Goal: Task Accomplishment & Management: Use online tool/utility

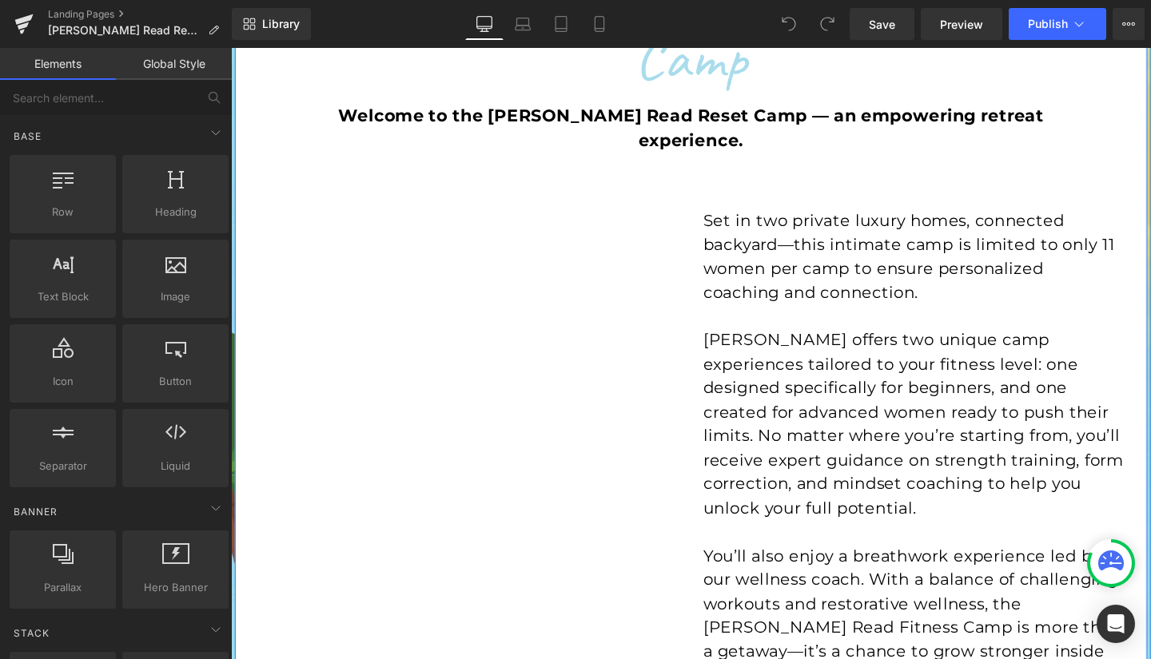
scroll to position [273, 0]
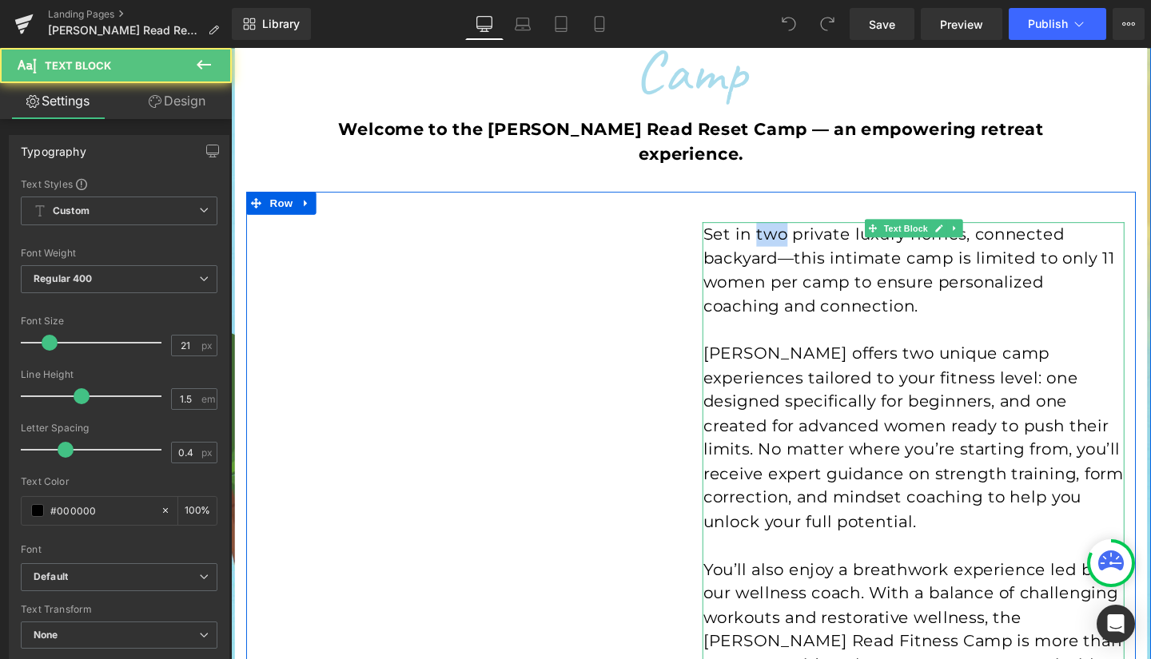
drag, startPoint x: 803, startPoint y: 216, endPoint x: 779, endPoint y: 218, distance: 24.9
click at [779, 231] on p "Set in two private luxury homes, connected backyard—this intimate camp is limit…" at bounding box center [948, 281] width 443 height 101
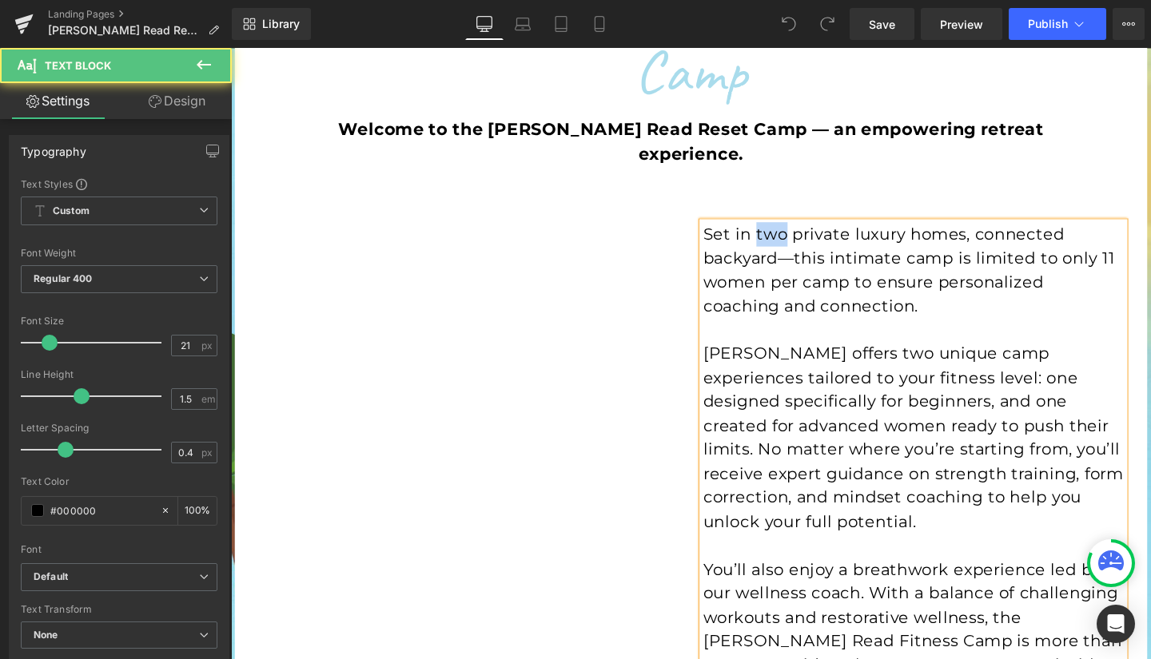
click at [803, 231] on p "Set in two private luxury homes, connected backyard—this intimate camp is limit…" at bounding box center [948, 281] width 443 height 101
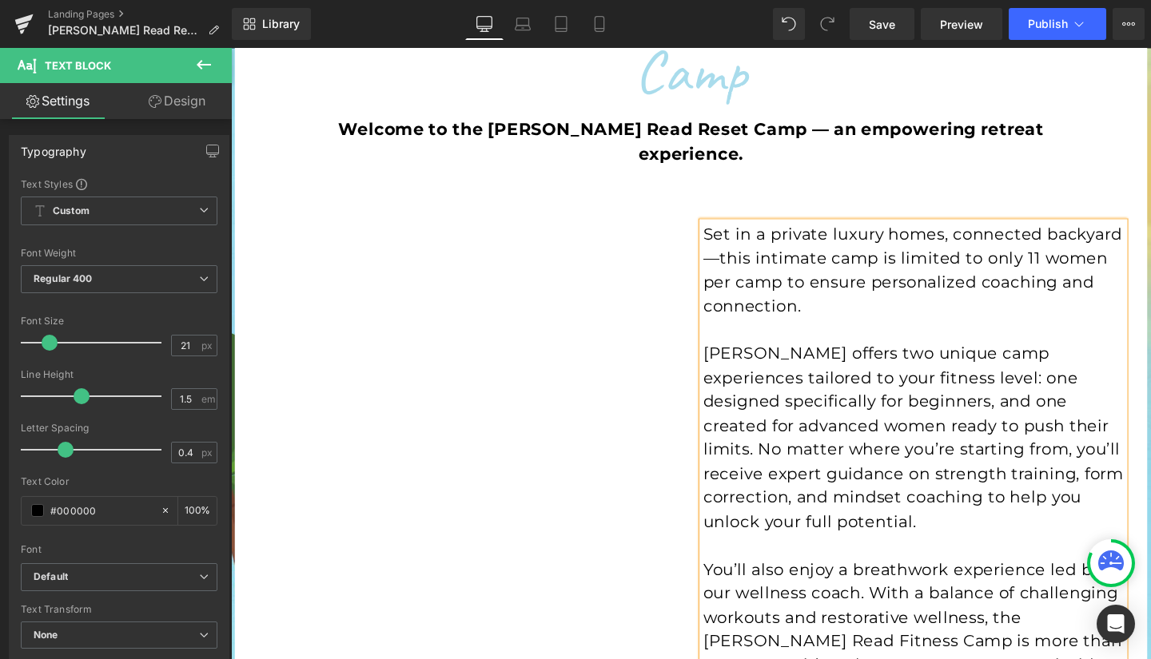
click at [974, 231] on p "Set in a private luxury homes, connected backyard—this intimate camp is limited…" at bounding box center [948, 281] width 443 height 101
drag, startPoint x: 977, startPoint y: 218, endPoint x: 1145, endPoint y: 217, distance: 168.7
click at [1145, 231] on p "Set in a private luxury home, connected backyard—this intimate camp is limited …" at bounding box center [948, 281] width 443 height 101
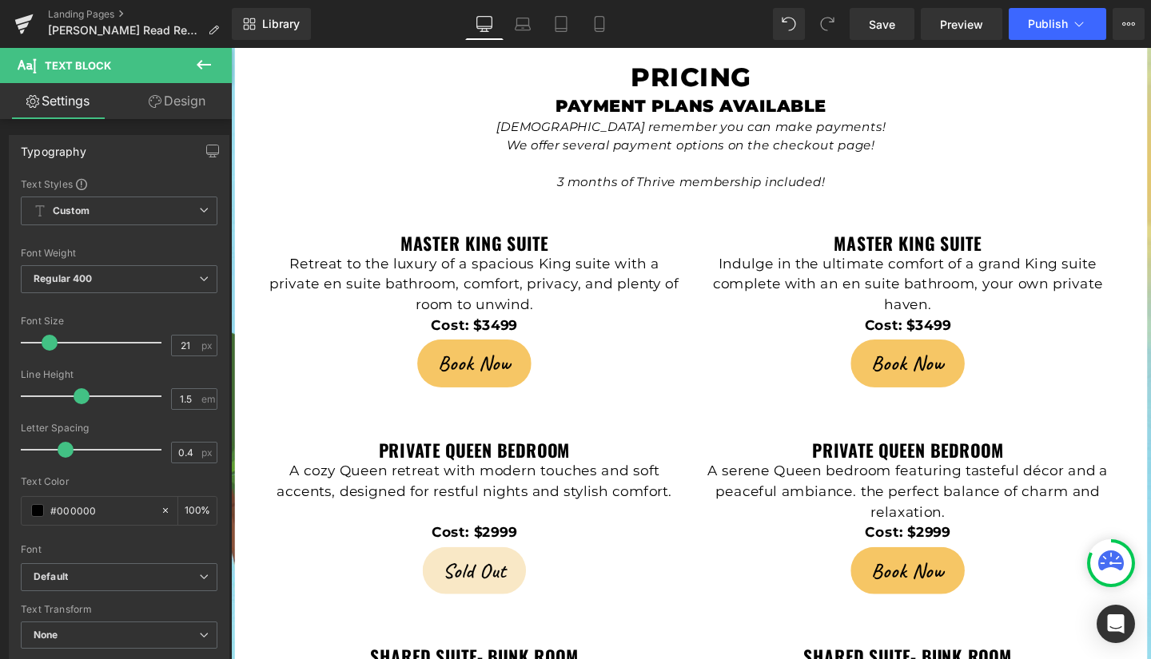
scroll to position [3311, 0]
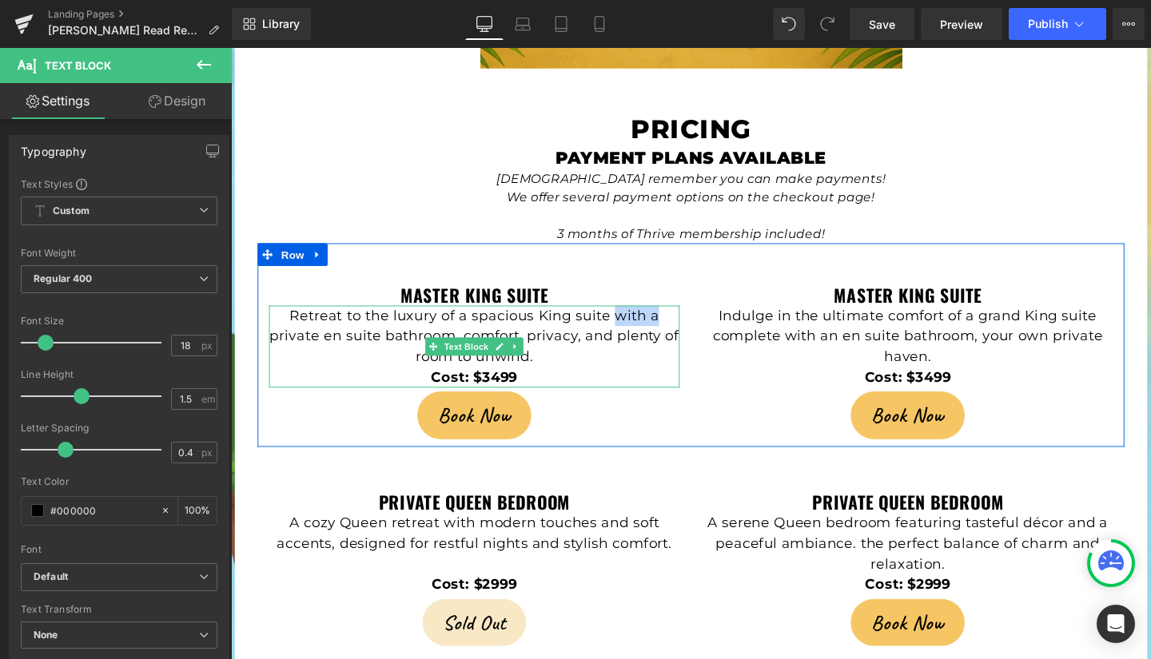
drag, startPoint x: 627, startPoint y: 270, endPoint x: 676, endPoint y: 273, distance: 48.9
click at [676, 319] on p "Retreat to the luxury of a spacious King suite with a private en suite bathroom…" at bounding box center [487, 351] width 432 height 65
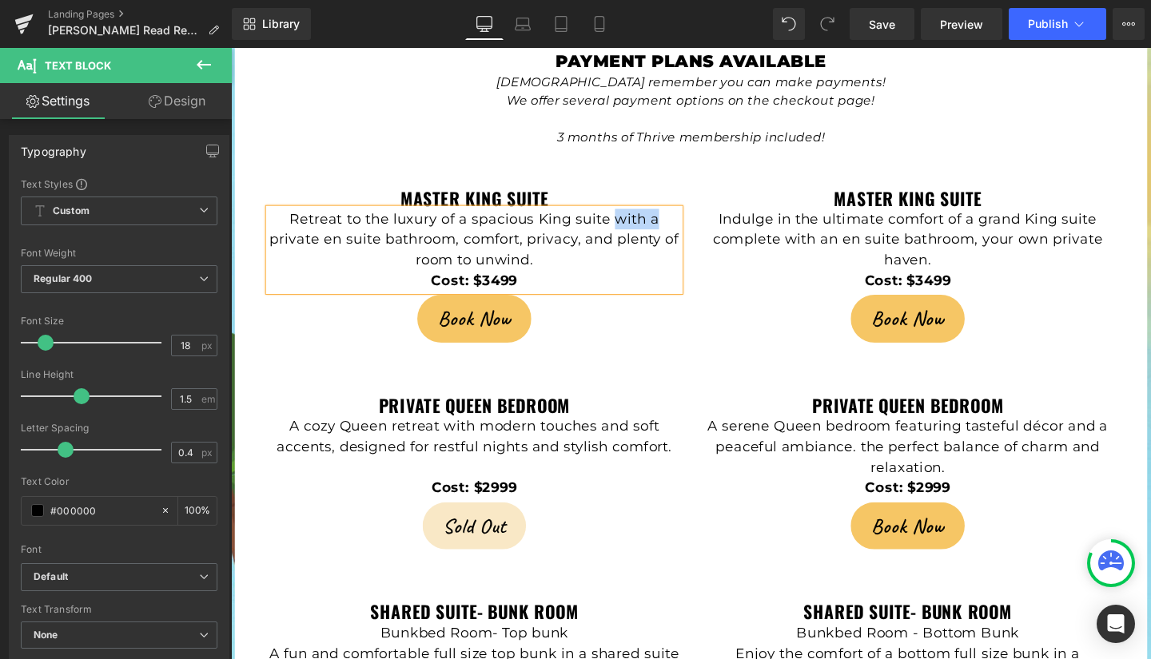
scroll to position [3412, 0]
click at [633, 218] on p "Retreat to the luxury of a spacious King suite with a private en suite bathroom…" at bounding box center [487, 250] width 432 height 65
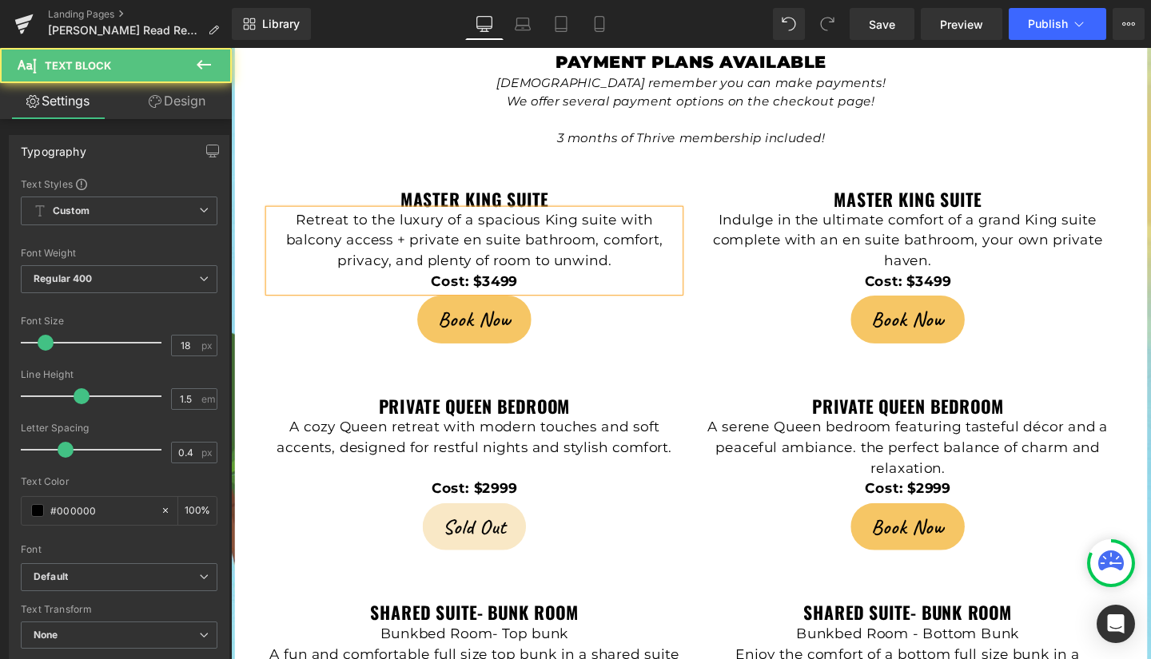
click at [503, 285] on strong "Cost: $3499" at bounding box center [486, 294] width 90 height 18
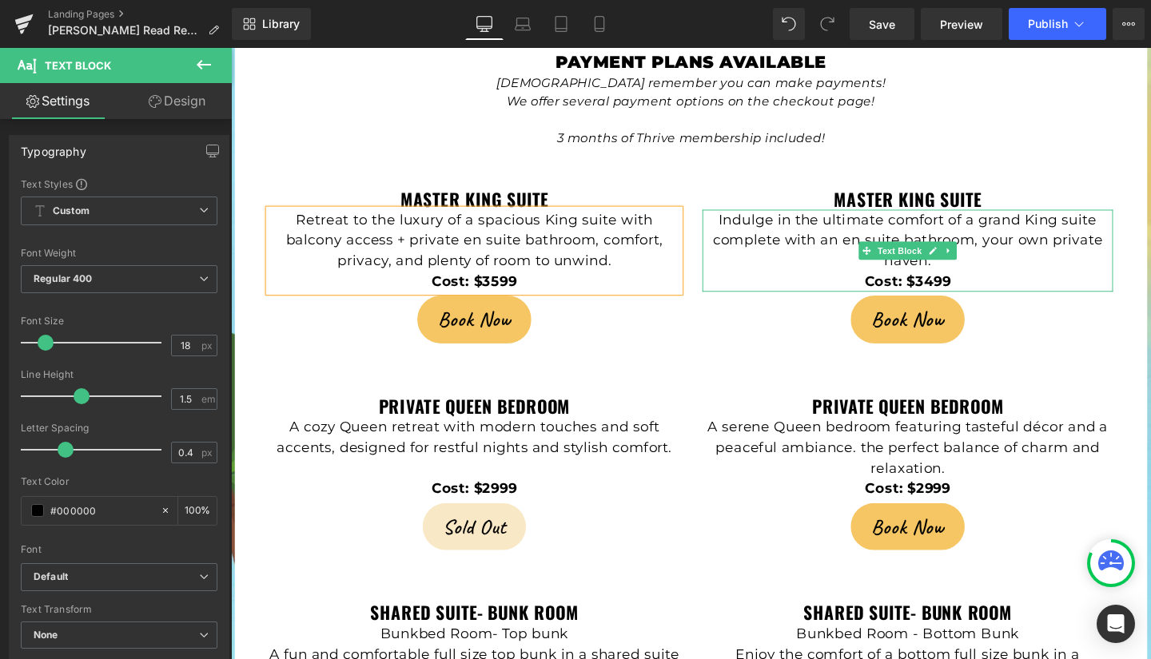
click at [1053, 218] on p "Indulge in the ultimate comfort of a grand King suite complete with an en suite…" at bounding box center [943, 250] width 432 height 65
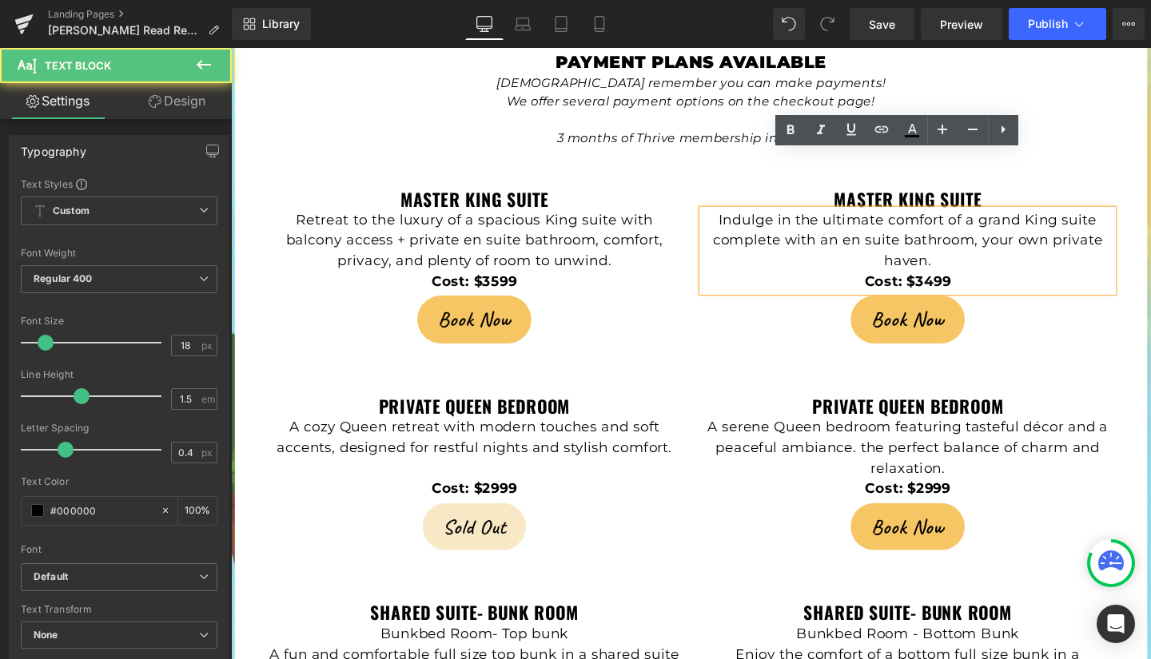
click at [962, 285] on strong "Cost: $3499" at bounding box center [942, 294] width 90 height 18
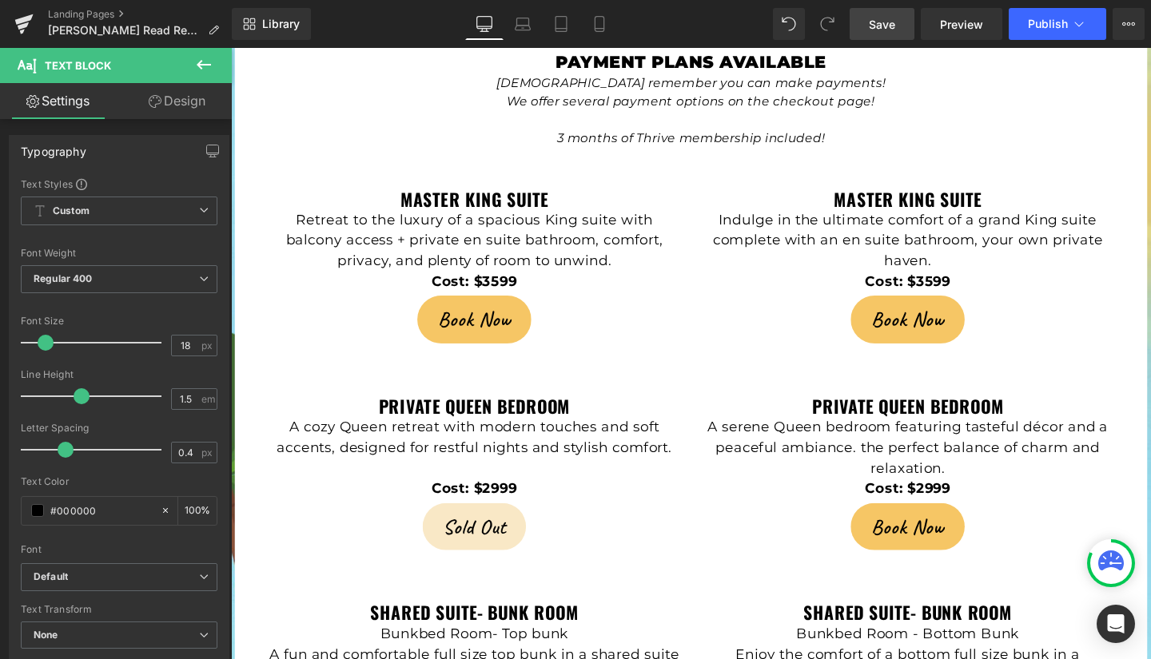
click at [885, 27] on span "Save" at bounding box center [882, 24] width 26 height 17
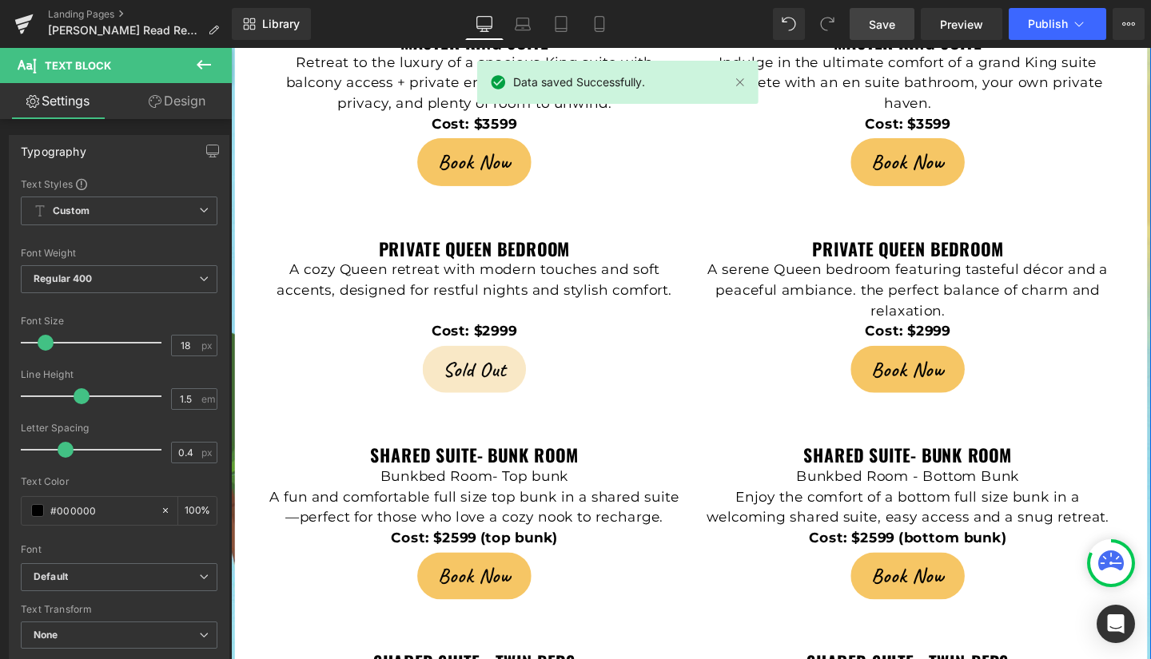
scroll to position [3578, 0]
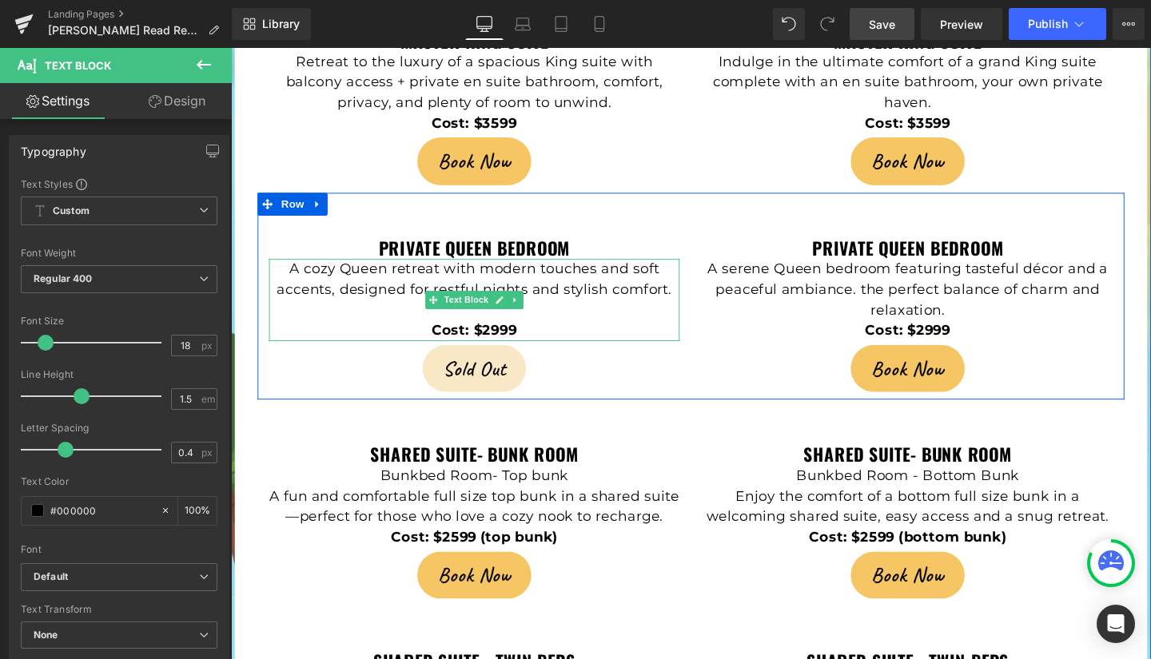
click at [448, 270] on p "A cozy Queen retreat with modern touches and soft accents, designed for restful…" at bounding box center [487, 291] width 432 height 43
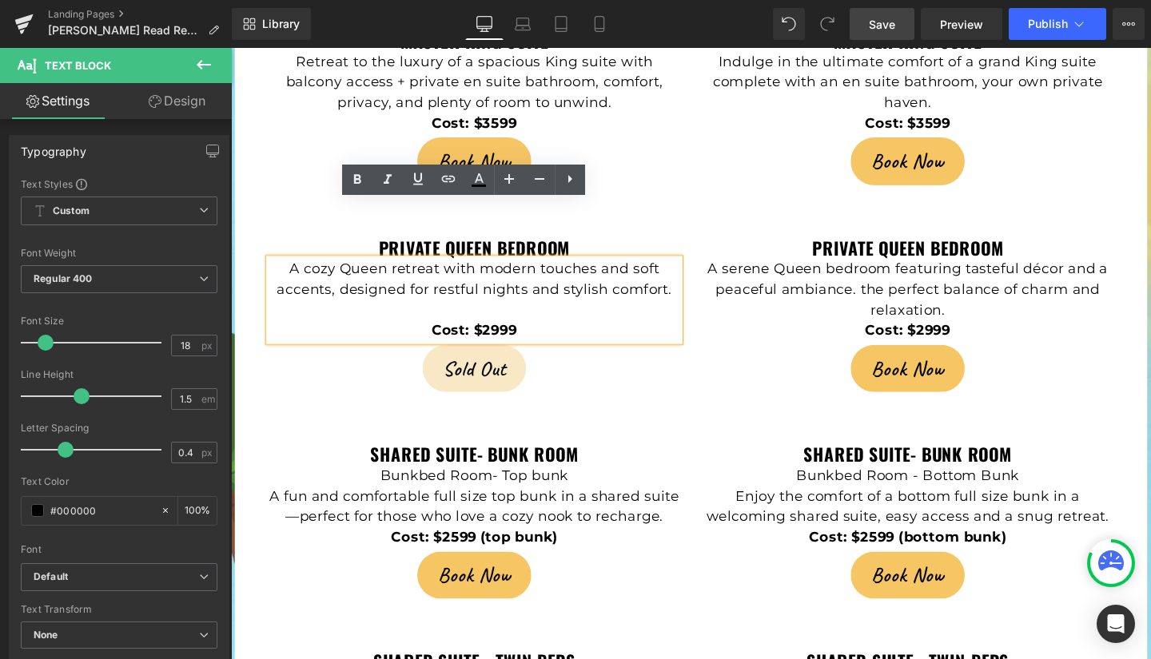
click at [441, 270] on p "A cozy Queen retreat with modern touches and soft accents, designed for restful…" at bounding box center [487, 291] width 432 height 43
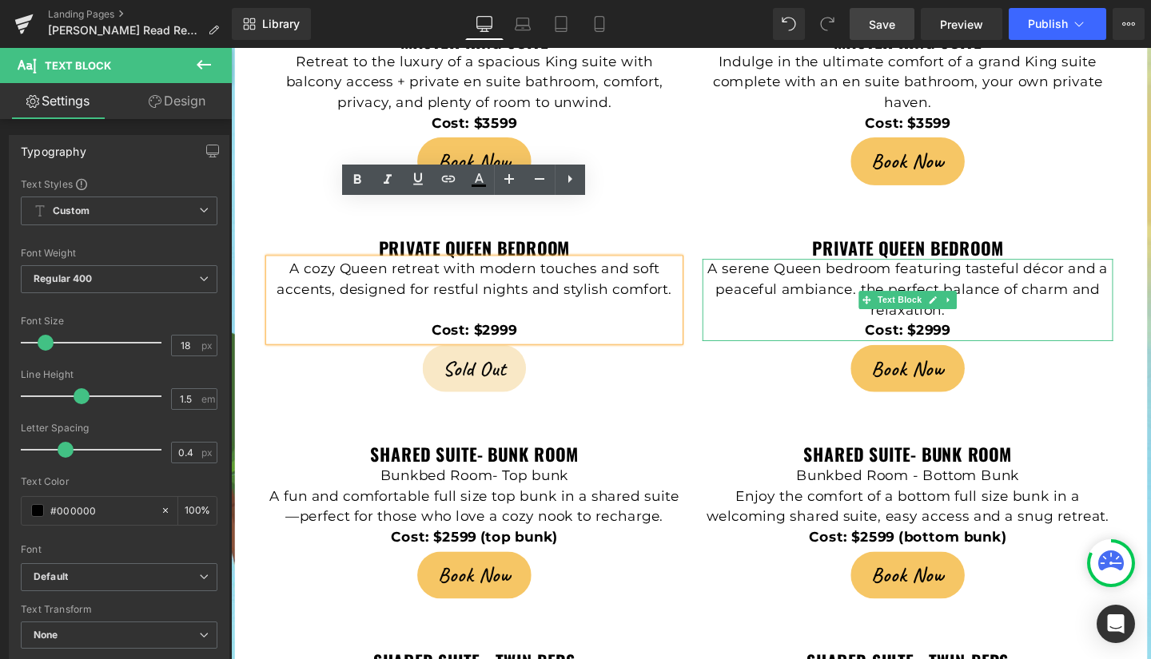
click at [924, 270] on p "A serene Queen bedroom featuring tasteful décor and a peaceful ambiance. the pe…" at bounding box center [943, 302] width 432 height 65
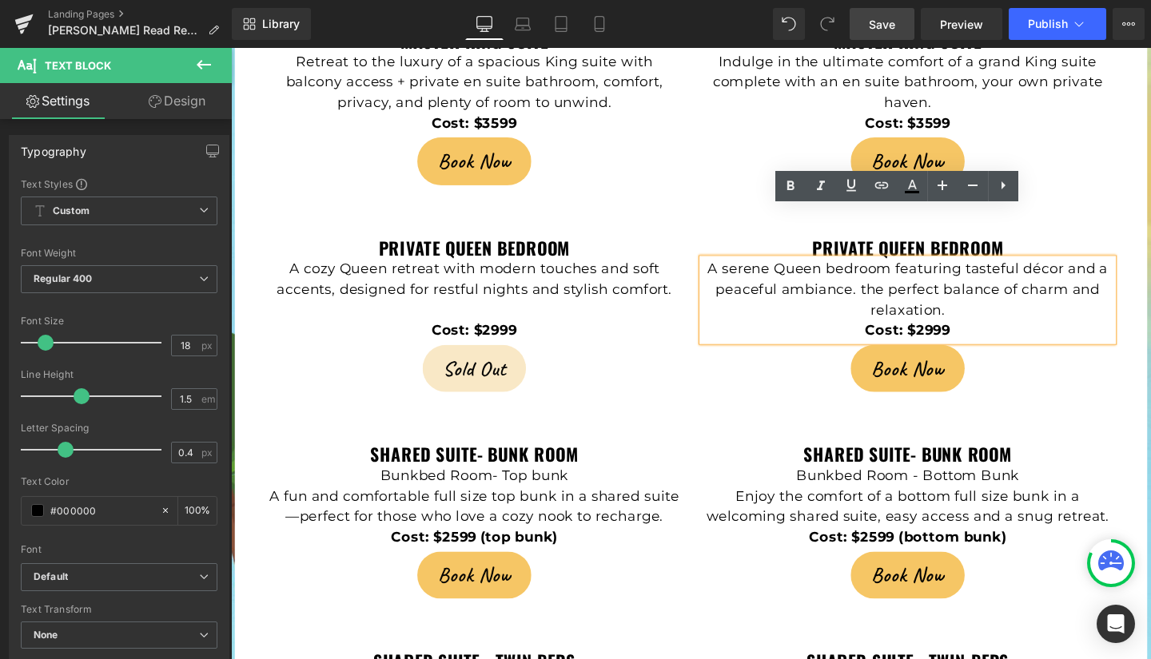
scroll to position [3575, 0]
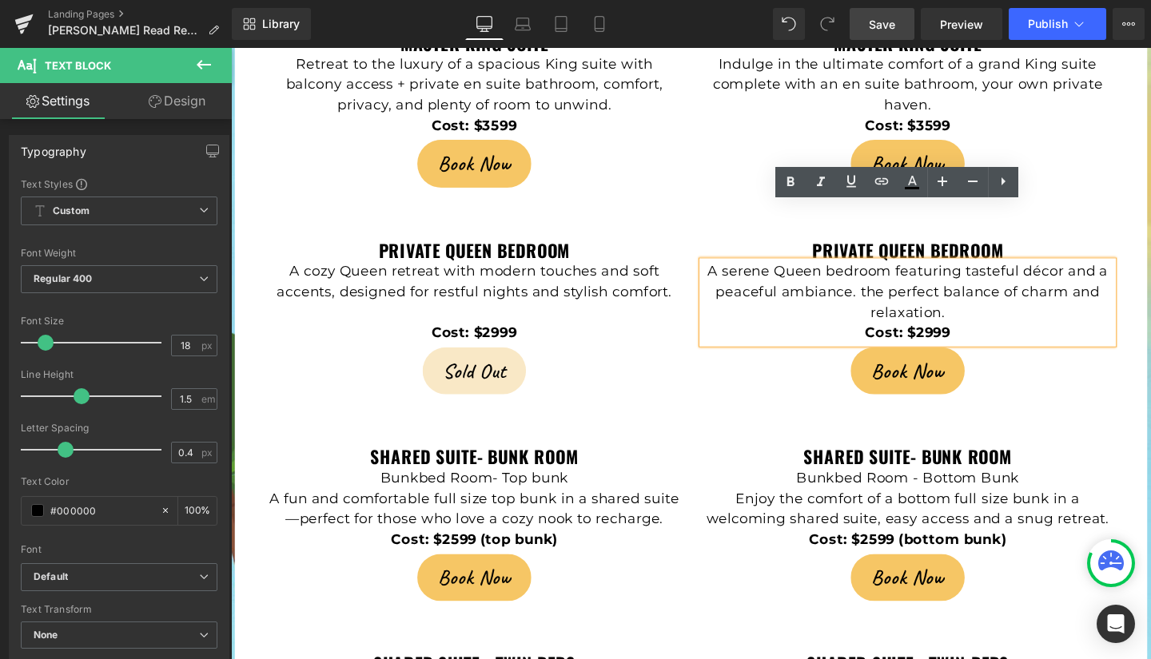
click at [922, 273] on p "A serene Queen bedroom featuring tasteful décor and a peaceful ambiance. the pe…" at bounding box center [943, 305] width 432 height 65
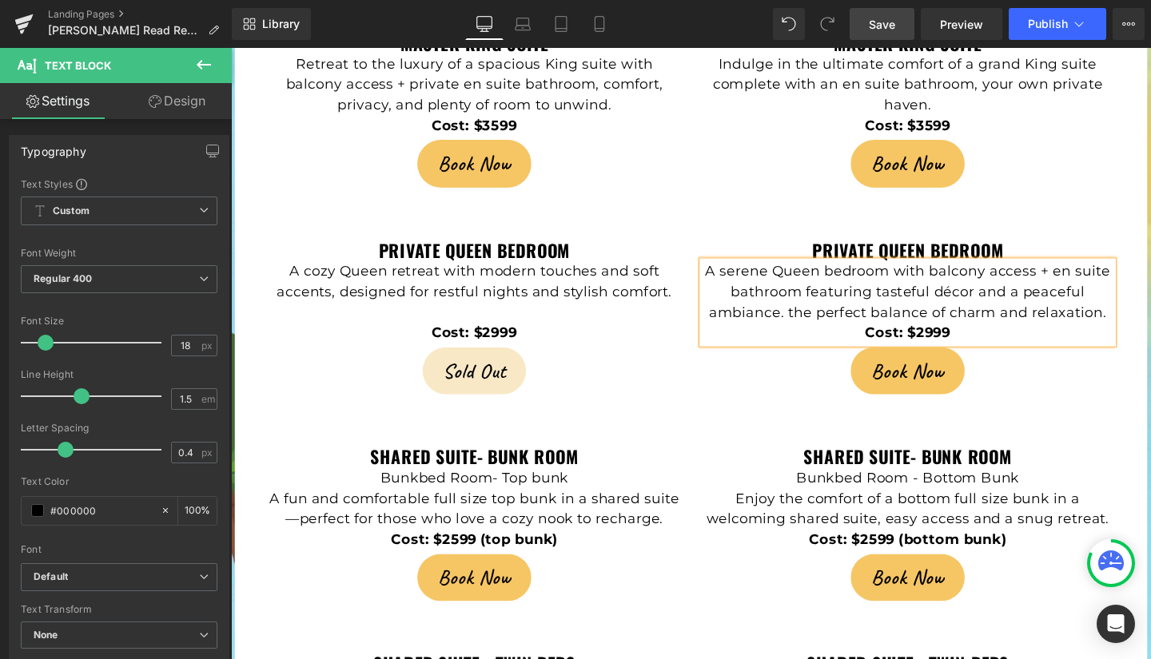
click at [956, 339] on strong "Cost: $2999" at bounding box center [943, 348] width 90 height 18
drag, startPoint x: 881, startPoint y: 24, endPoint x: 588, endPoint y: 191, distance: 337.6
click at [881, 24] on span "Save" at bounding box center [882, 24] width 26 height 17
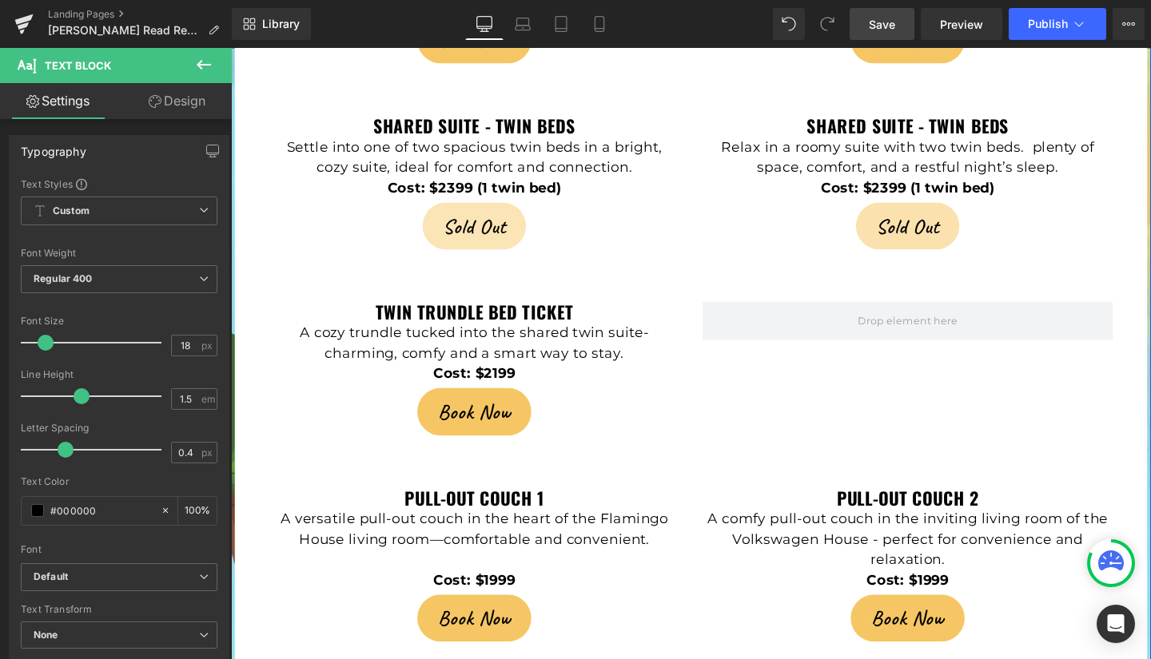
scroll to position [4142, 0]
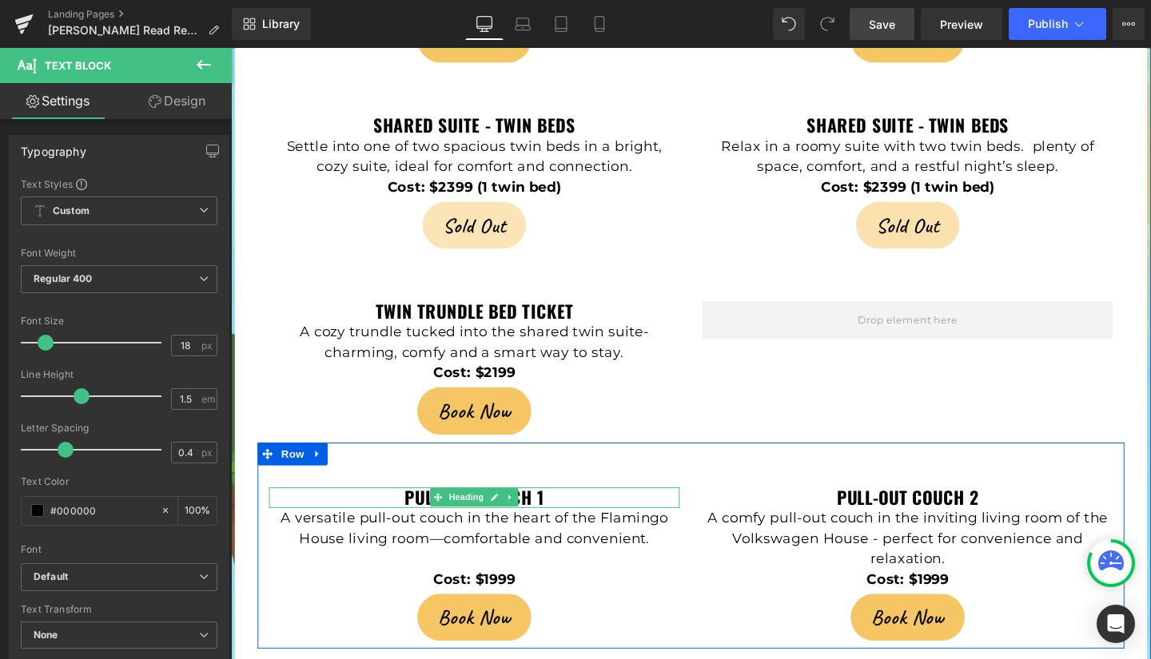
click at [564, 510] on h3 "pull-out couch 1" at bounding box center [487, 521] width 432 height 22
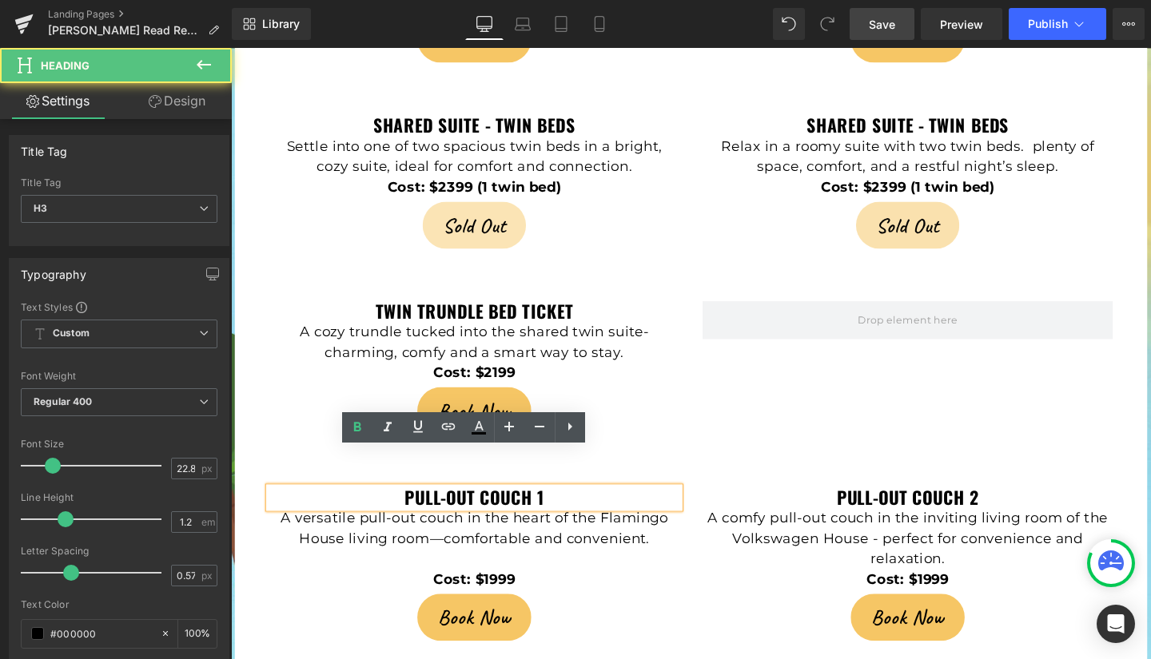
click at [561, 510] on h3 "pull-out couch 1" at bounding box center [487, 521] width 432 height 22
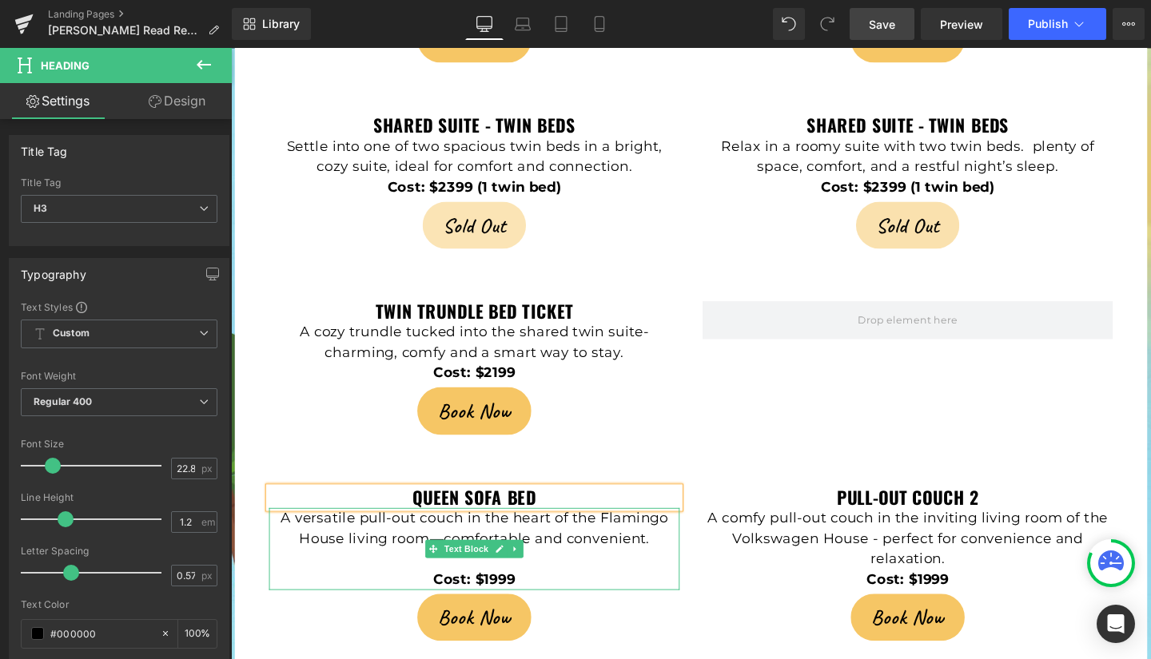
click at [344, 532] on p "A versatile pull-out couch in the heart of the Flamingo House living room—comfo…" at bounding box center [487, 553] width 432 height 43
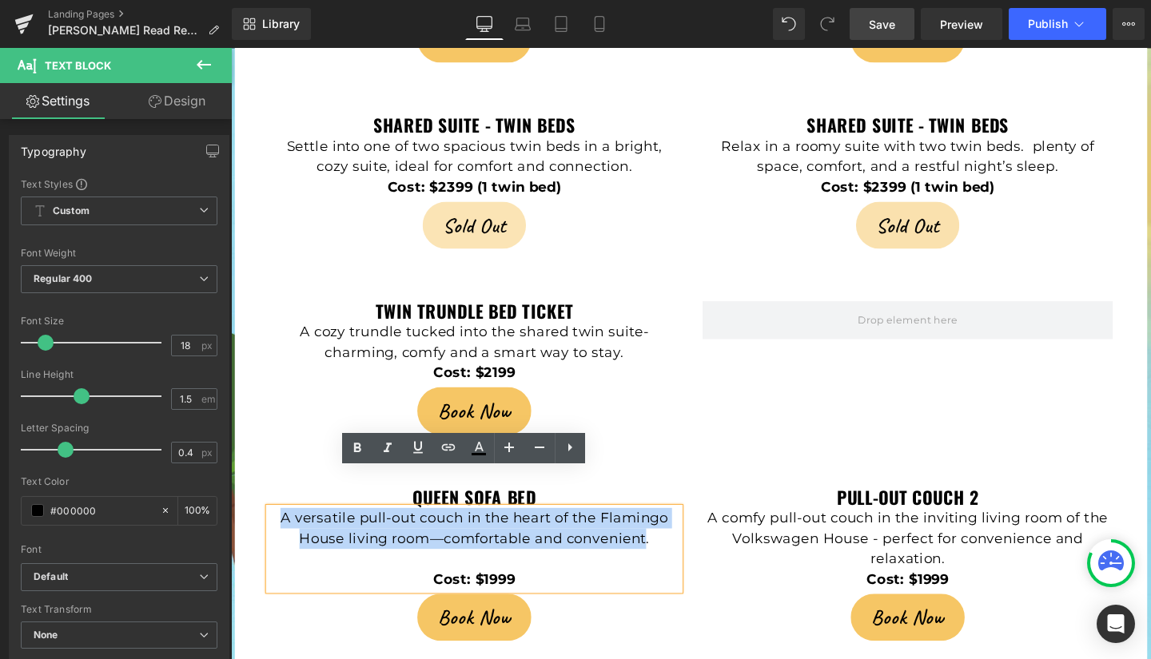
drag, startPoint x: 281, startPoint y: 504, endPoint x: 661, endPoint y: 524, distance: 380.2
click at [661, 532] on p "A versatile pull-out couch in the heart of the Flamingo House living room—comfo…" at bounding box center [487, 553] width 432 height 43
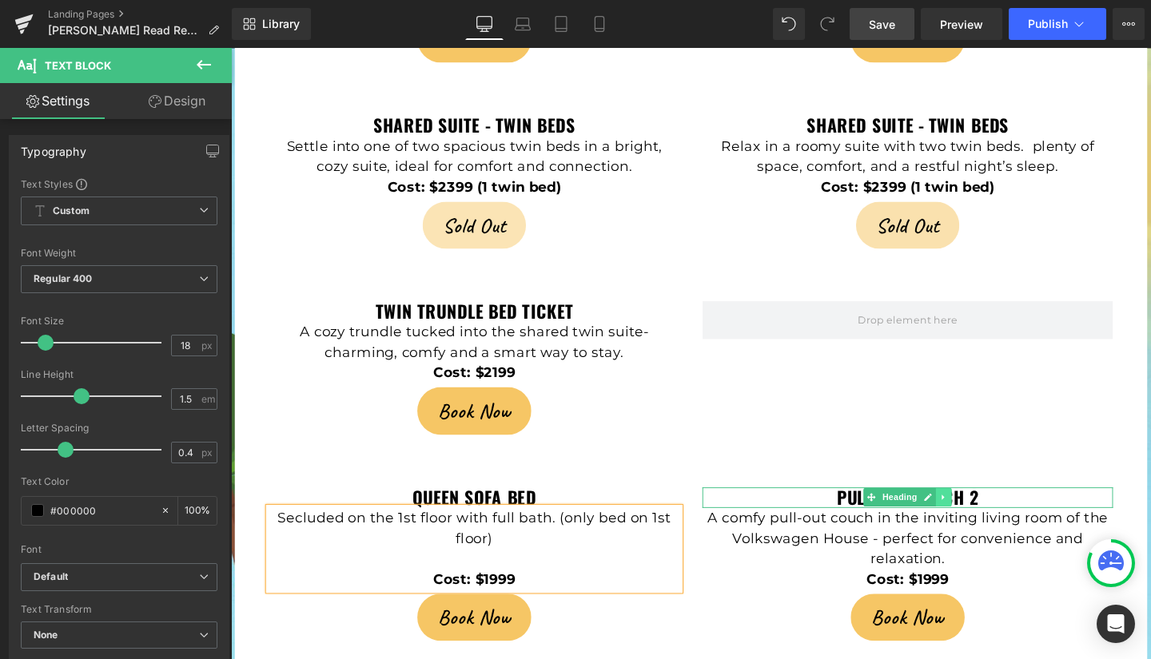
click at [976, 516] on icon at bounding box center [980, 521] width 9 height 10
click at [968, 516] on icon at bounding box center [972, 520] width 9 height 9
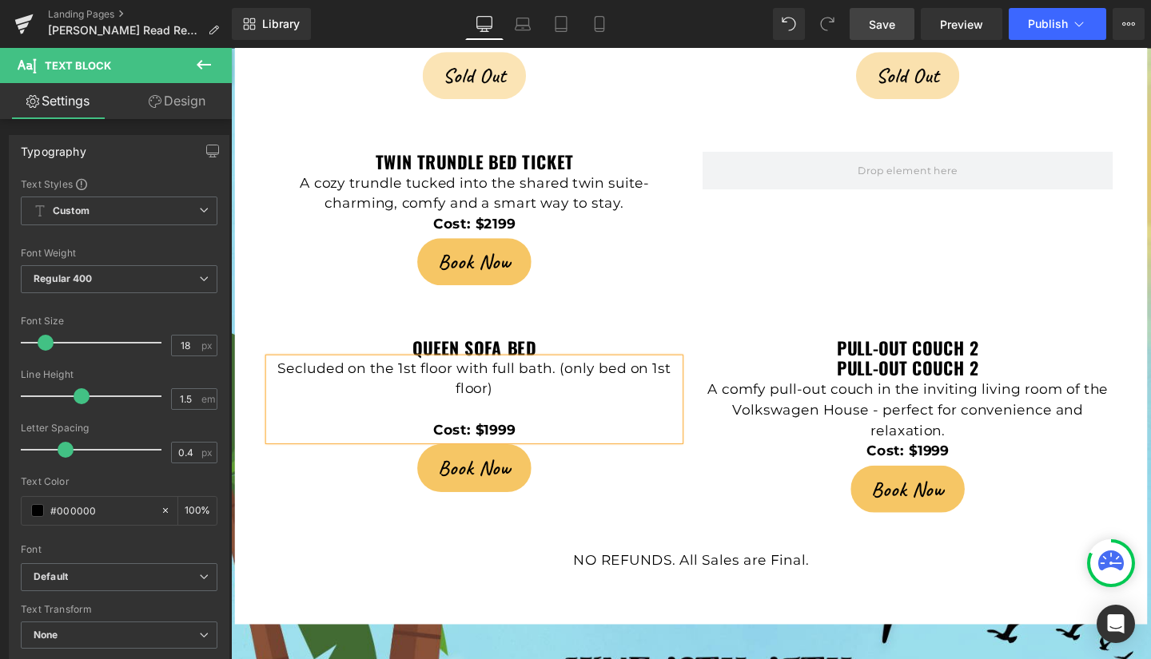
scroll to position [4240, 0]
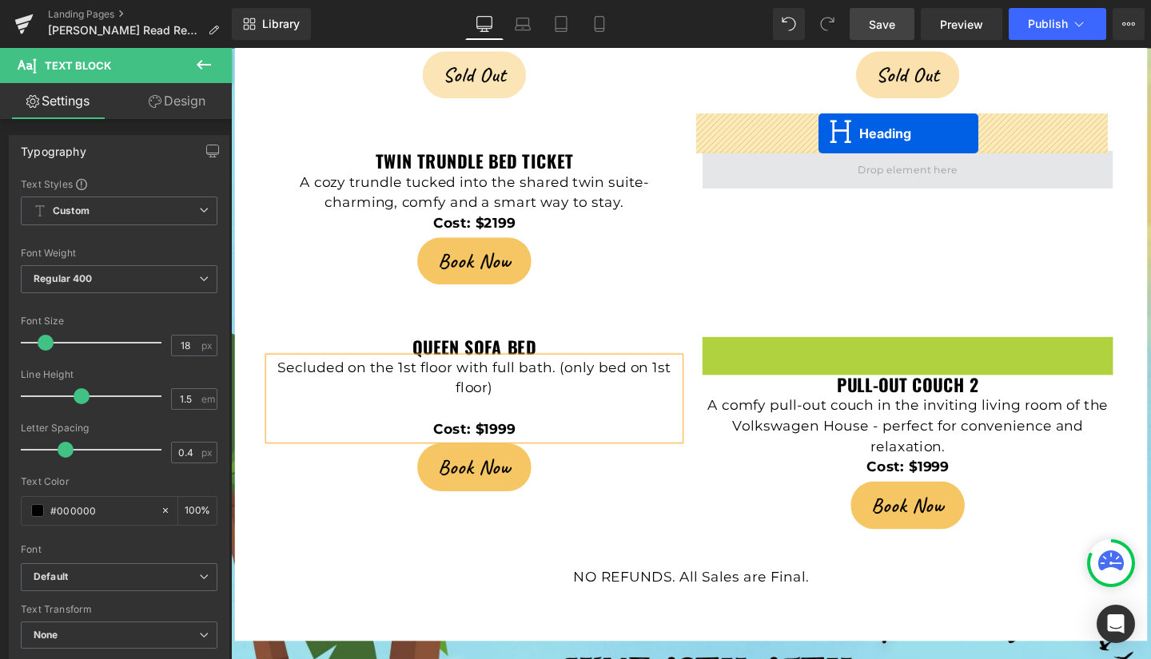
drag, startPoint x: 873, startPoint y: 323, endPoint x: 849, endPoint y: 138, distance: 186.2
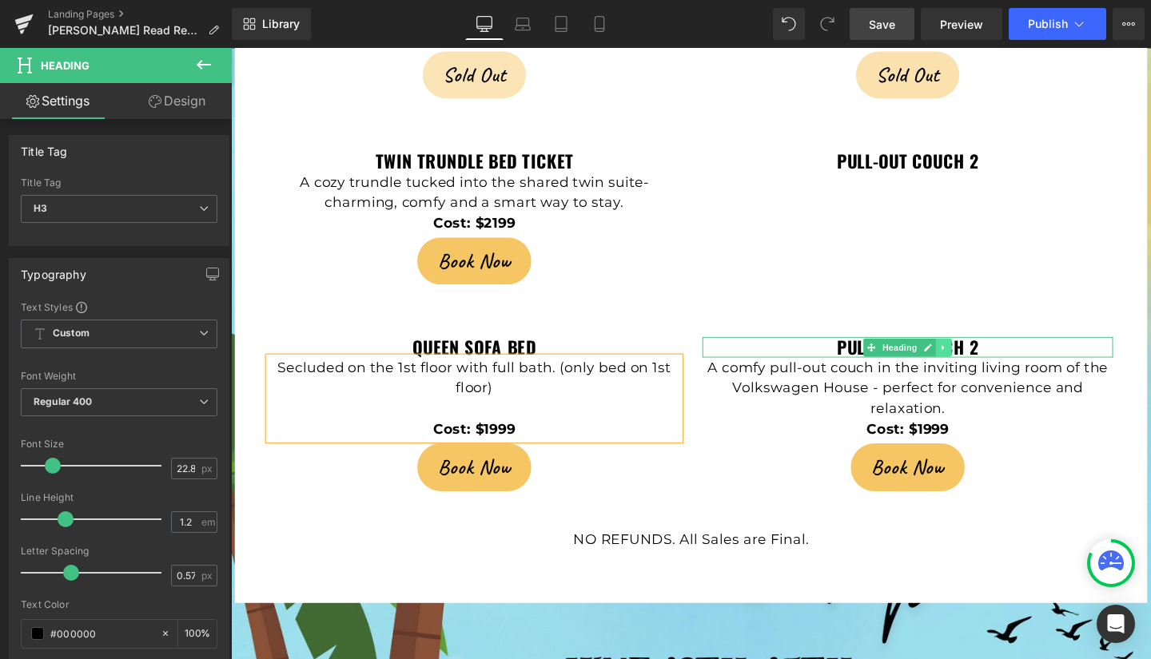
click at [976, 358] on icon at bounding box center [980, 363] width 9 height 10
click at [985, 358] on icon at bounding box center [989, 363] width 9 height 10
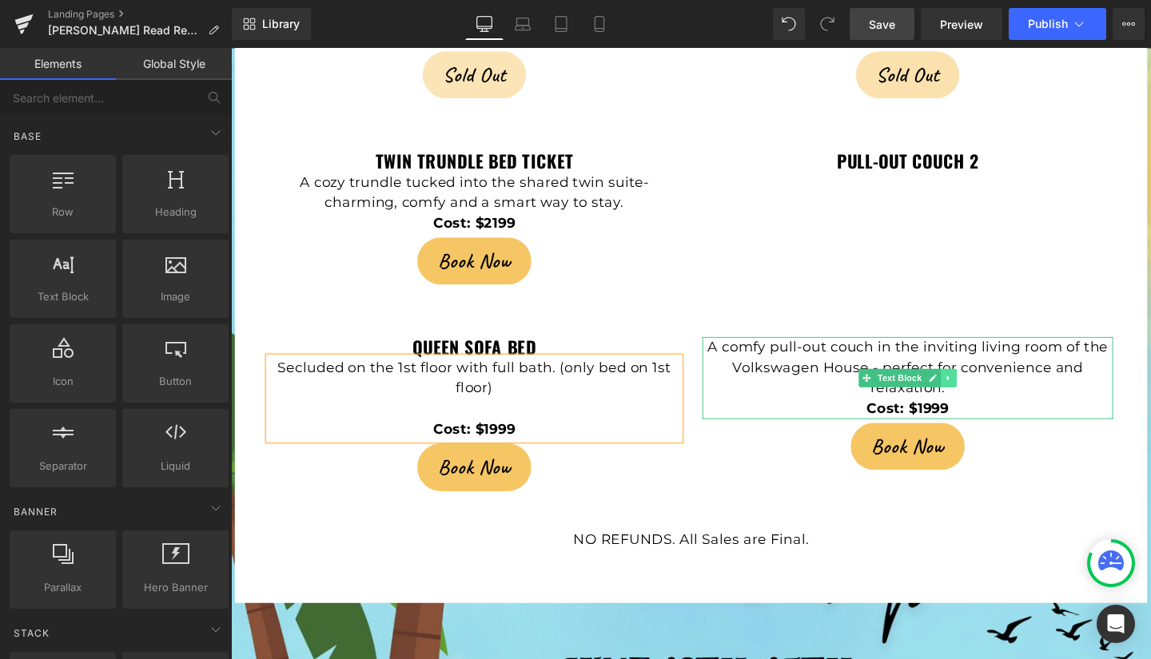
click at [984, 385] on link at bounding box center [986, 394] width 17 height 19
click at [992, 385] on link at bounding box center [994, 394] width 17 height 19
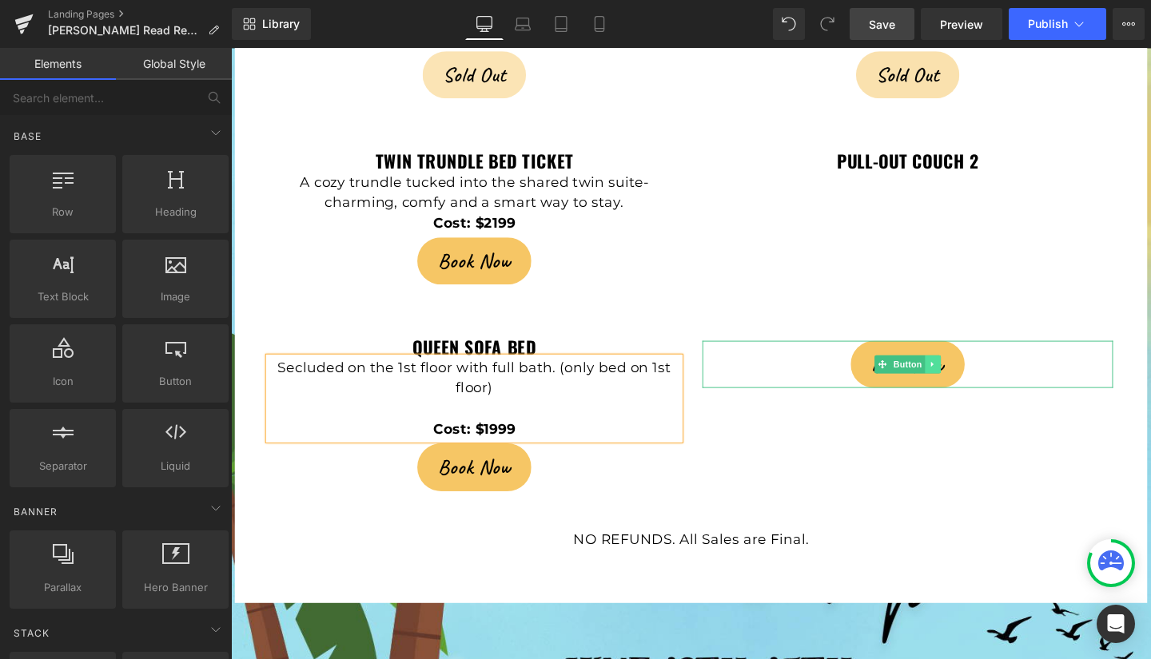
click at [966, 376] on icon at bounding box center [969, 381] width 9 height 10
click at [973, 376] on icon at bounding box center [977, 380] width 9 height 9
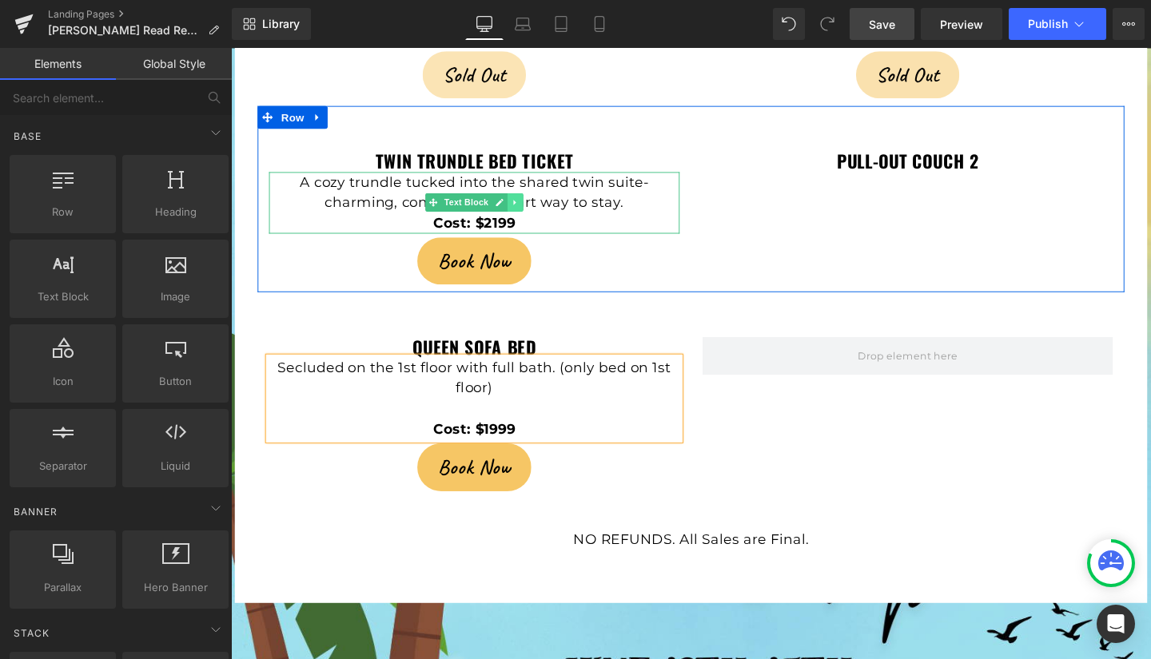
click at [525, 205] on icon at bounding box center [529, 210] width 9 height 10
click at [517, 206] on icon at bounding box center [521, 210] width 9 height 9
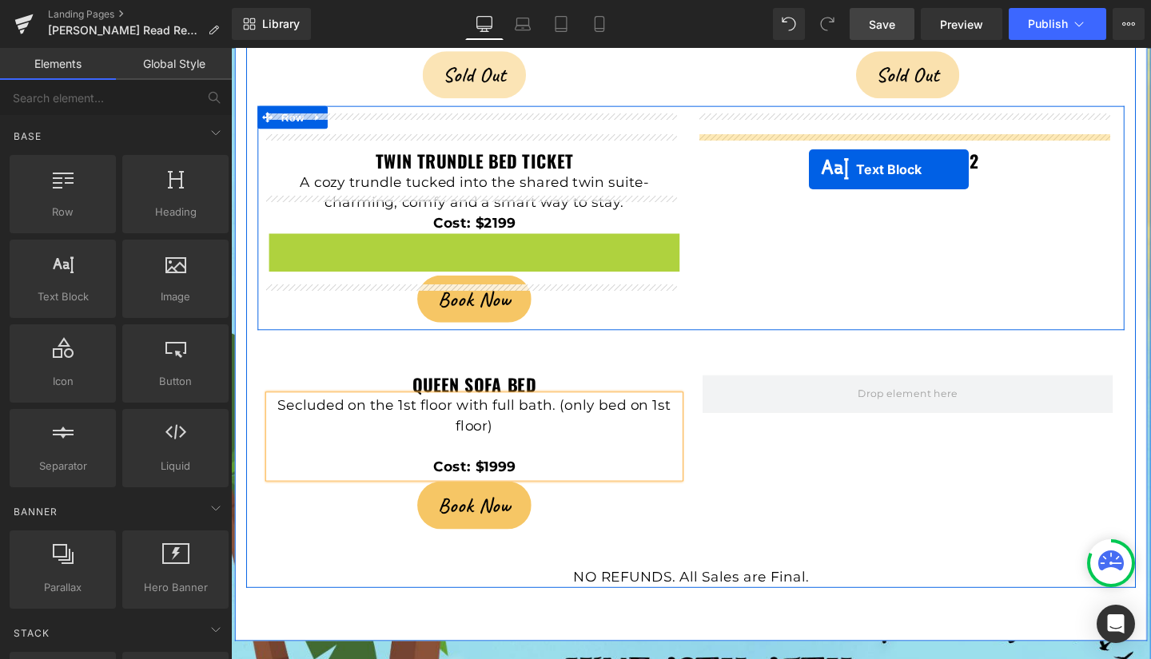
drag, startPoint x: 439, startPoint y: 235, endPoint x: 838, endPoint y: 176, distance: 404.0
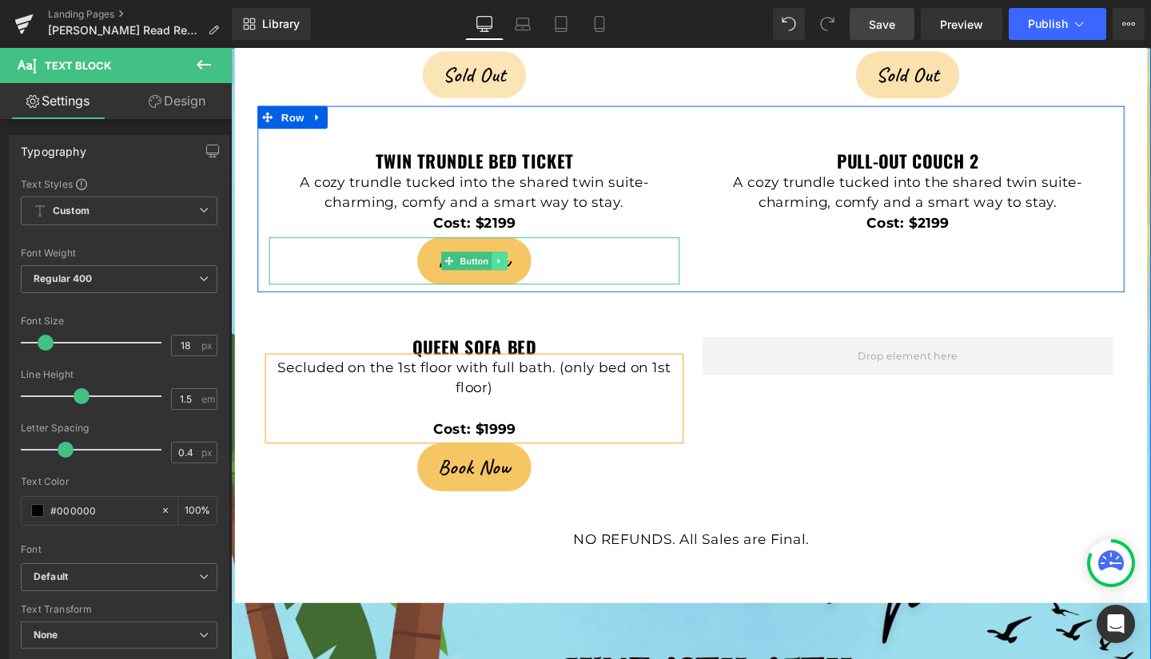
click at [510, 267] on icon at bounding box center [513, 272] width 9 height 10
click at [502, 267] on icon at bounding box center [504, 271] width 9 height 9
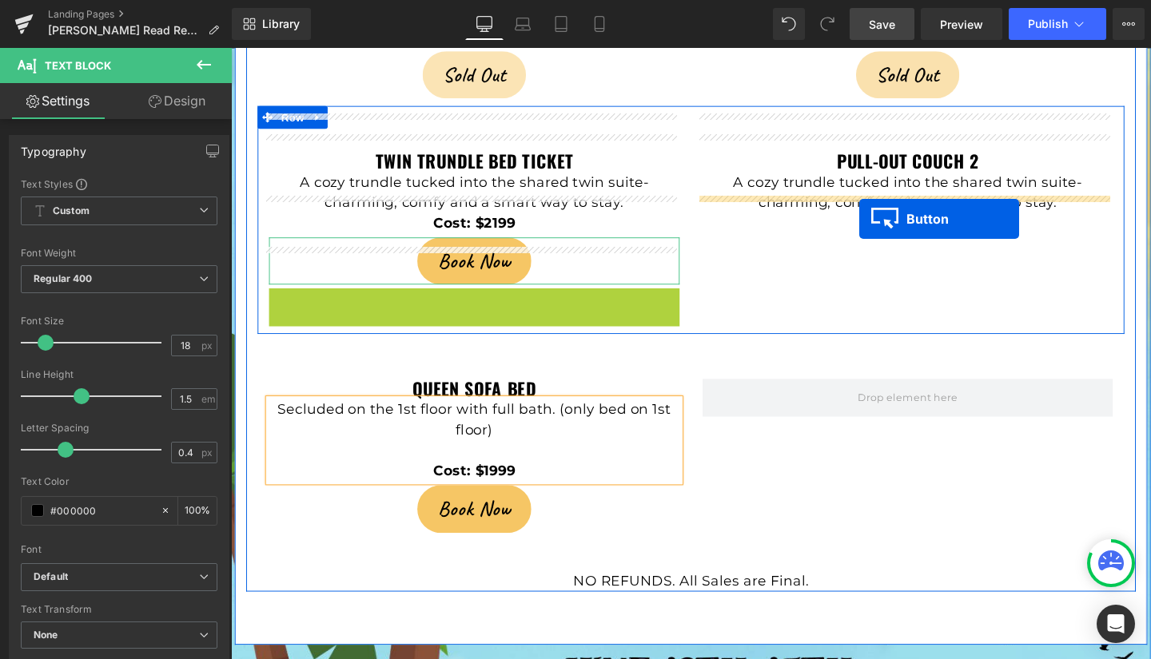
drag, startPoint x: 458, startPoint y: 285, endPoint x: 891, endPoint y: 227, distance: 437.0
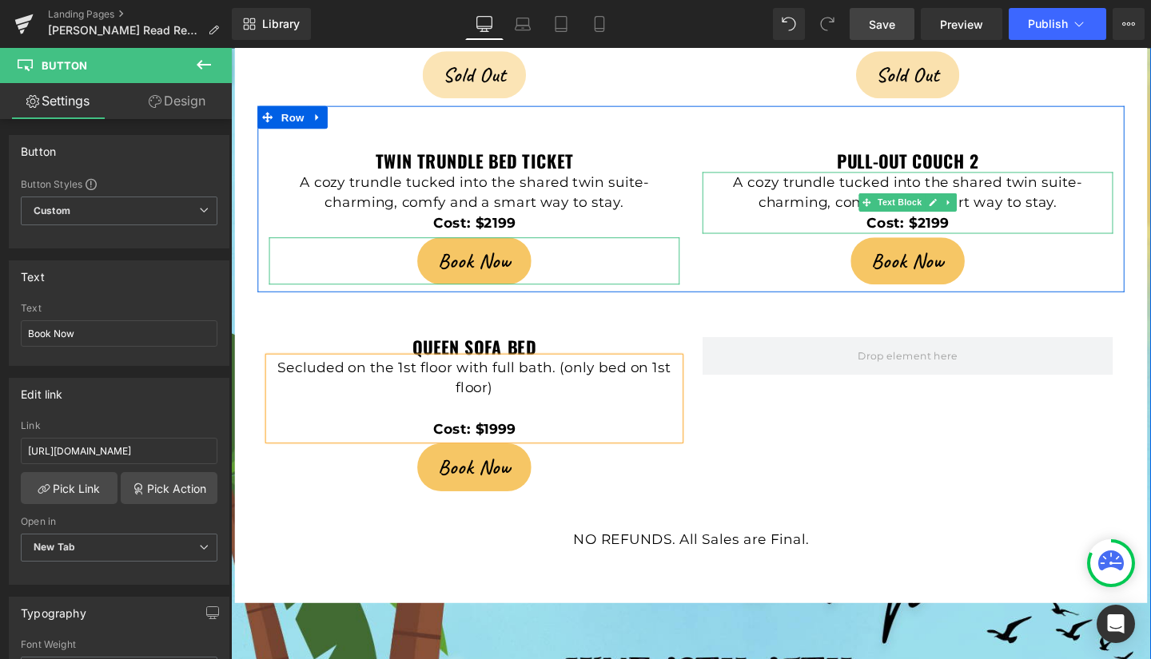
click at [866, 180] on span "A cozy trundle tucked into the shared twin suite- charming, comfy and a smart w…" at bounding box center [943, 199] width 368 height 39
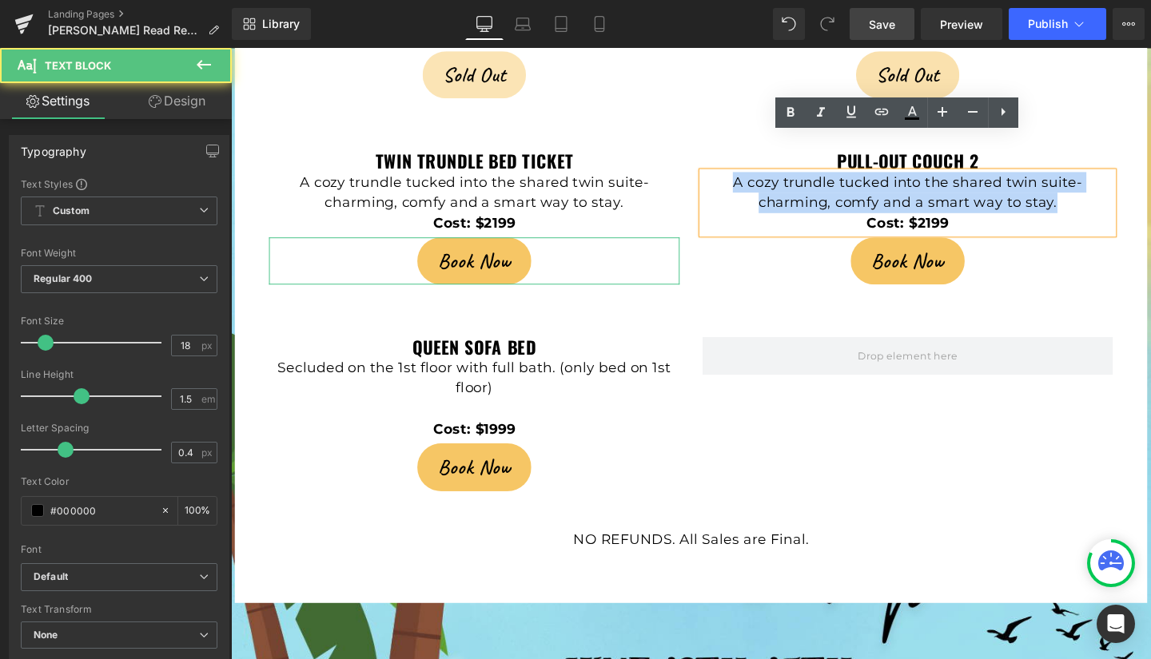
drag, startPoint x: 754, startPoint y: 152, endPoint x: 1109, endPoint y: 173, distance: 356.3
click at [1109, 178] on p "A cozy trundle tucked into the shared twin suite- charming, comfy and a smart w…" at bounding box center [943, 199] width 432 height 43
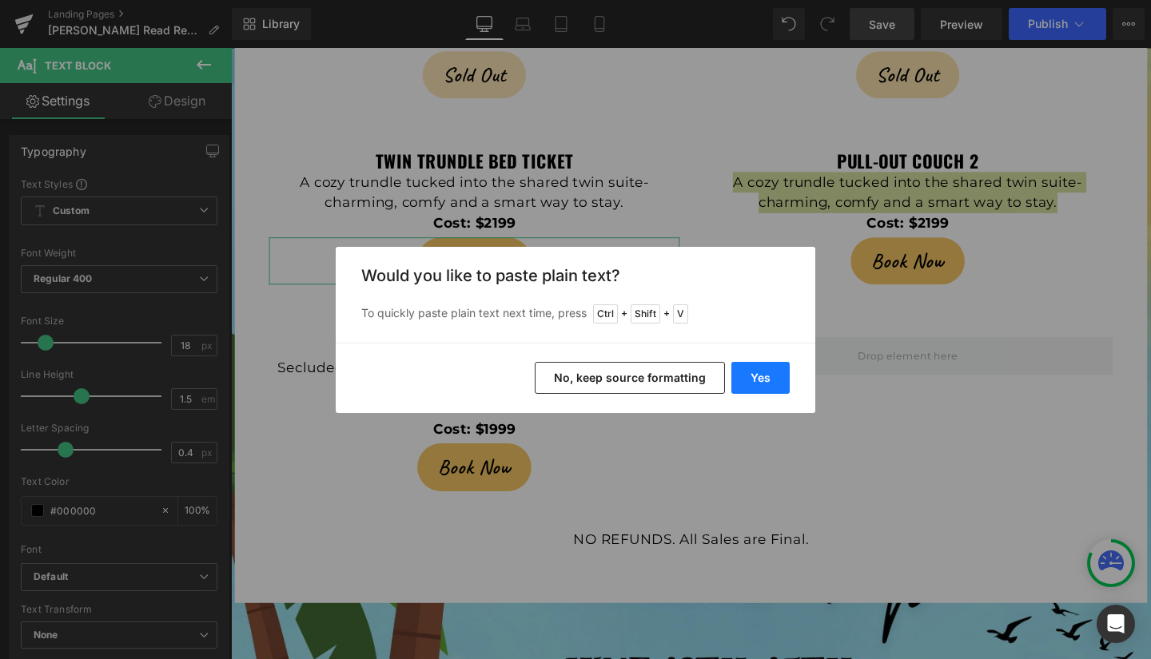
click at [754, 380] on button "Yes" at bounding box center [760, 378] width 58 height 32
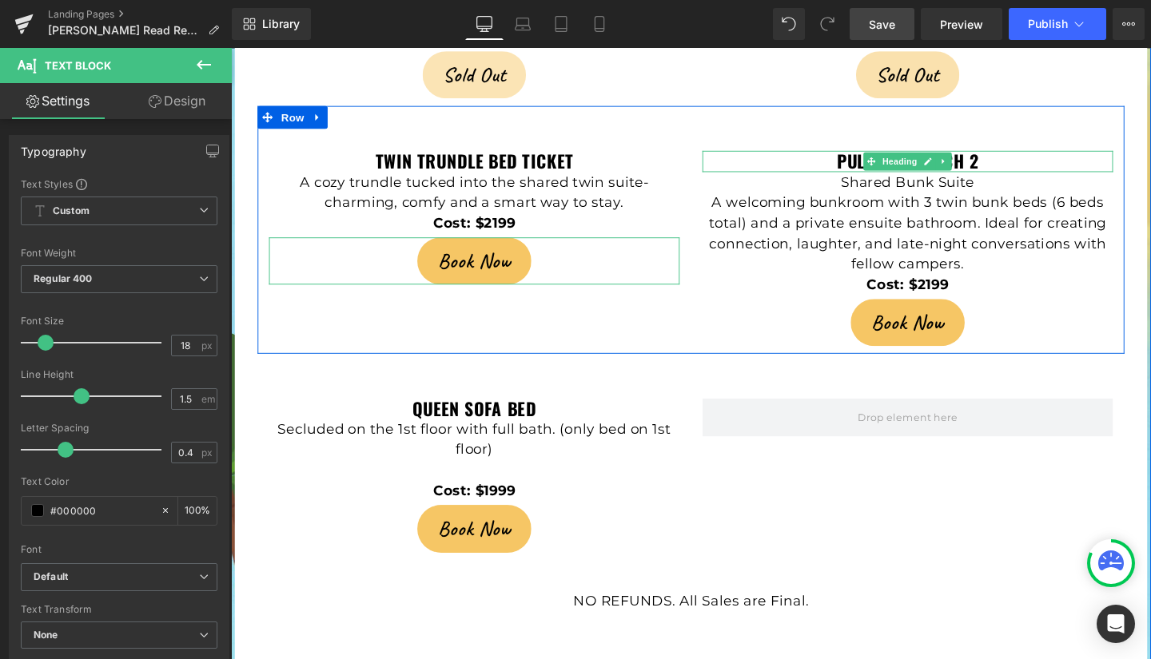
click at [867, 153] on strong "pull-out couch 2" at bounding box center [941, 166] width 149 height 27
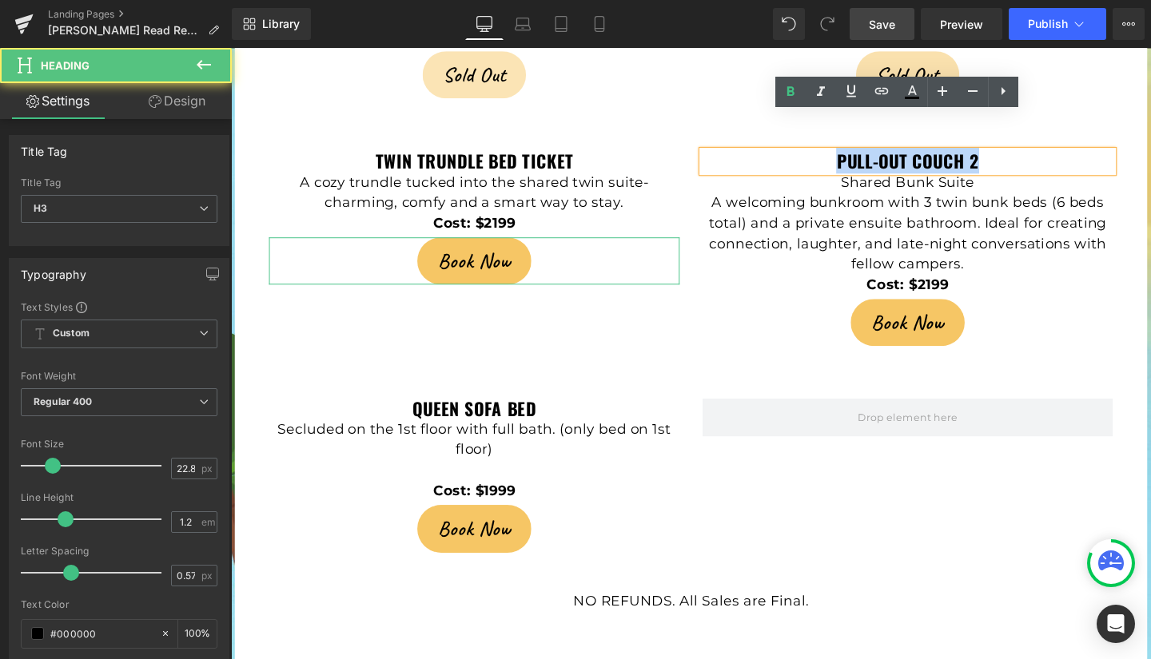
drag, startPoint x: 862, startPoint y: 126, endPoint x: 1006, endPoint y: 116, distance: 143.5
click at [1006, 153] on strong "pull-out couch 2" at bounding box center [941, 166] width 149 height 27
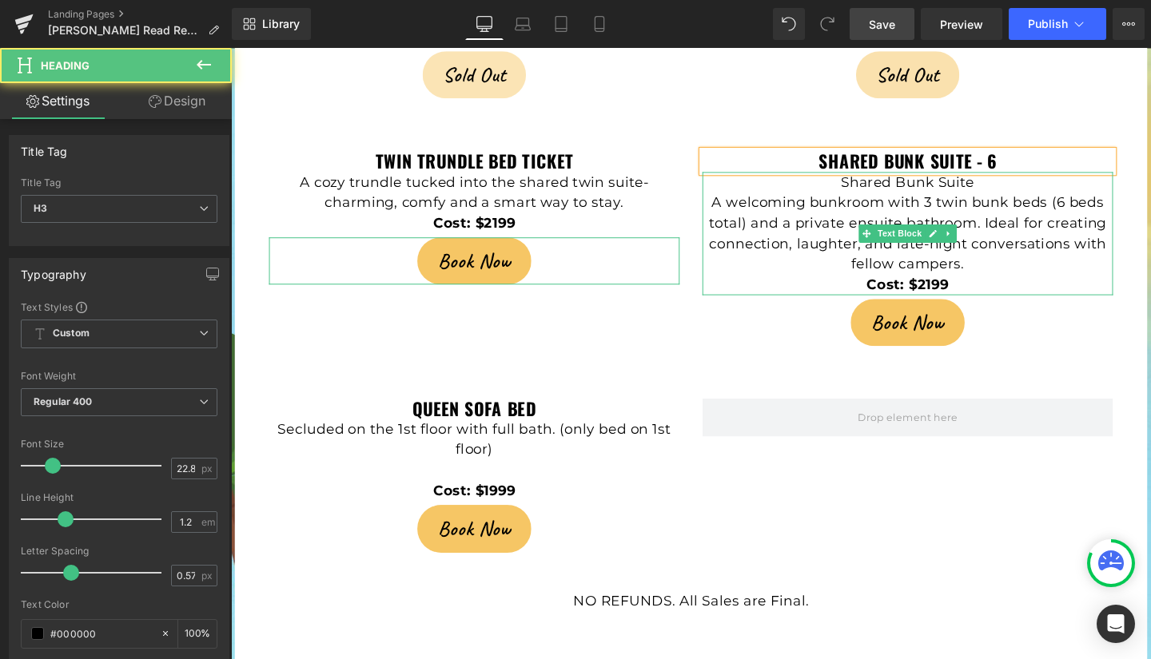
drag, startPoint x: 1041, startPoint y: 125, endPoint x: 830, endPoint y: 143, distance: 211.0
click at [830, 156] on div "shared bunk suite - 6 Heading Shared Bunk Suite A welcoming bunkroom with 3 twi…" at bounding box center [943, 258] width 456 height 205
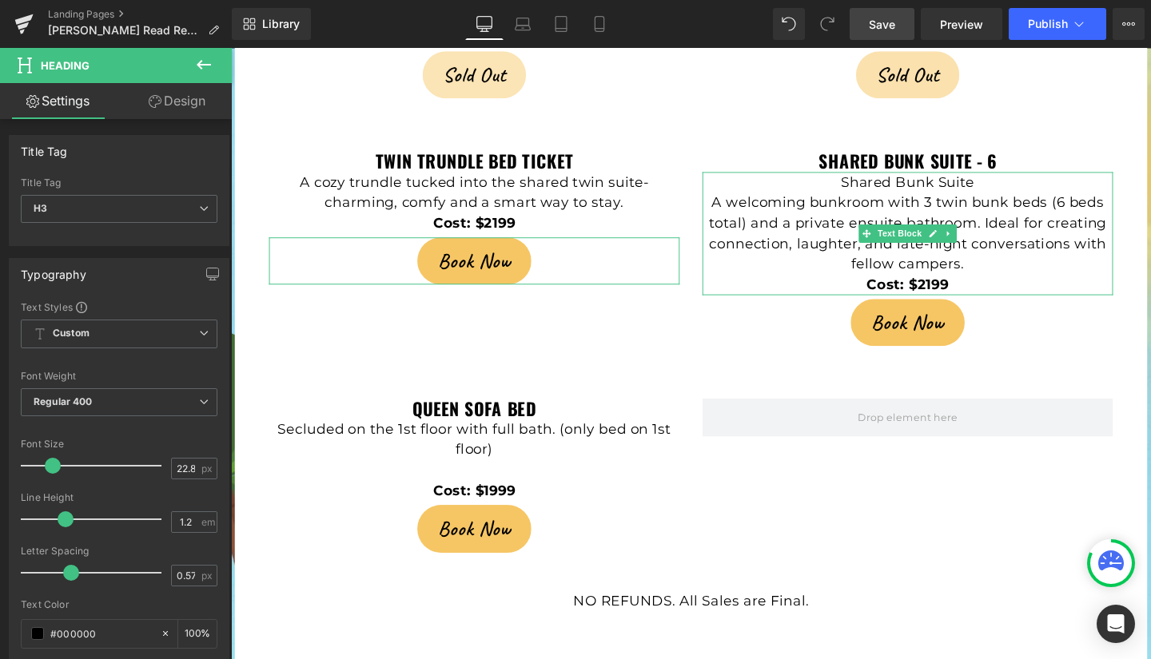
copy strong "shared bunk suite - 6"
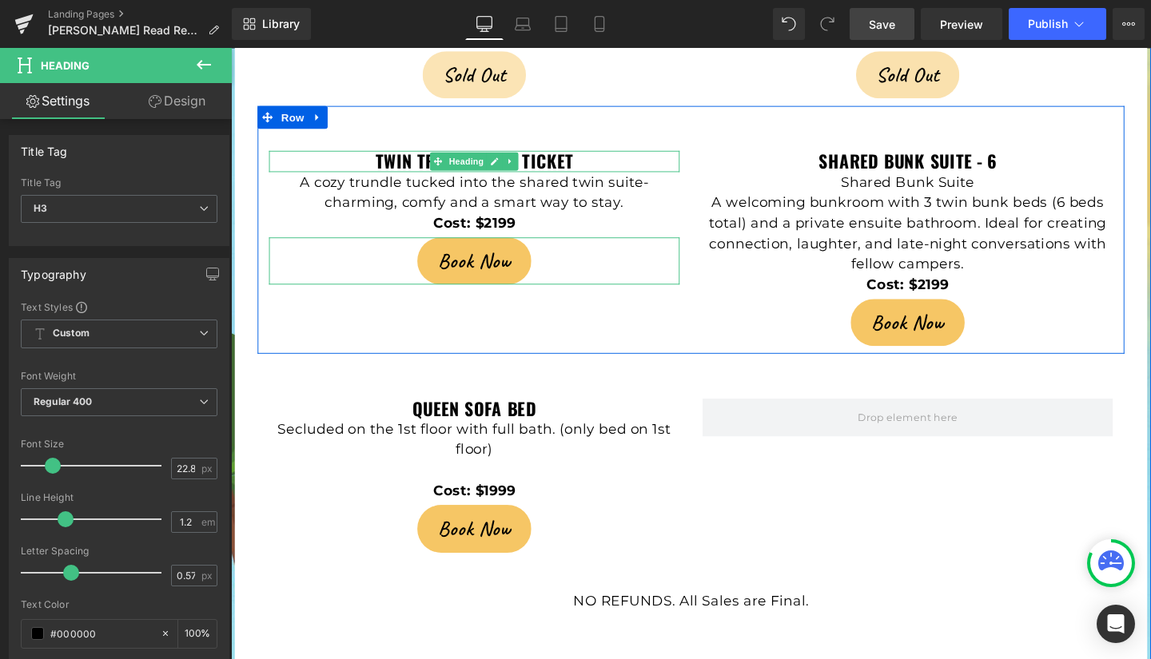
click at [592, 156] on h3 "twin trundle bed ticket" at bounding box center [487, 167] width 432 height 22
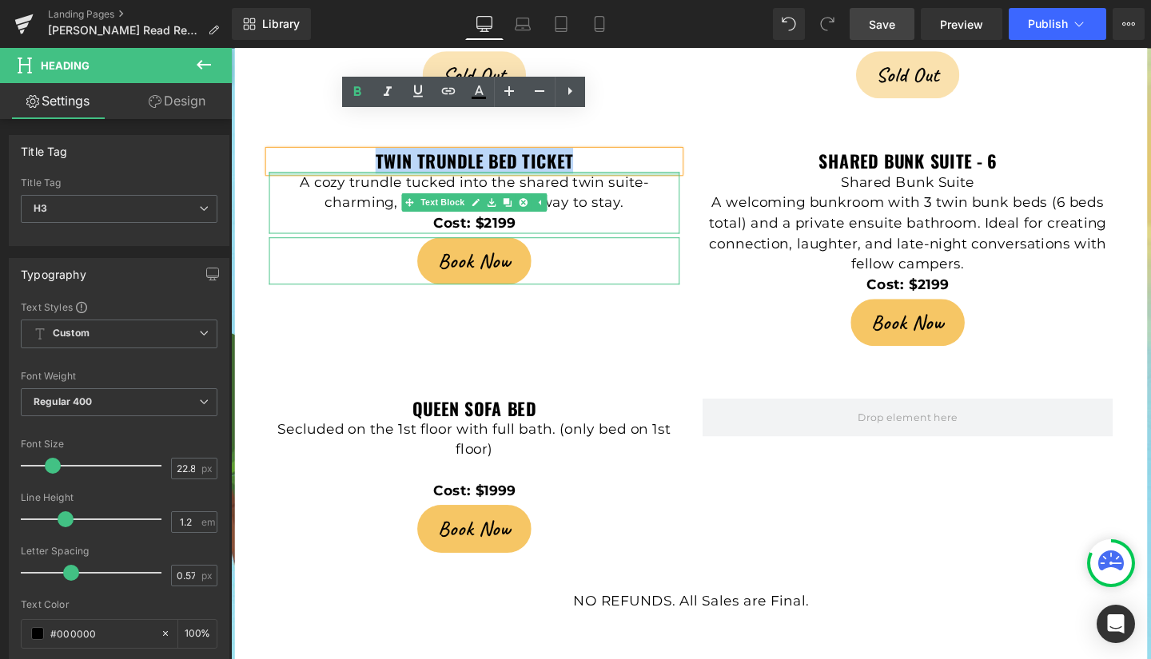
drag, startPoint x: 592, startPoint y: 128, endPoint x: 340, endPoint y: 139, distance: 252.8
click at [340, 156] on div "twin trundle bed ticket Heading A cozy trundle tucked into the shared twin suit…" at bounding box center [487, 226] width 456 height 141
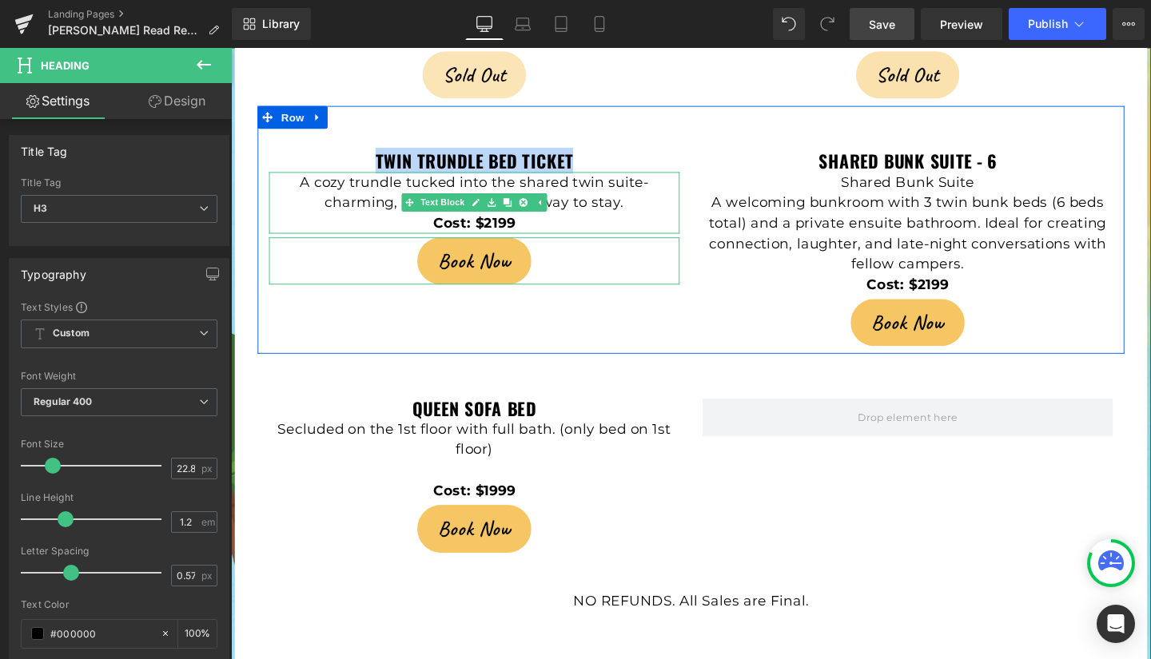
paste div
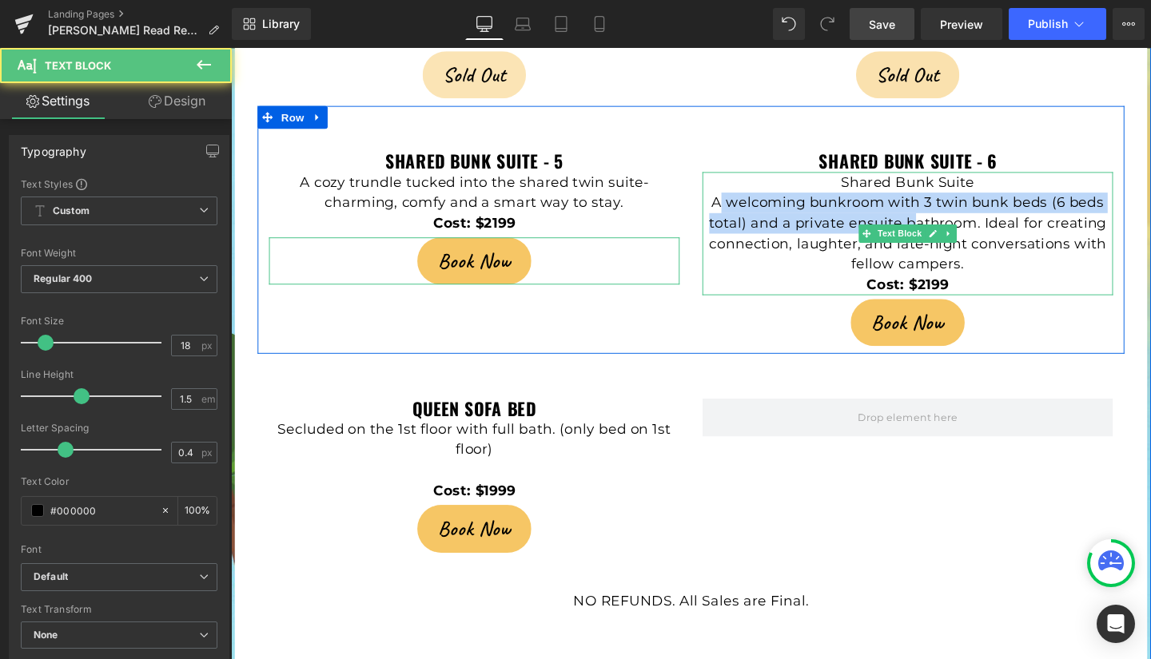
drag, startPoint x: 737, startPoint y: 175, endPoint x: 942, endPoint y: 184, distance: 205.6
click at [942, 200] on p "A welcoming bunkroom with 3 twin bunk beds (6 beds total) and a private ensuite…" at bounding box center [943, 243] width 432 height 86
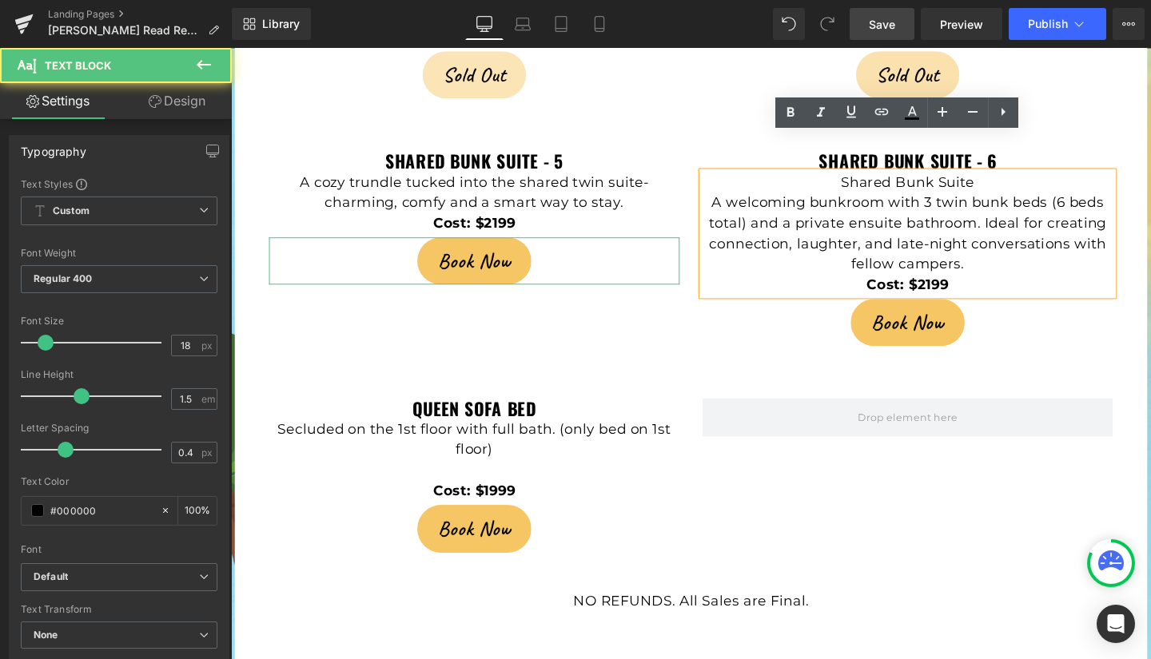
click at [1006, 178] on p "Shared Bunk Suite" at bounding box center [943, 189] width 432 height 22
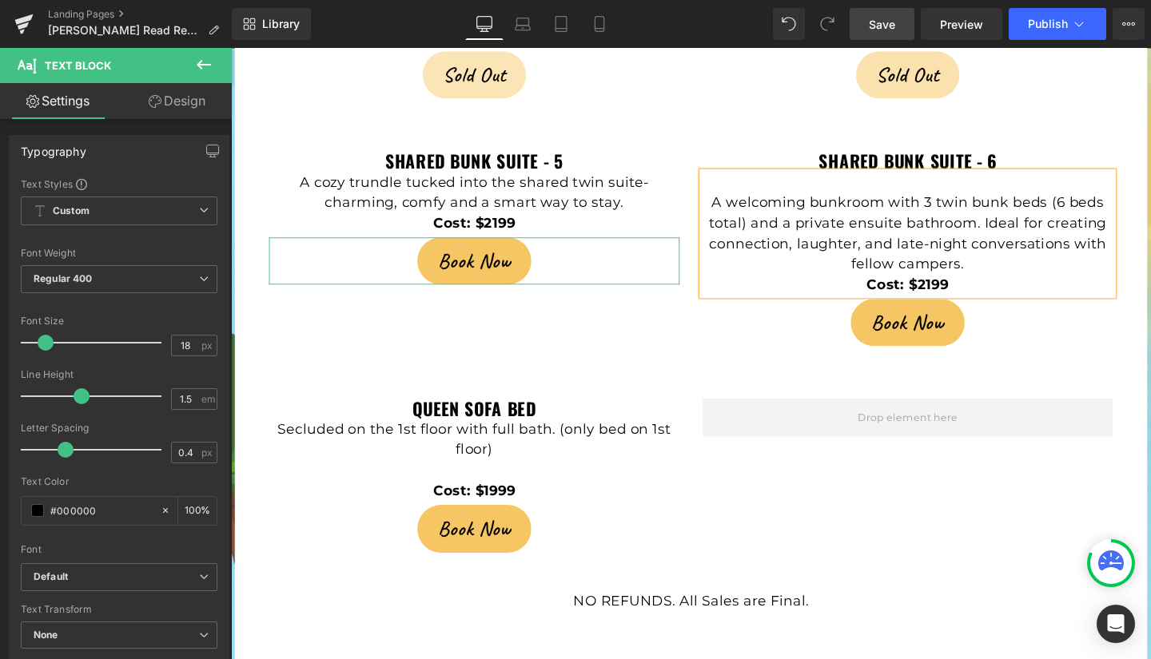
click at [765, 200] on p "A welcoming bunkroom with 3 twin bunk beds (6 beds total) and a private ensuite…" at bounding box center [943, 243] width 432 height 86
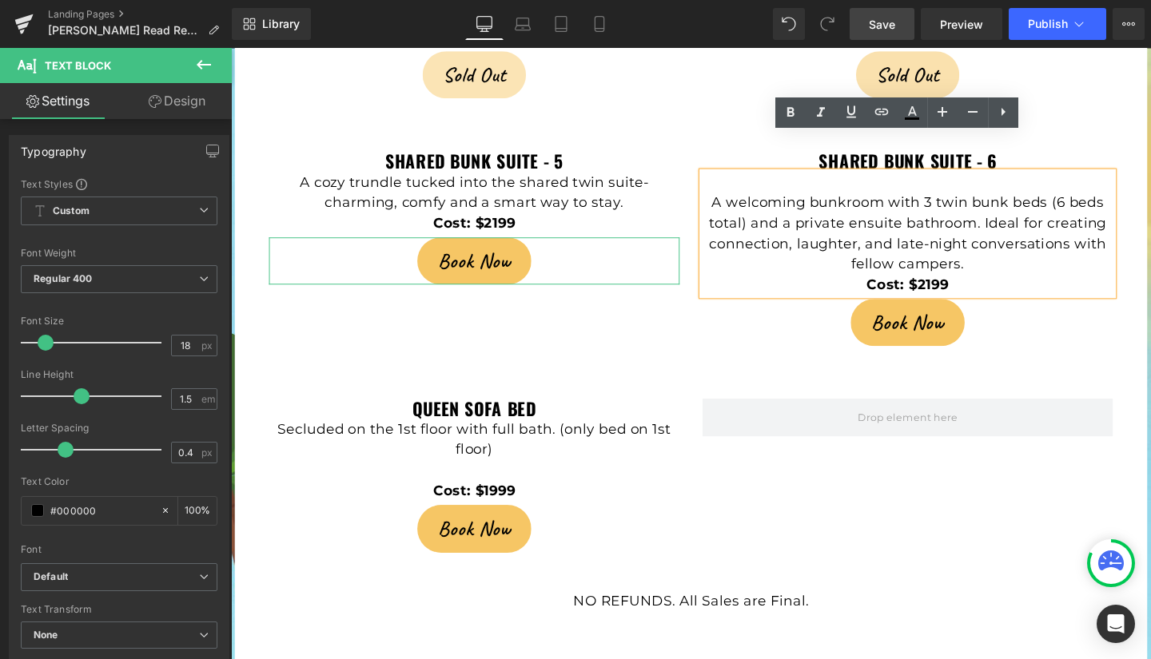
click at [735, 200] on p "A welcoming bunkroom with 3 twin bunk beds (6 beds total) and a private ensuite…" at bounding box center [943, 243] width 432 height 86
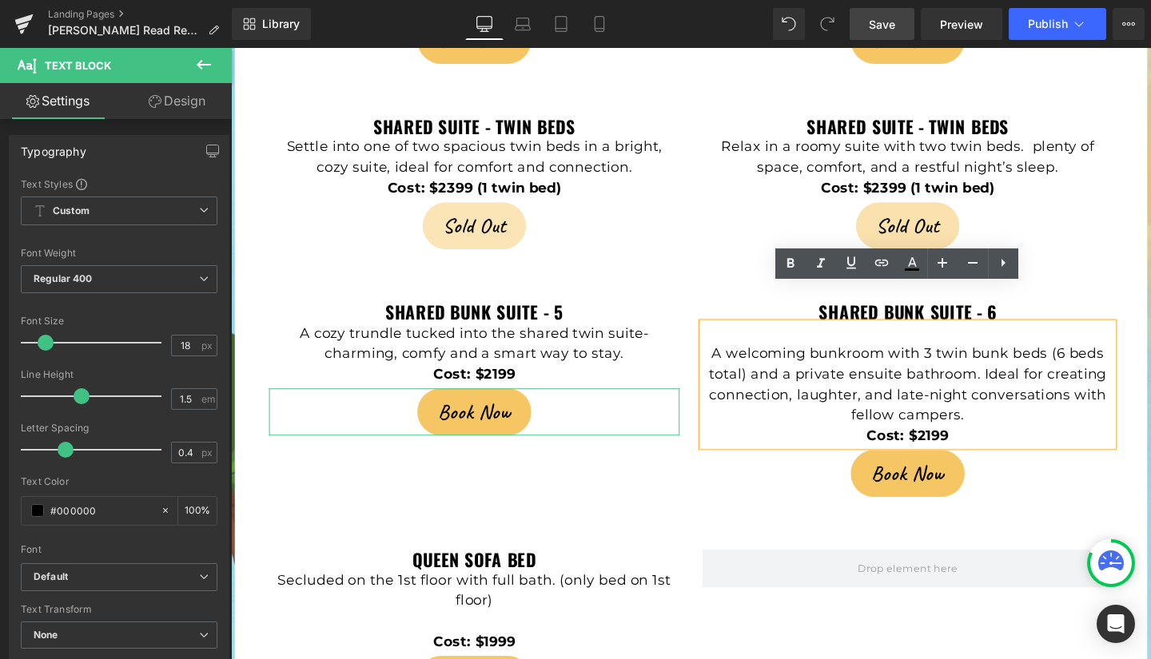
scroll to position [4081, 0]
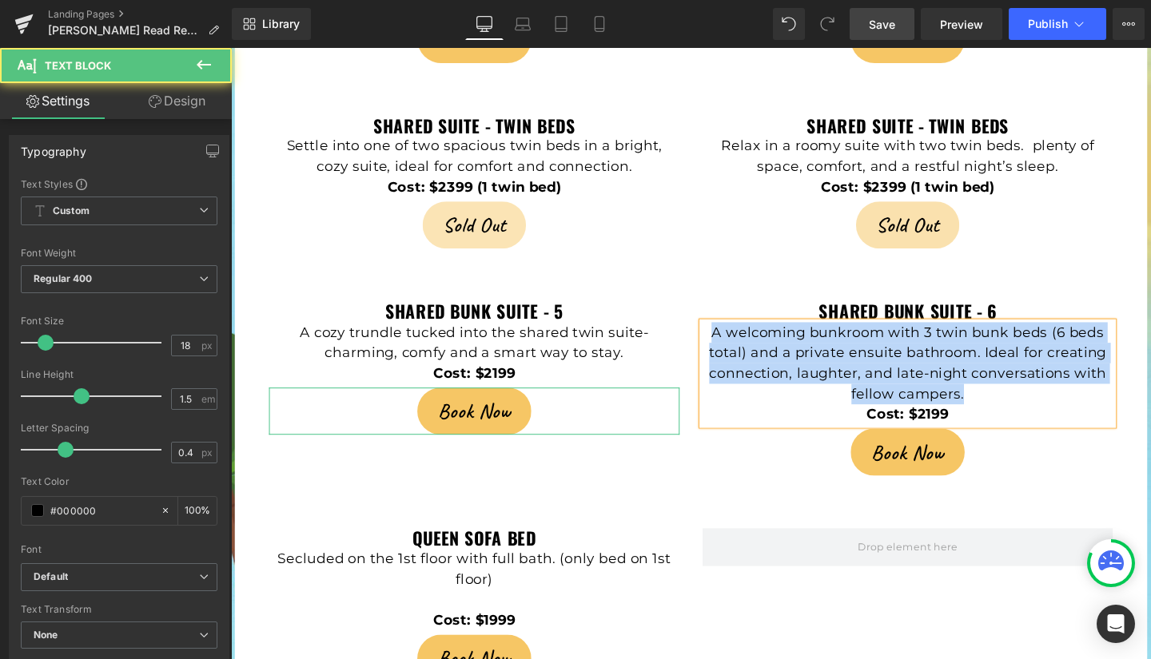
drag, startPoint x: 730, startPoint y: 313, endPoint x: 1013, endPoint y: 376, distance: 290.1
click at [1013, 376] on p "A welcoming bunkroom with 3 twin bunk beds (6 beds total) and a private ensuite…" at bounding box center [943, 380] width 432 height 86
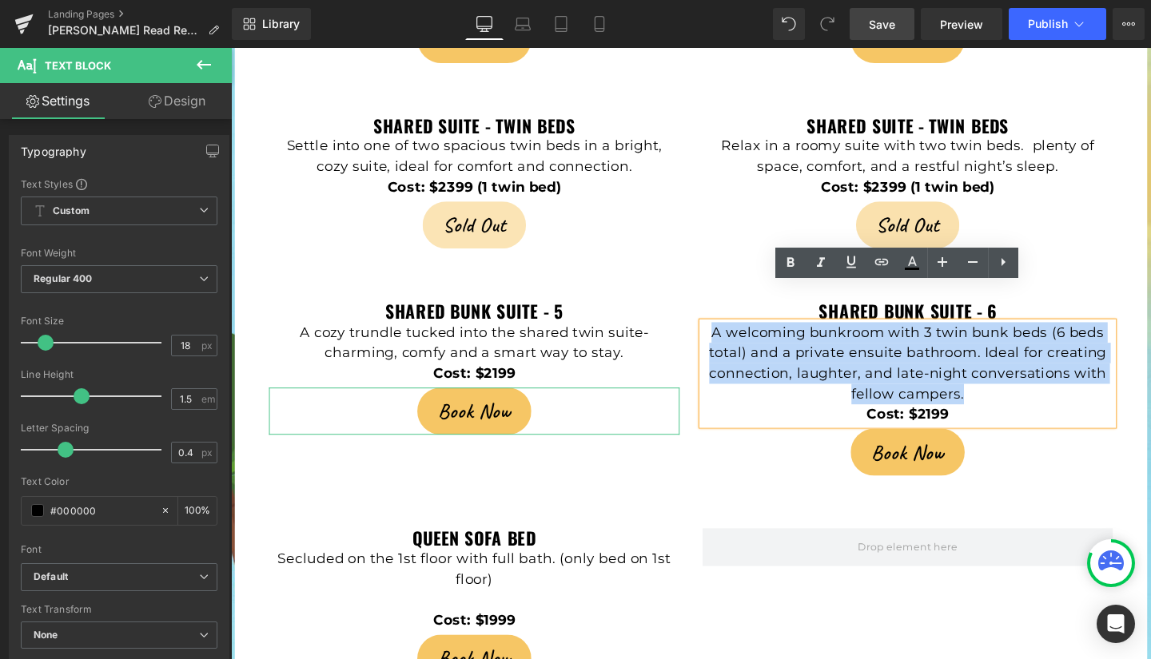
copy span "A welcoming bunkroom with 3 twin bunk beds (6 beds total) and a private ensuite…"
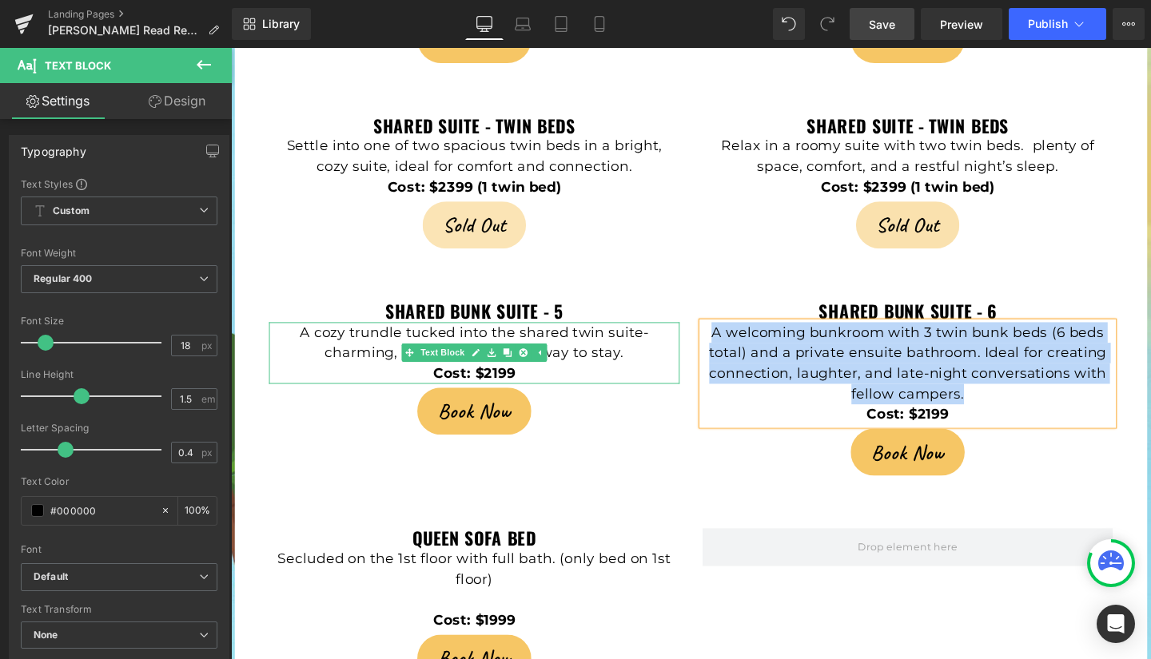
click at [438, 337] on p "A cozy trundle tucked into the shared twin suite- charming, comfy and a smart w…" at bounding box center [487, 358] width 432 height 43
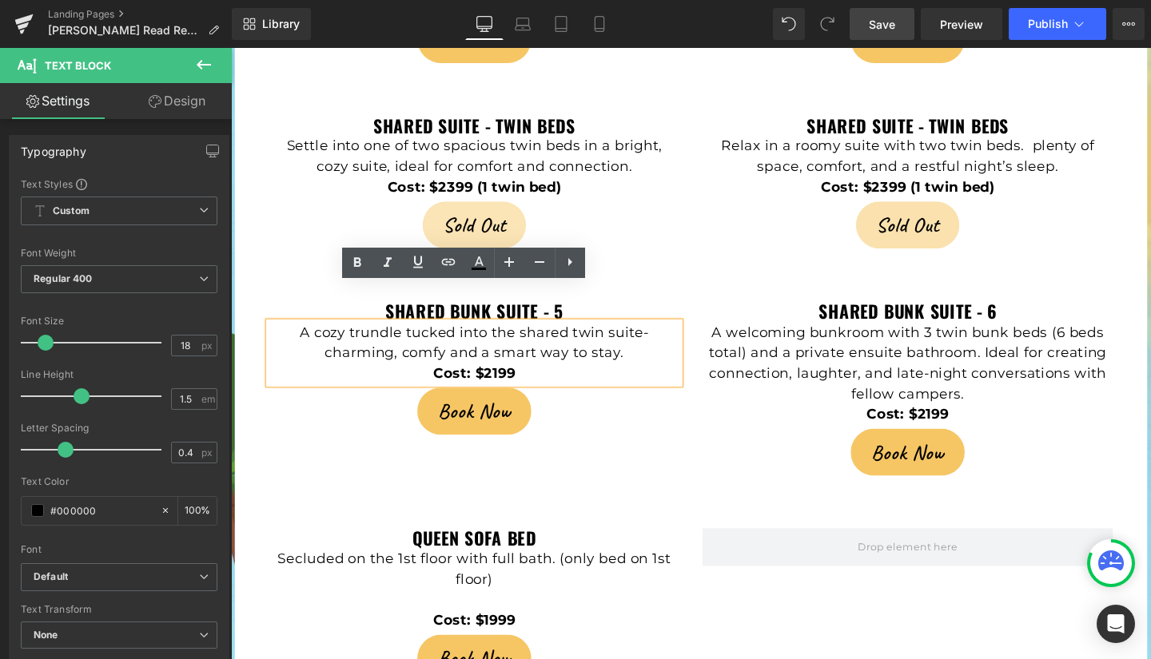
click at [320, 338] on span "A cozy trundle tucked into the shared twin suite- charming, comfy and a smart w…" at bounding box center [487, 357] width 368 height 39
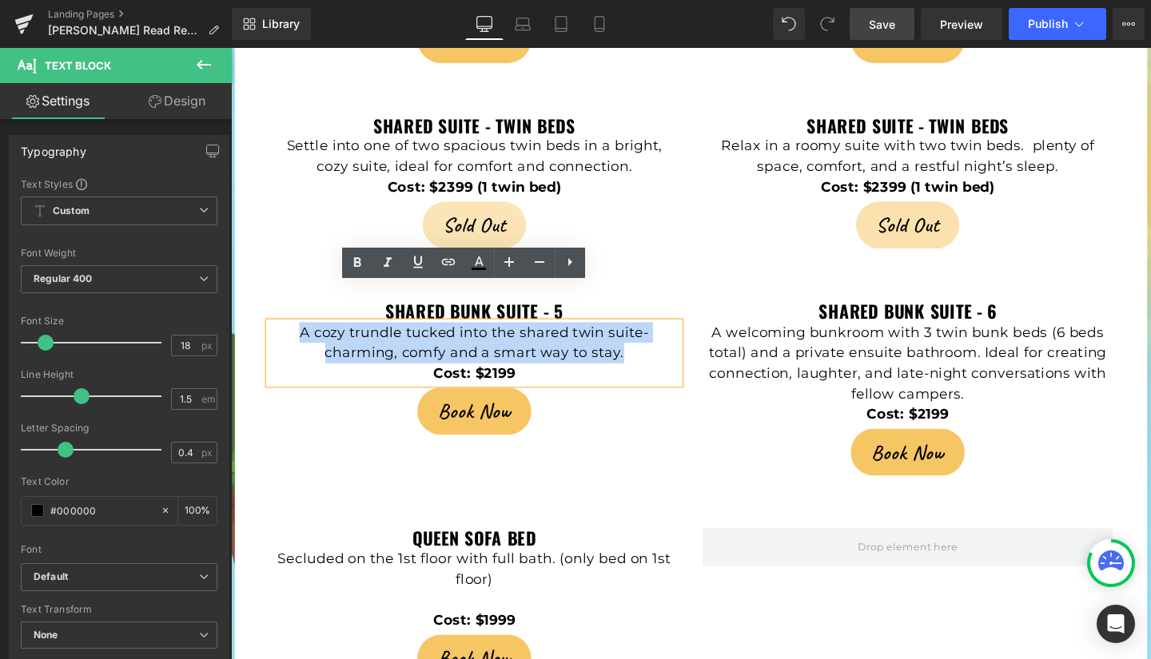
drag, startPoint x: 330, startPoint y: 309, endPoint x: 647, endPoint y: 331, distance: 317.3
click at [647, 337] on p "A cozy trundle tucked into the shared twin suite- charming, comfy and a smart w…" at bounding box center [487, 358] width 432 height 43
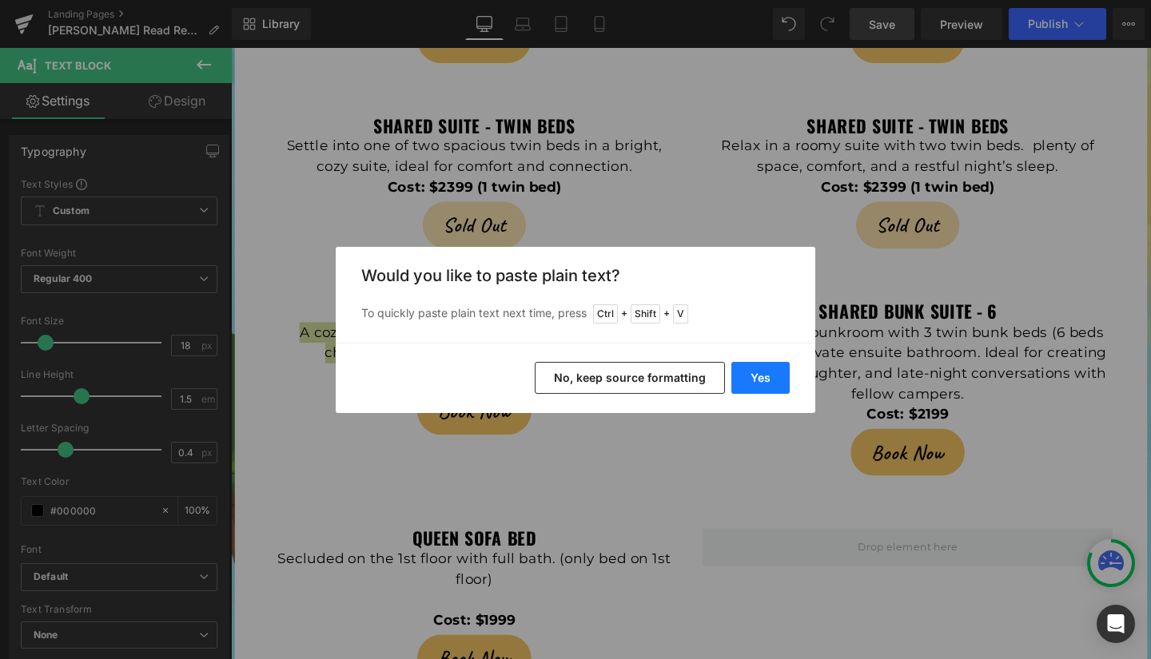
click at [747, 378] on button "Yes" at bounding box center [760, 378] width 58 height 32
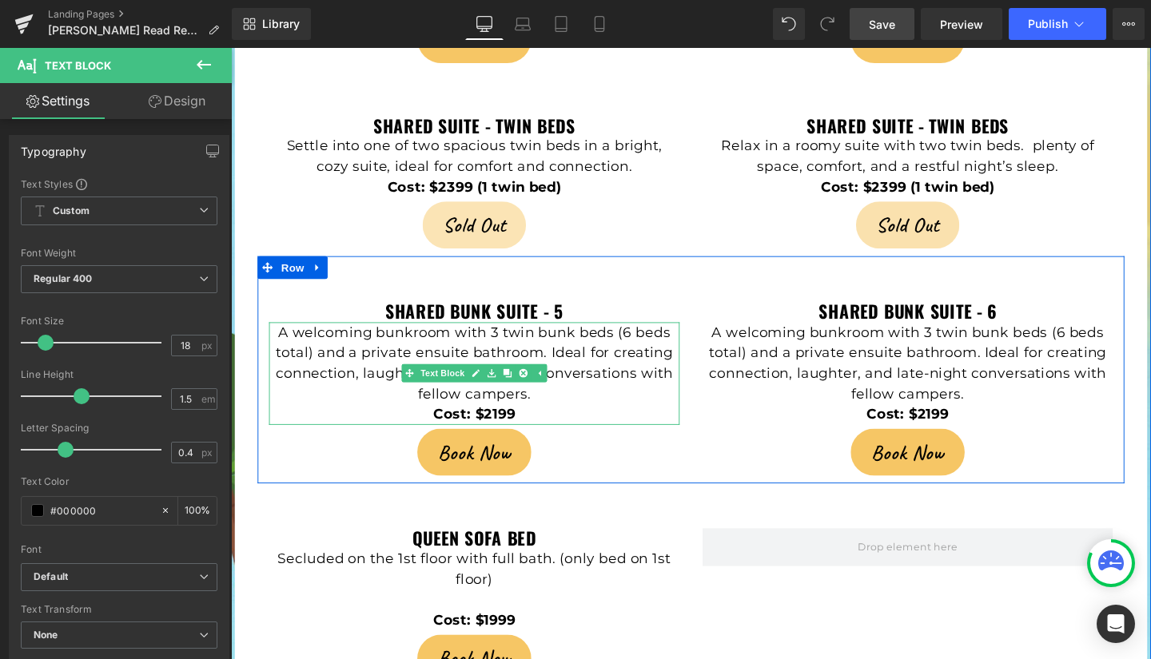
click at [500, 424] on strong "Cost: $2199" at bounding box center [487, 433] width 86 height 18
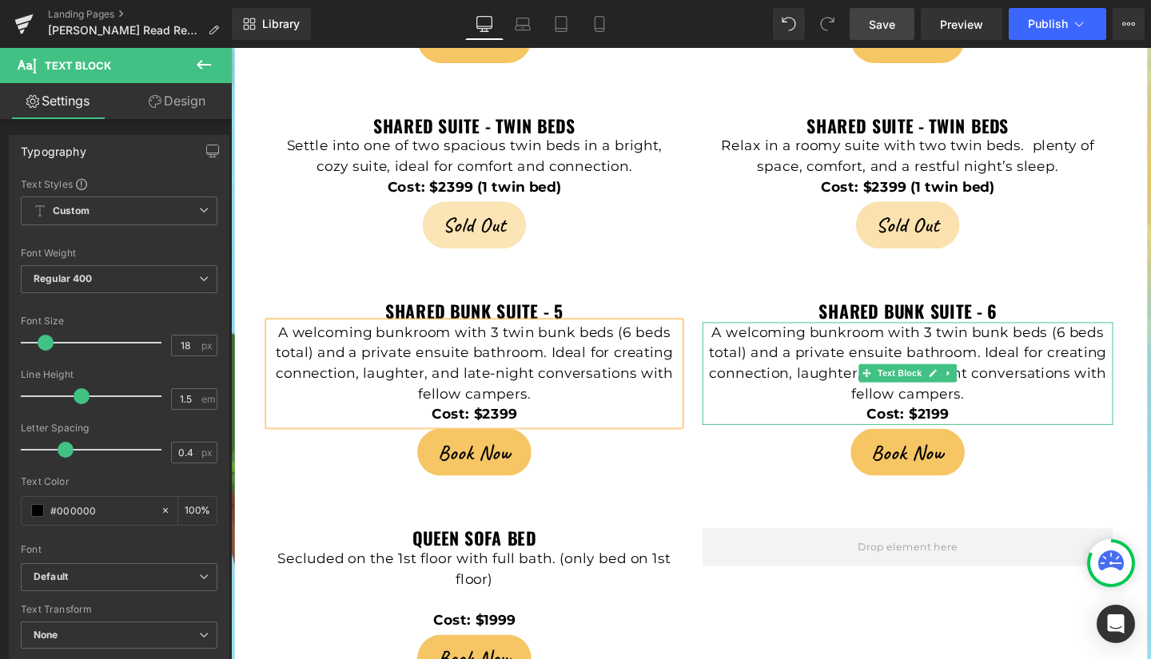
click at [958, 424] on strong "Cost: $2199" at bounding box center [942, 433] width 86 height 18
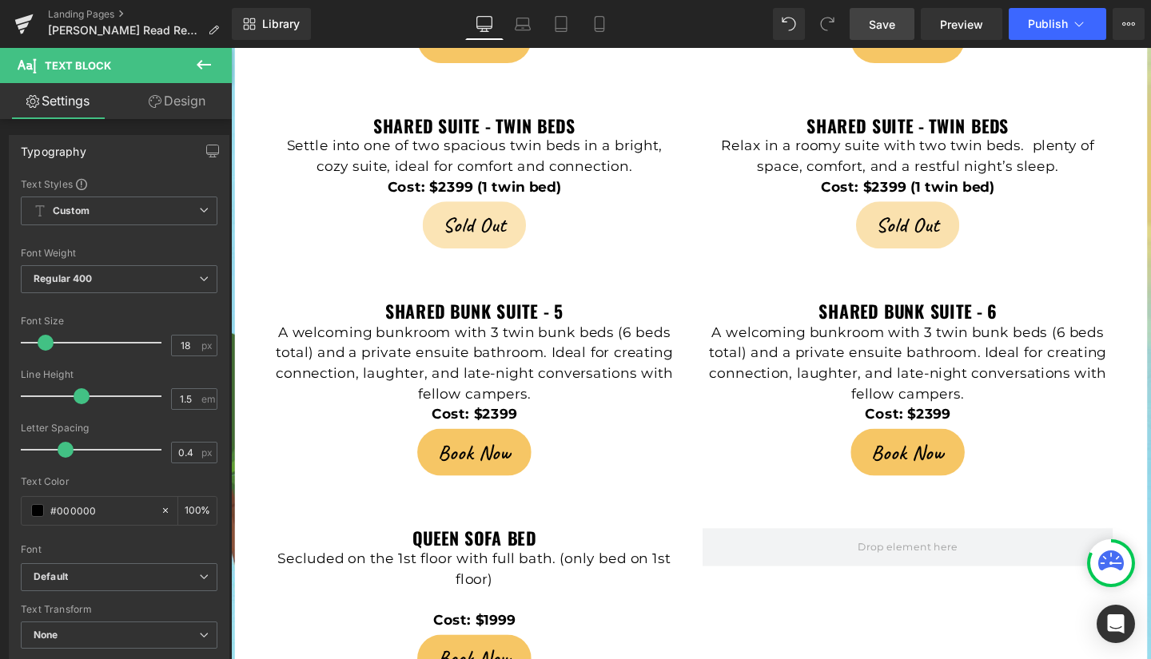
click at [879, 26] on span "Save" at bounding box center [882, 24] width 26 height 17
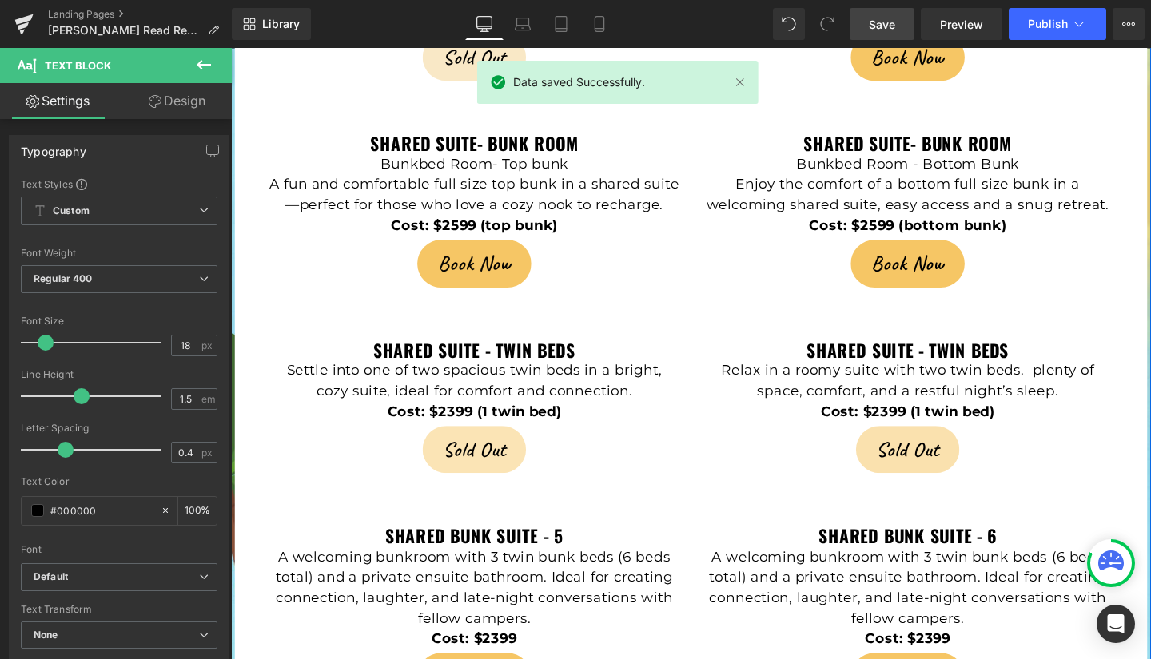
scroll to position [3842, 0]
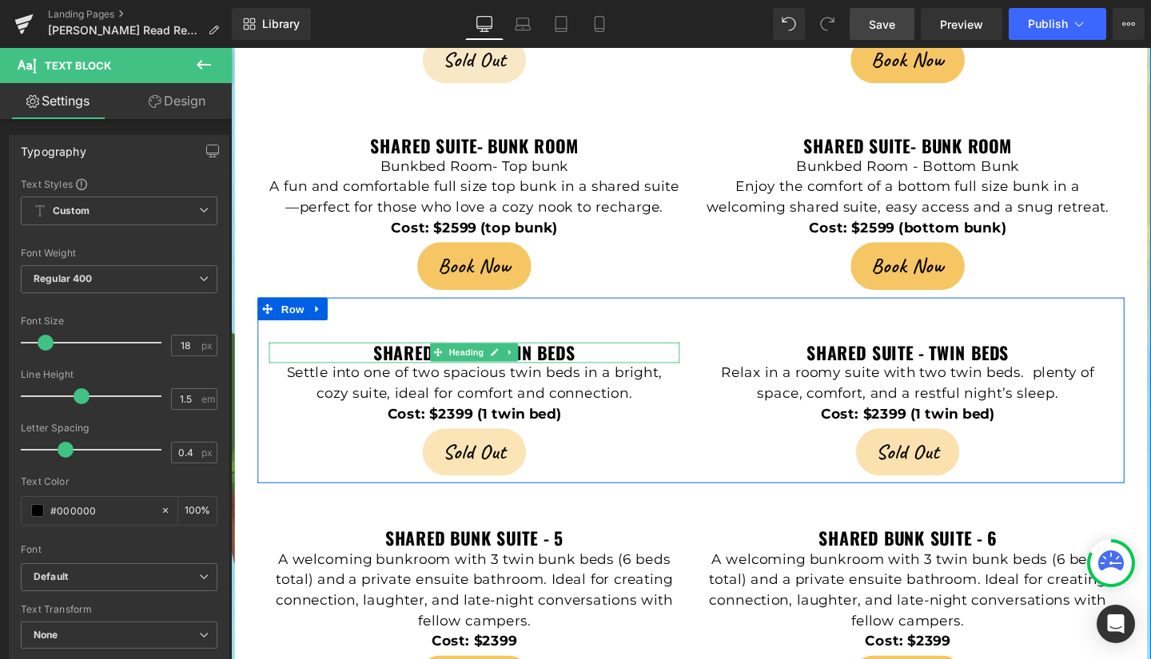
click at [617, 358] on h3 "shared suite - twin beds" at bounding box center [487, 369] width 432 height 22
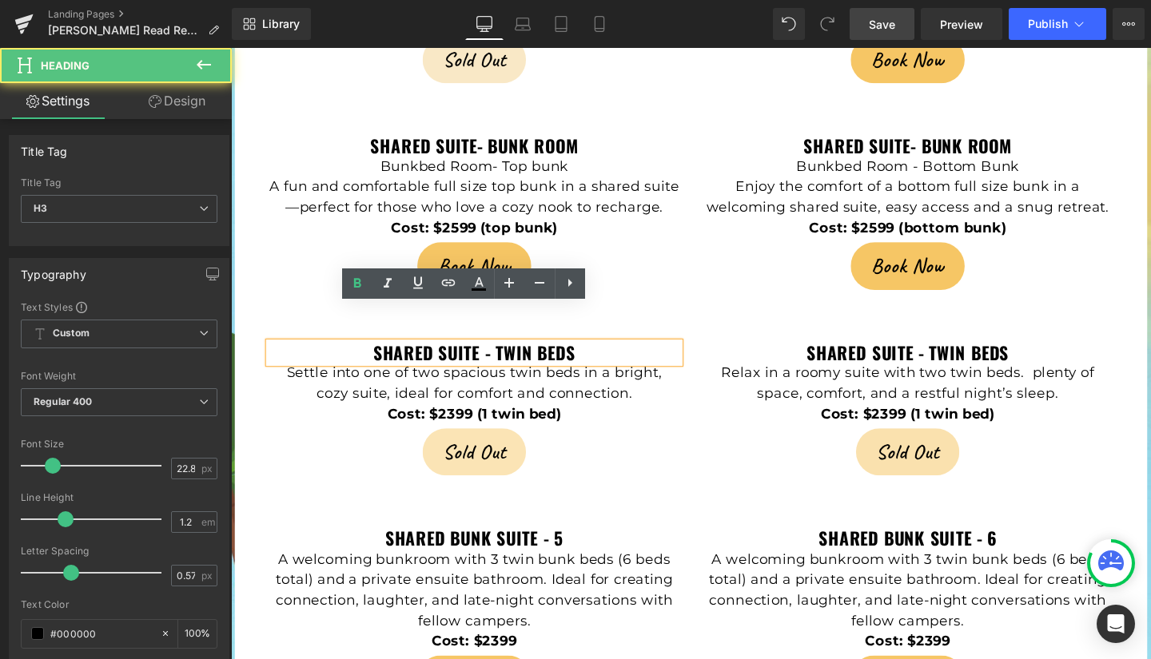
click at [614, 358] on h3 "shared suite - twin beds" at bounding box center [487, 369] width 432 height 22
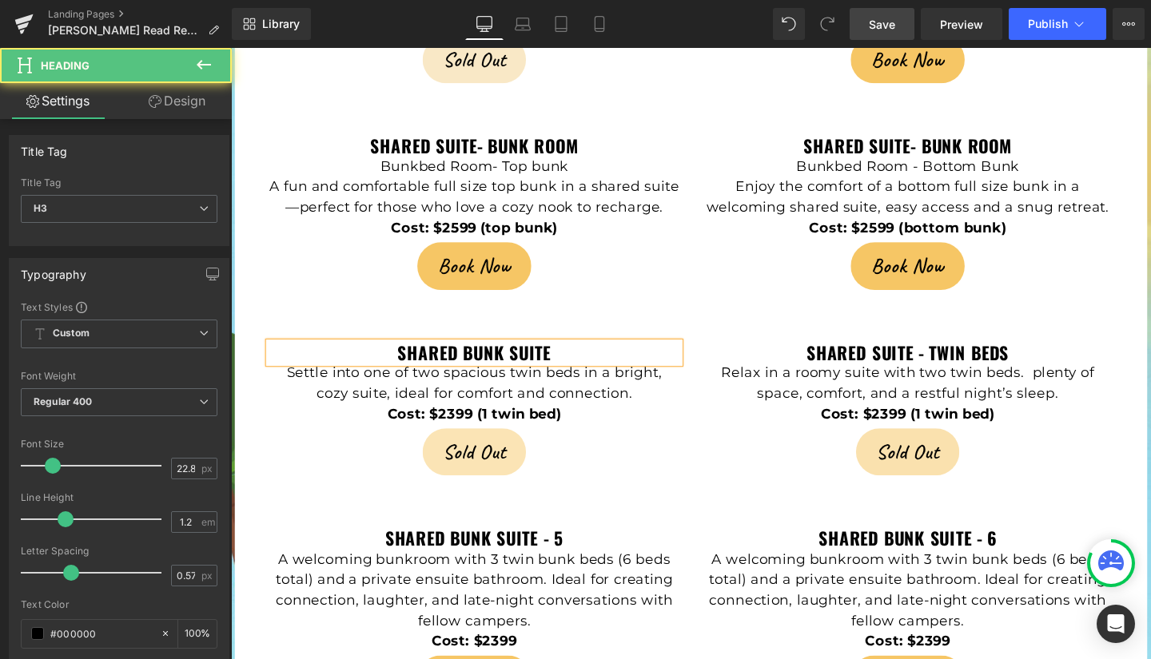
click at [613, 358] on h3 "shared bunk suite" at bounding box center [487, 369] width 432 height 22
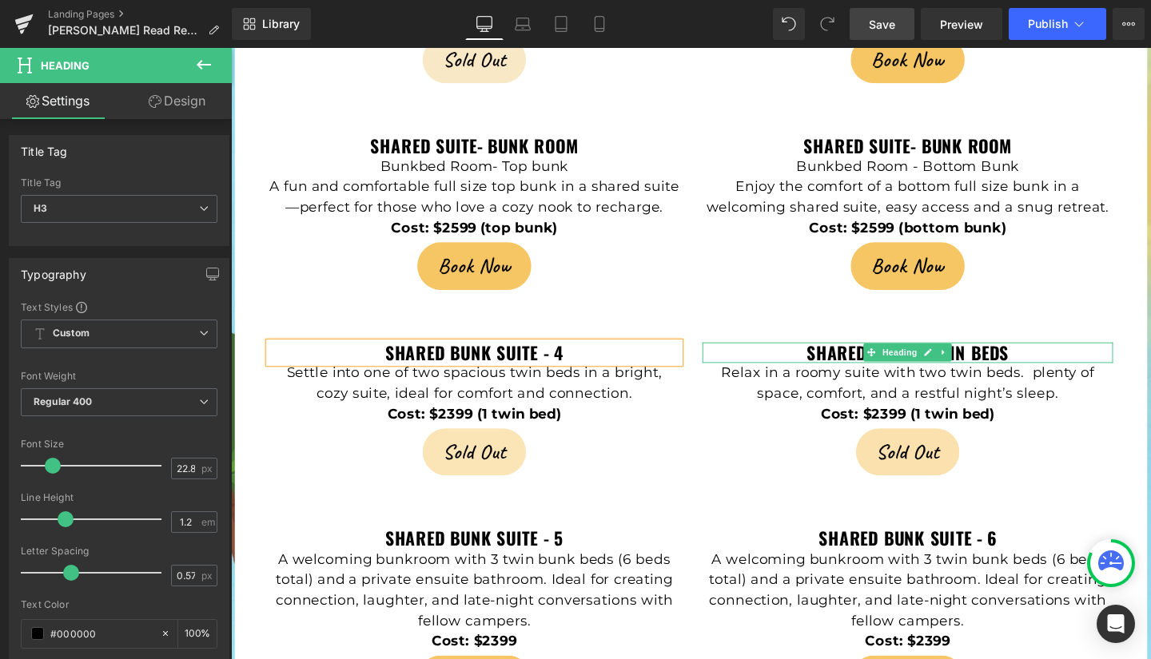
click at [1042, 355] on strong "shared suite - twin beds" at bounding box center [942, 368] width 213 height 27
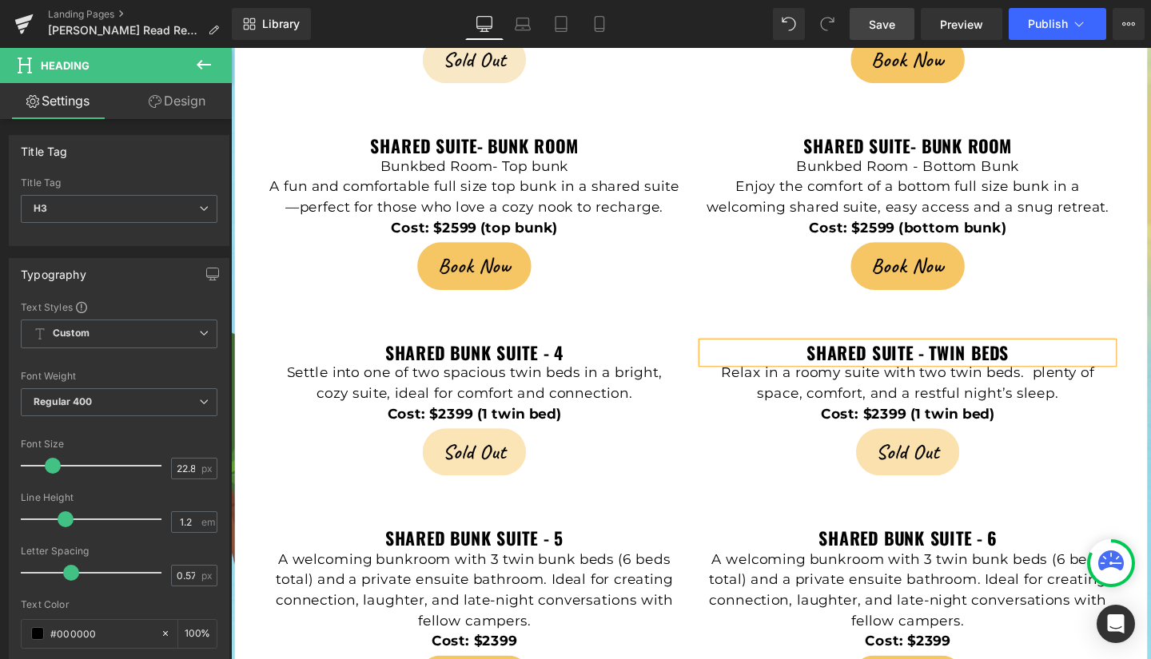
click at [1038, 355] on strong "shared suite - twin beds" at bounding box center [942, 368] width 213 height 27
click at [584, 358] on h3 "shared bunk suite - 4" at bounding box center [487, 369] width 432 height 22
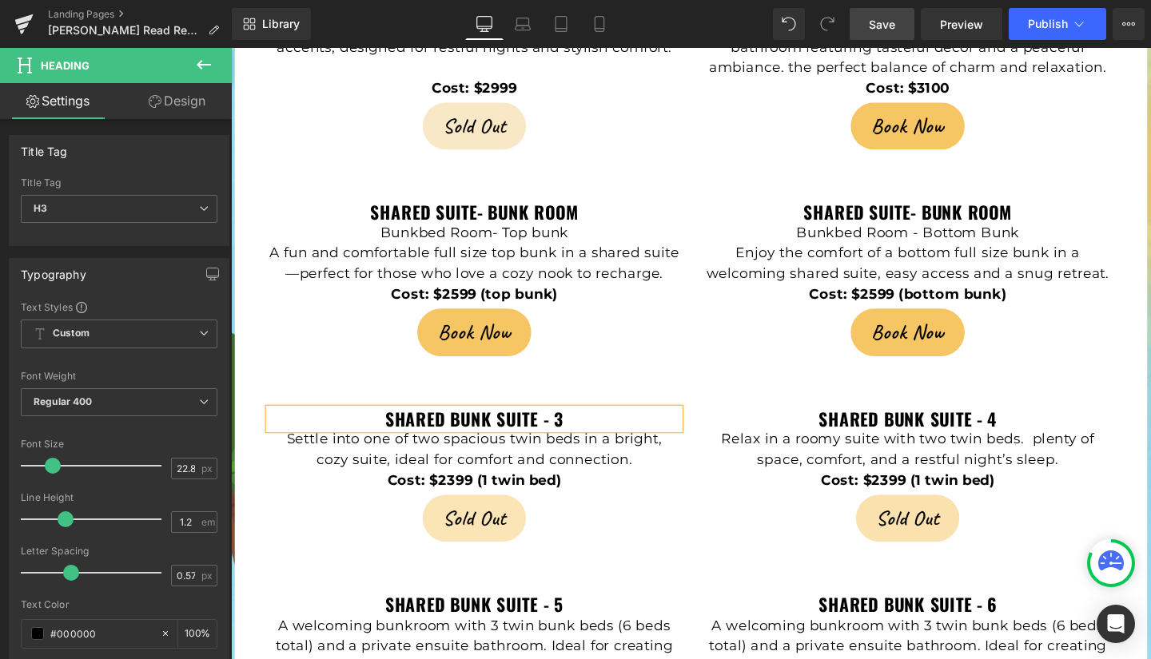
scroll to position [3772, 0]
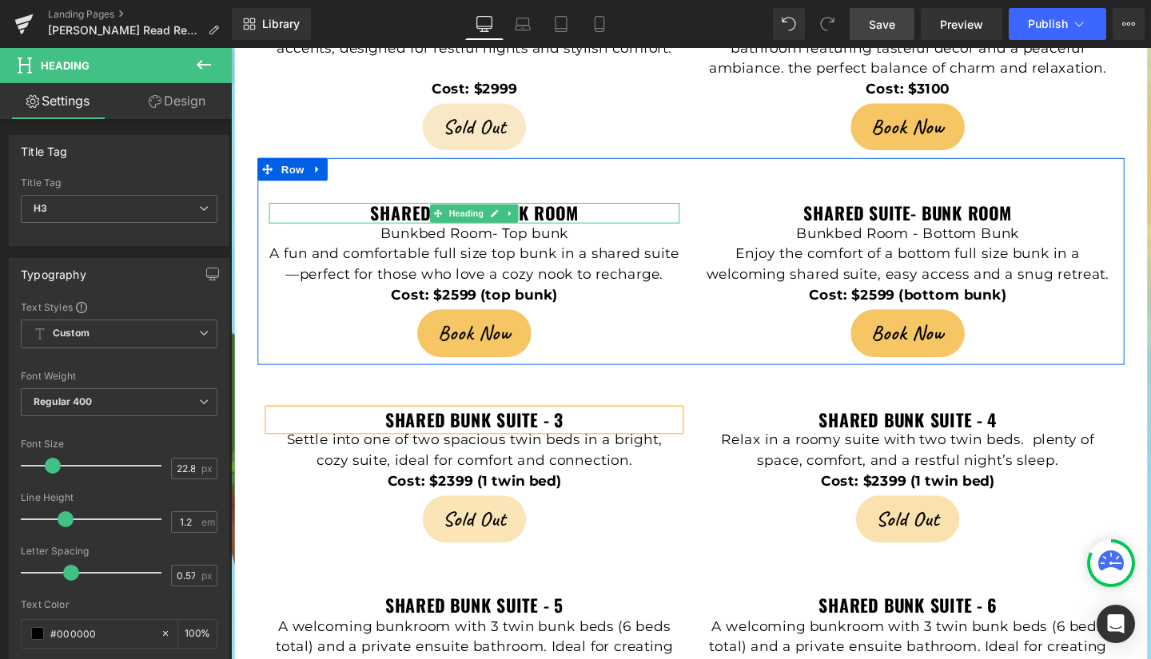
click at [603, 211] on h3 "Shared Suite- Bunk room" at bounding box center [487, 222] width 432 height 22
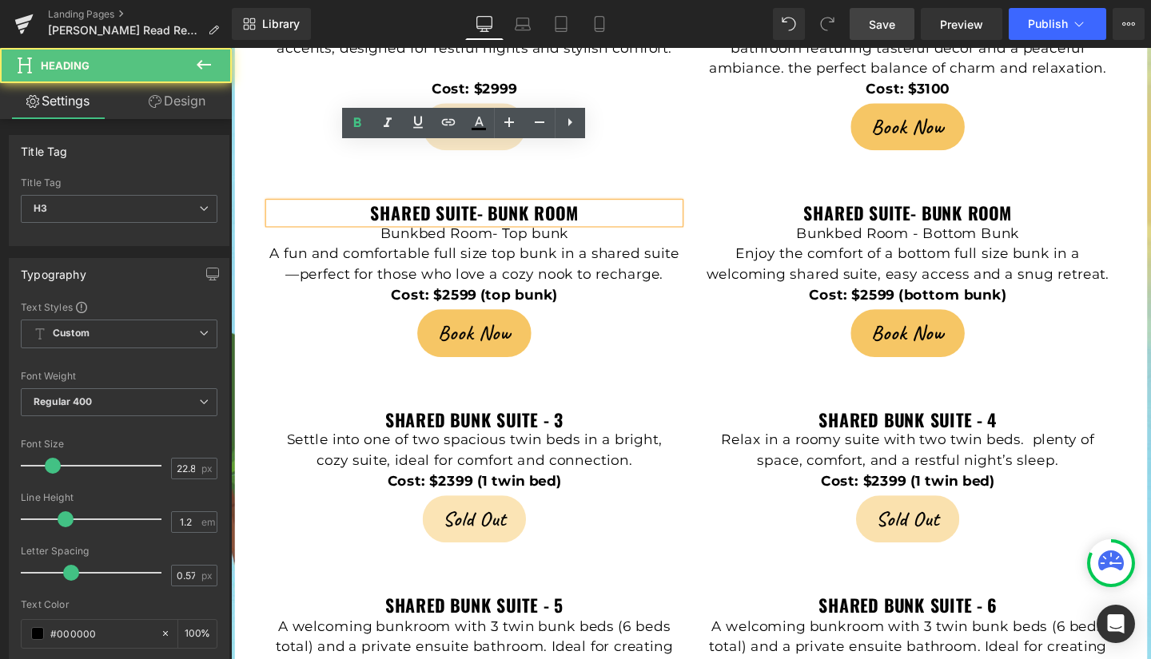
click at [595, 211] on h3 "Shared Suite- Bunk room" at bounding box center [487, 222] width 432 height 22
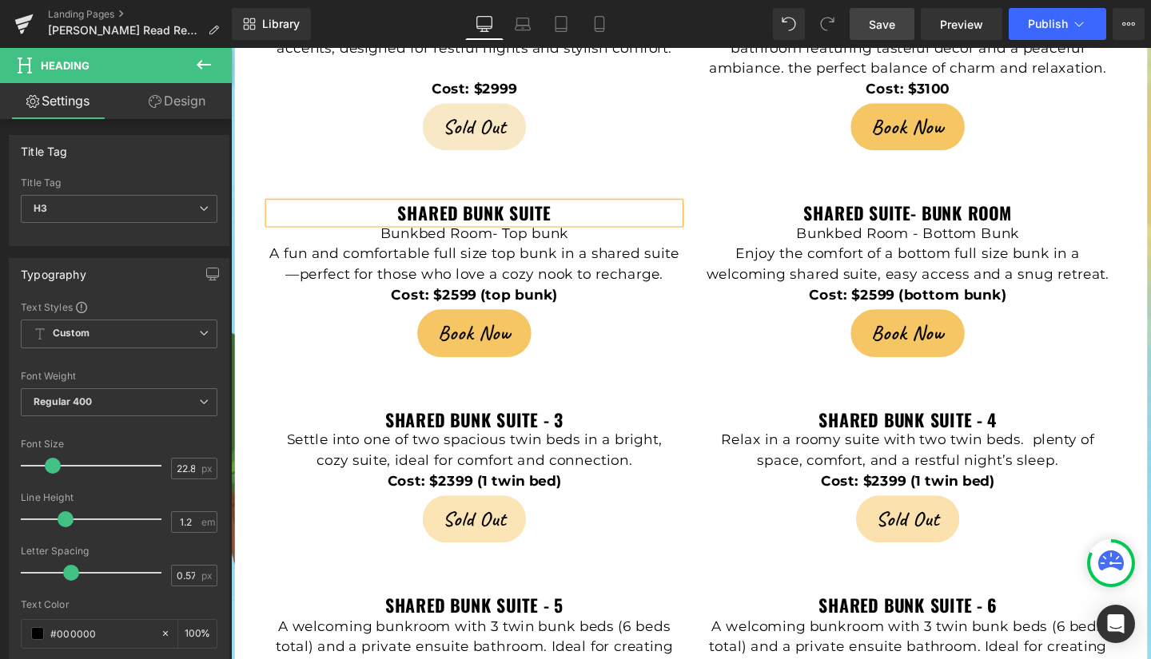
click at [596, 211] on h3 "Shared bunk Suite" at bounding box center [487, 222] width 432 height 22
click at [1056, 211] on h3 "shared suite- bunk room" at bounding box center [943, 222] width 432 height 22
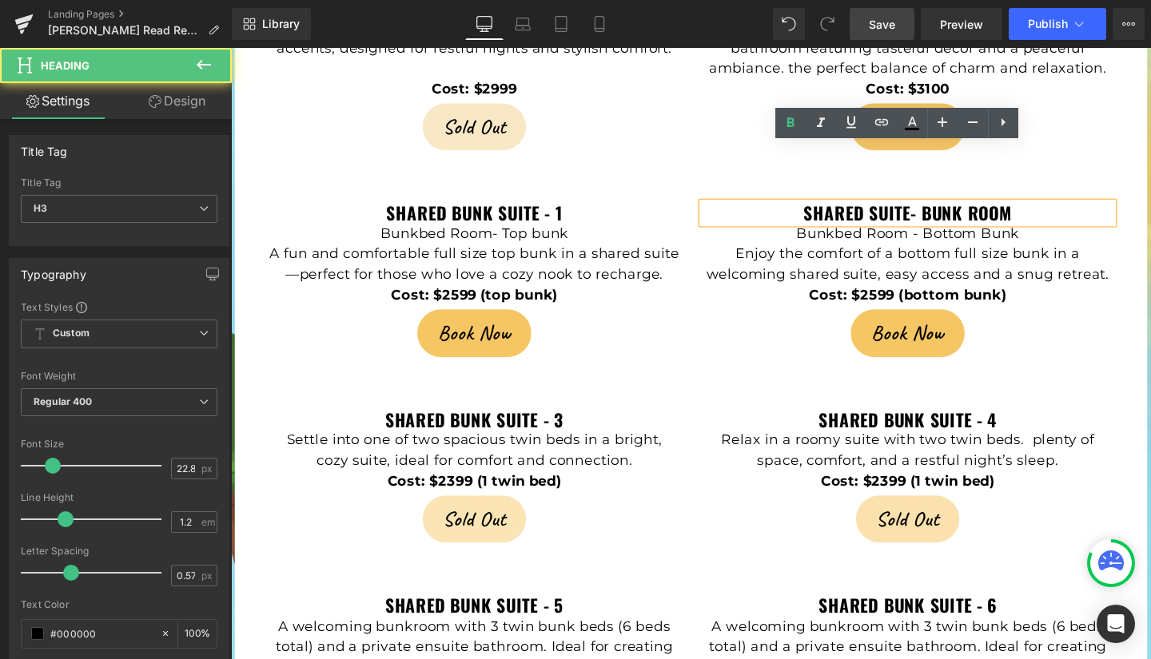
click at [1051, 211] on h3 "shared suite- bunk room" at bounding box center [943, 222] width 432 height 22
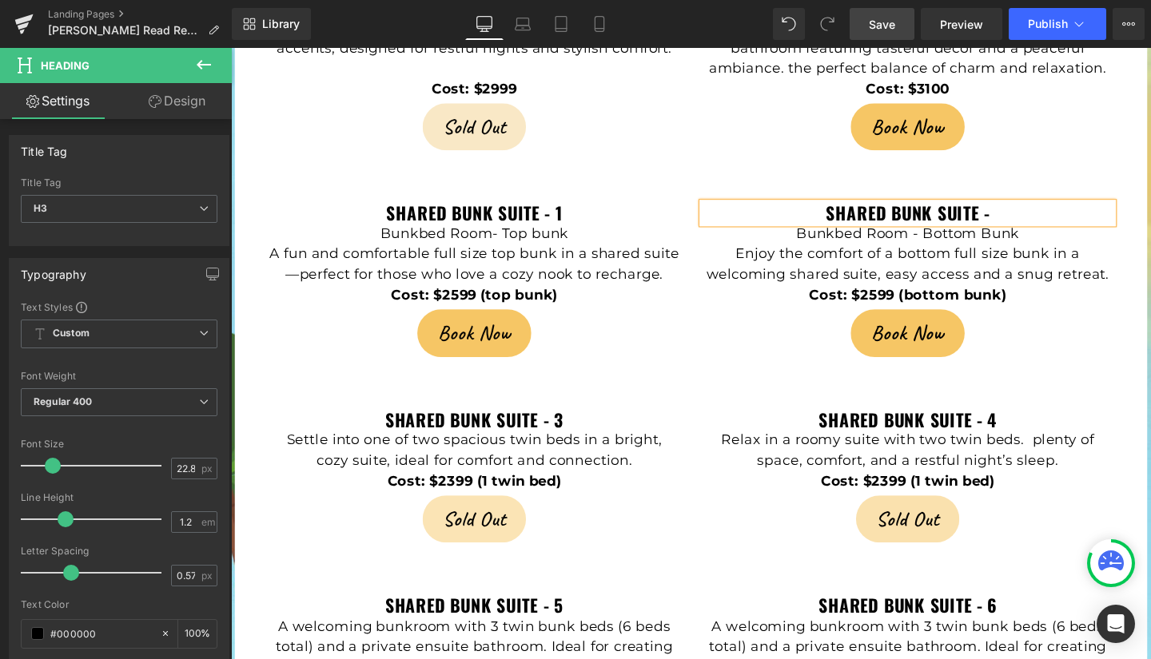
click at [1051, 211] on h3 "shared bunk suite -" at bounding box center [943, 222] width 432 height 22
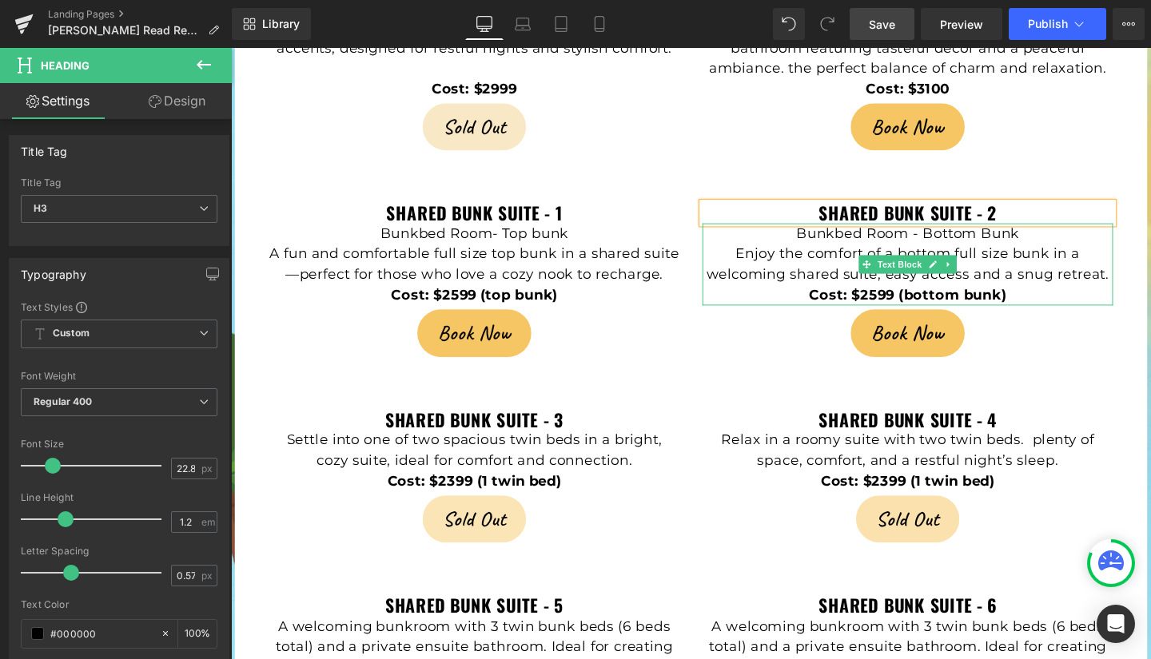
click at [1049, 297] on p "Cost: $2599 (bottom bunk)" at bounding box center [943, 308] width 432 height 22
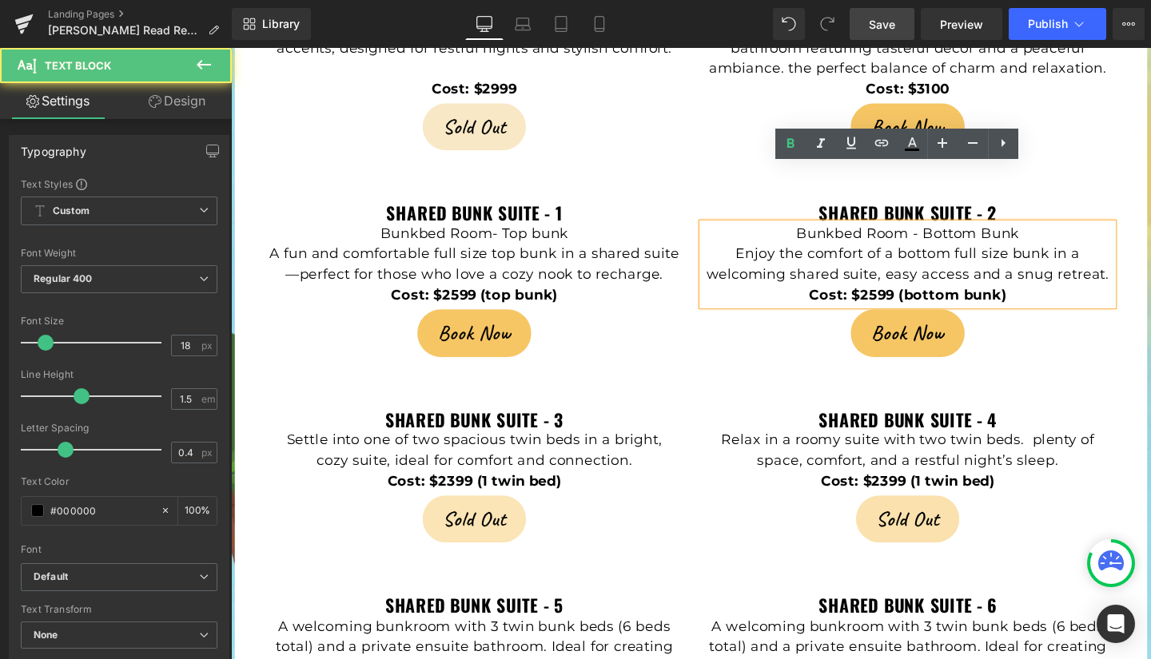
click at [1042, 297] on p "Cost: $2599 (bottom bunk)" at bounding box center [943, 308] width 432 height 22
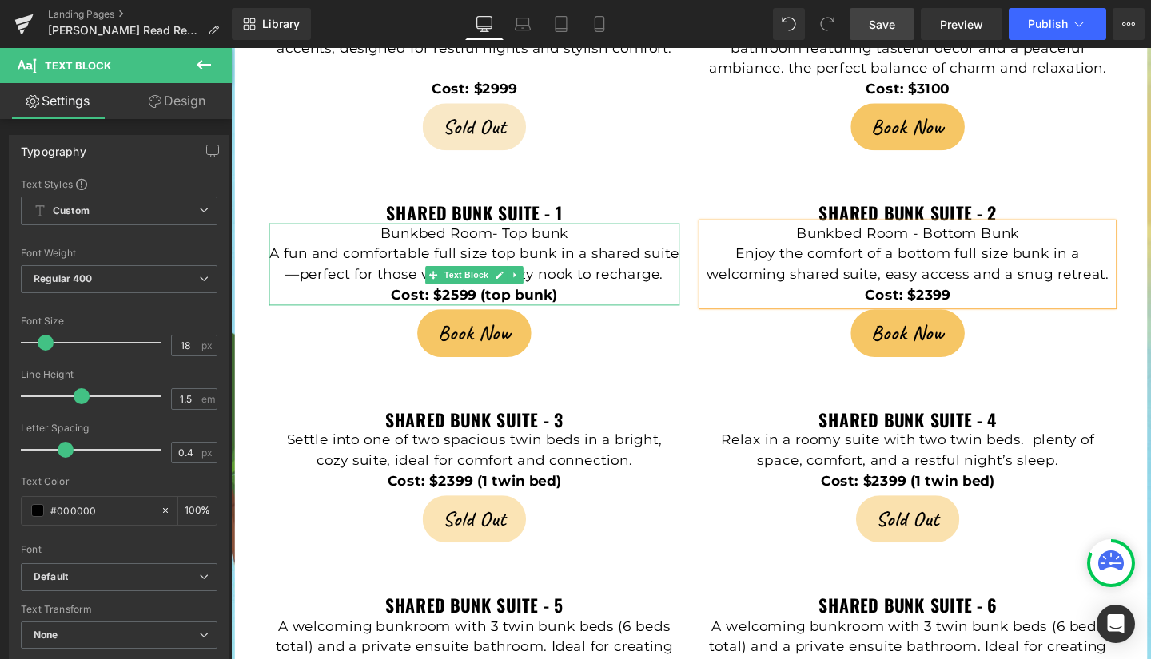
drag, startPoint x: 568, startPoint y: 248, endPoint x: 506, endPoint y: 252, distance: 61.7
click at [567, 254] on p "A fun and comfortable full size top bunk in a shared suite—perfect for those wh…" at bounding box center [487, 275] width 432 height 43
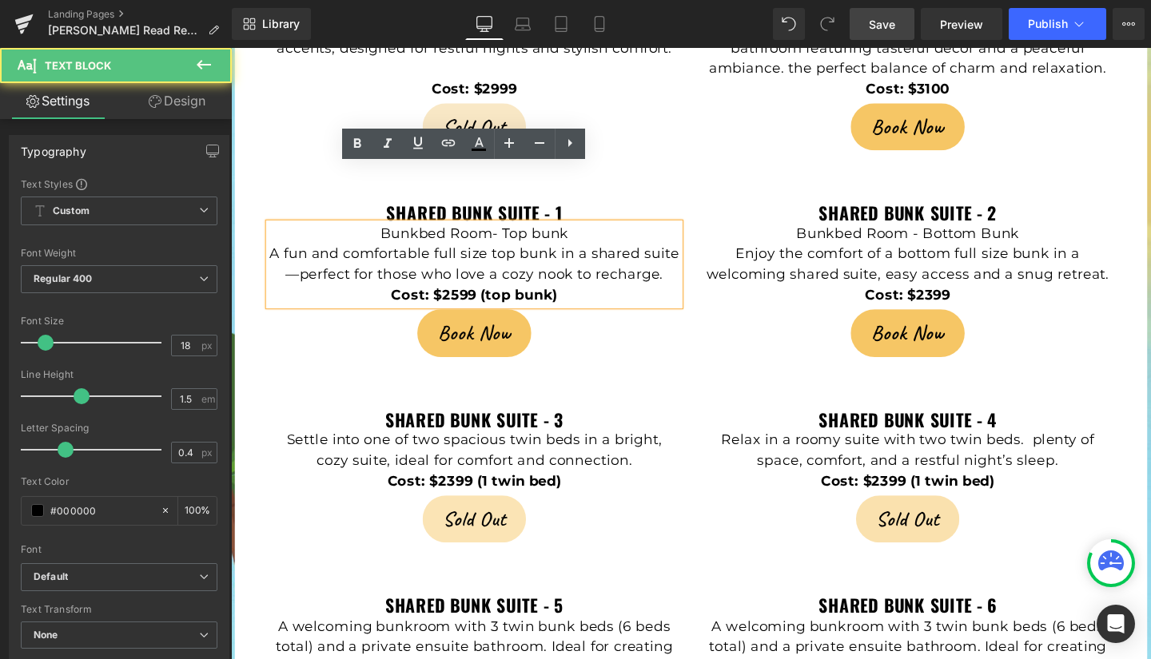
click at [568, 297] on p "Cost: $2599 (top bunk)" at bounding box center [487, 308] width 432 height 22
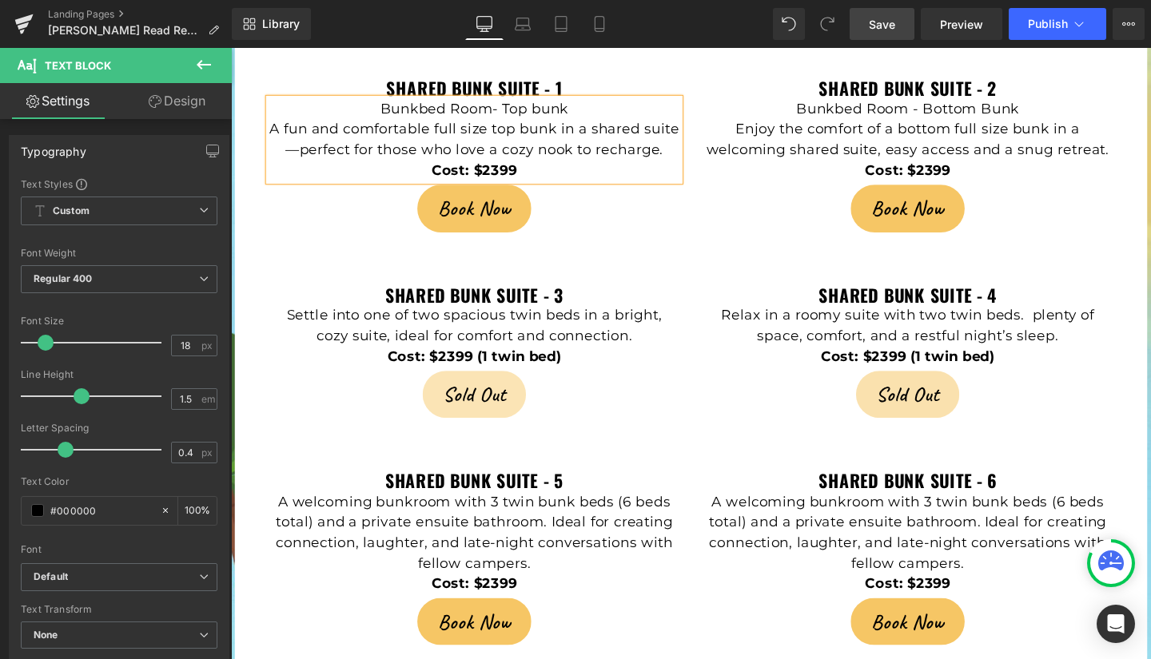
scroll to position [3904, 0]
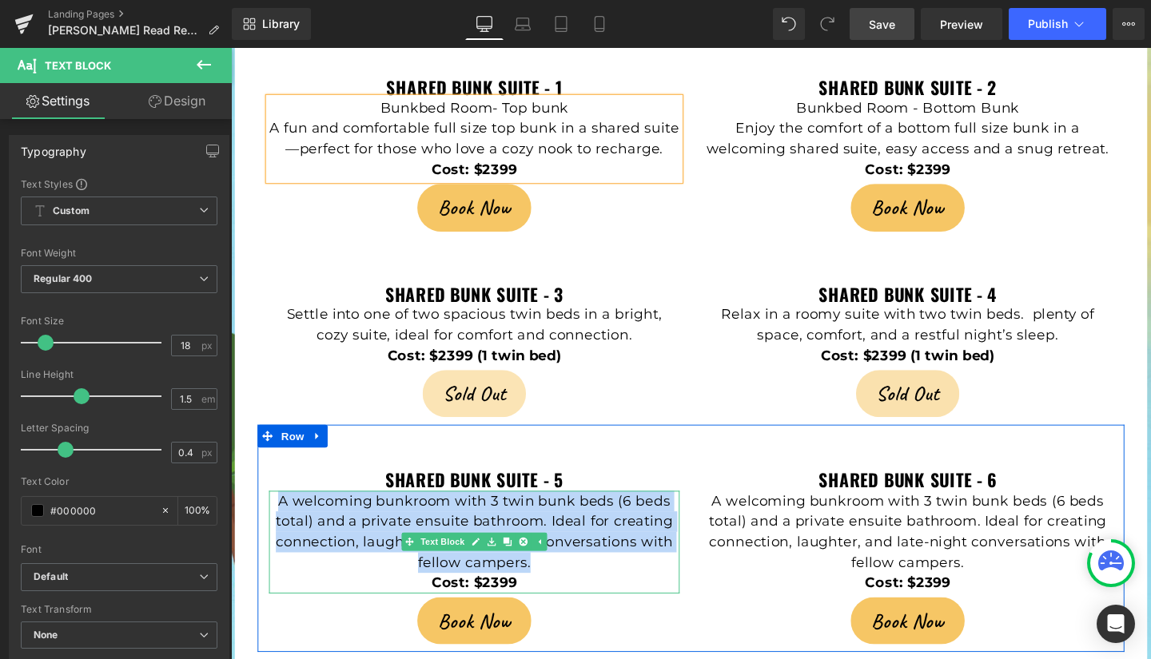
drag, startPoint x: 276, startPoint y: 486, endPoint x: 539, endPoint y: 552, distance: 271.2
click at [539, 552] on p "A welcoming bunkroom with 3 twin bunk beds (6 beds total) and a private ensuite…" at bounding box center [487, 557] width 432 height 86
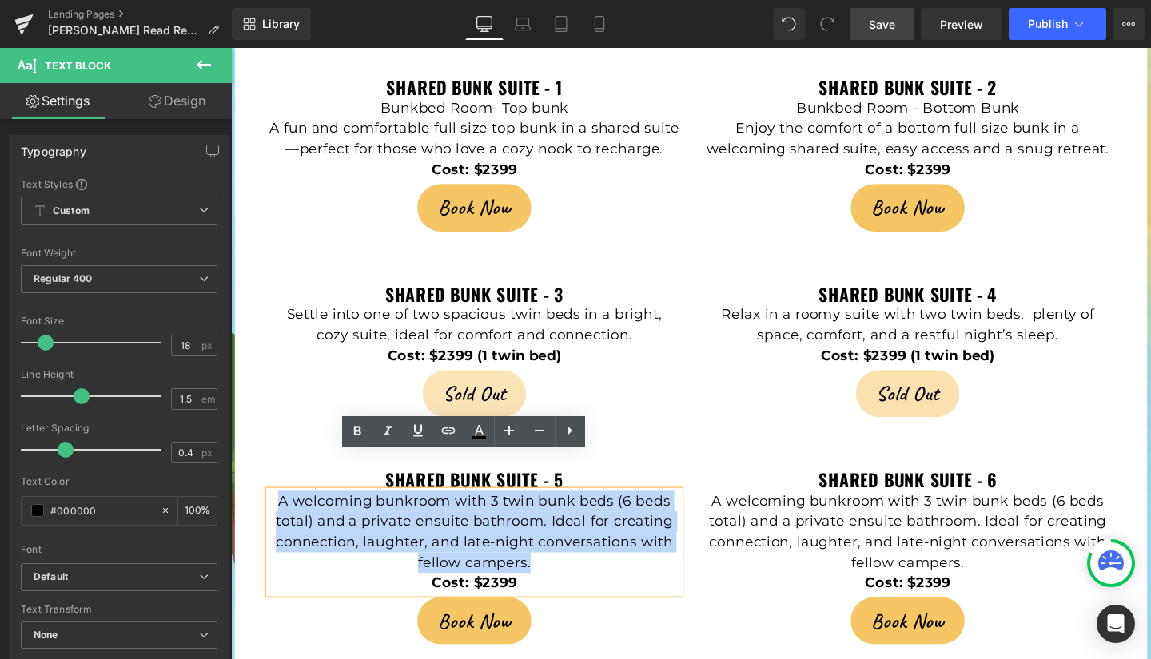
copy p "A welcoming bunkroom with 3 twin bunk beds (6 beds total) and a private ensuite…"
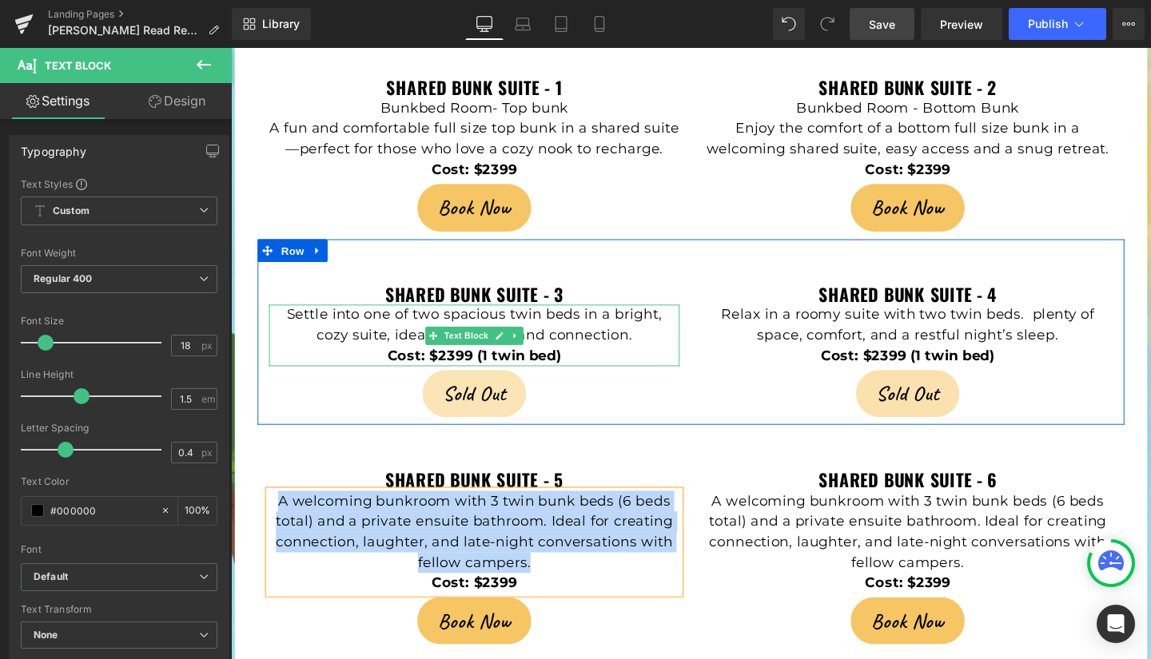
click at [384, 320] on span "Settle into one of two spacious twin beds in a bright, cozy suite, ideal for co…" at bounding box center [486, 339] width 395 height 39
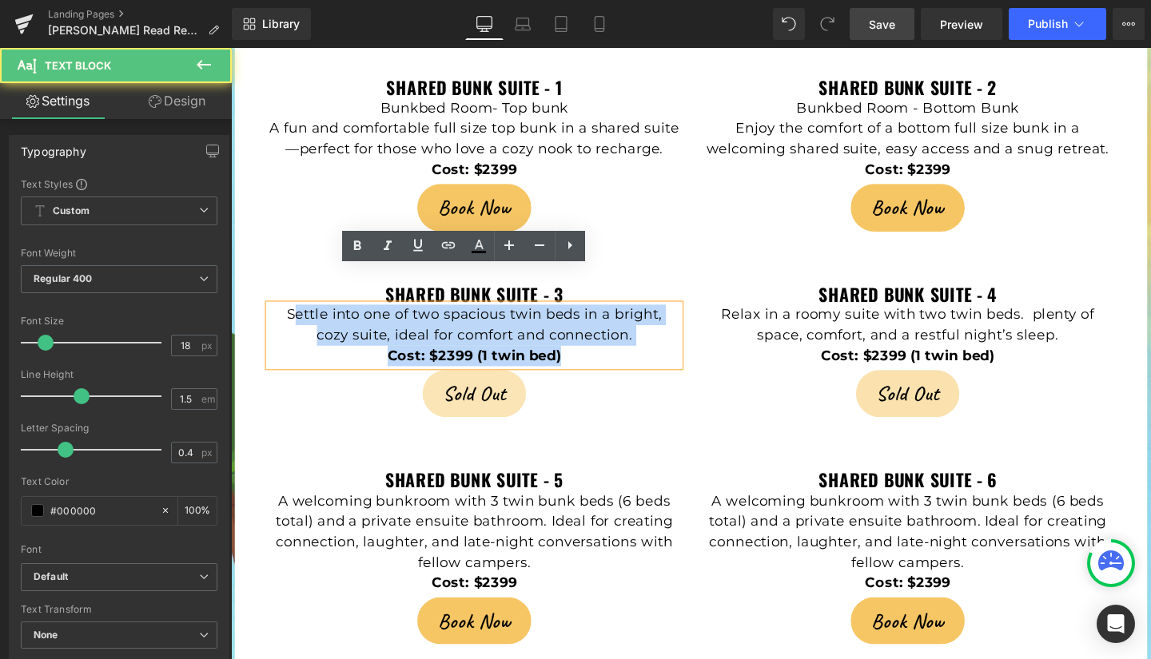
drag, startPoint x: 270, startPoint y: 288, endPoint x: 596, endPoint y: 332, distance: 329.1
click at [596, 332] on div "Settle into one of two spacious twin beds in a bright, cozy suite, ideal for co…" at bounding box center [487, 350] width 432 height 65
click at [634, 318] on p "Settle into one of two spacious twin beds in a bright, cozy suite, ideal for co…" at bounding box center [487, 339] width 432 height 43
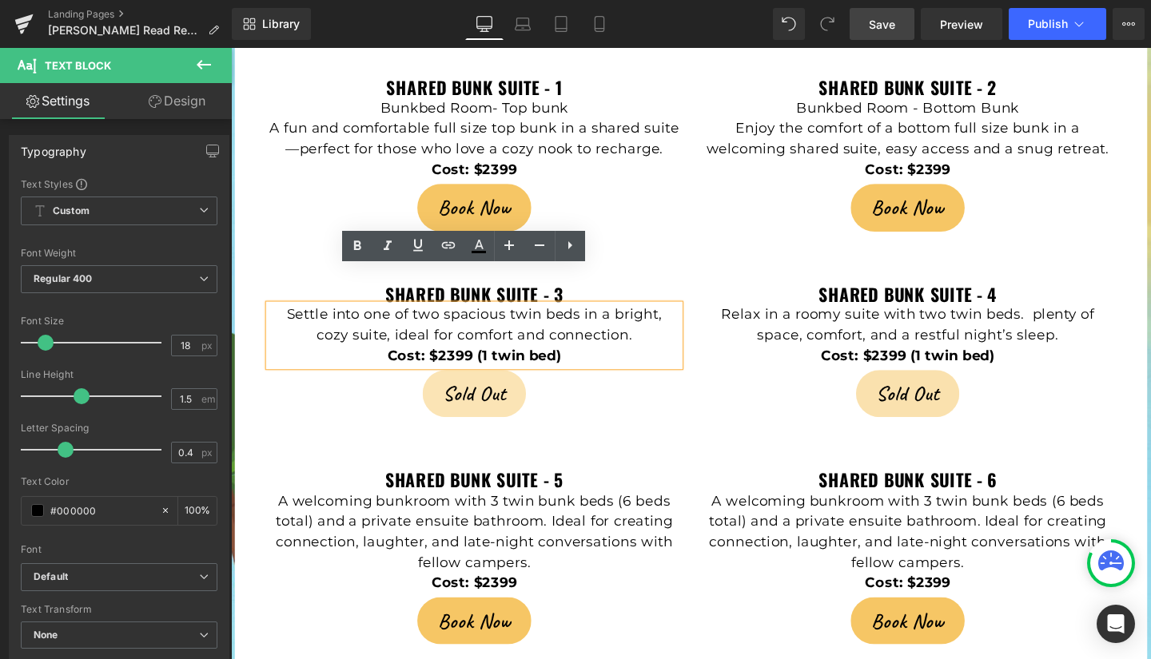
drag, startPoint x: 634, startPoint y: 317, endPoint x: 262, endPoint y: 291, distance: 372.6
click at [271, 318] on div "Settle into one of two spacious twin beds in a bright, cozy suite, ideal for co…" at bounding box center [487, 350] width 432 height 65
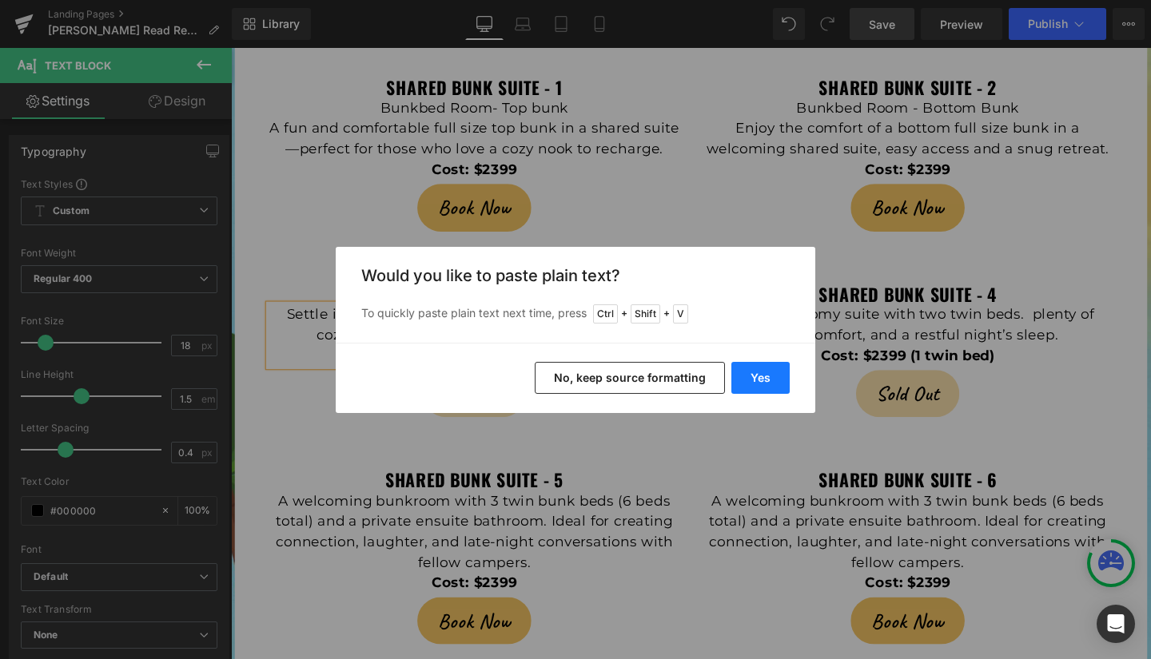
click at [763, 383] on button "Yes" at bounding box center [760, 378] width 58 height 32
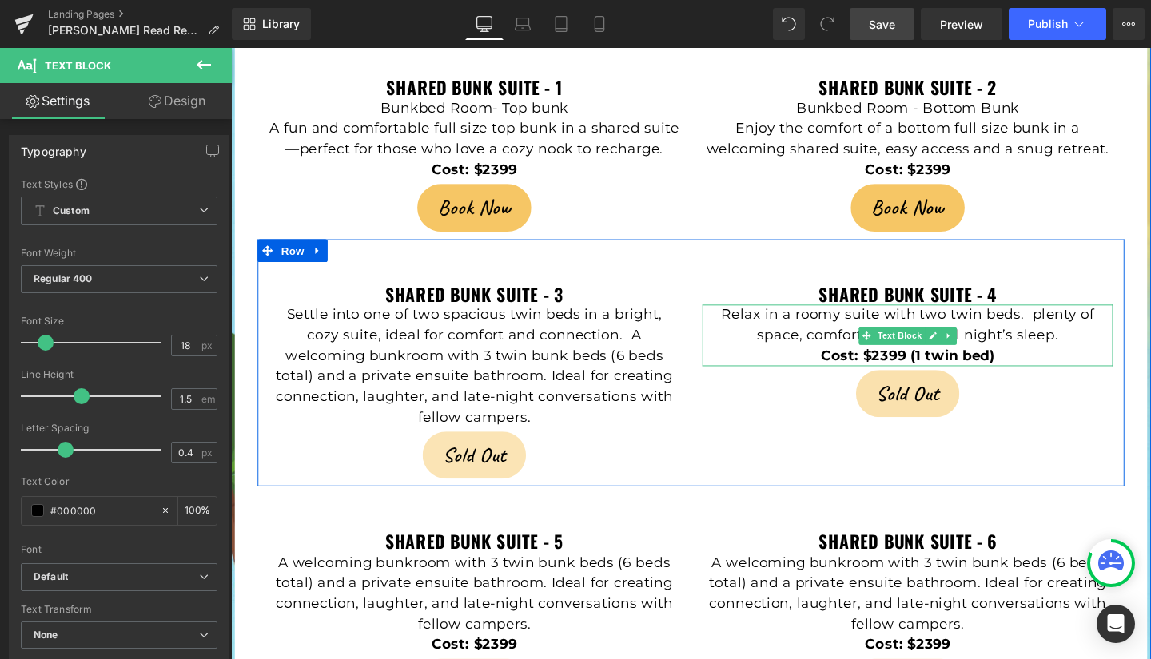
click at [838, 320] on span "Relax in a roomy suite with two twin beds. plenty of space, comfort, and a rest…" at bounding box center [942, 339] width 392 height 39
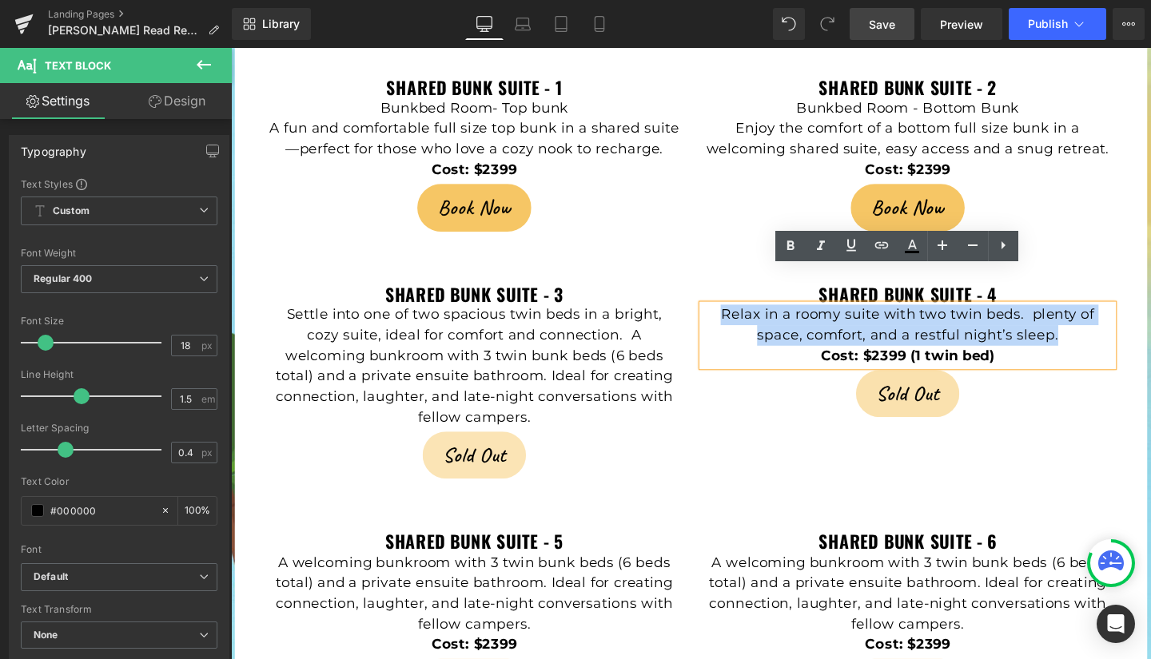
drag, startPoint x: 743, startPoint y: 290, endPoint x: 1098, endPoint y: 312, distance: 356.4
click at [1098, 318] on p "Relax in a roomy suite with two twin beds. plenty of space, comfort, and a rest…" at bounding box center [943, 339] width 432 height 43
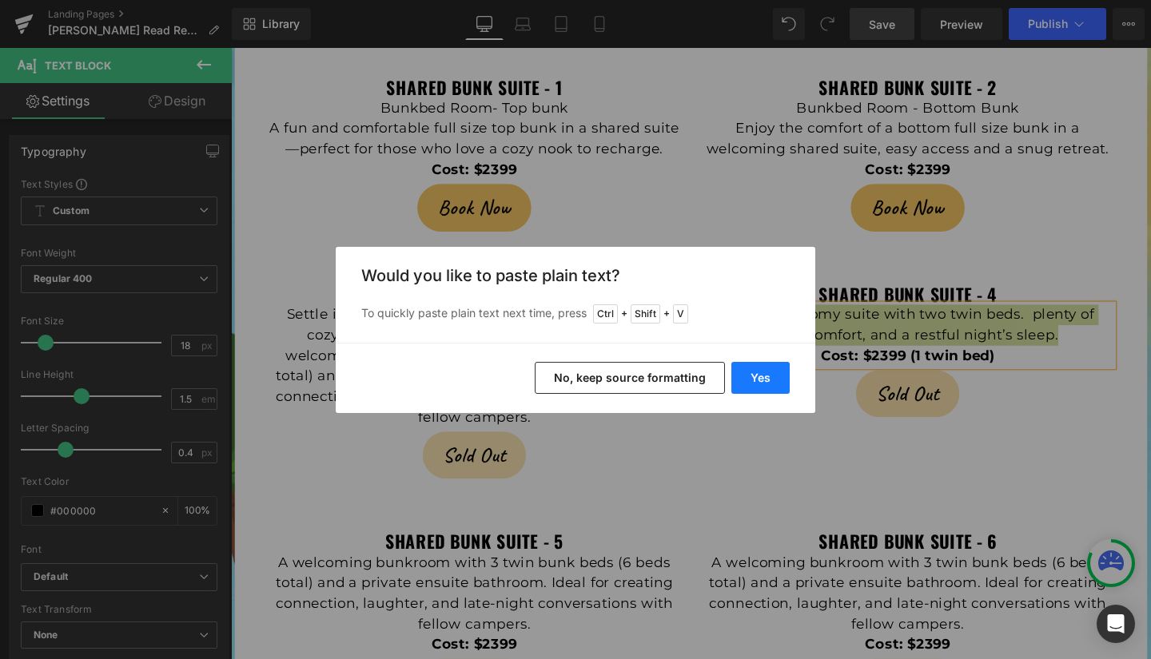
click at [747, 375] on button "Yes" at bounding box center [760, 378] width 58 height 32
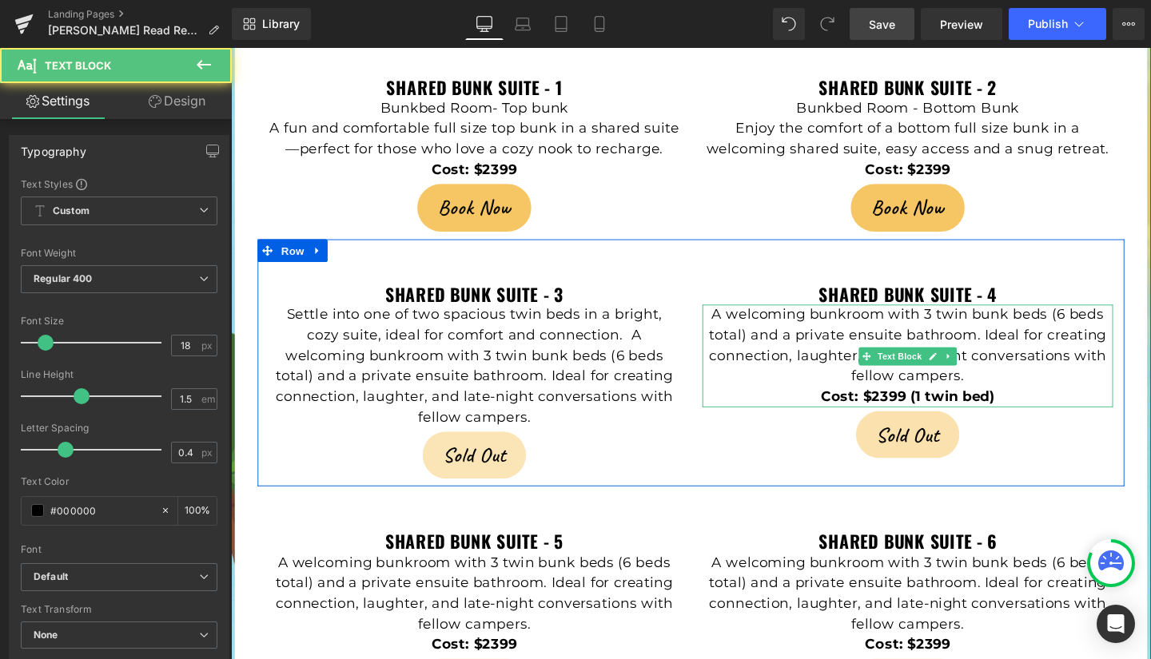
click at [1047, 404] on p "Cost: $2399 (1 twin bed)" at bounding box center [943, 415] width 432 height 22
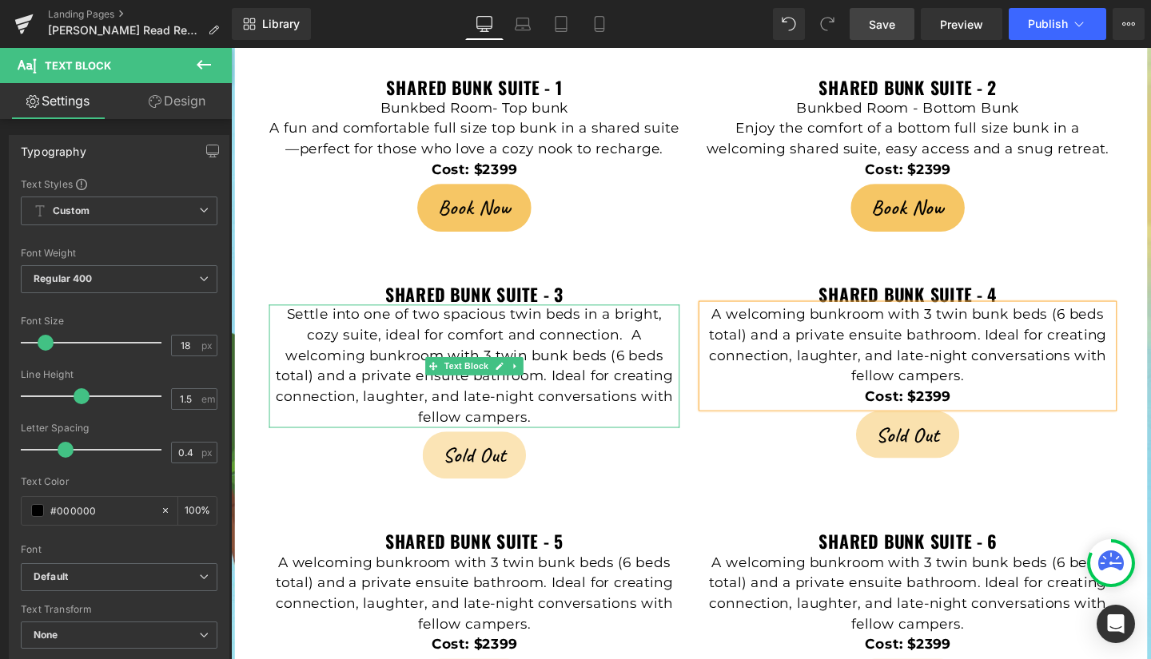
click at [370, 320] on span "Settle into one of two spacious twin beds in a bright, cozy suite, ideal for co…" at bounding box center [487, 382] width 418 height 125
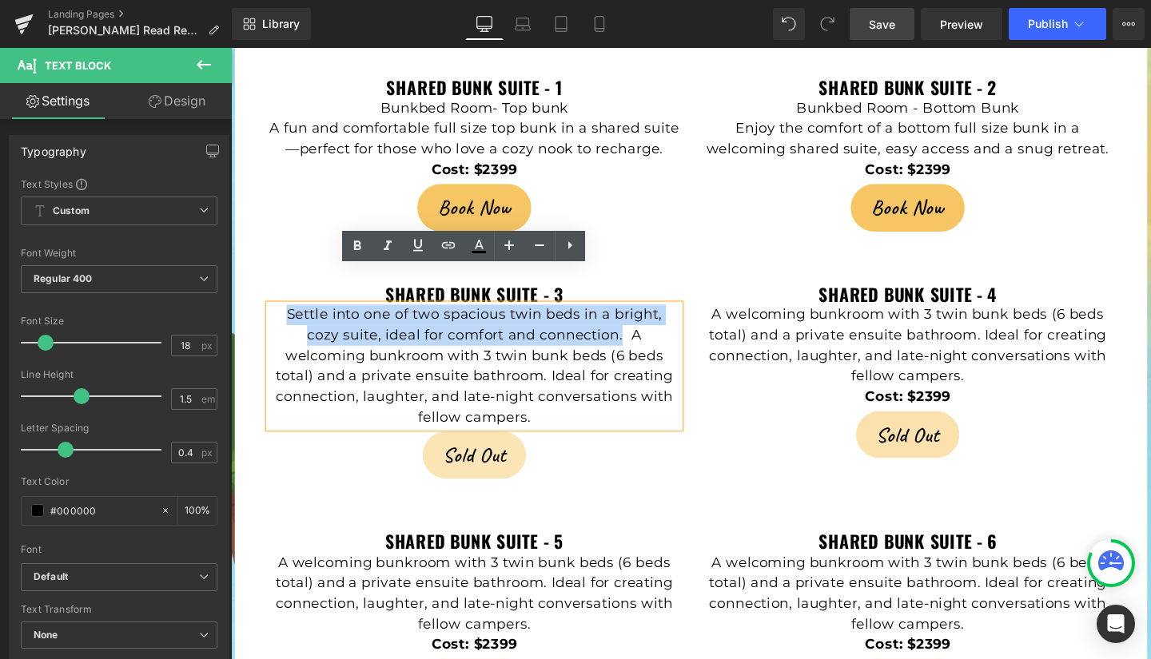
drag, startPoint x: 576, startPoint y: 314, endPoint x: 268, endPoint y: 289, distance: 309.6
click at [278, 320] on span "Settle into one of two spacious twin beds in a bright, cozy suite, ideal for co…" at bounding box center [487, 382] width 418 height 125
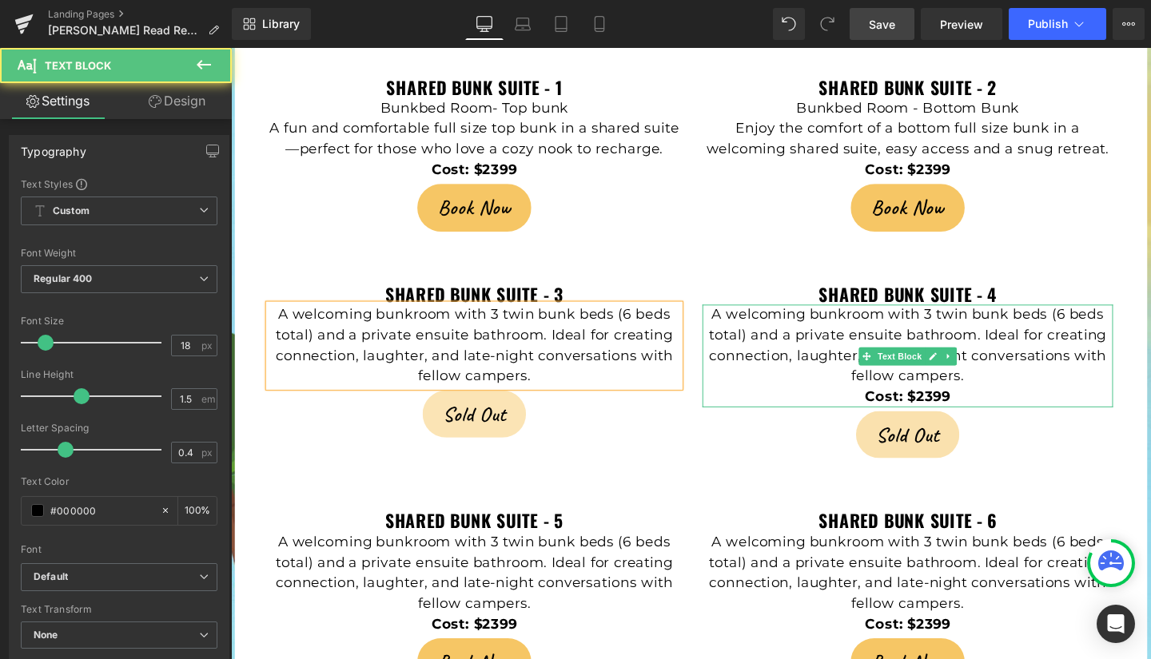
drag, startPoint x: 886, startPoint y: 376, endPoint x: 990, endPoint y: 372, distance: 104.8
click at [990, 404] on p "Cost: $2399" at bounding box center [943, 415] width 432 height 22
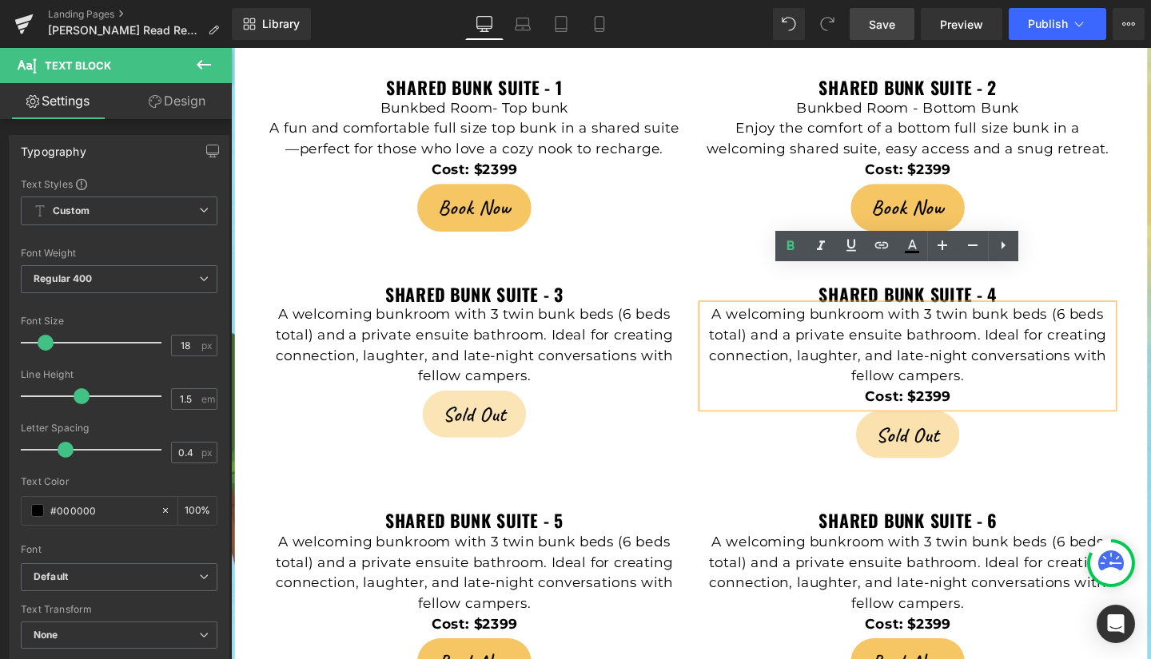
copy strong "Cost: $2399"
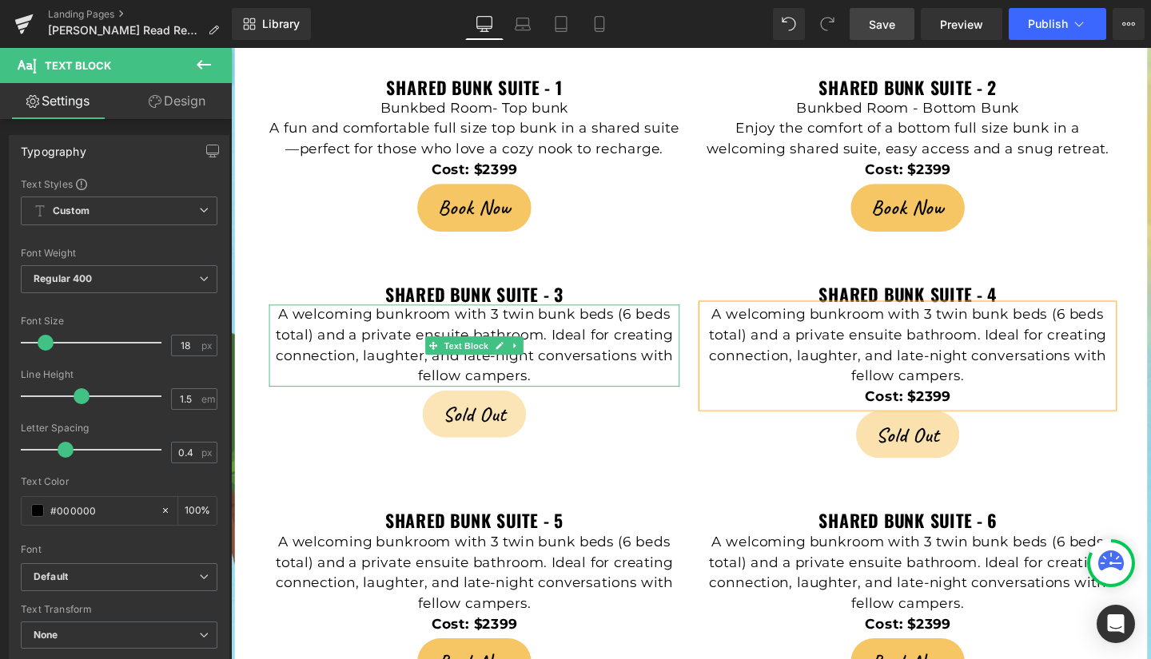
click at [560, 353] on p "A welcoming bunkroom with 3 twin bunk beds (6 beds total) and a private ensuite…" at bounding box center [487, 361] width 432 height 86
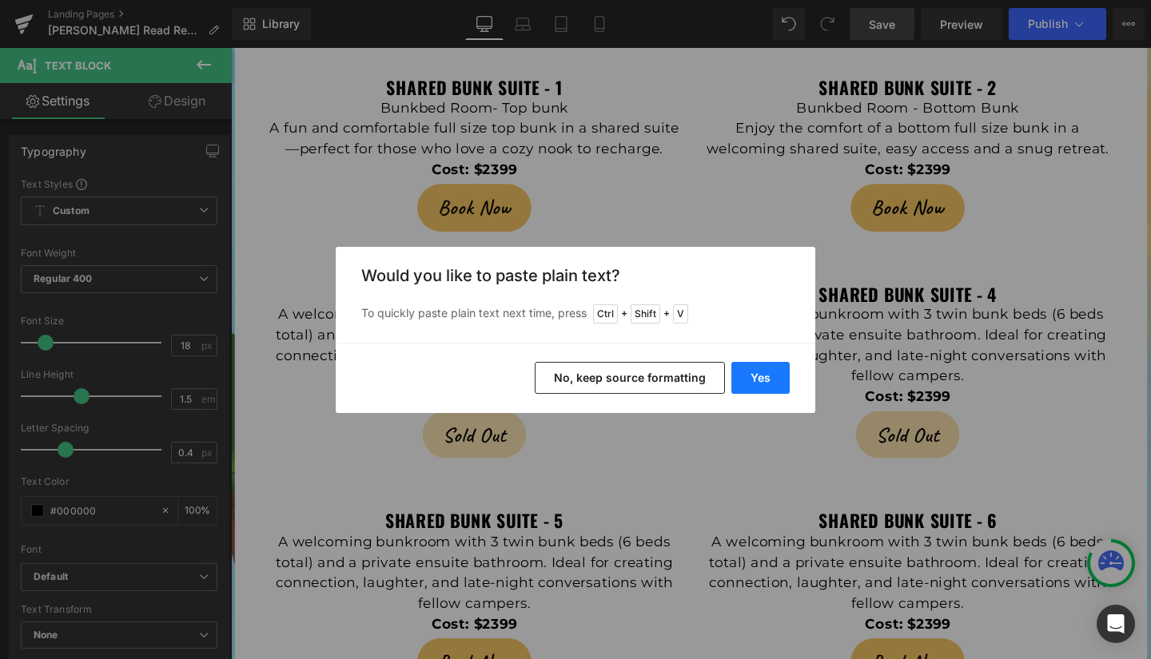
click at [769, 384] on button "Yes" at bounding box center [760, 378] width 58 height 32
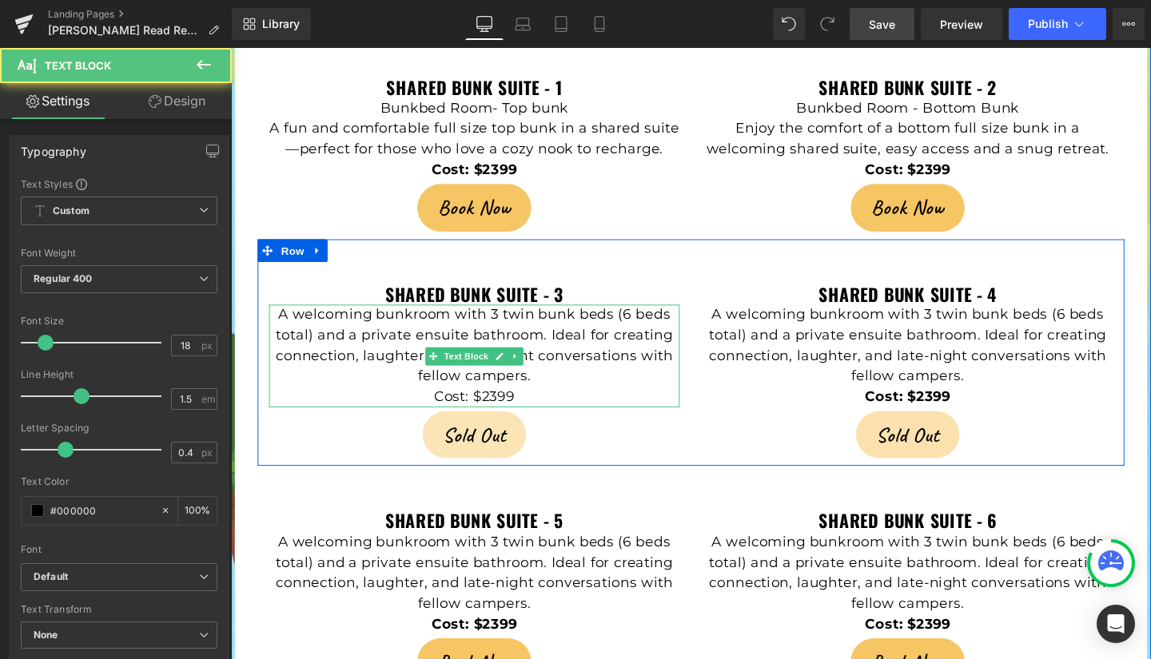
drag, startPoint x: 525, startPoint y: 376, endPoint x: 438, endPoint y: 376, distance: 87.1
click at [444, 406] on span "Cost: $2399" at bounding box center [486, 415] width 85 height 18
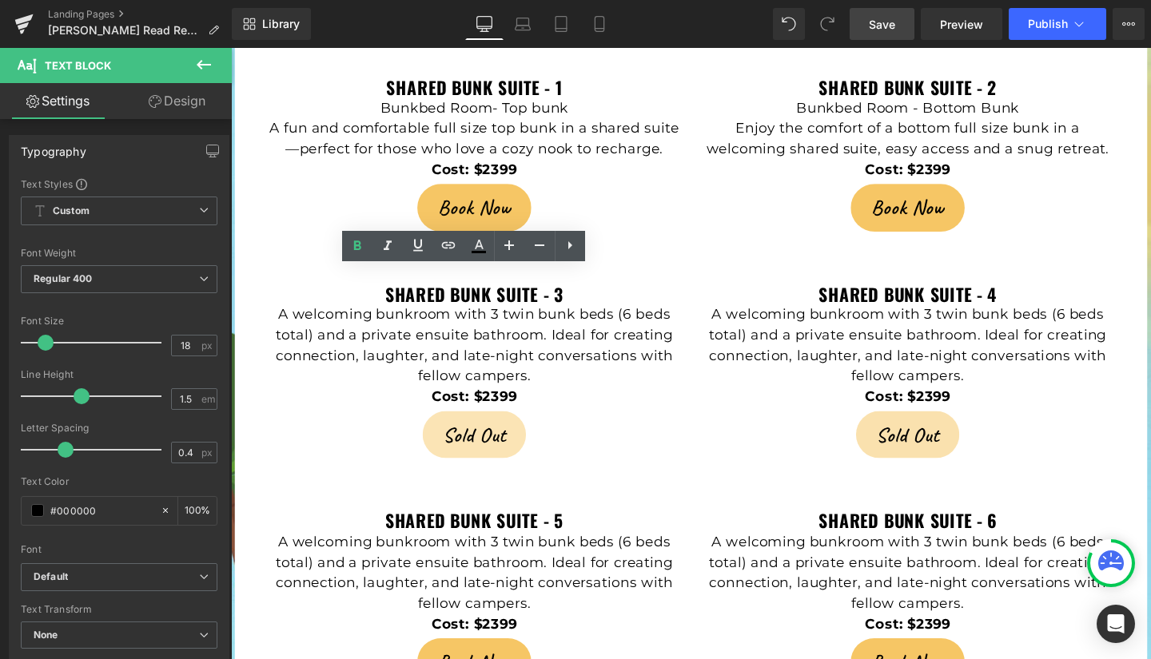
click at [884, 30] on span "Save" at bounding box center [882, 24] width 26 height 17
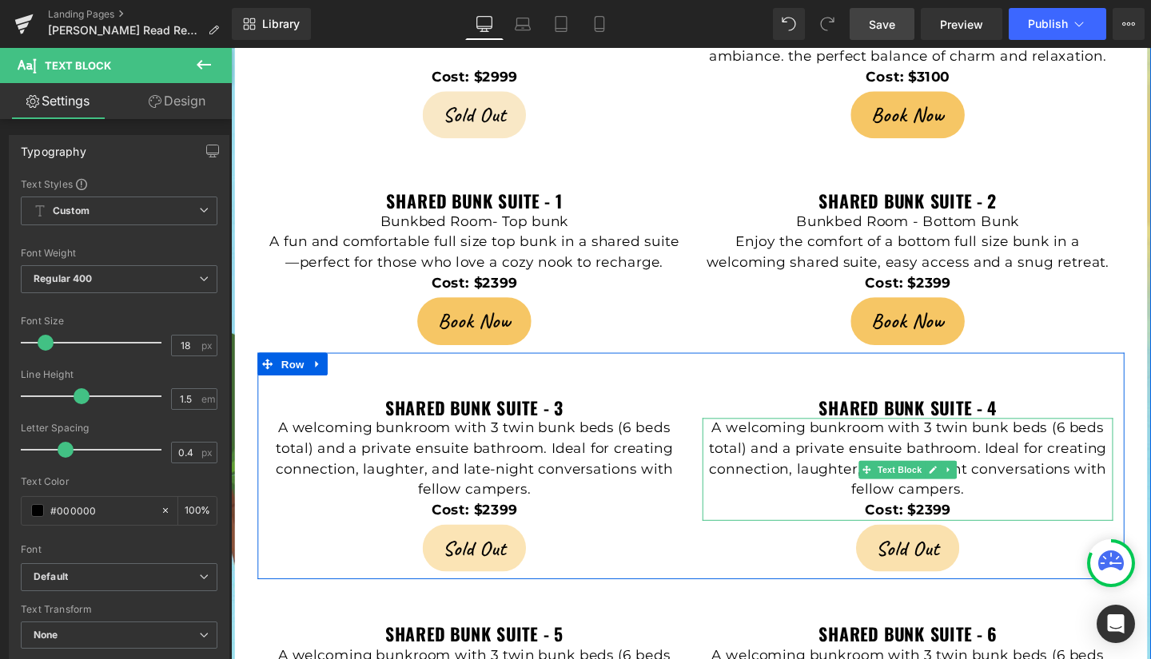
scroll to position [3784, 0]
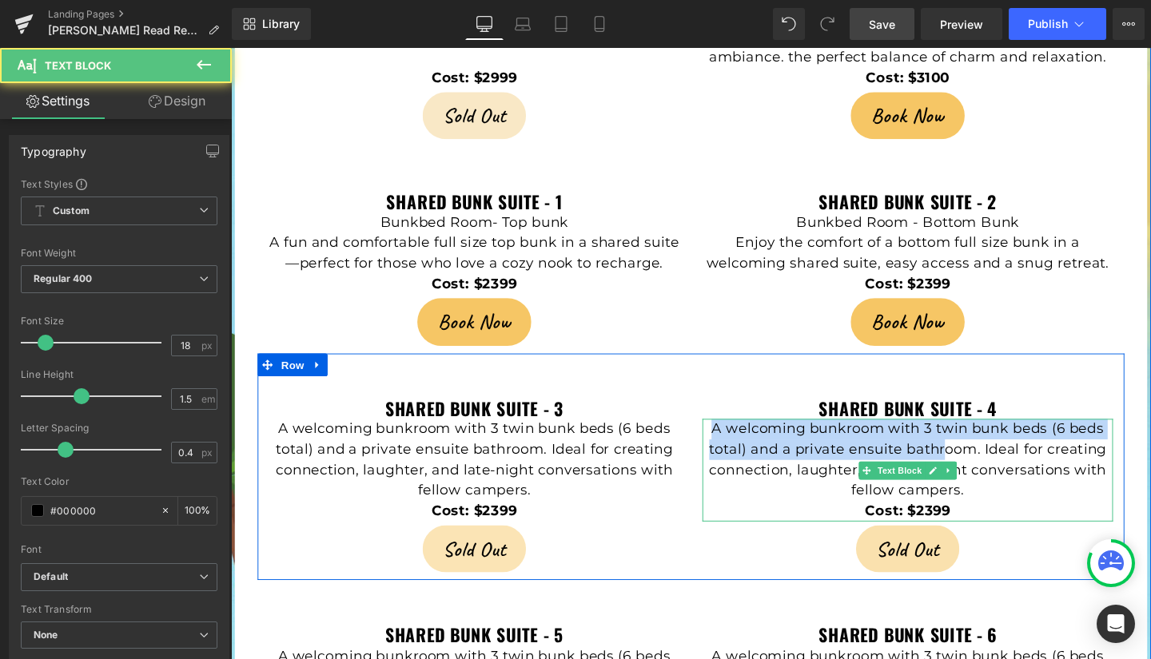
drag, startPoint x: 733, startPoint y: 410, endPoint x: 972, endPoint y: 442, distance: 241.1
click at [972, 442] on p "A welcoming bunkroom with 3 twin bunk beds (6 beds total) and a private ensuite…" at bounding box center [943, 481] width 432 height 86
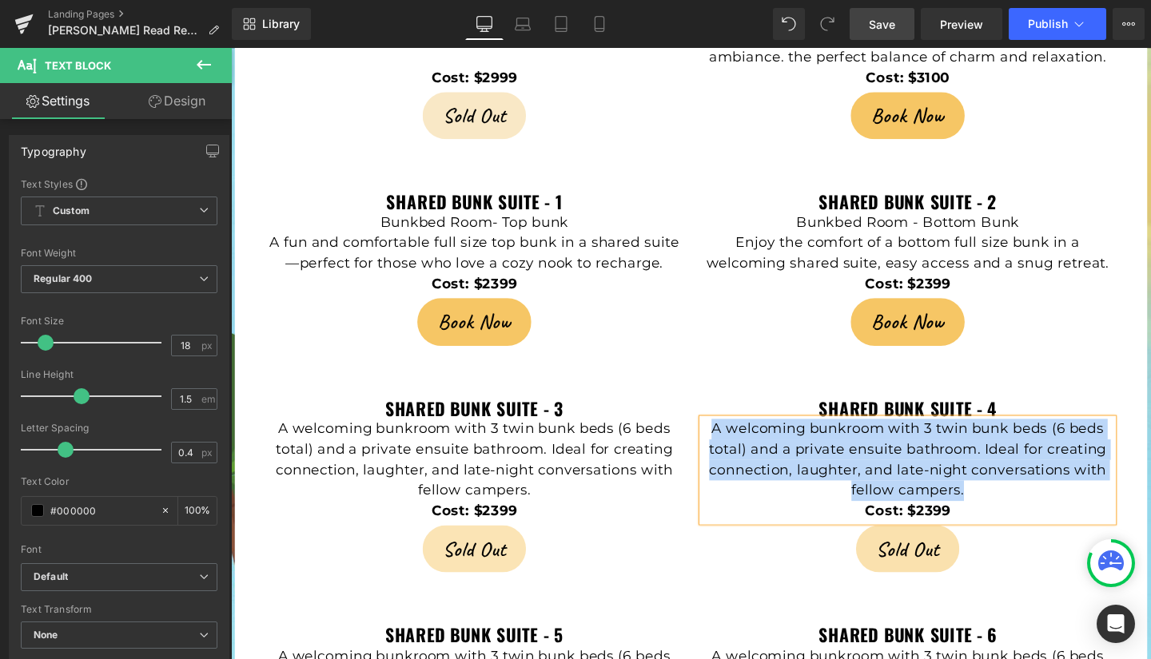
copy p "A welcoming bunkroom with 3 twin bunk beds (6 beds total) and a private ensuite…"
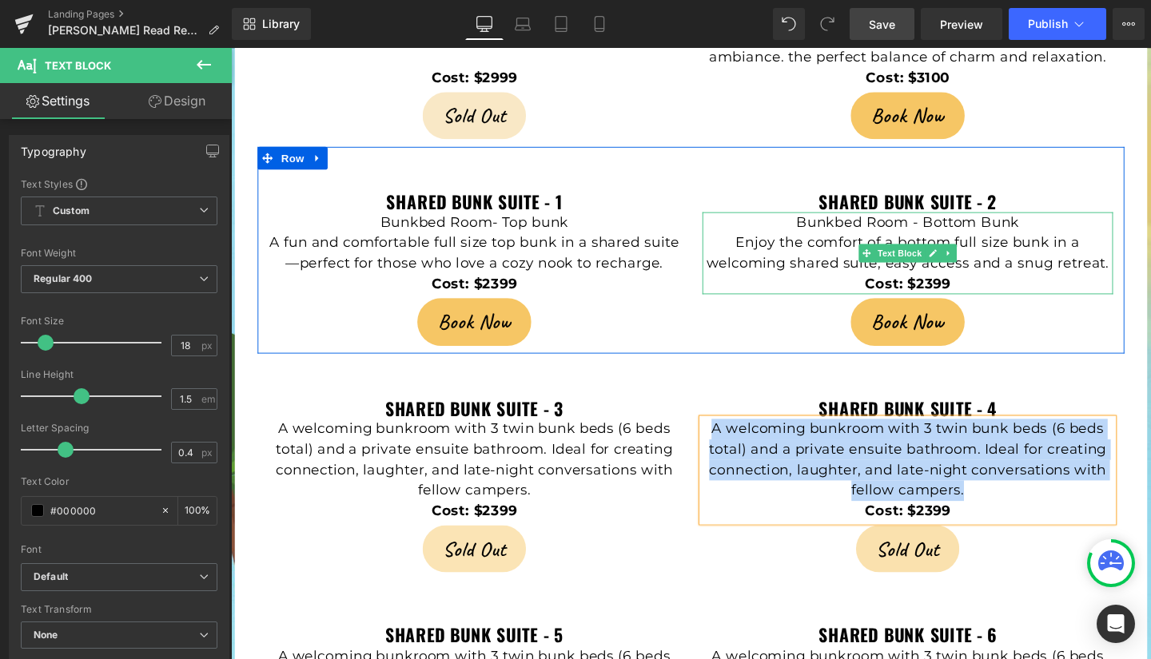
drag, startPoint x: 886, startPoint y: 177, endPoint x: 848, endPoint y: 168, distance: 38.8
click at [886, 221] on p "Bunkbed Room - Bottom Bunk" at bounding box center [943, 232] width 432 height 22
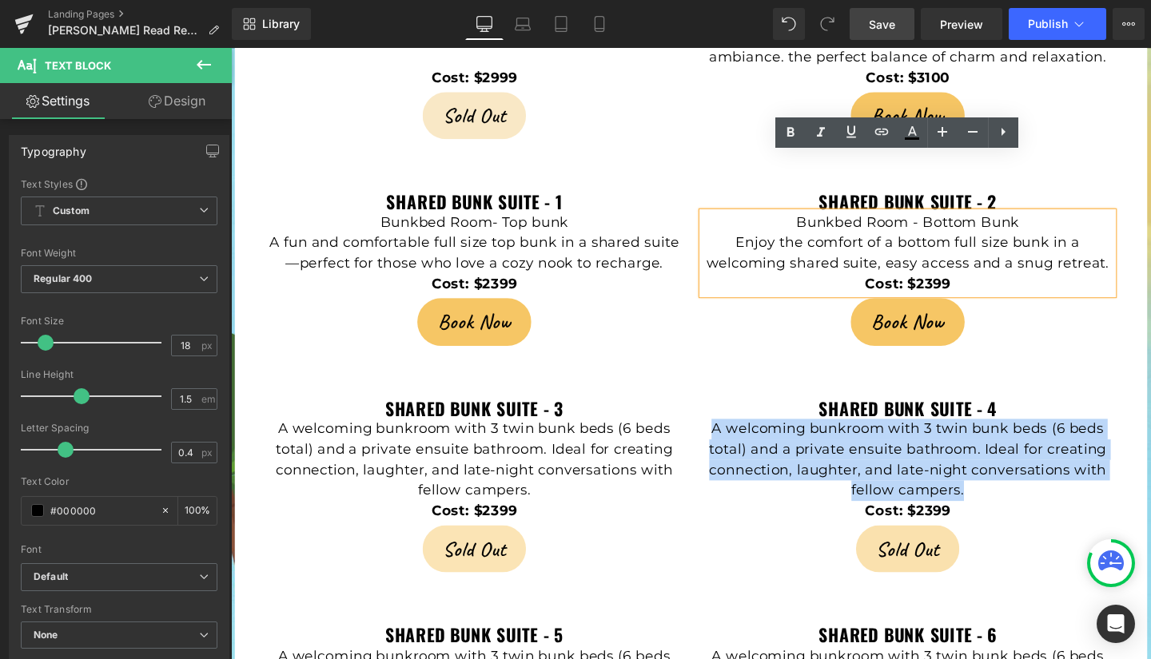
drag, startPoint x: 823, startPoint y: 169, endPoint x: 1145, endPoint y: 208, distance: 323.6
click at [1145, 221] on div "Bunkbed Room - Bottom Bunk Enjoy the comfort of a bottom full size bunk in a we…" at bounding box center [943, 264] width 432 height 86
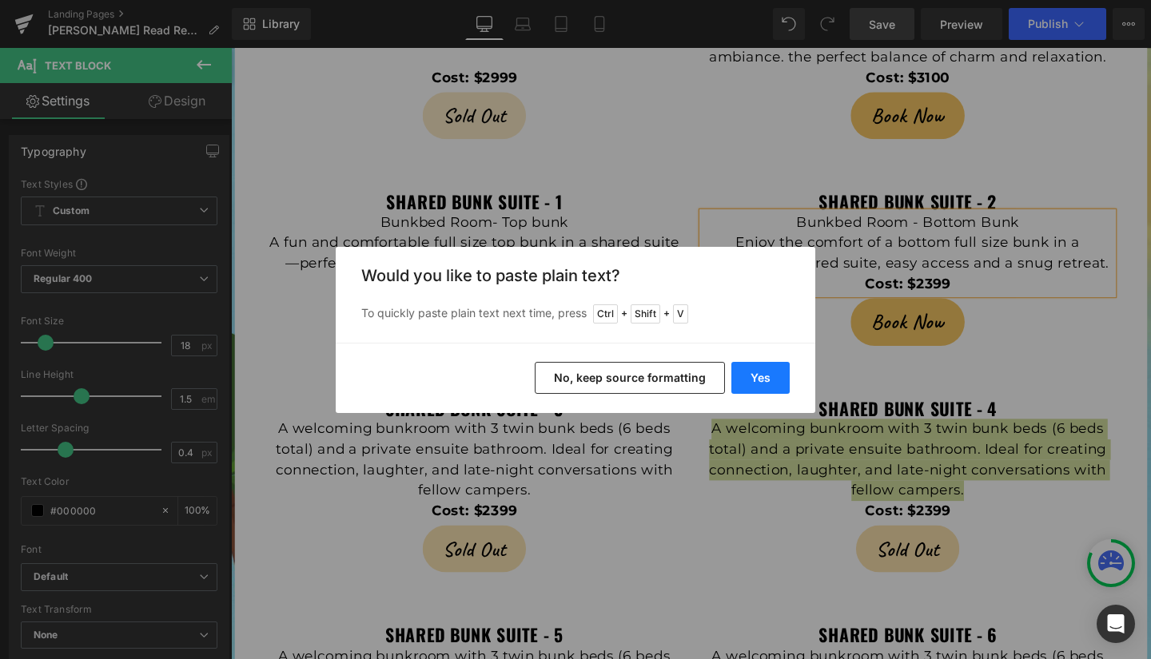
click at [759, 370] on button "Yes" at bounding box center [760, 378] width 58 height 32
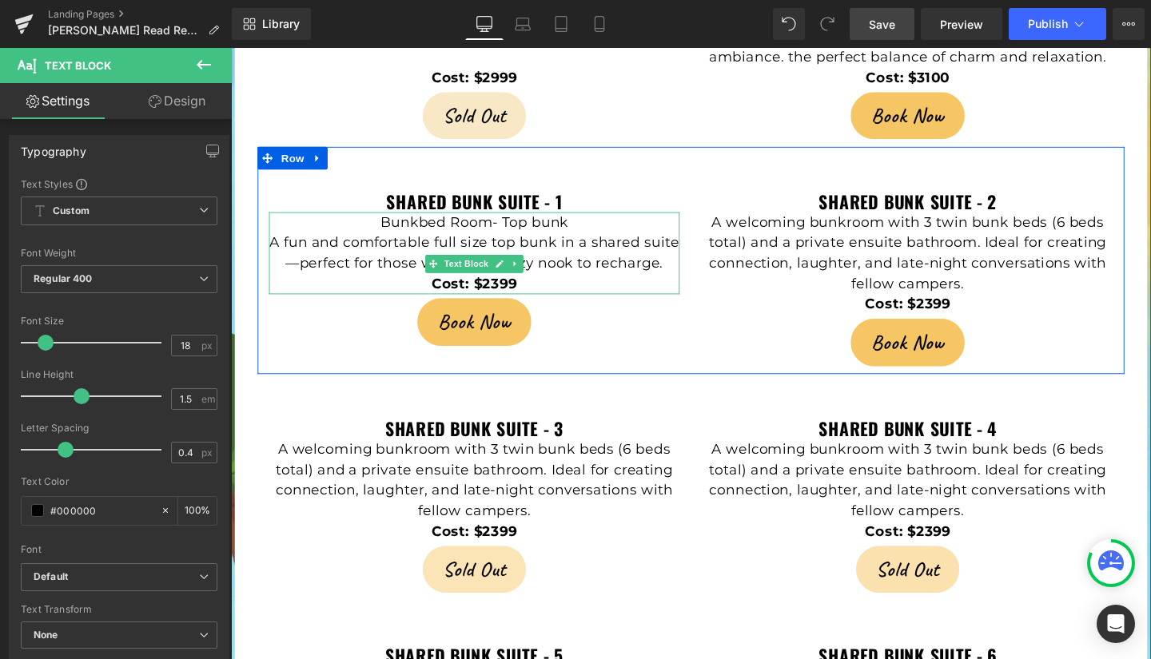
click at [384, 221] on p "Bunkbed Room- Top bunk" at bounding box center [487, 232] width 432 height 22
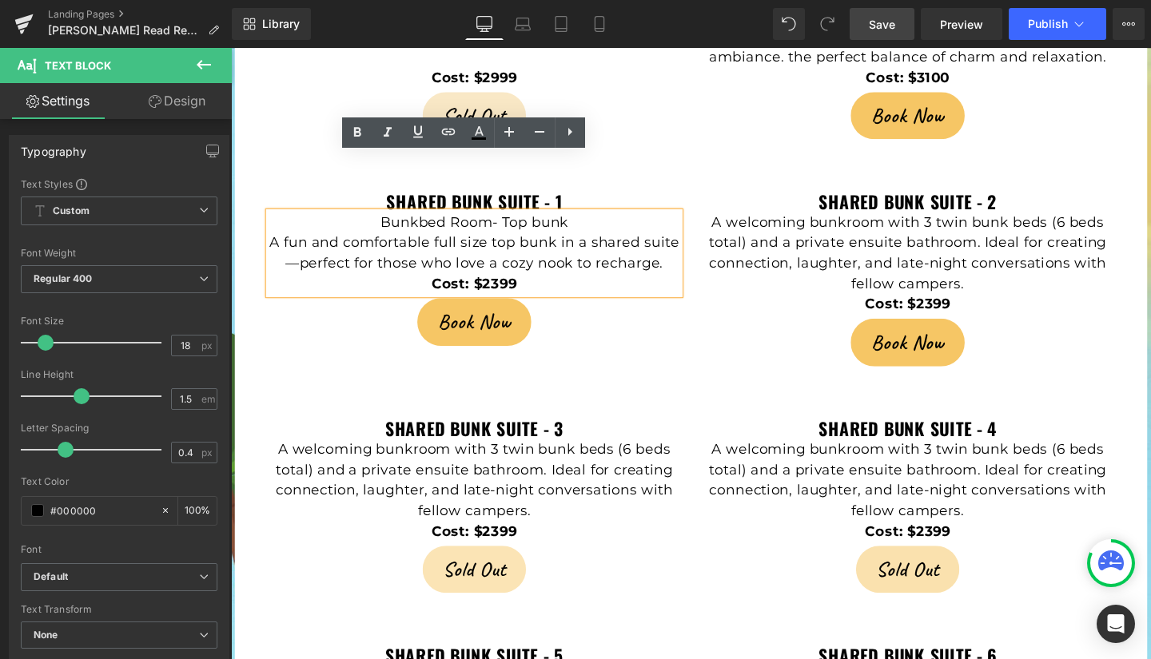
drag, startPoint x: 384, startPoint y: 173, endPoint x: 578, endPoint y: 229, distance: 201.9
click at [578, 229] on div "Bunkbed Room- Top bunk A fun and comfortable full size top bunk in a shared sui…" at bounding box center [487, 264] width 432 height 86
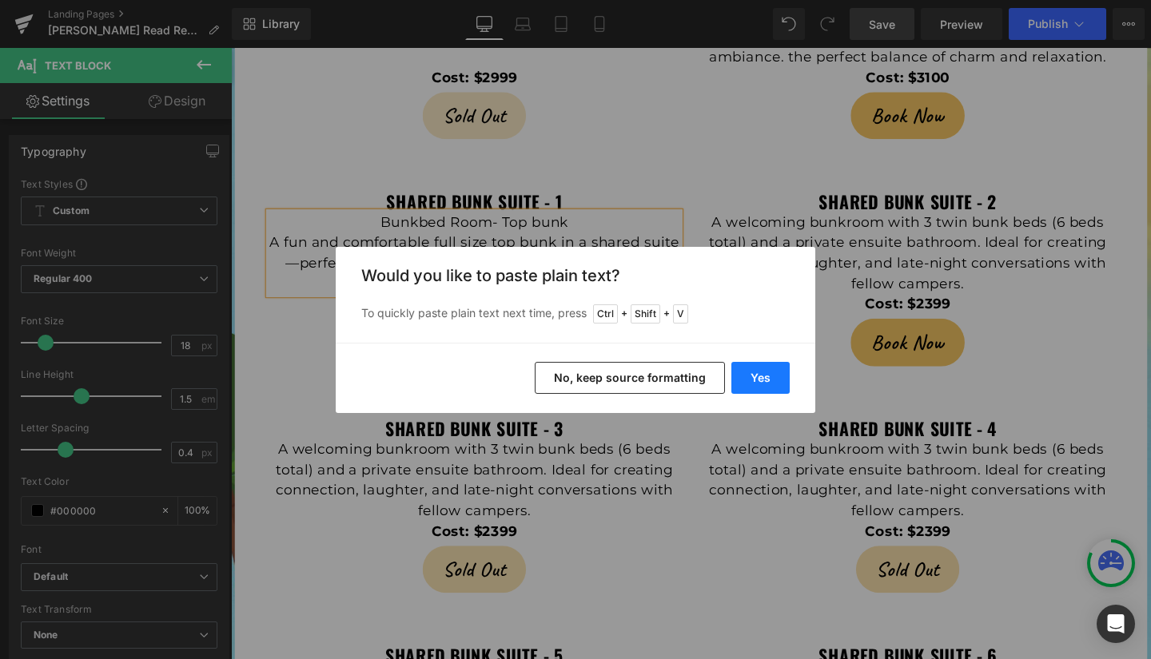
click at [767, 380] on button "Yes" at bounding box center [760, 378] width 58 height 32
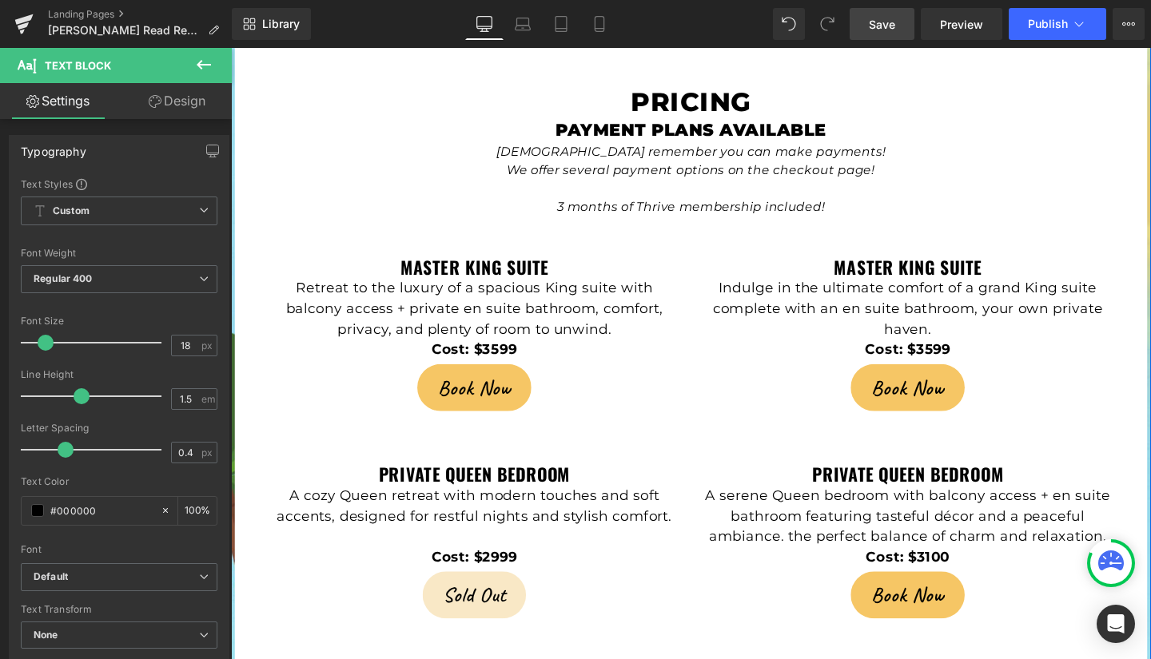
scroll to position [3280, 0]
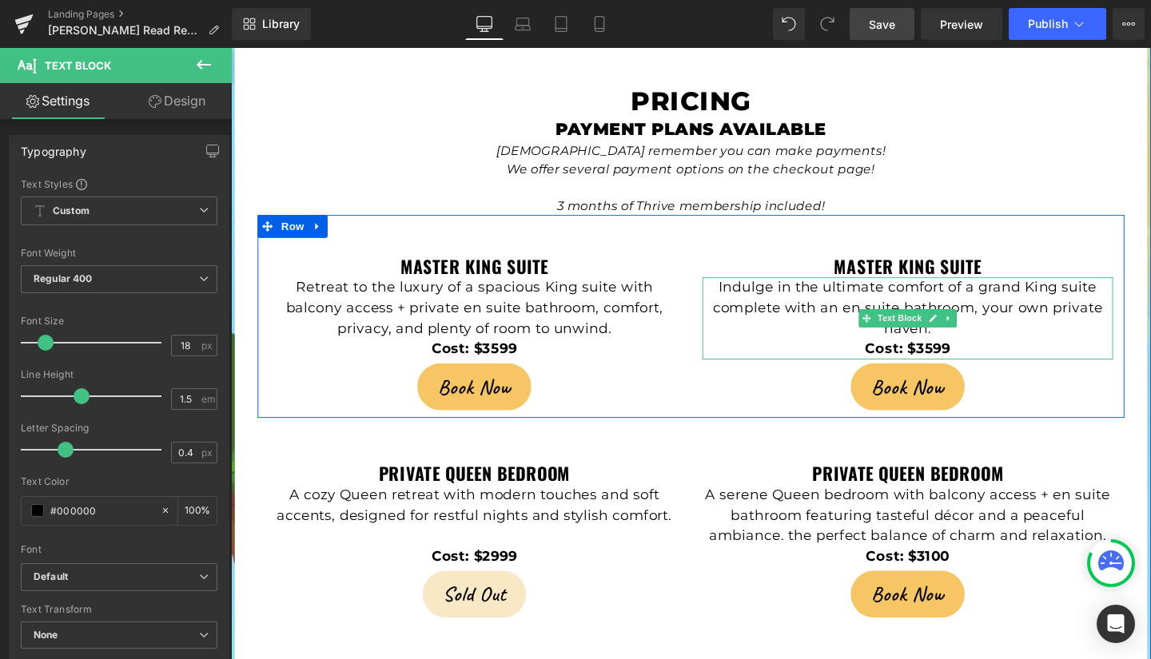
click at [958, 356] on strong "Cost: $3599" at bounding box center [943, 365] width 90 height 18
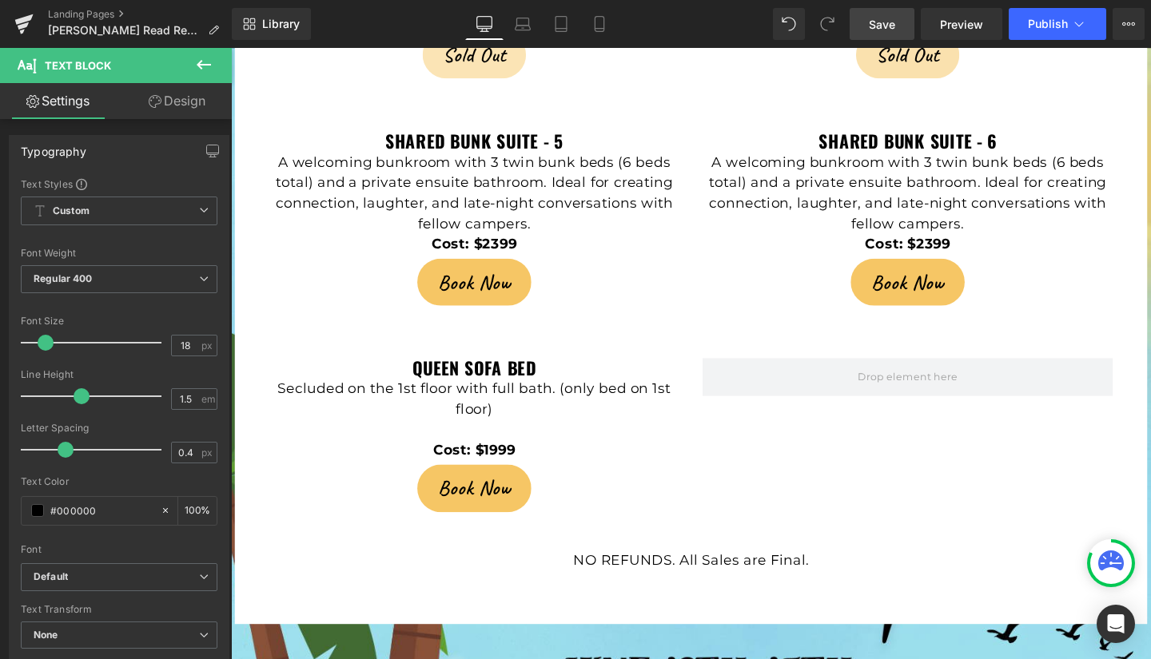
scroll to position [4326, 0]
click at [883, 23] on span "Save" at bounding box center [882, 24] width 26 height 17
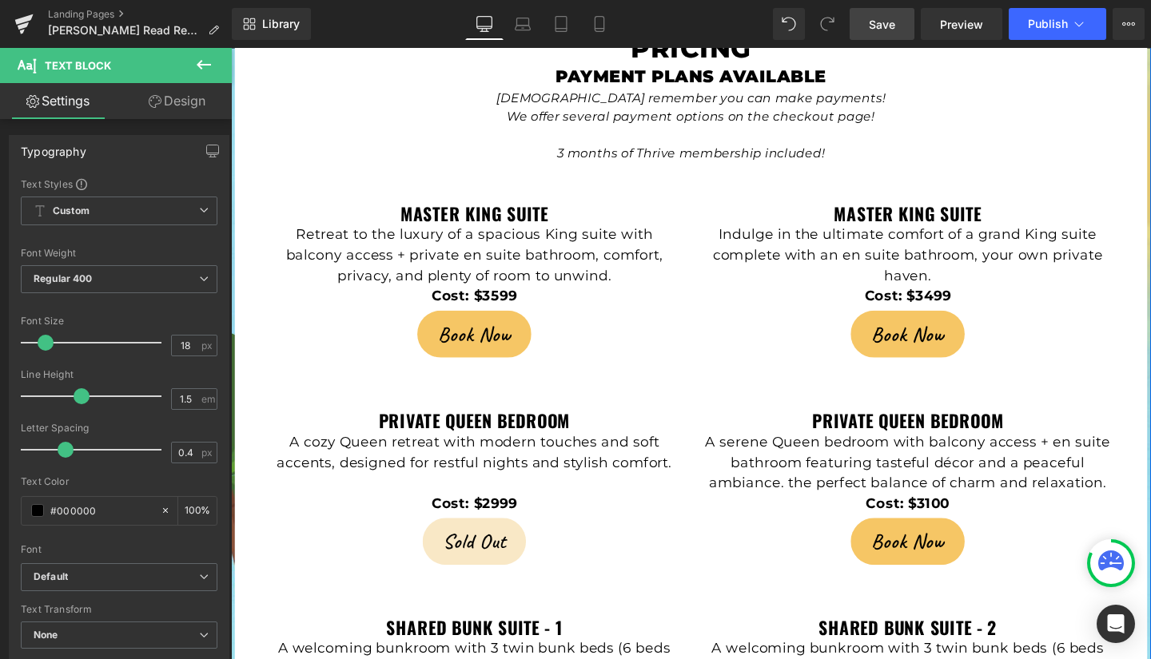
scroll to position [3336, 0]
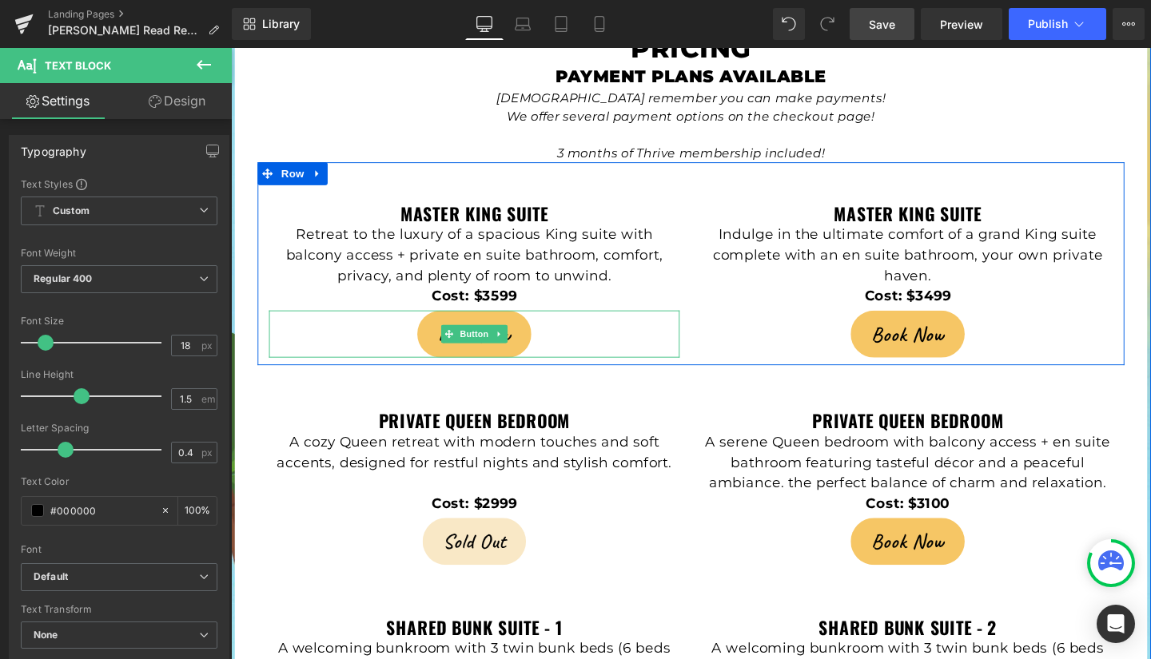
click at [440, 325] on link "Book Now" at bounding box center [486, 350] width 119 height 50
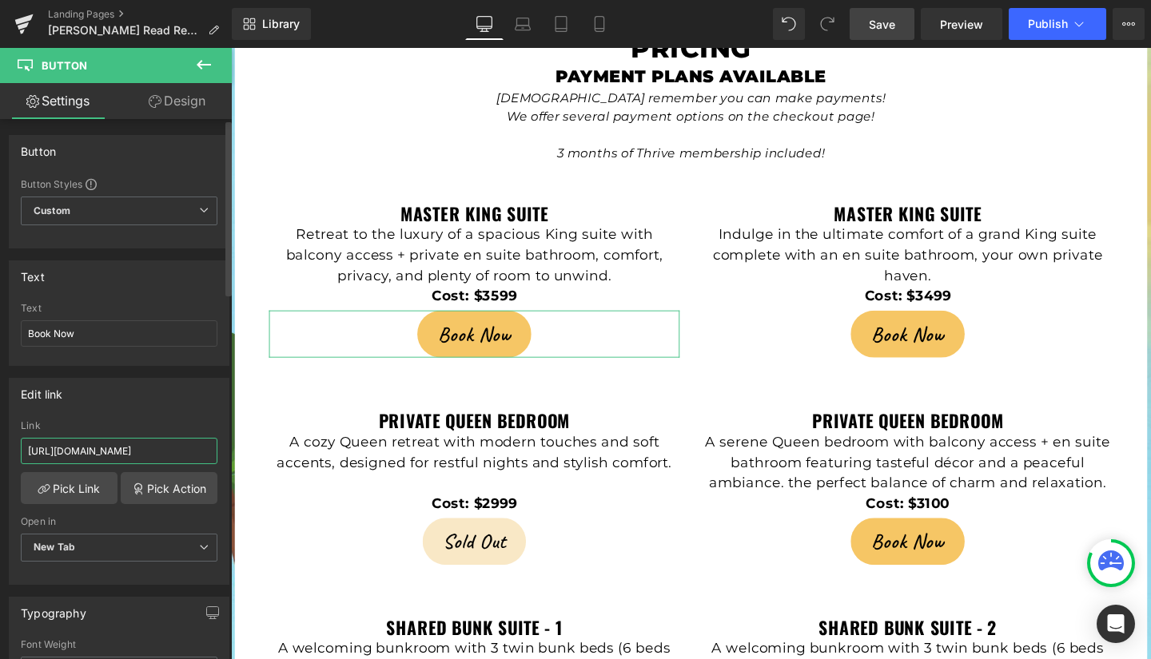
scroll to position [0, 74]
drag, startPoint x: 25, startPoint y: 452, endPoint x: 217, endPoint y: 451, distance: 191.8
click at [217, 451] on div "[URL][DOMAIN_NAME] Link [URL][DOMAIN_NAME] Pick Link Pick Action Current Tab Ne…" at bounding box center [119, 502] width 219 height 164
click at [888, 25] on span "Save" at bounding box center [882, 24] width 26 height 17
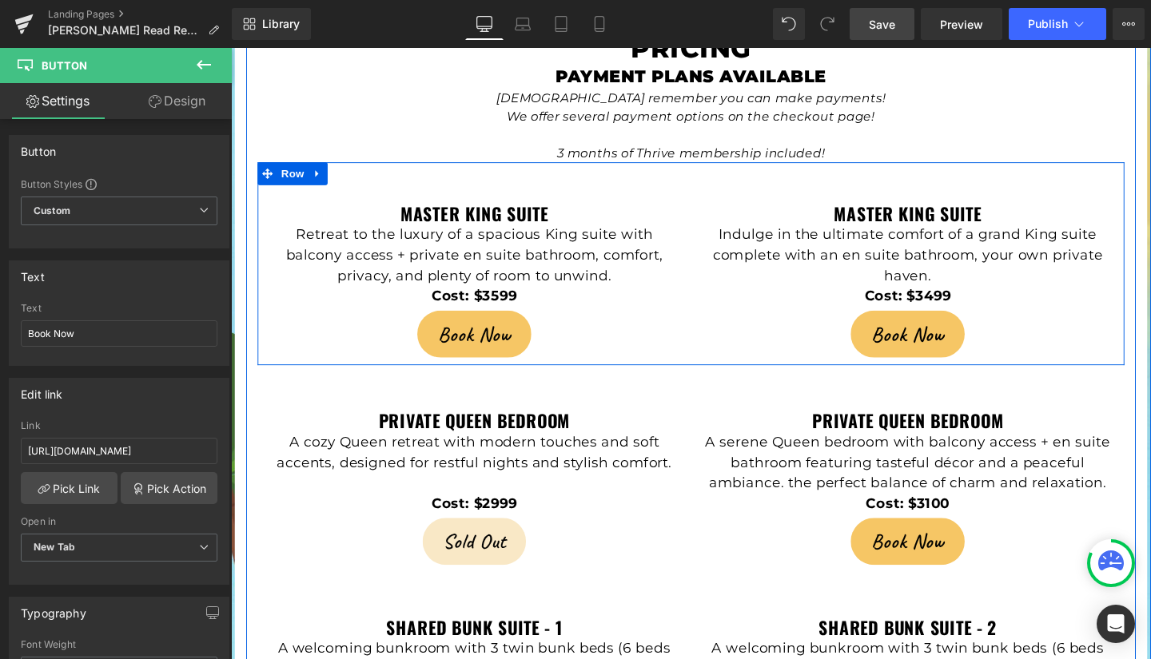
click at [1149, 260] on div "Master King Suite Heading Indulge in the ultimate comfort of a grand King suite…" at bounding box center [943, 294] width 456 height 162
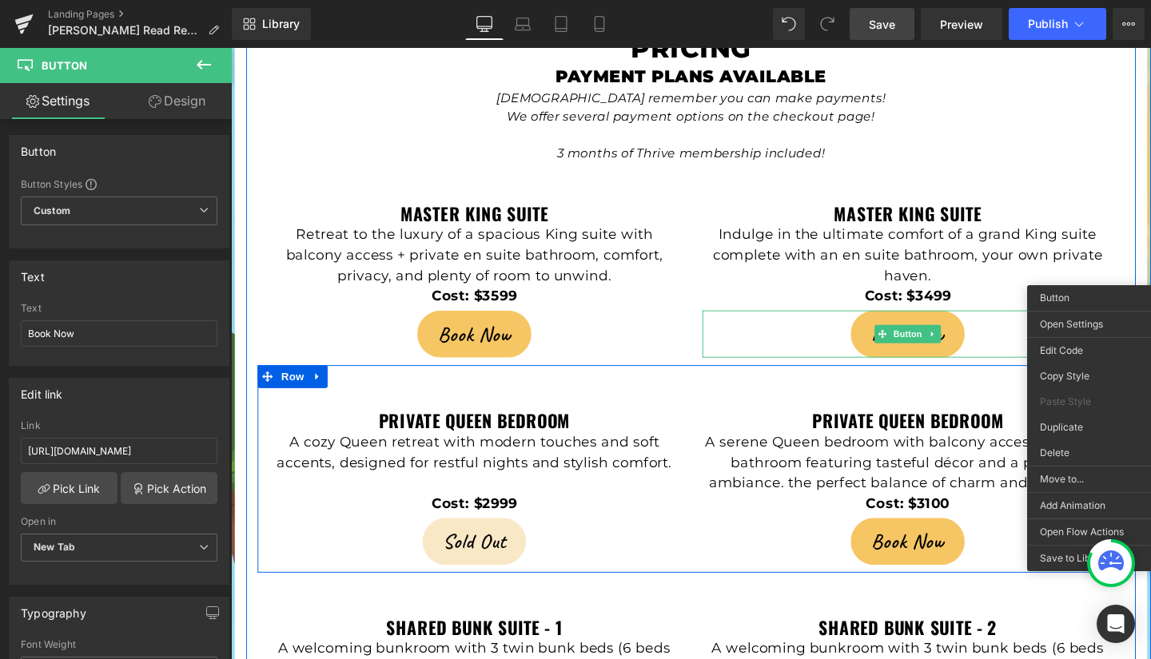
click at [735, 382] on div "PRIVATE QUEEN BEDROOM Heading A cozy Queen retreat with modern touches and soft…" at bounding box center [714, 491] width 911 height 218
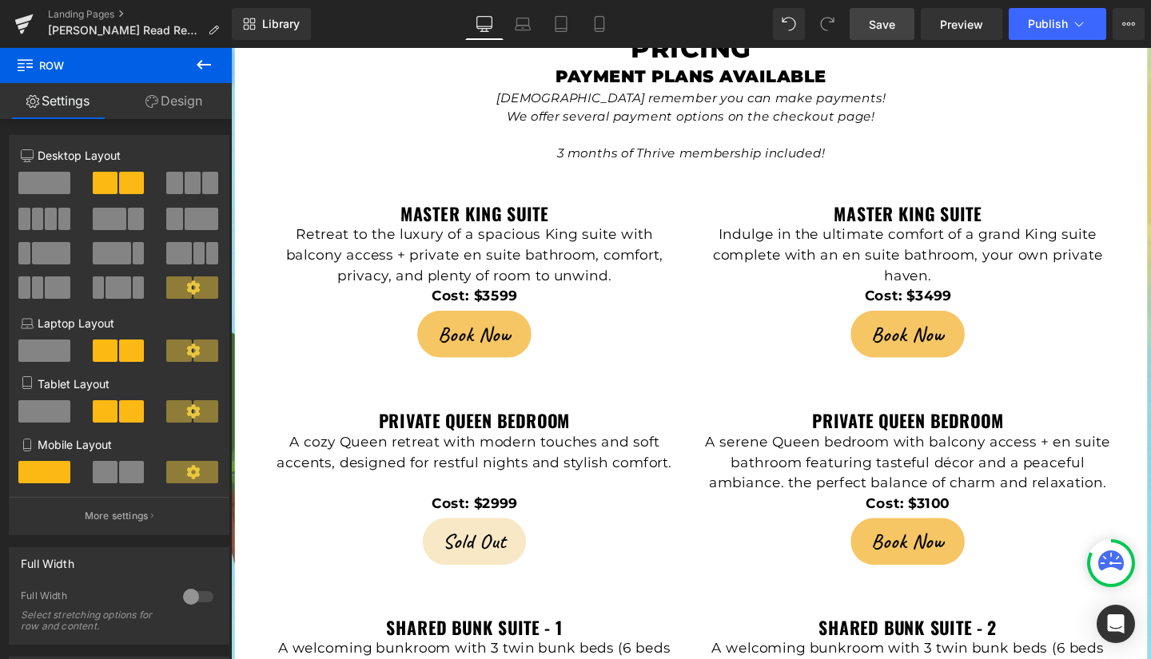
click at [882, 19] on span "Save" at bounding box center [882, 24] width 26 height 17
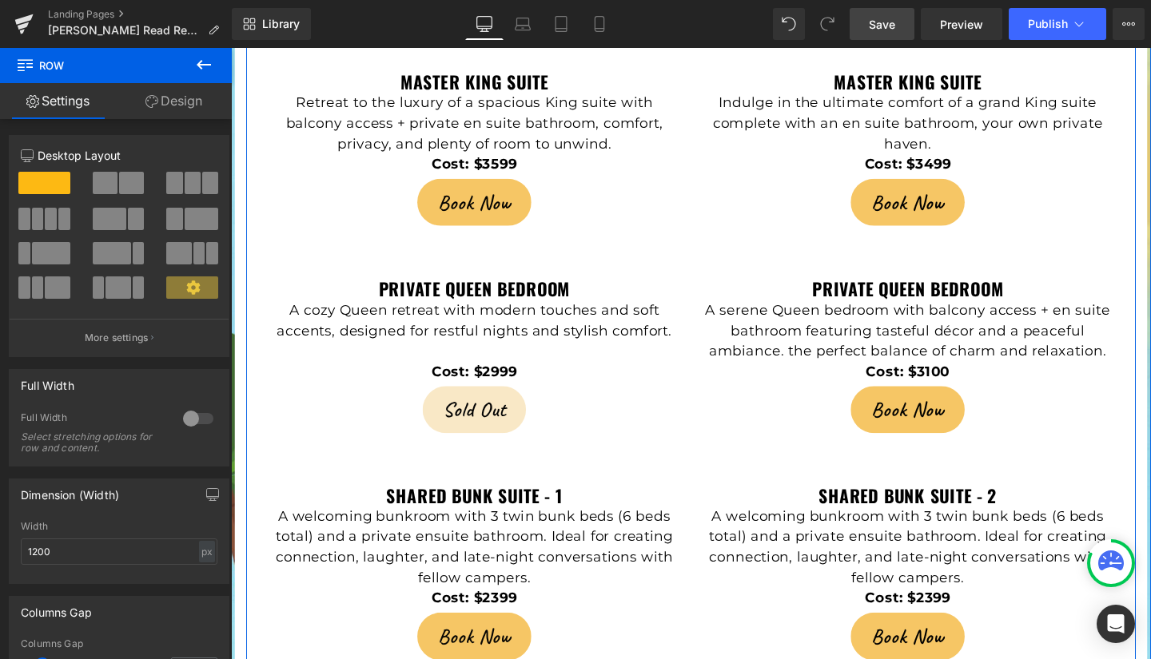
scroll to position [3474, 0]
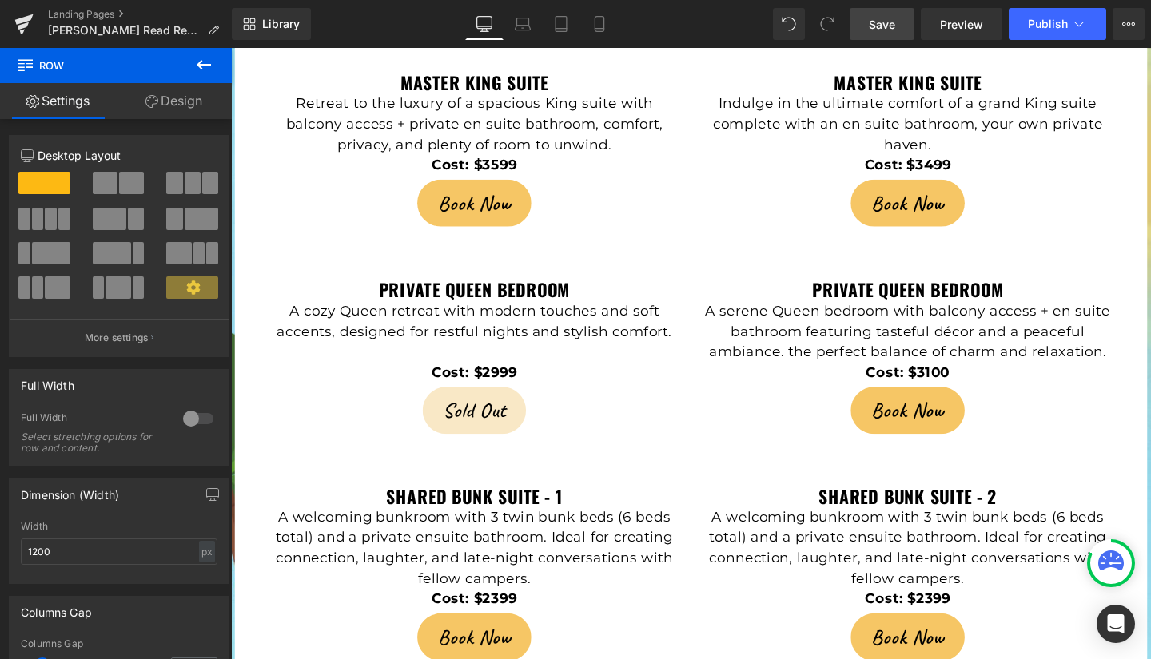
click at [888, 18] on span "Save" at bounding box center [882, 24] width 26 height 17
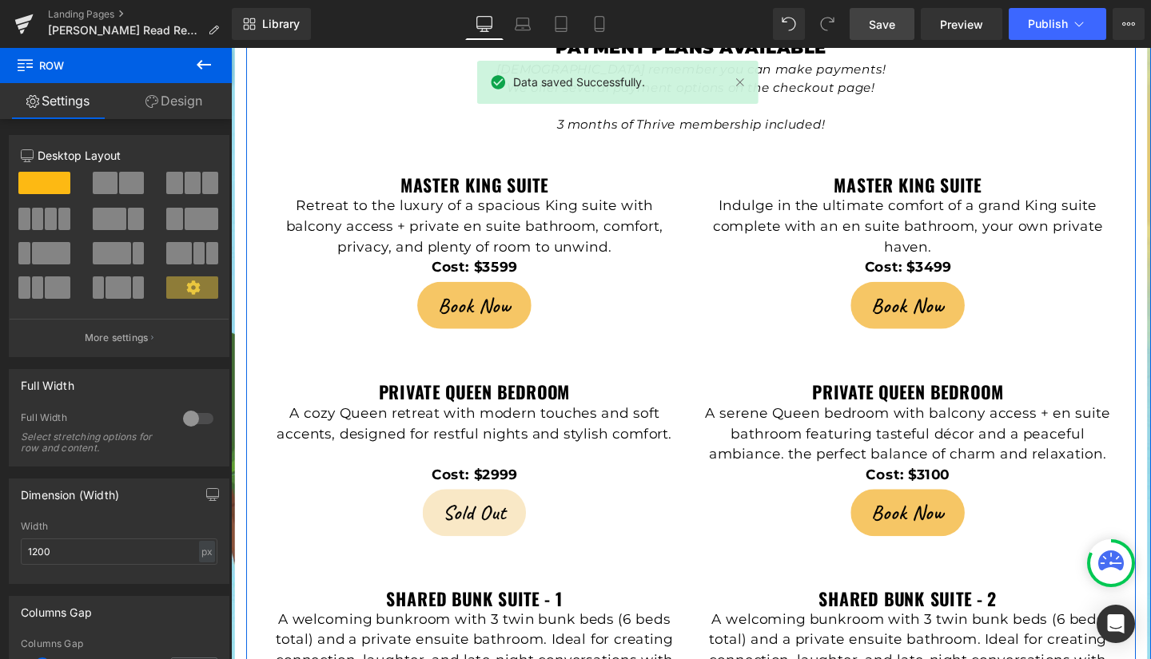
scroll to position [3367, 0]
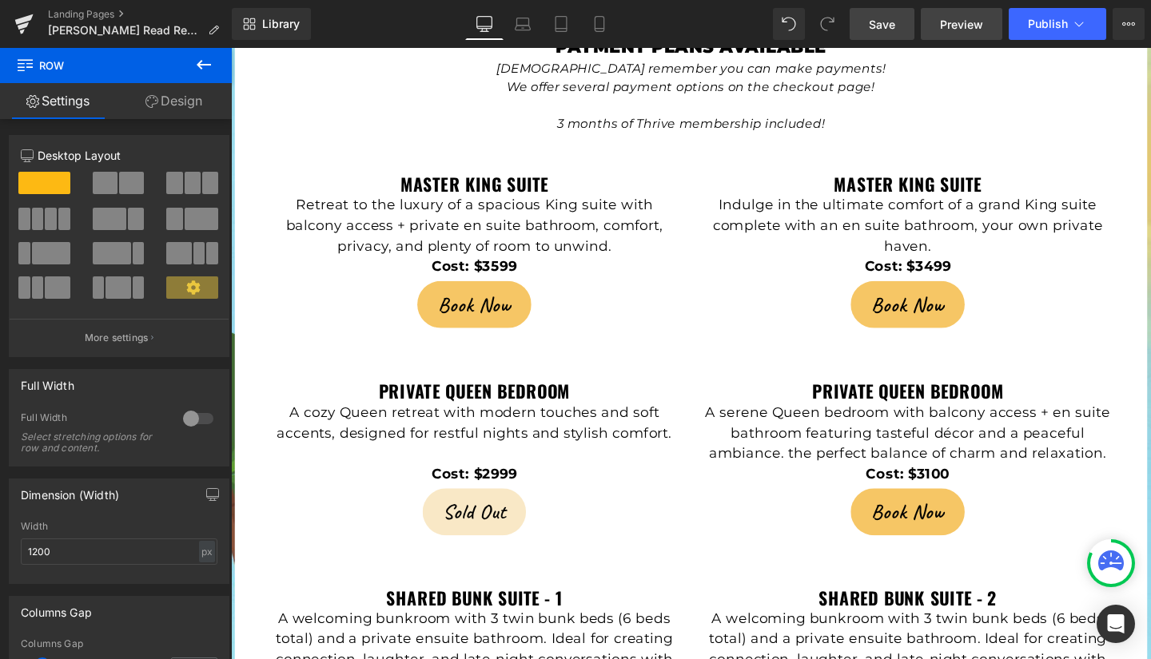
click at [962, 27] on span "Preview" at bounding box center [961, 24] width 43 height 17
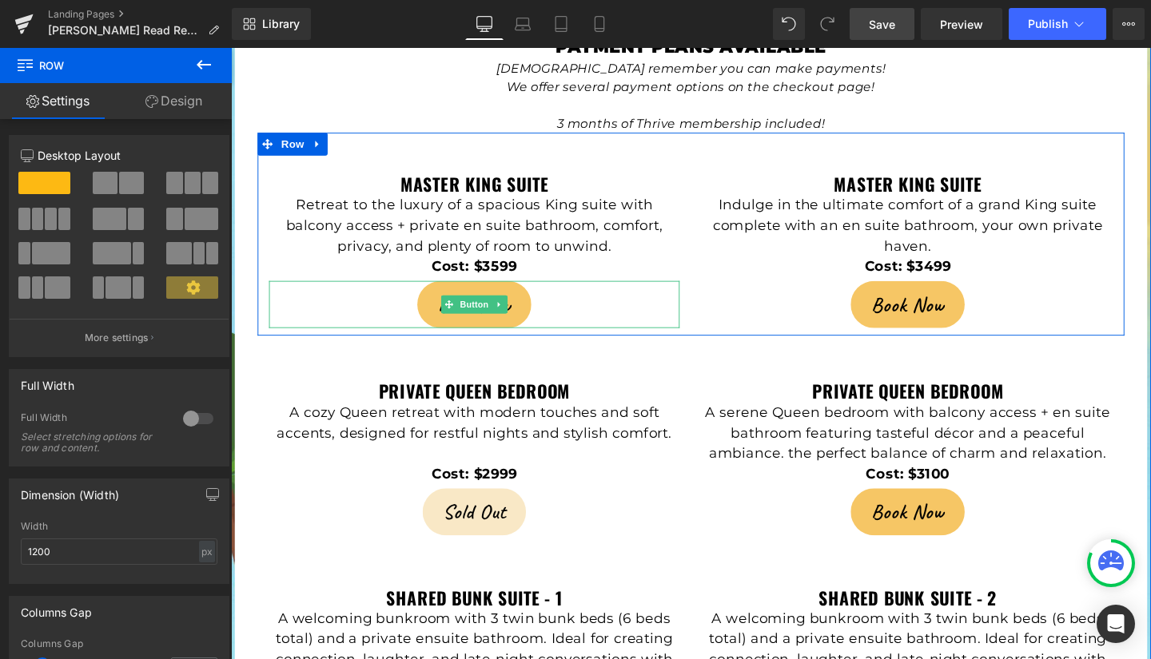
click at [436, 293] on link "Book Now" at bounding box center [486, 318] width 119 height 50
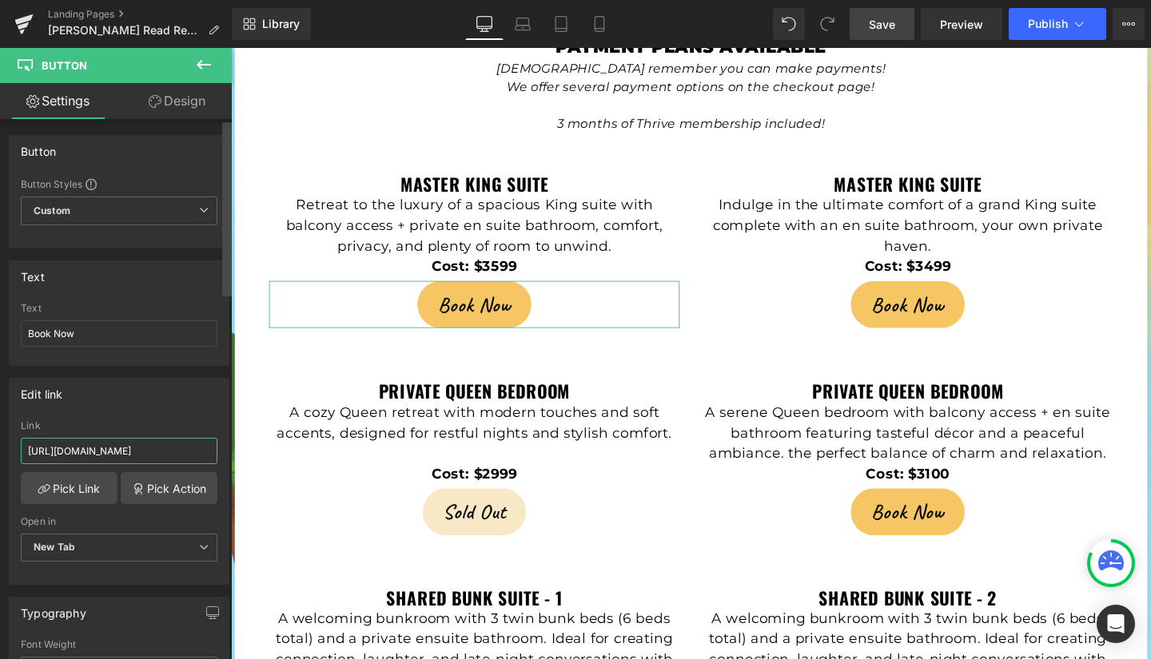
scroll to position [0, 74]
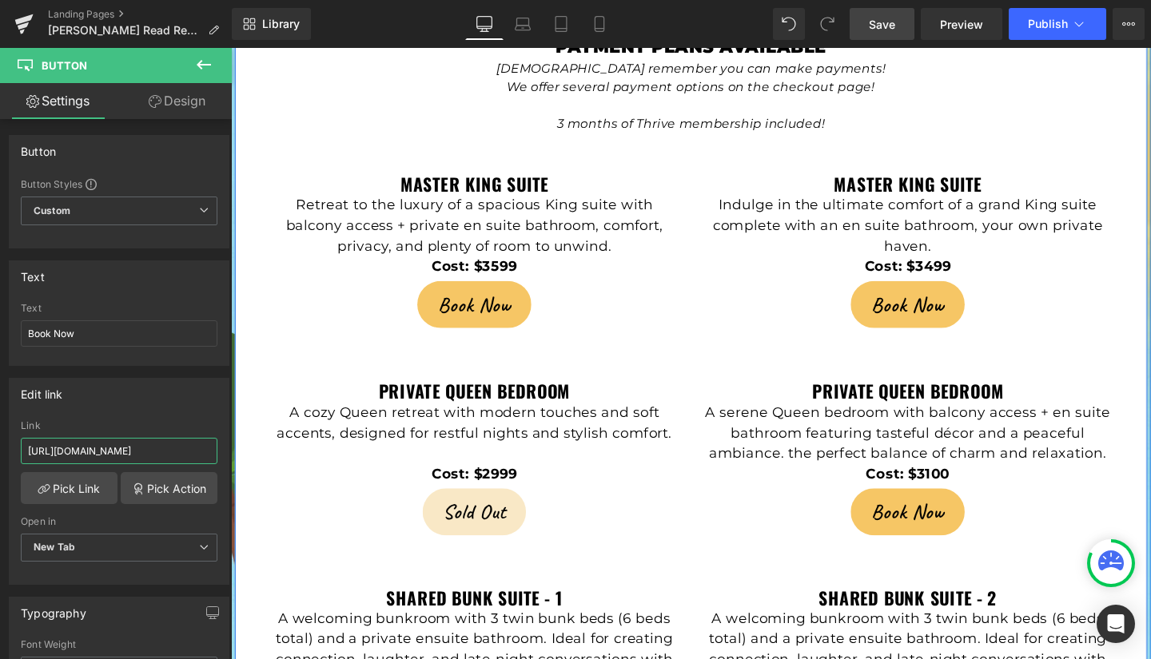
drag, startPoint x: 257, startPoint y: 492, endPoint x: 461, endPoint y: 508, distance: 204.4
paste input "dRmcN56d77Ja5k05pv9MY2v"
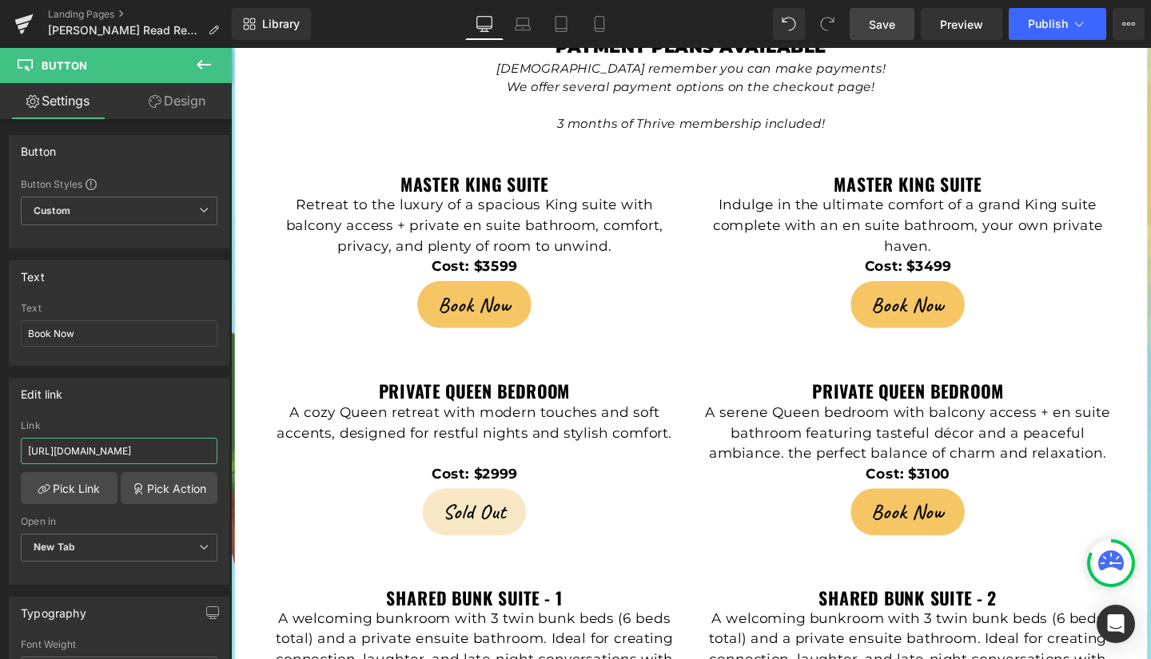
type input "[URL][DOMAIN_NAME]"
click at [878, 21] on span "Save" at bounding box center [882, 24] width 26 height 17
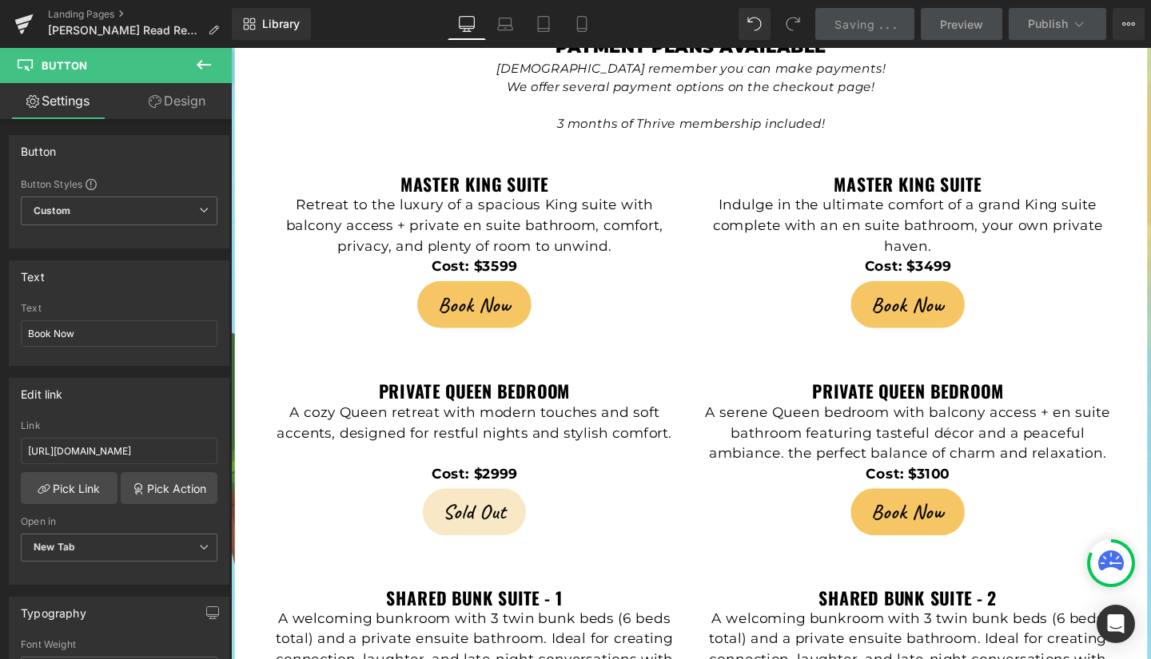
scroll to position [0, 0]
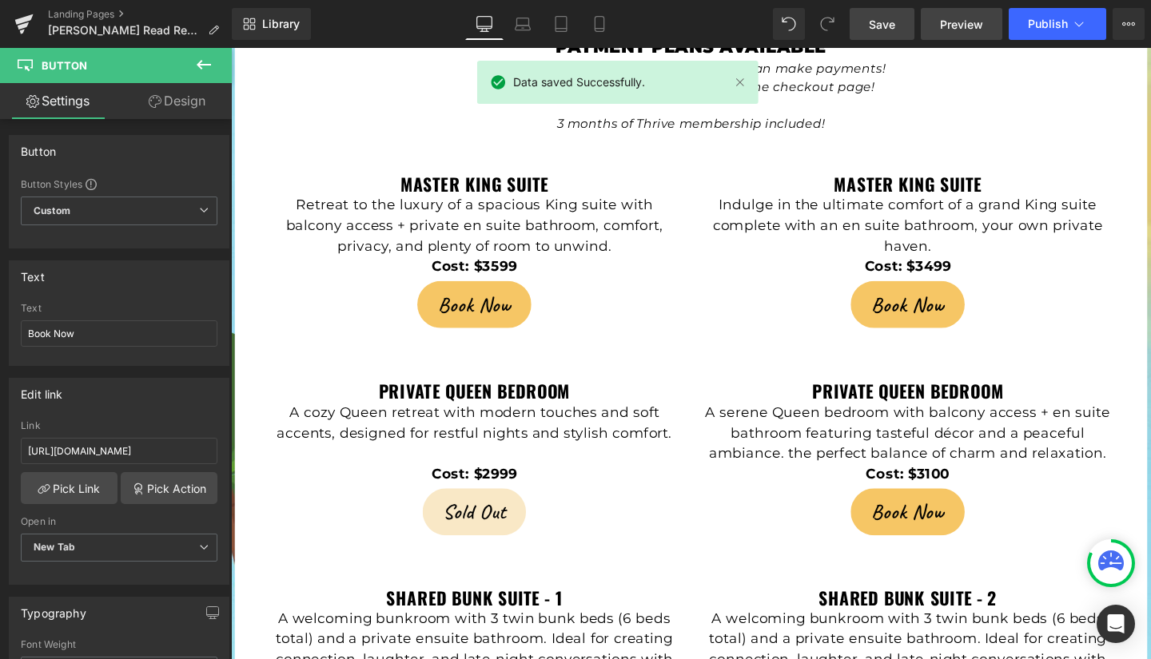
click at [948, 25] on span "Preview" at bounding box center [961, 24] width 43 height 17
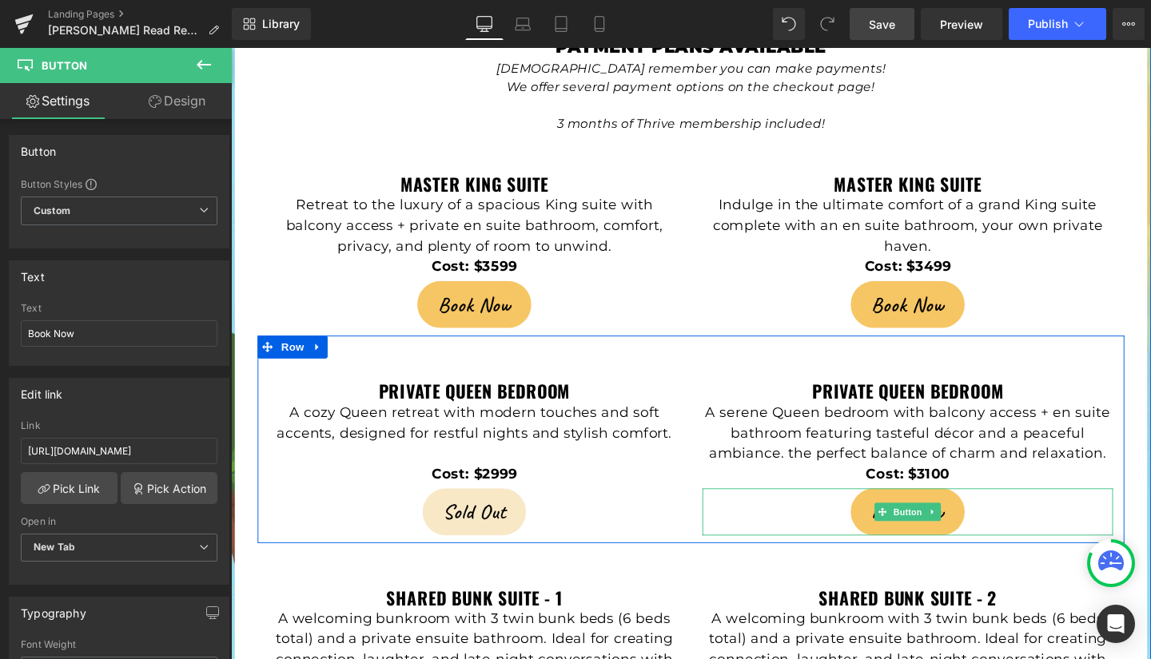
click at [893, 512] on link "Book Now" at bounding box center [941, 537] width 119 height 50
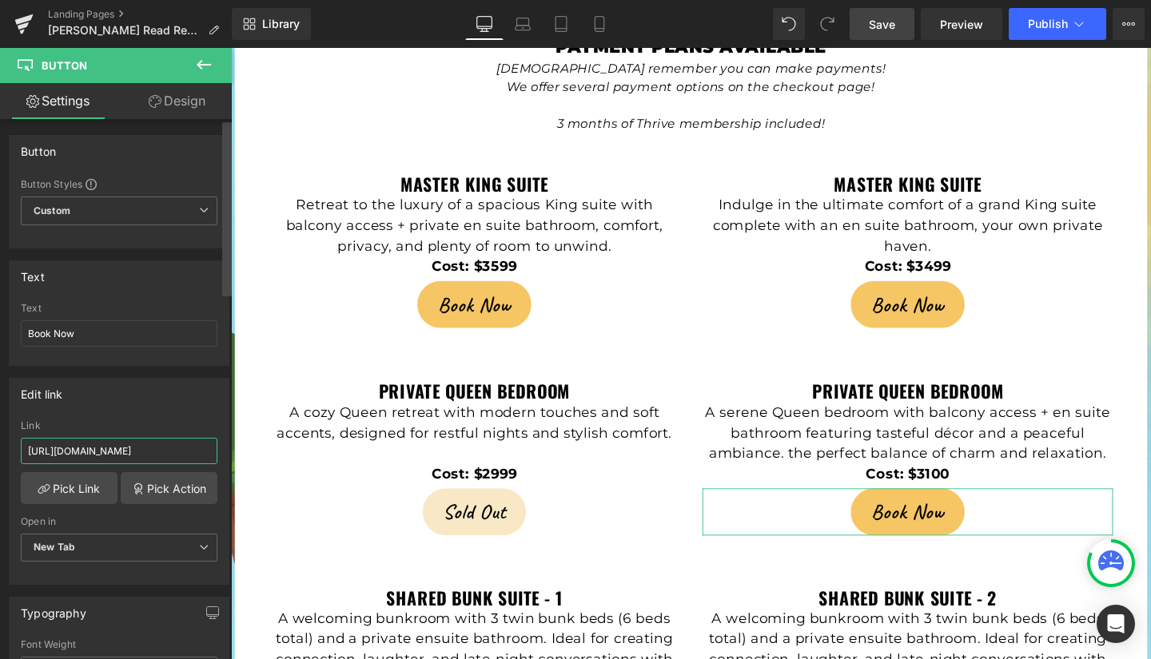
scroll to position [0, 58]
drag, startPoint x: 255, startPoint y: 502, endPoint x: 234, endPoint y: 481, distance: 29.4
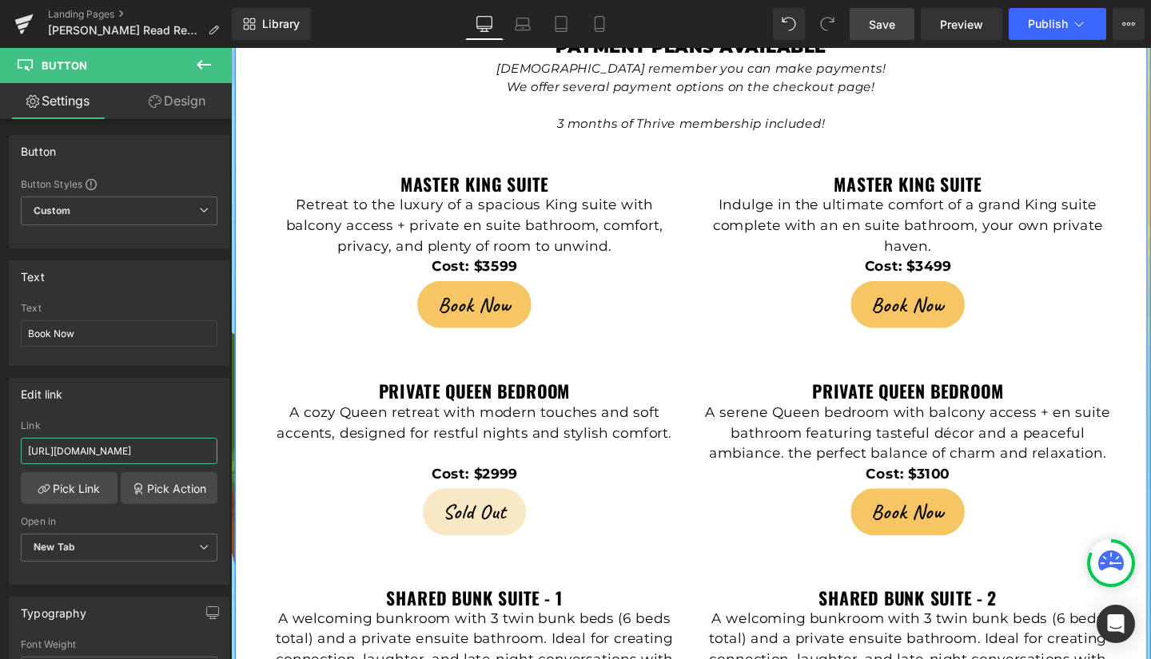
paste input "14A4gzatn0gIdQwcRX9MY2w"
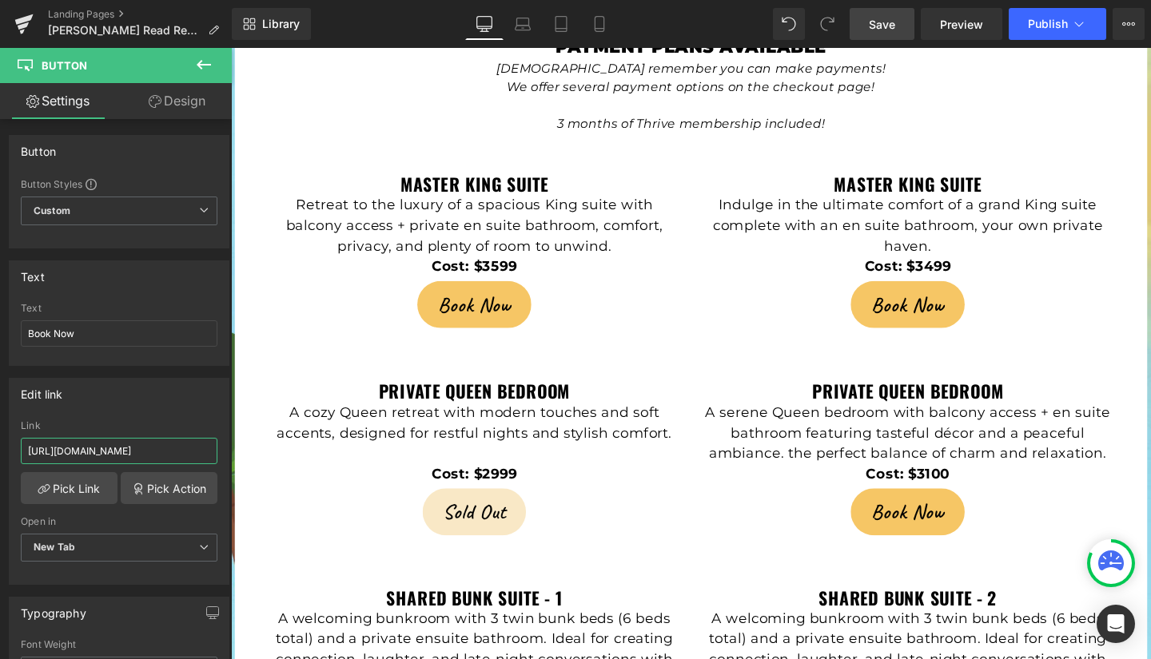
type input "[URL][DOMAIN_NAME]"
click at [874, 22] on span "Save" at bounding box center [882, 24] width 26 height 17
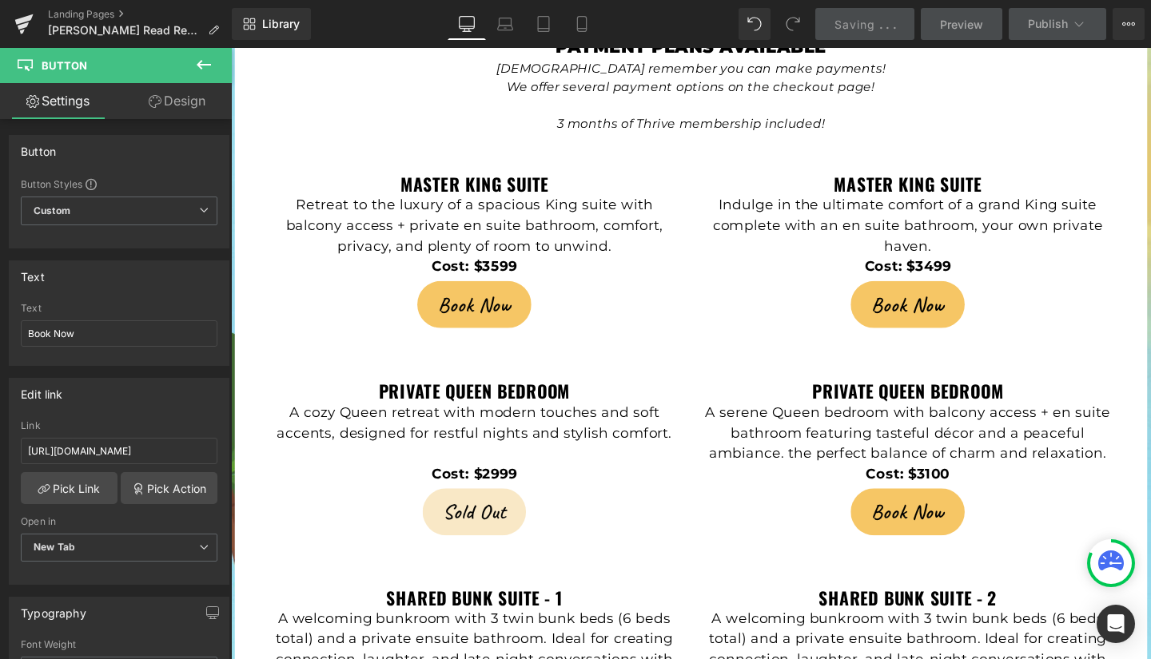
scroll to position [0, 0]
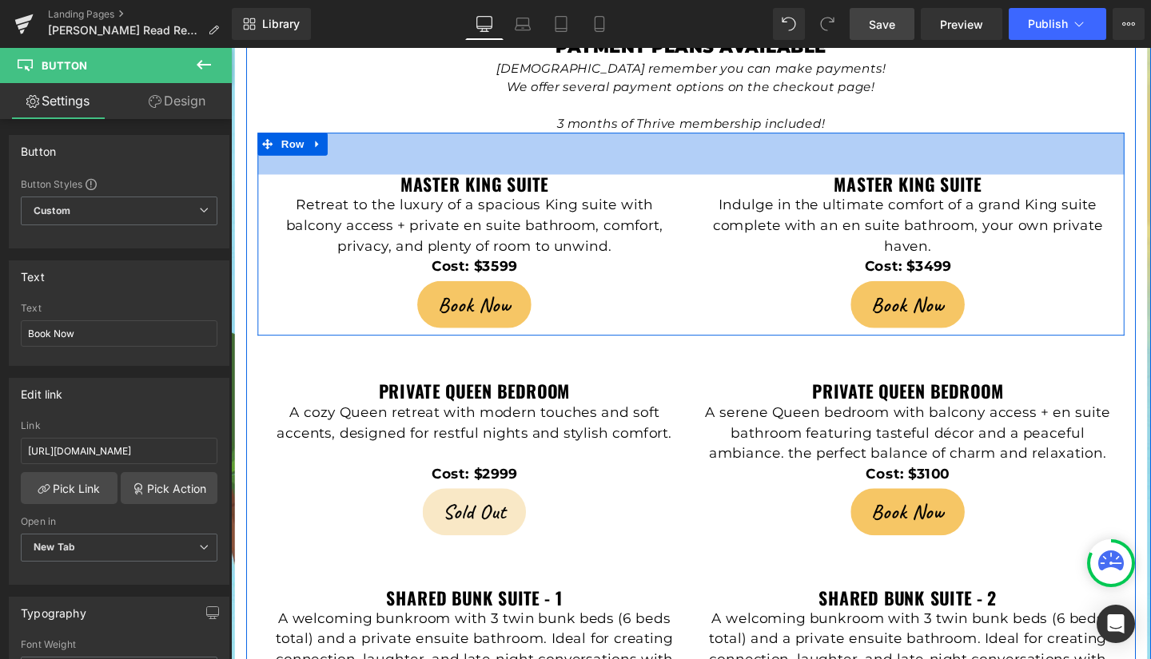
click at [330, 137] on div "55px" at bounding box center [714, 159] width 911 height 44
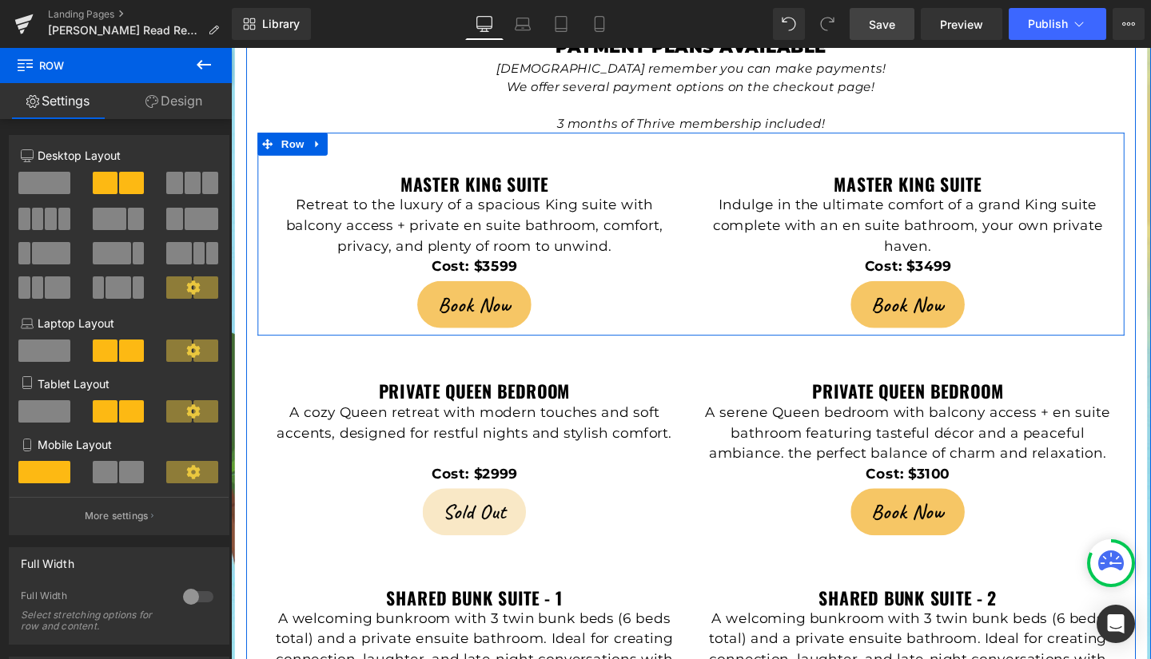
click at [330, 137] on div "55px" at bounding box center [714, 159] width 911 height 44
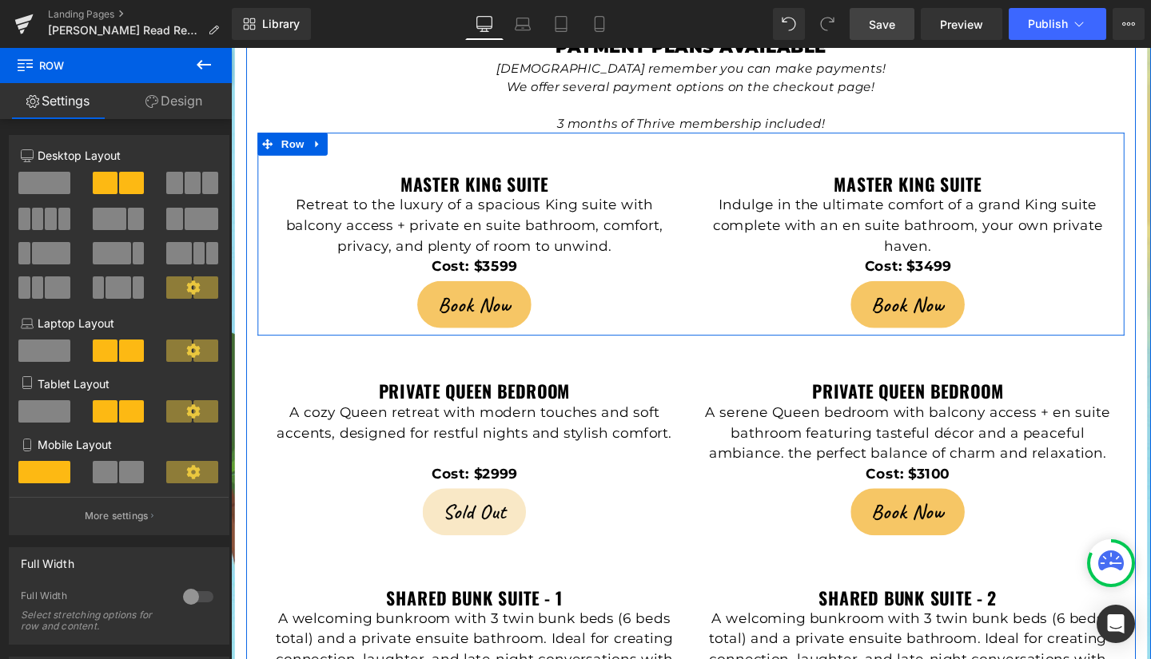
click at [330, 137] on div "55px" at bounding box center [714, 159] width 911 height 44
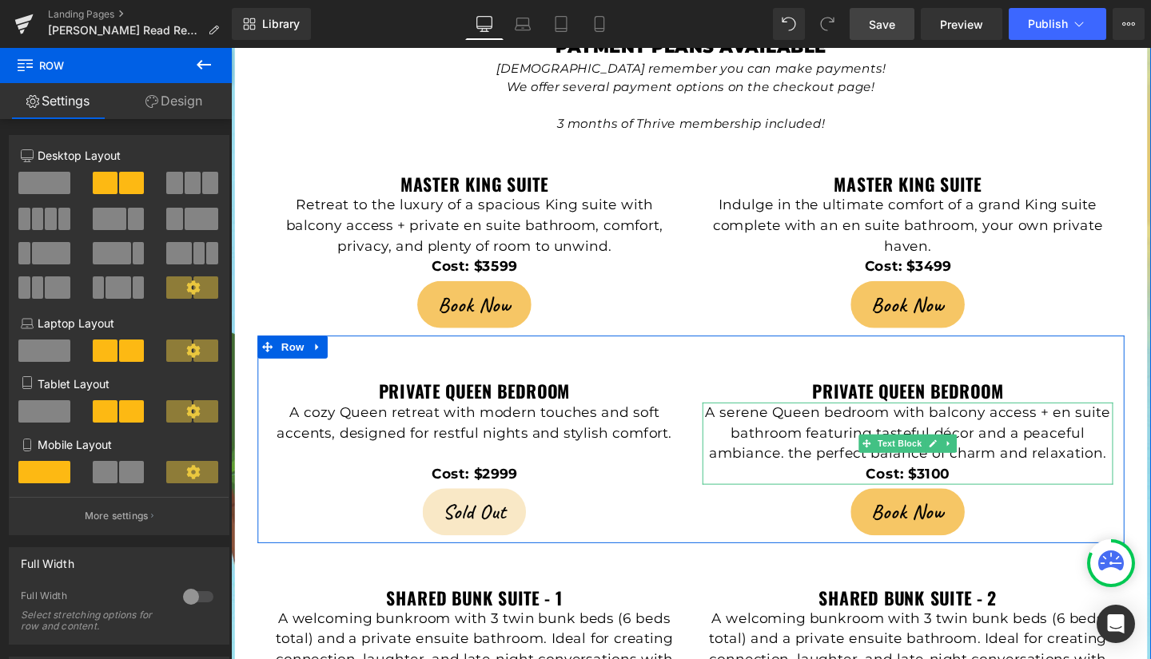
click at [759, 421] on p "A serene Queen bedroom with balcony access + en suite bathroom featuring tastef…" at bounding box center [943, 453] width 432 height 65
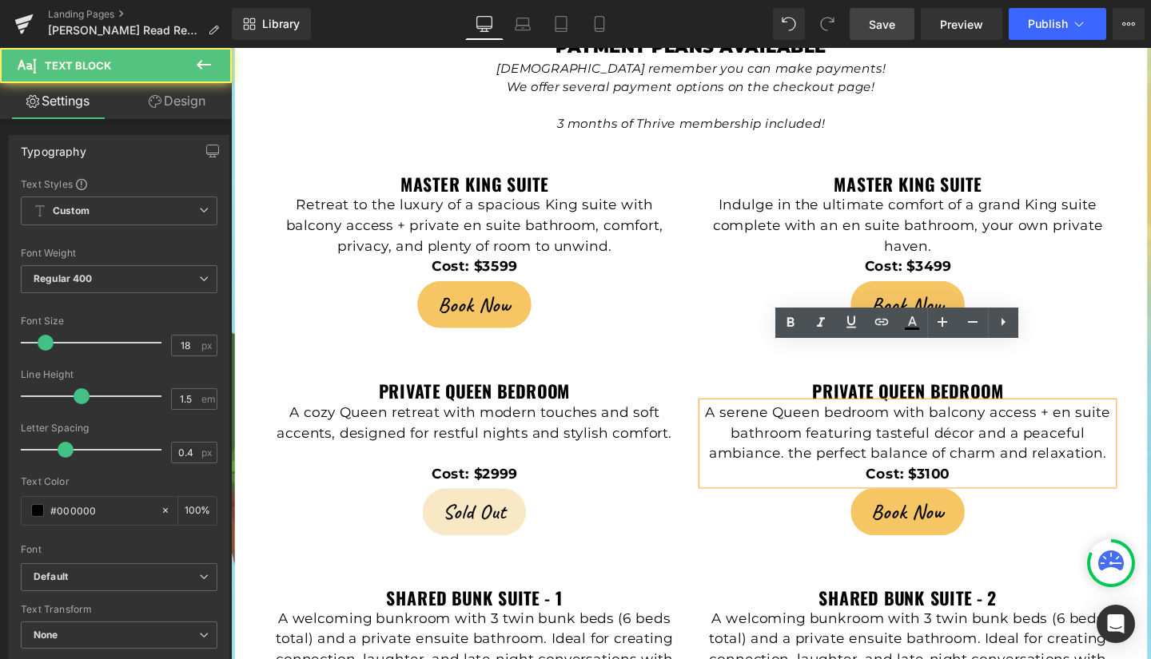
click at [759, 421] on p "A serene Queen bedroom with balcony access + en suite bathroom featuring tastef…" at bounding box center [943, 453] width 432 height 65
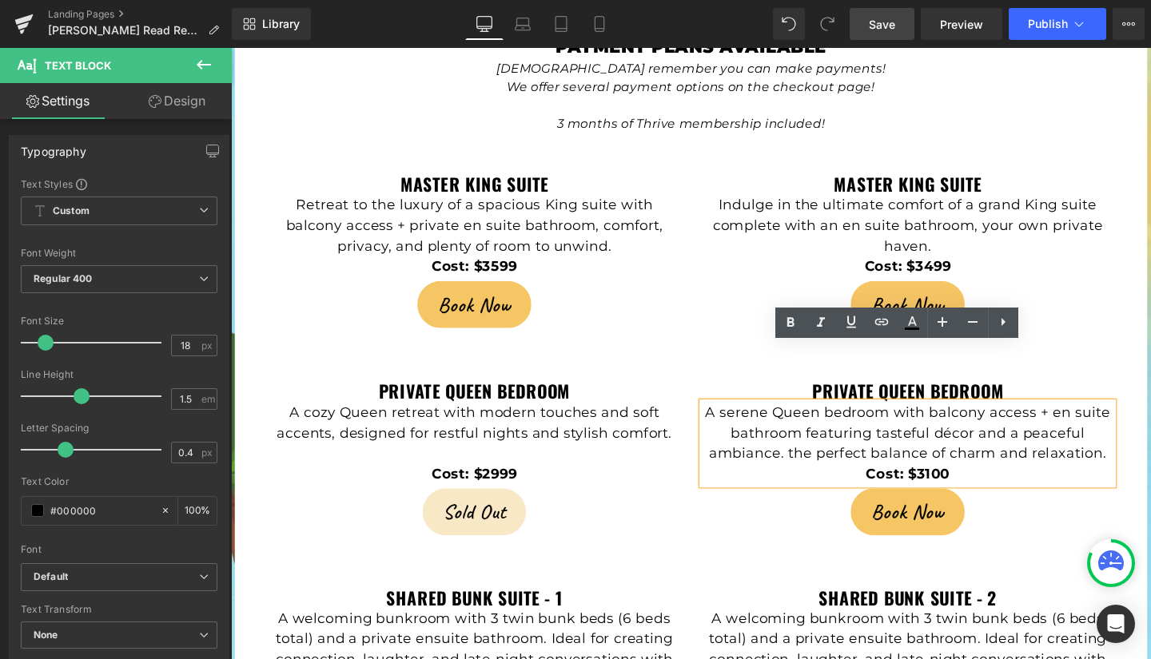
click at [759, 421] on p "A serene Queen bedroom with balcony access + en suite bathroom featuring tastef…" at bounding box center [943, 453] width 432 height 65
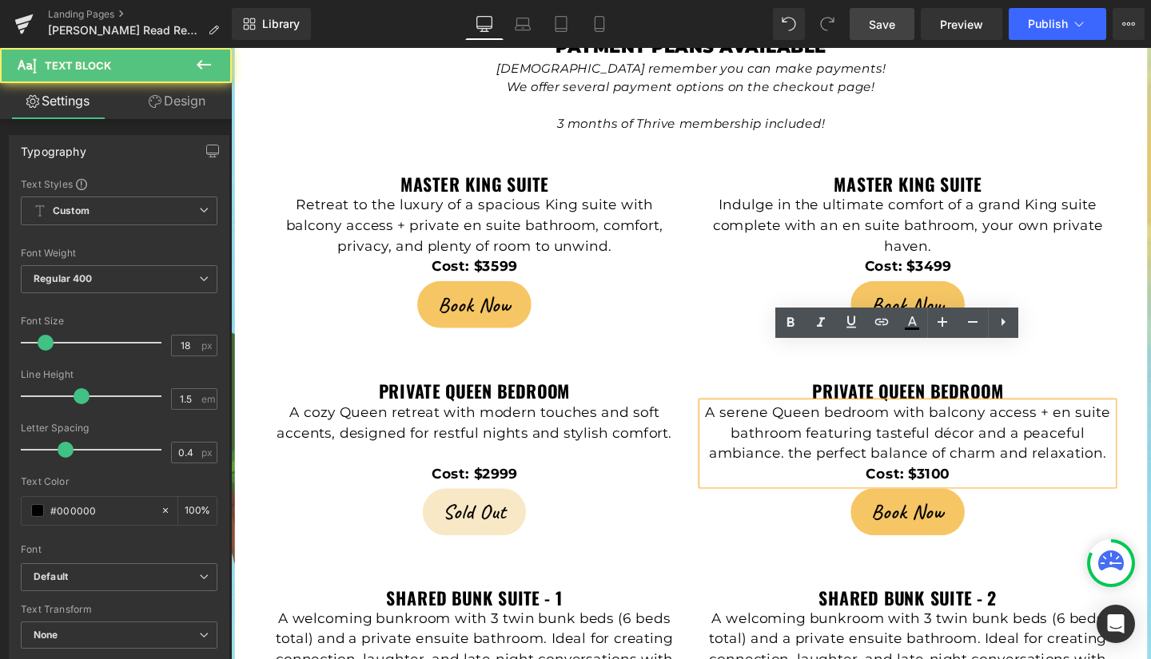
click at [759, 421] on p "A serene Queen bedroom with balcony access + en suite bathroom featuring tastef…" at bounding box center [943, 453] width 432 height 65
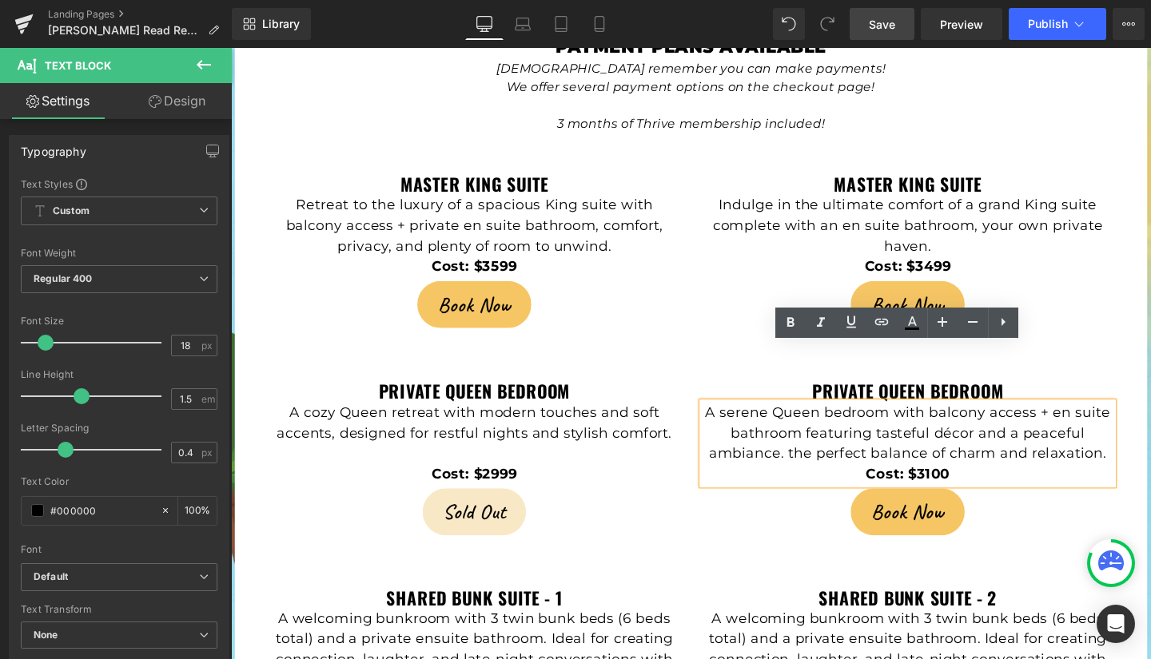
click at [759, 421] on p "A serene Queen bedroom with balcony access + en suite bathroom featuring tastef…" at bounding box center [943, 453] width 432 height 65
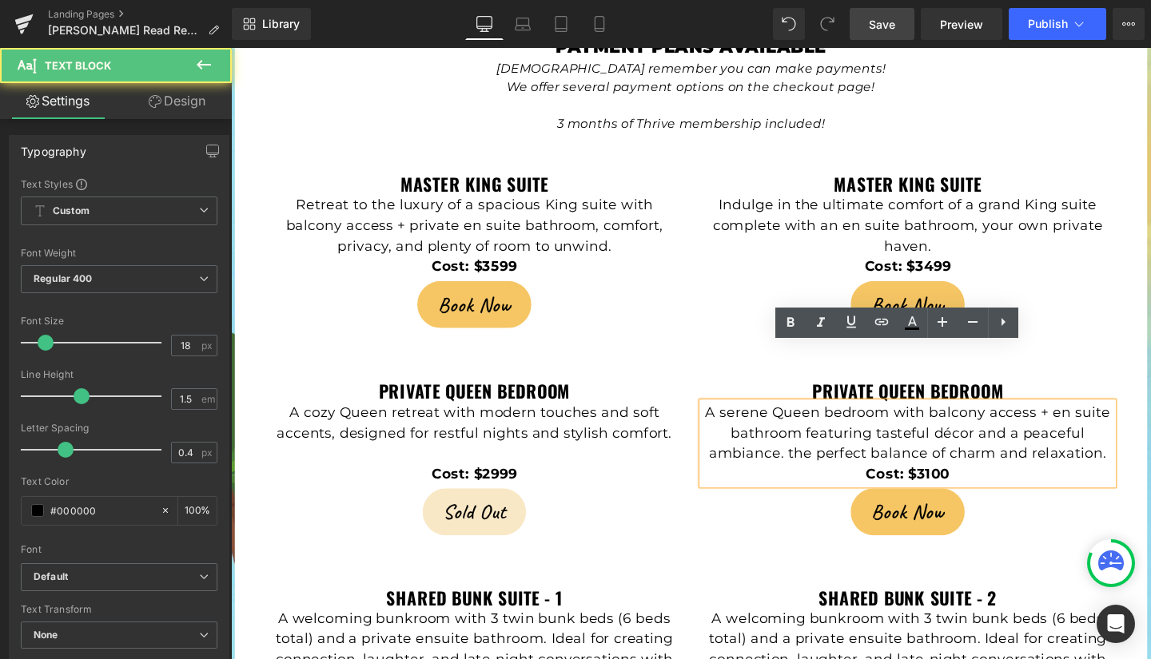
click at [759, 421] on p "A serene Queen bedroom with balcony access + en suite bathroom featuring tastef…" at bounding box center [943, 453] width 432 height 65
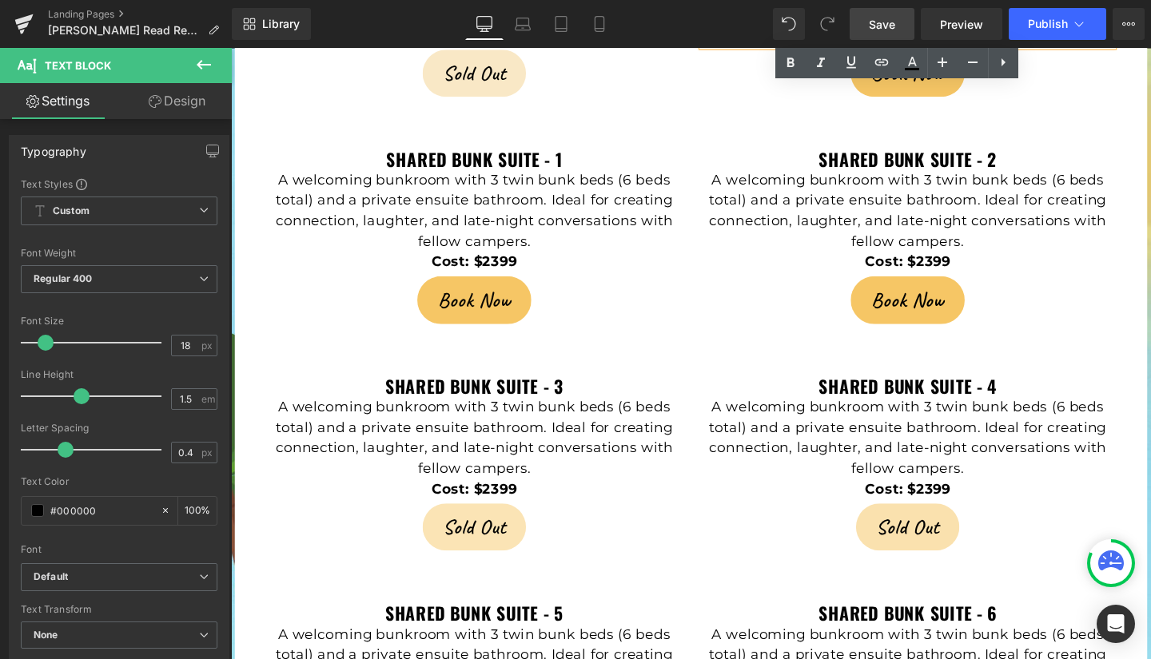
scroll to position [3830, 0]
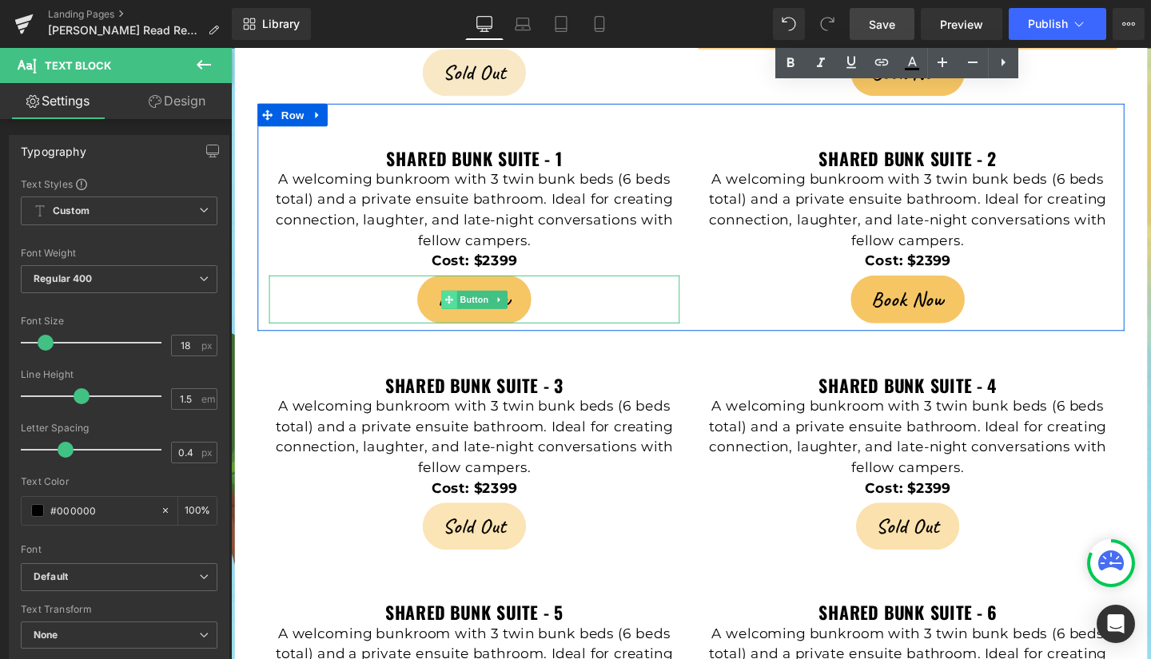
click at [452, 303] on span at bounding box center [460, 312] width 17 height 19
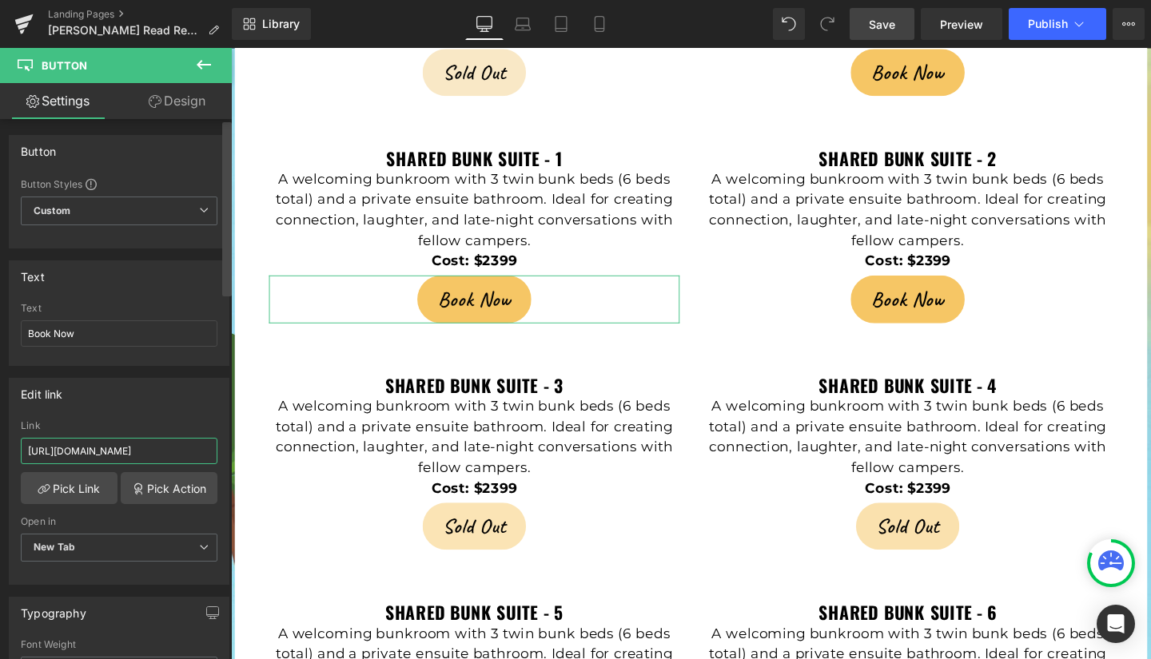
scroll to position [0, 68]
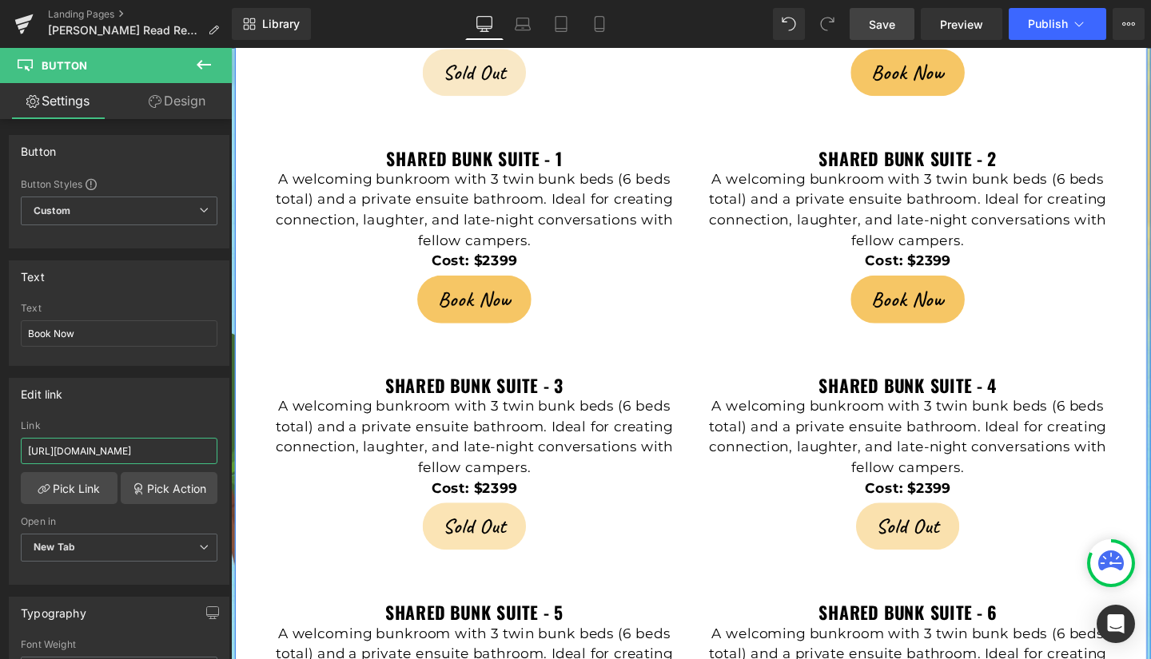
drag, startPoint x: 255, startPoint y: 499, endPoint x: 234, endPoint y: 480, distance: 28.3
paste input "14A9AT9pjgfG7s88BH9MY2x"
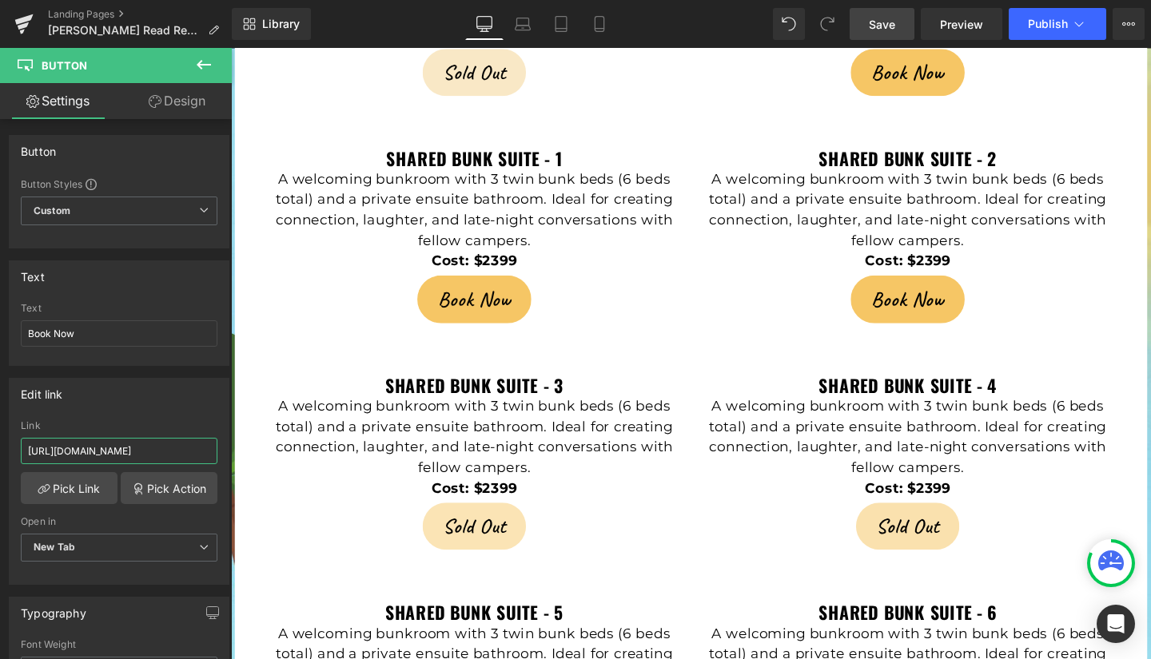
type input "[URL][DOMAIN_NAME]"
click at [886, 26] on span "Save" at bounding box center [882, 24] width 26 height 17
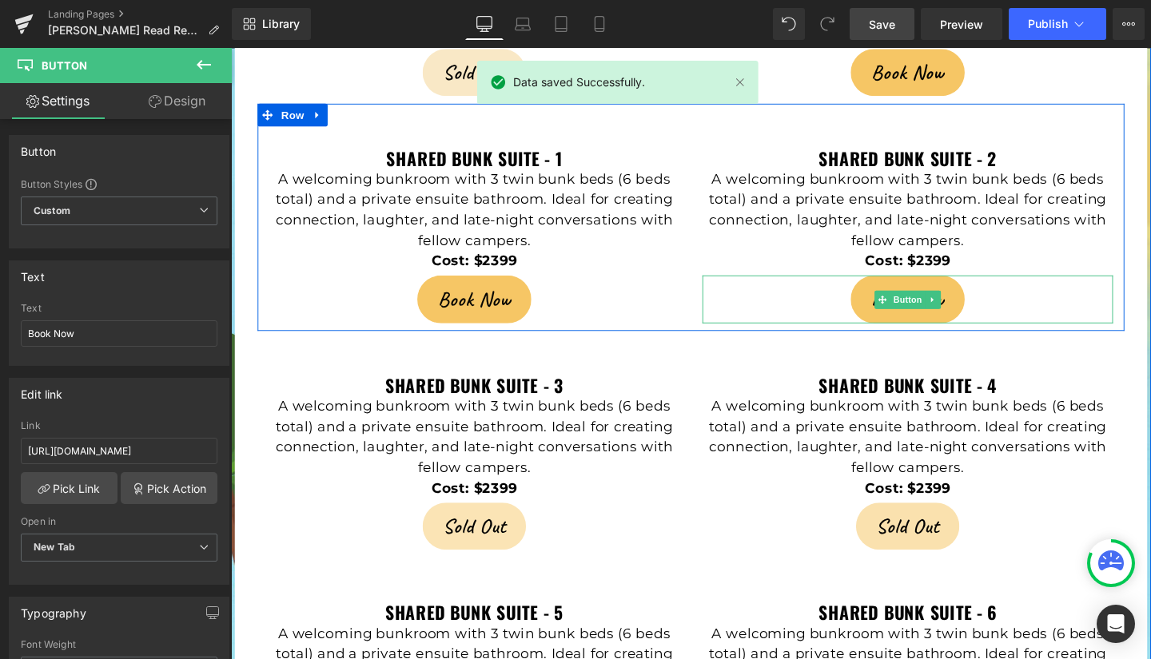
click at [895, 287] on link "Book Now" at bounding box center [941, 312] width 119 height 50
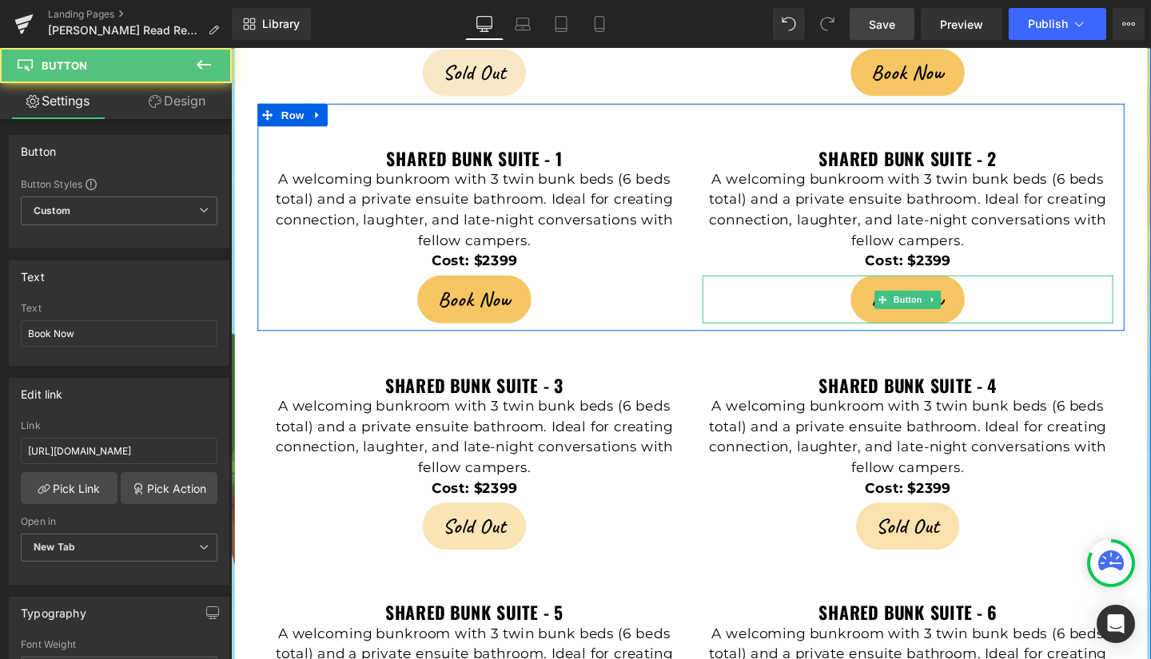
click at [887, 287] on link "Book Now" at bounding box center [941, 312] width 119 height 50
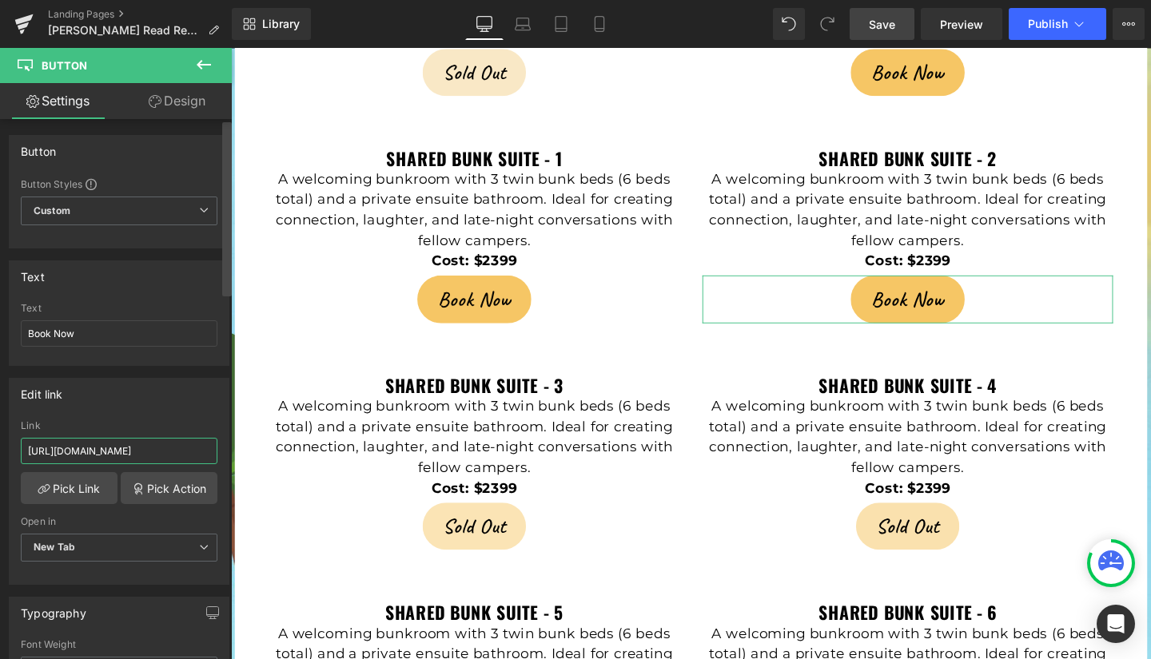
scroll to position [0, 68]
drag, startPoint x: 26, startPoint y: 447, endPoint x: 229, endPoint y: 454, distance: 203.2
click at [229, 454] on div "Button Button Styles Custom Custom Setup Global Style Custom Setup Global Style…" at bounding box center [116, 393] width 232 height 548
paste input "14A9AT9pjgfG7s88BH9MY2x"
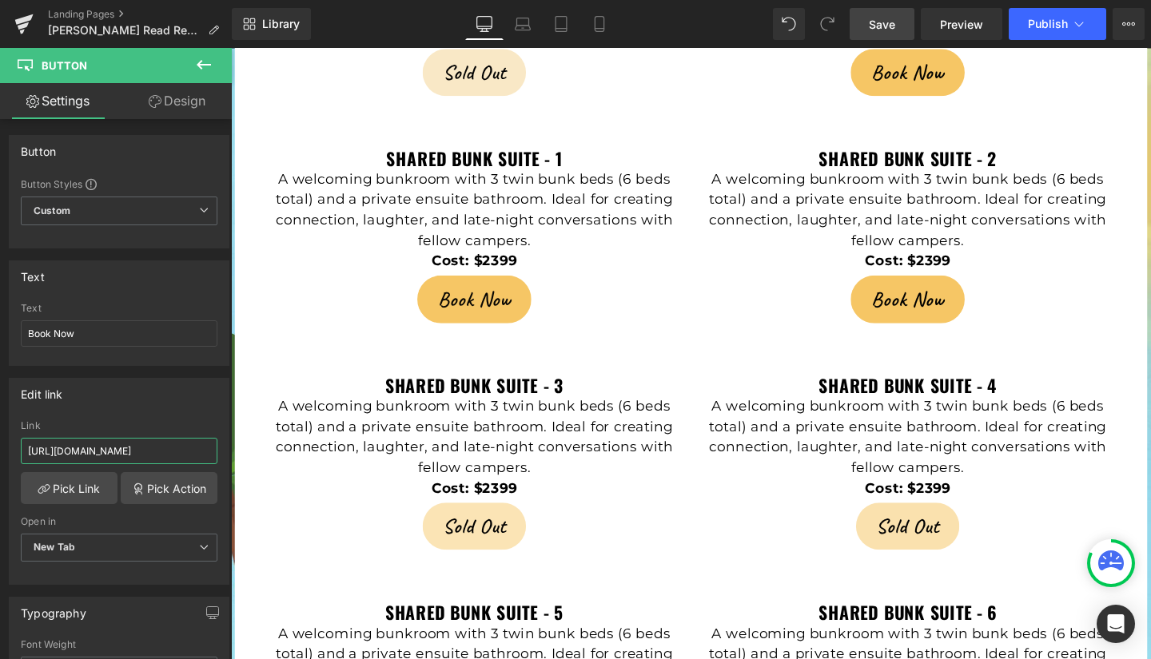
type input "[URL][DOMAIN_NAME]"
click at [892, 29] on span "Save" at bounding box center [882, 24] width 26 height 17
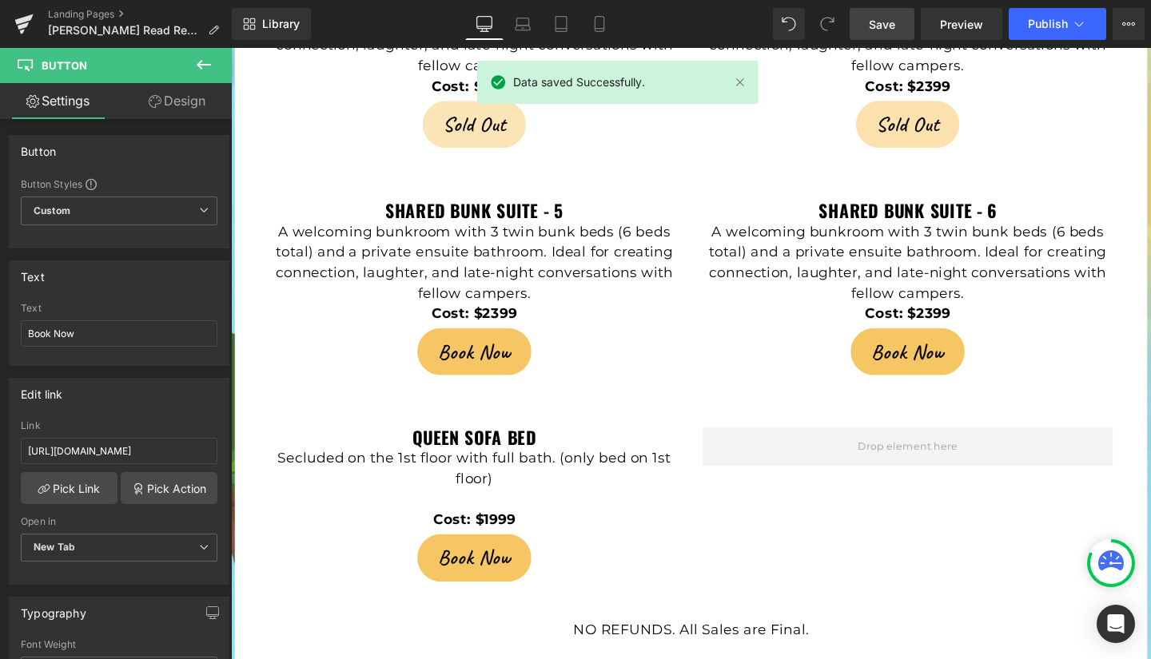
scroll to position [4252, 0]
click at [440, 342] on div "Book Now Button" at bounding box center [487, 367] width 432 height 50
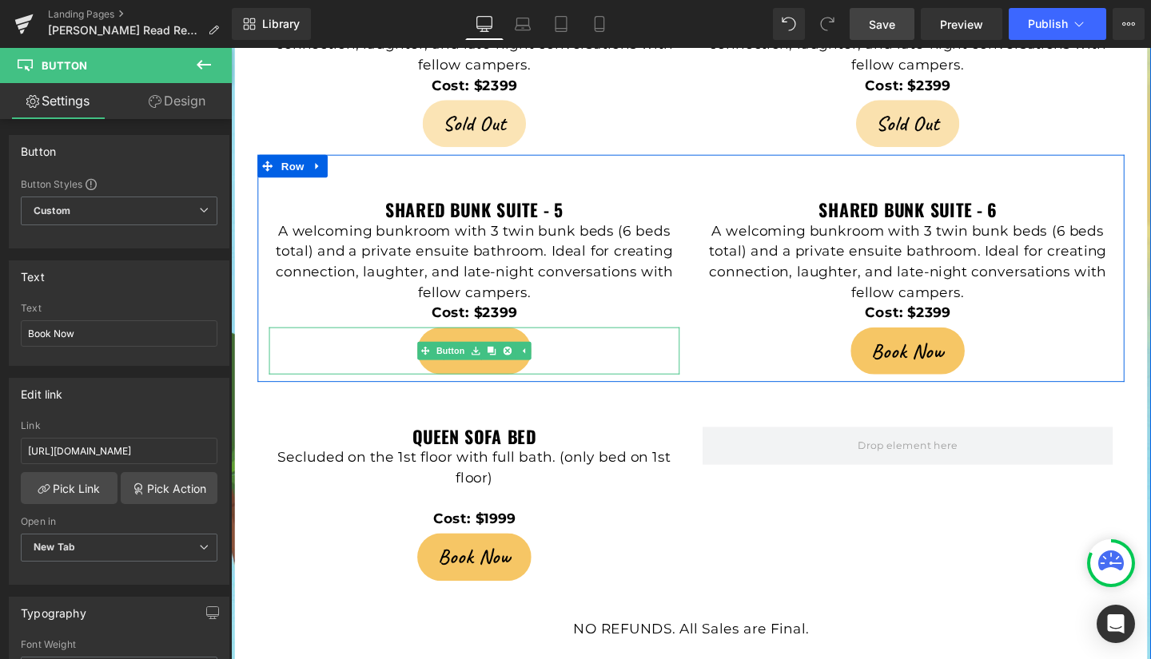
click at [441, 342] on link "Book Now" at bounding box center [486, 367] width 119 height 50
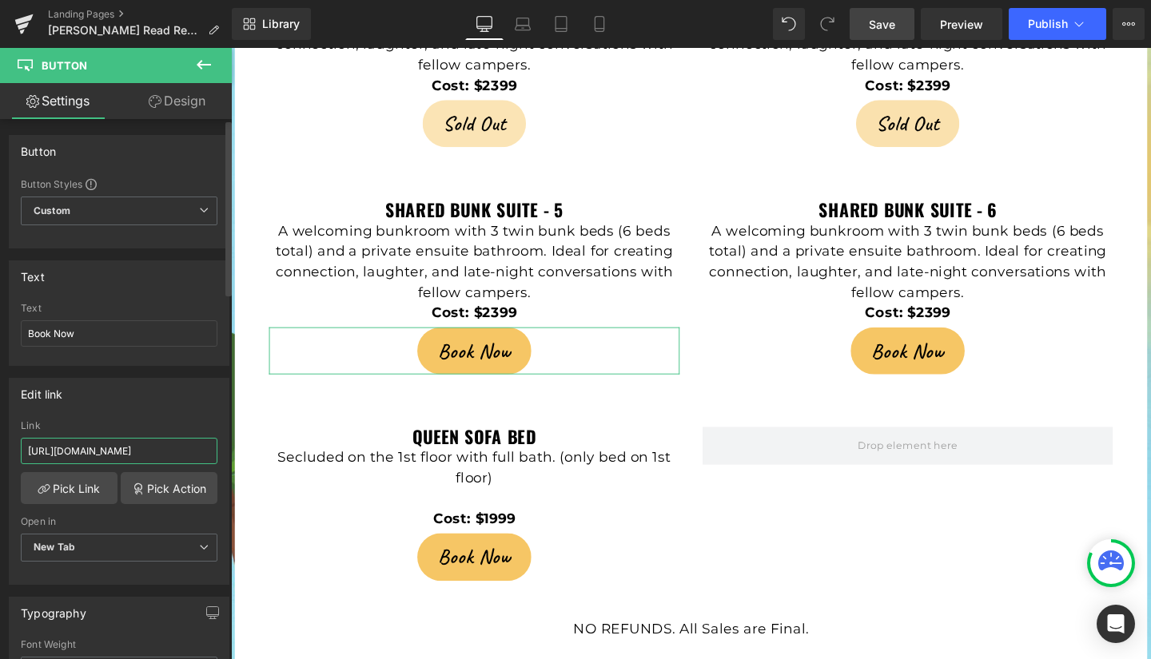
scroll to position [0, 70]
drag, startPoint x: 26, startPoint y: 448, endPoint x: 229, endPoint y: 456, distance: 204.0
click at [229, 456] on div "Button Button Styles Custom Custom Setup Global Style Custom Setup Global Style…" at bounding box center [116, 393] width 232 height 548
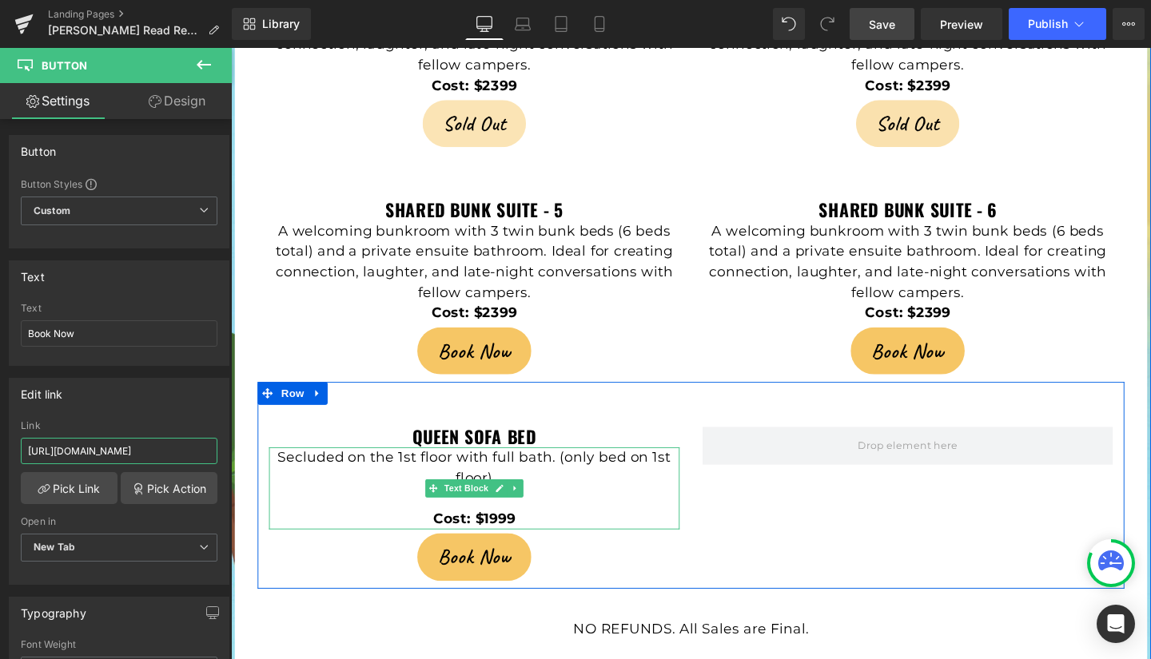
scroll to position [0, 61]
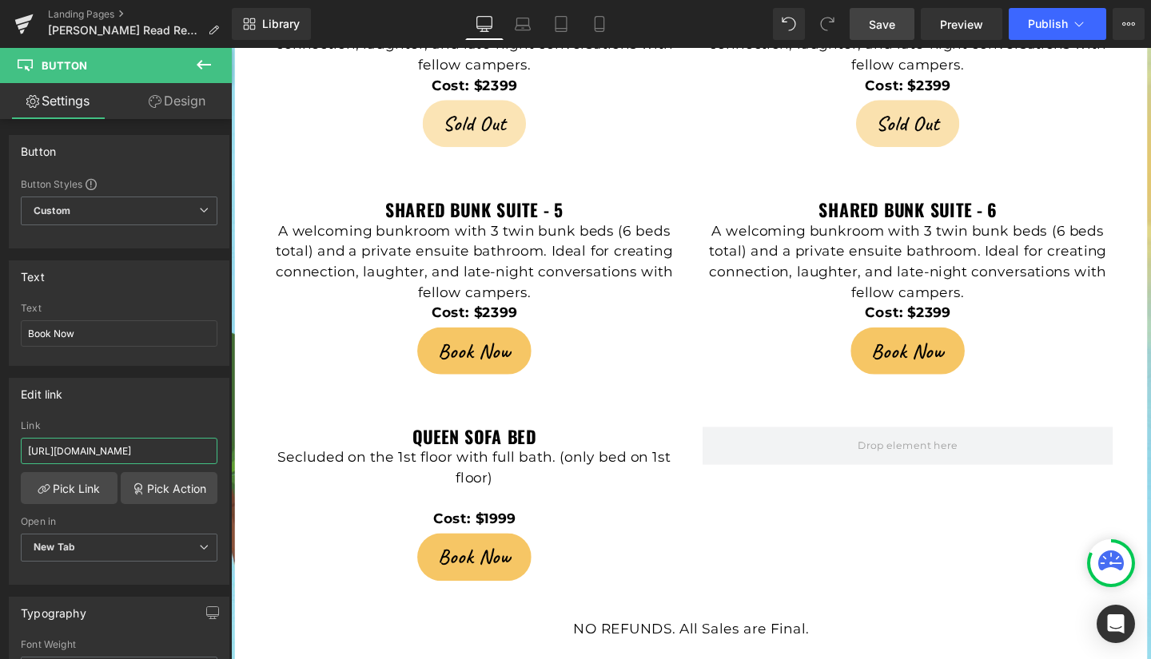
type input "[URL][DOMAIN_NAME]"
click at [879, 18] on span "Save" at bounding box center [882, 24] width 26 height 17
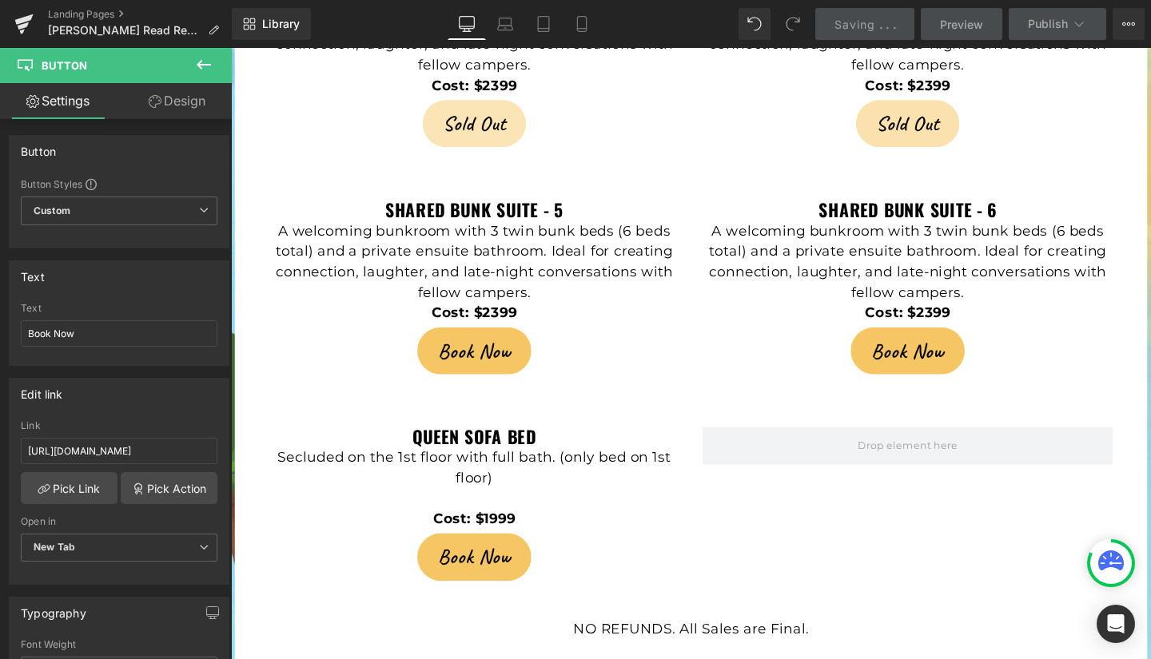
scroll to position [0, 0]
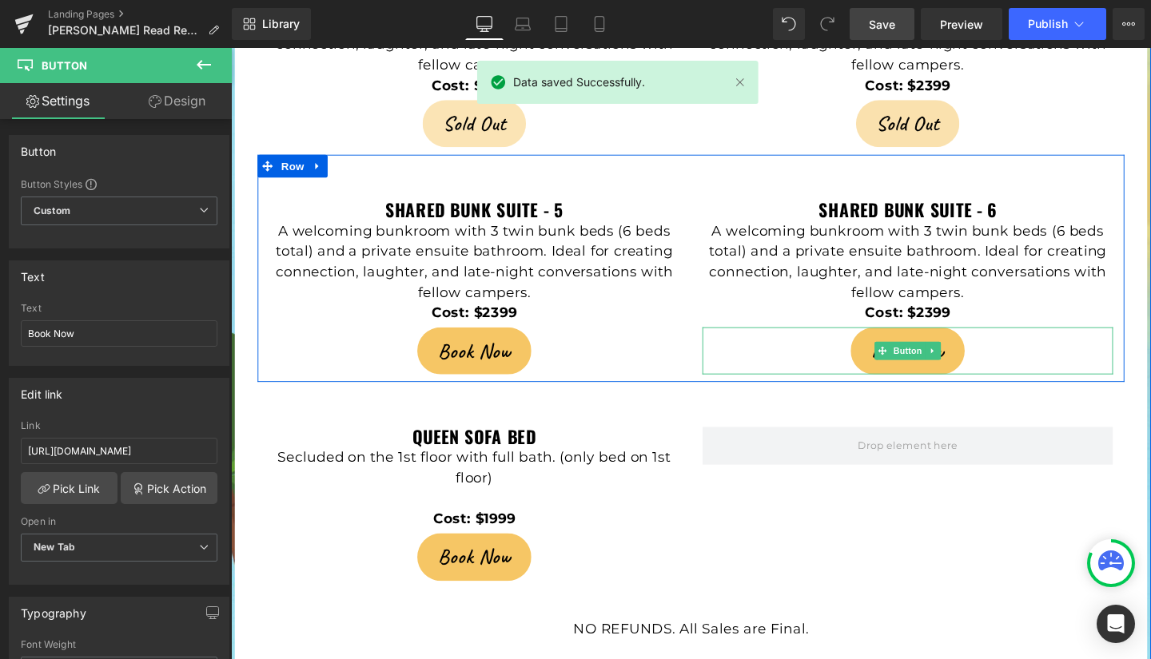
click at [893, 342] on link "Book Now" at bounding box center [941, 367] width 119 height 50
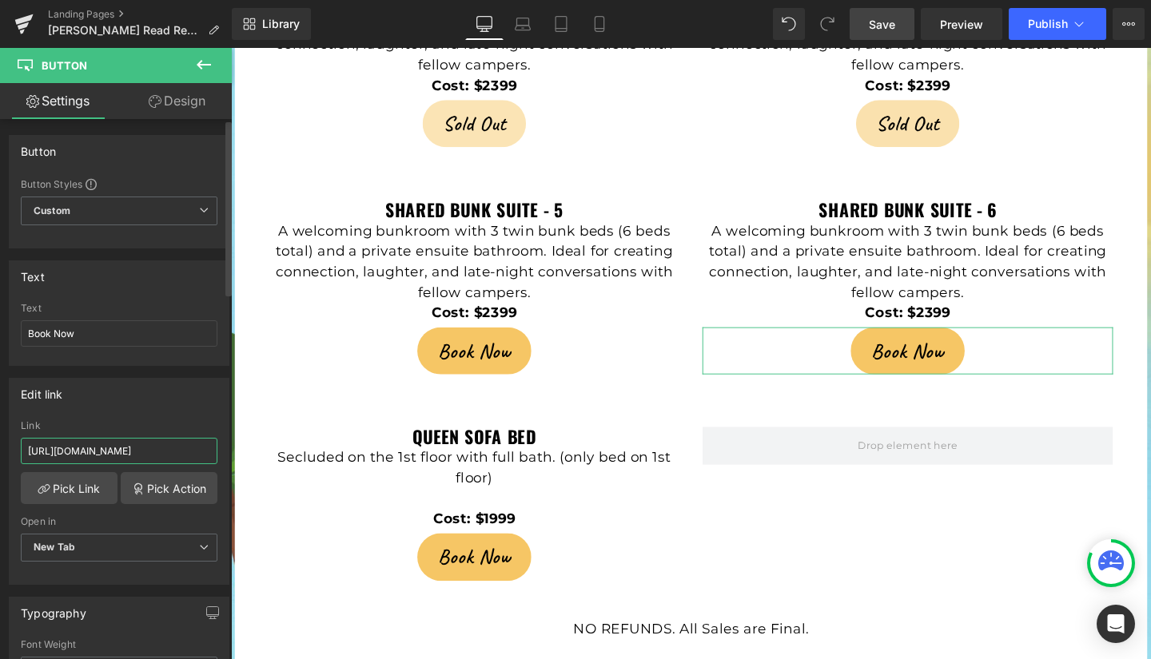
scroll to position [0, 70]
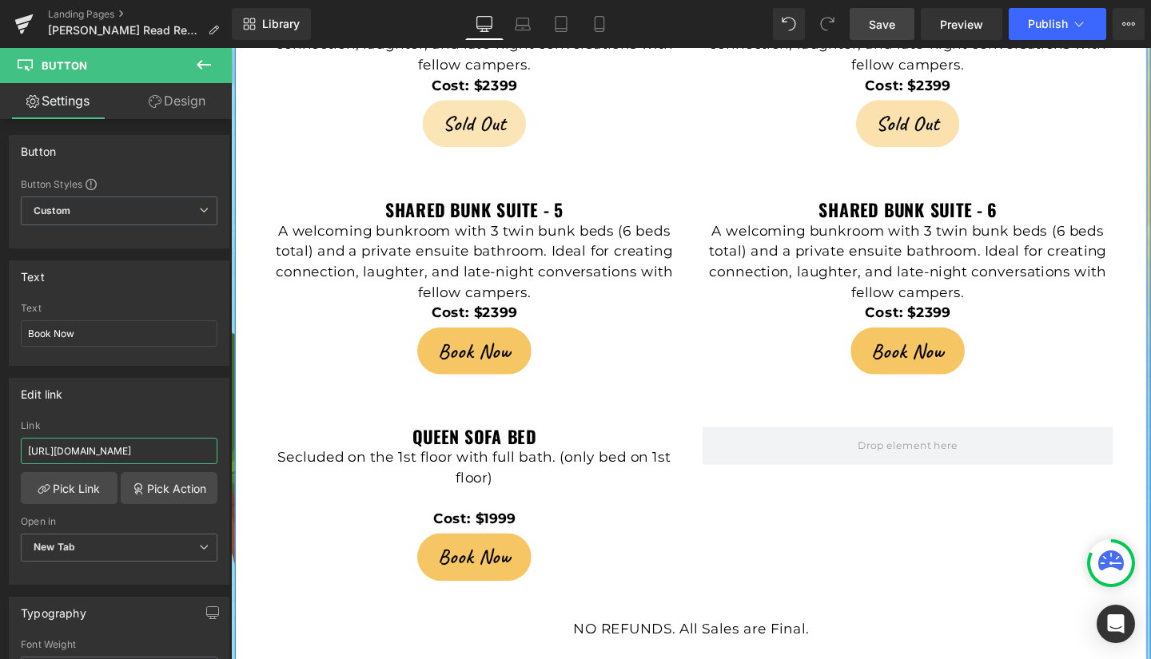
drag, startPoint x: 257, startPoint y: 496, endPoint x: 234, endPoint y: 466, distance: 37.1
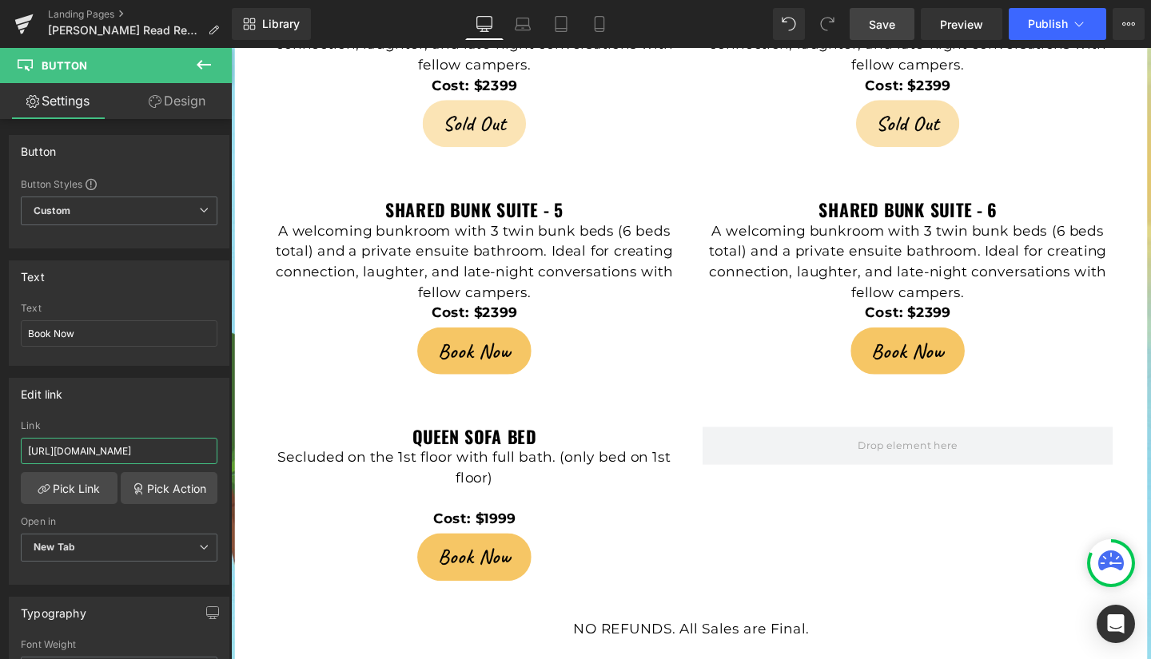
type input "[URL][DOMAIN_NAME]"
click at [877, 21] on span "Save" at bounding box center [882, 24] width 26 height 17
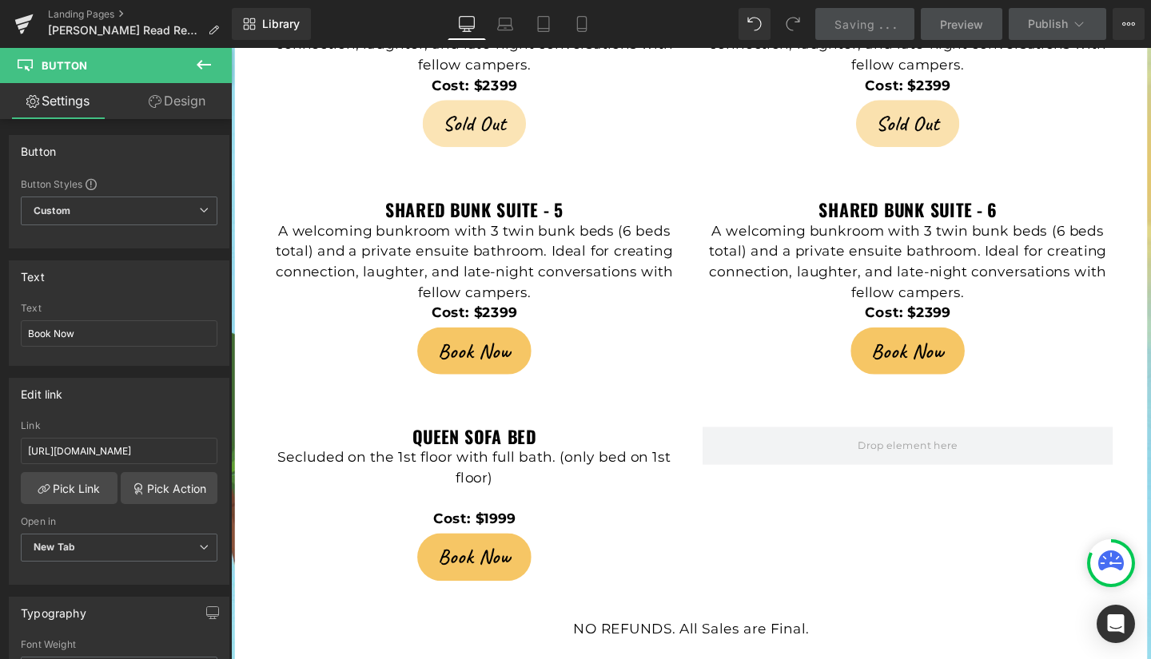
scroll to position [0, 0]
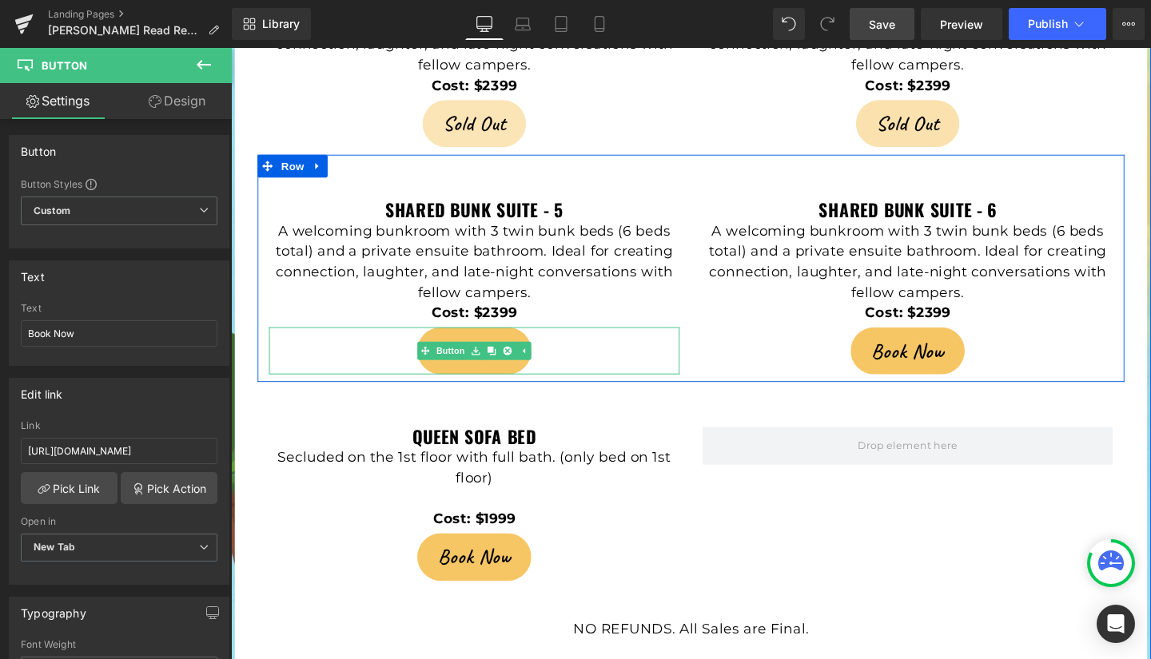
click at [454, 342] on link "Book Now" at bounding box center [486, 367] width 119 height 50
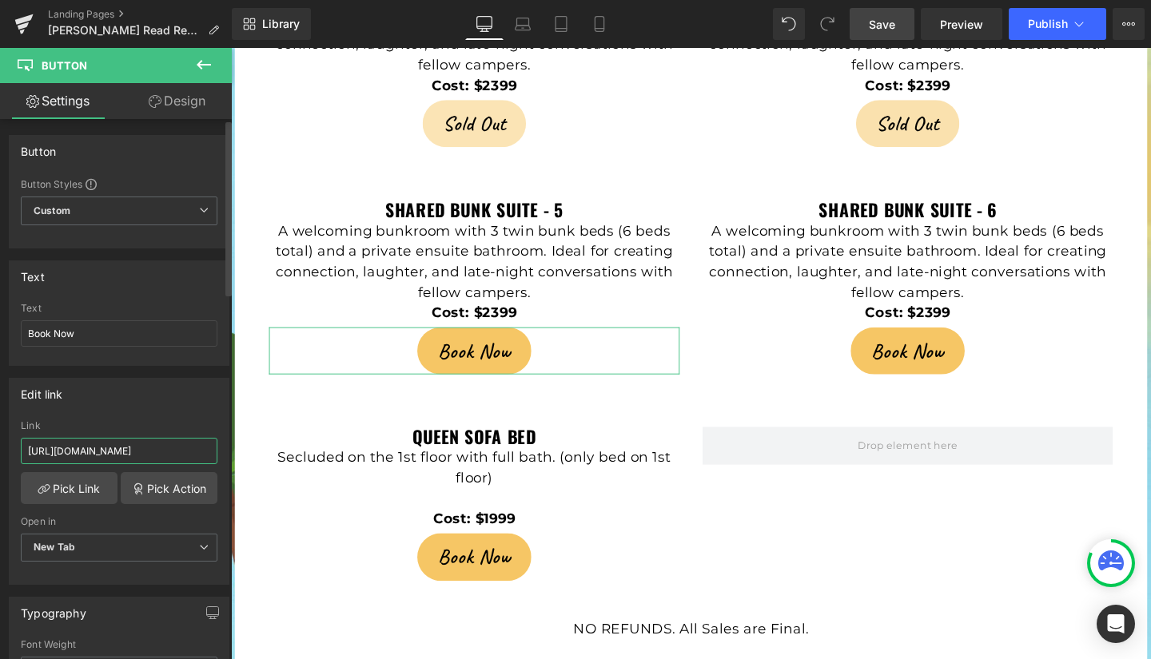
scroll to position [0, 61]
drag, startPoint x: 23, startPoint y: 452, endPoint x: 225, endPoint y: 461, distance: 202.5
click at [225, 461] on div "Button Button Styles Custom Custom Setup Global Style Custom Setup Global Style…" at bounding box center [116, 393] width 232 height 548
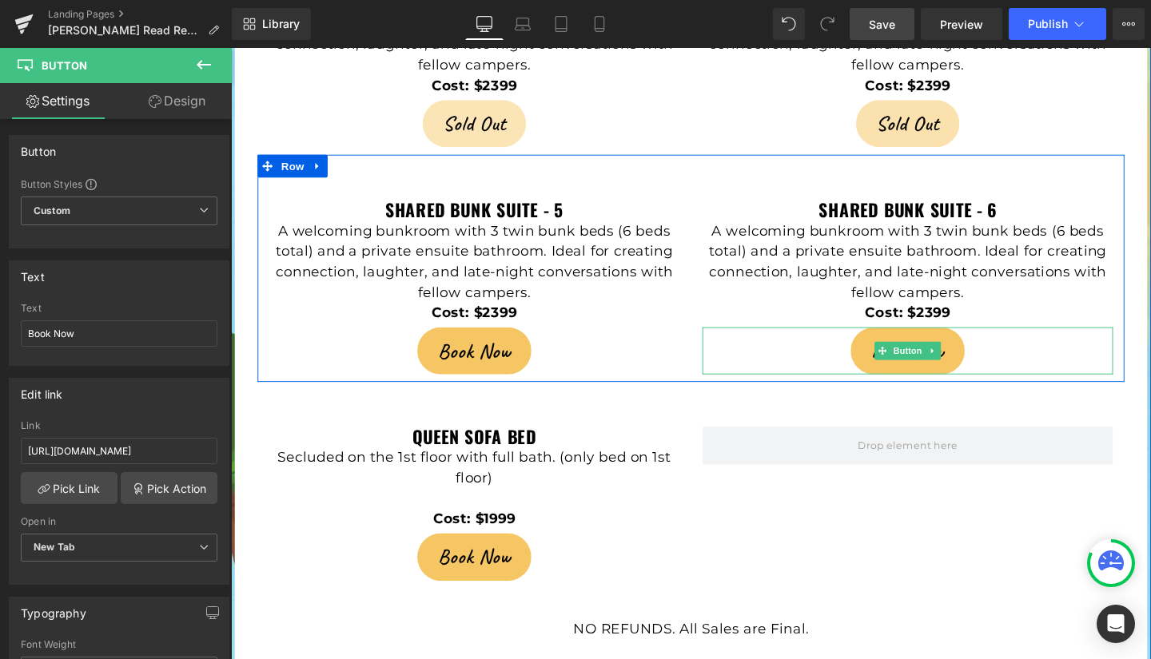
click at [900, 342] on link "Book Now" at bounding box center [941, 367] width 119 height 50
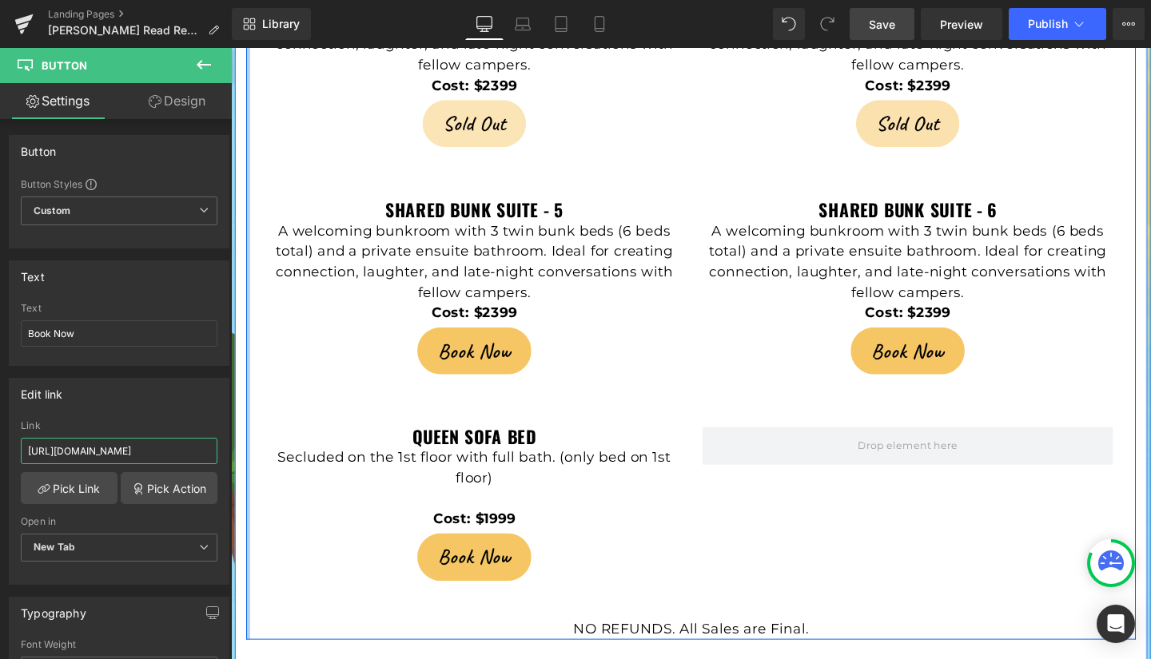
drag, startPoint x: 255, startPoint y: 503, endPoint x: 243, endPoint y: 488, distance: 19.3
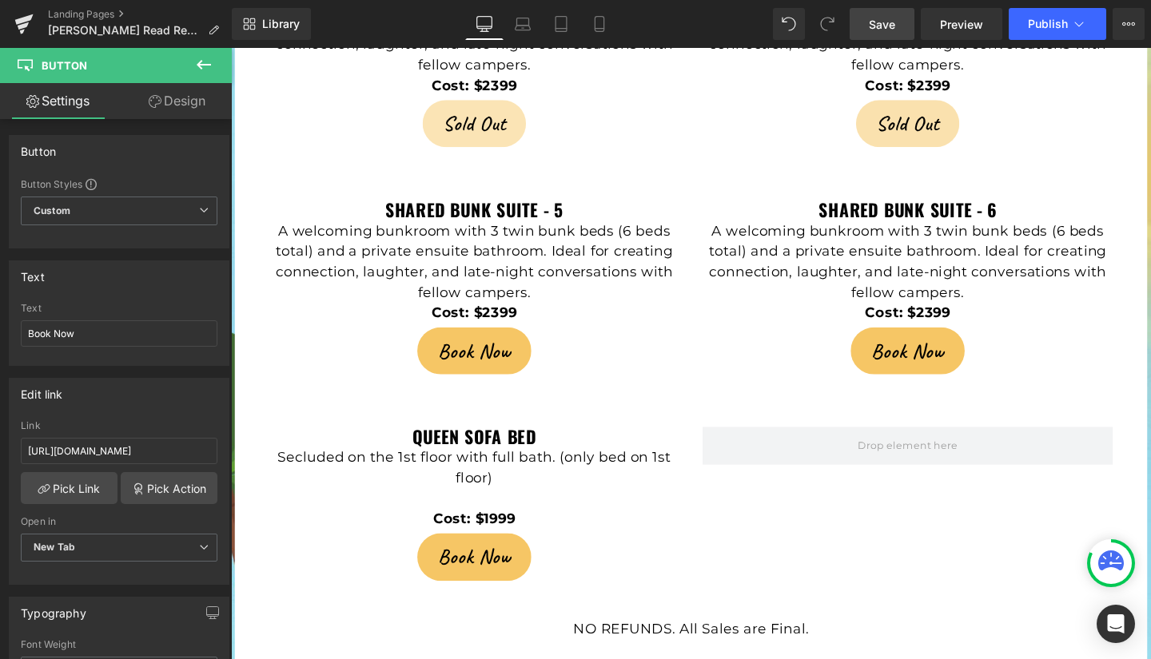
scroll to position [0, 0]
click at [891, 22] on span "Save" at bounding box center [882, 24] width 26 height 17
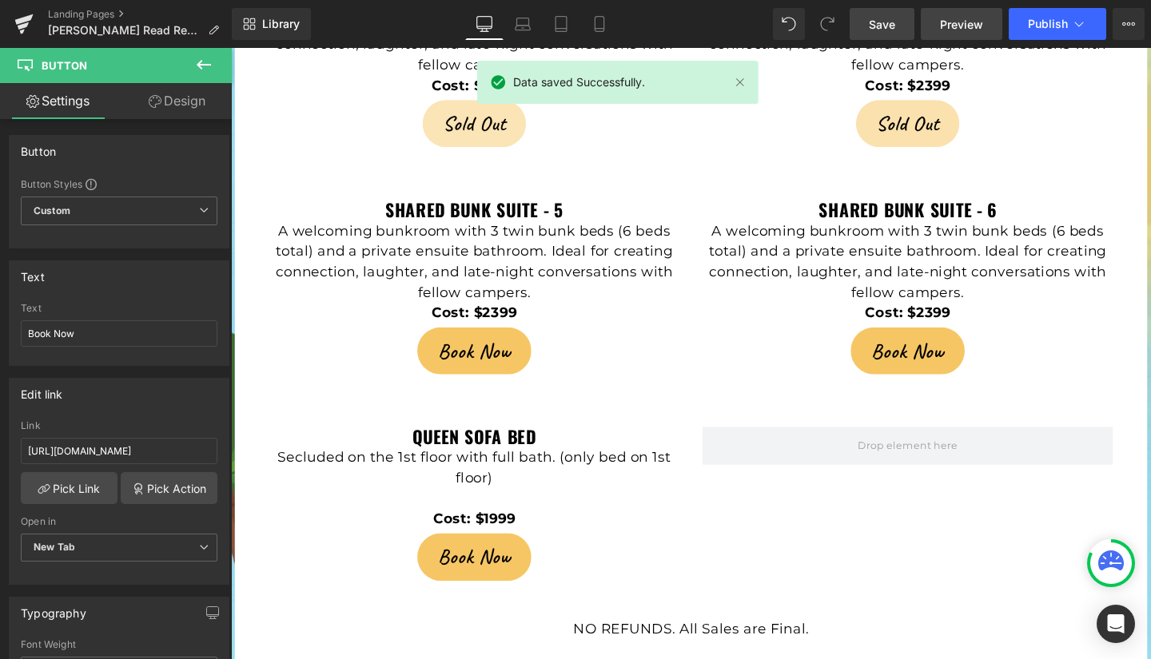
click at [961, 18] on span "Preview" at bounding box center [961, 24] width 43 height 17
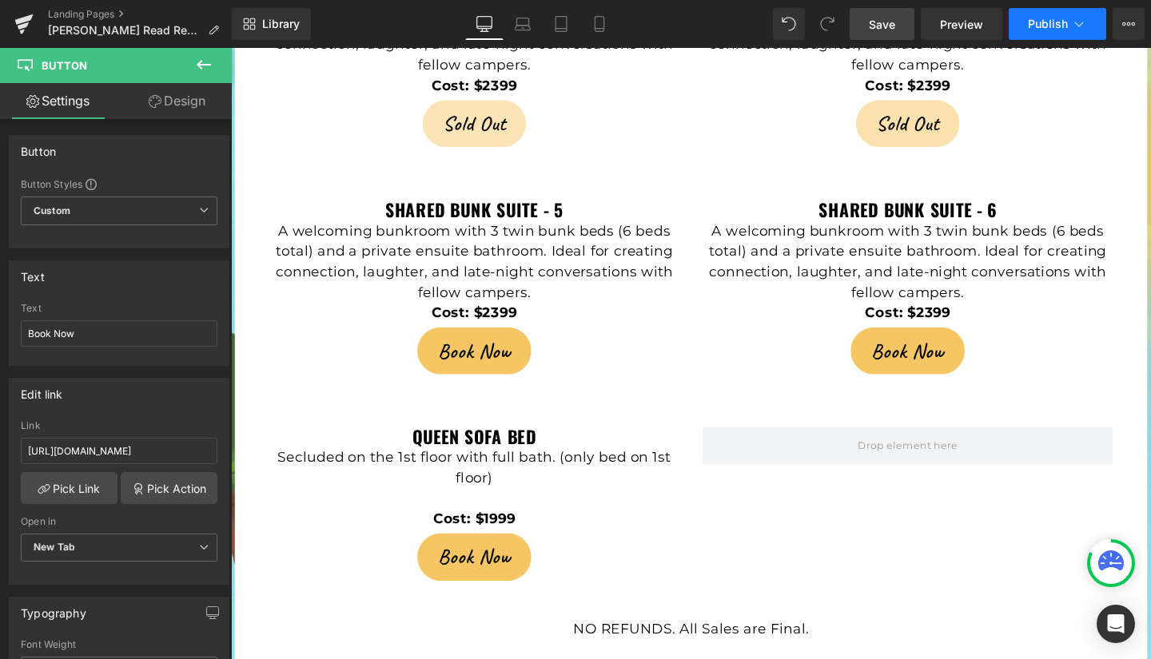
click at [1054, 16] on button "Publish" at bounding box center [1058, 24] width 98 height 32
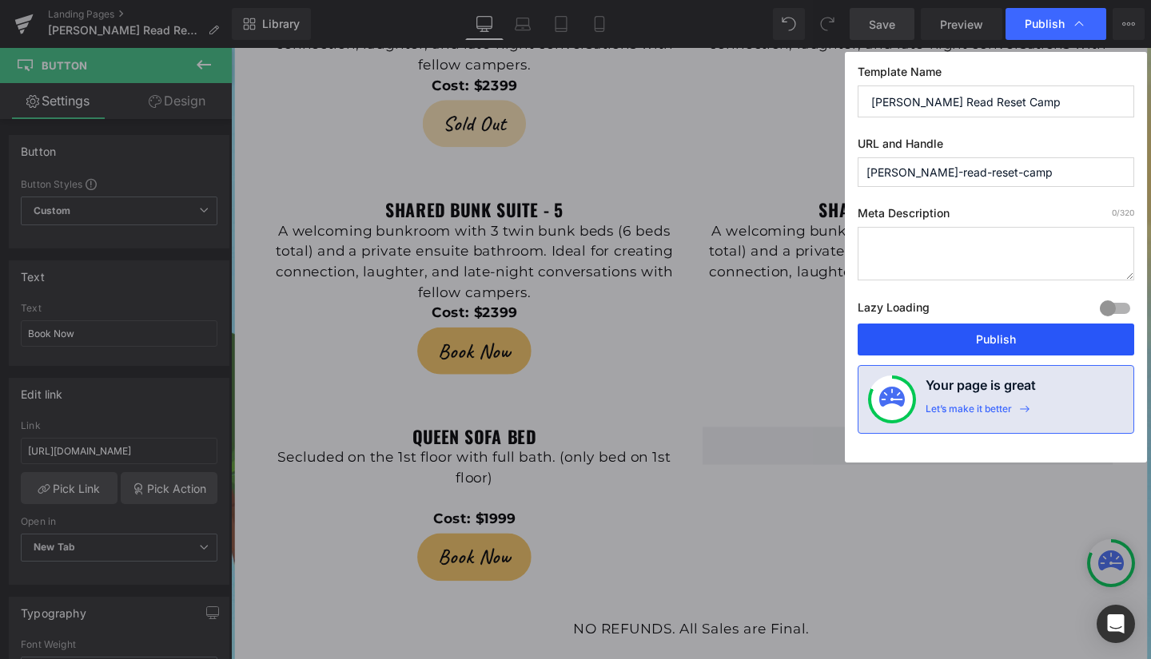
click at [1010, 335] on button "Publish" at bounding box center [996, 340] width 277 height 32
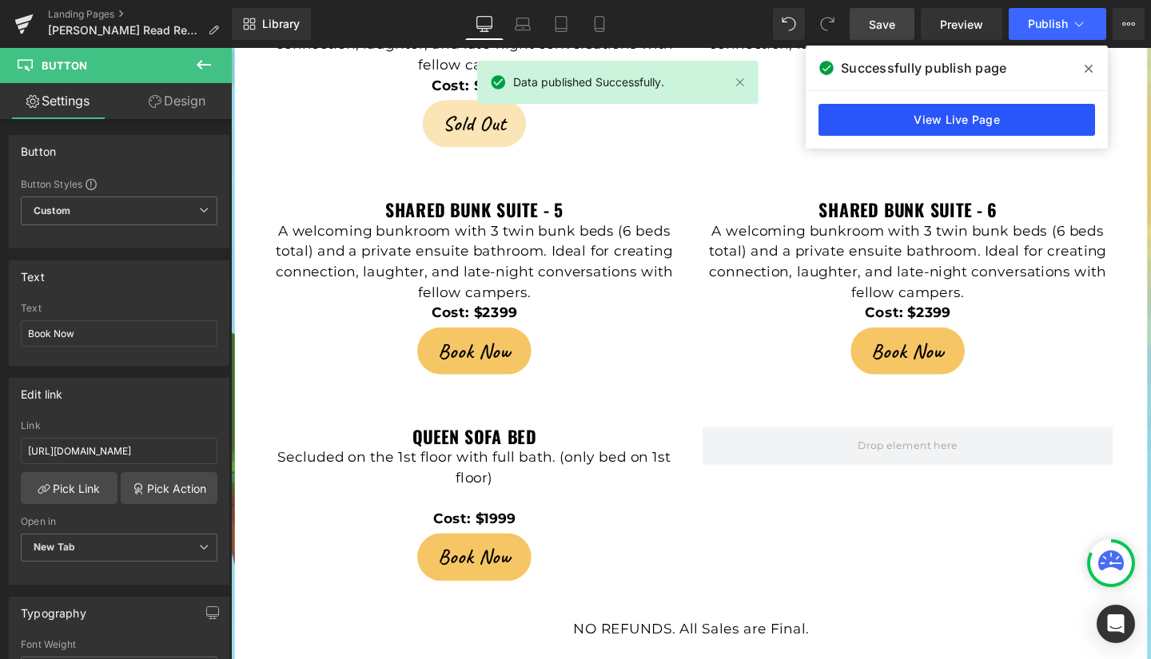
click at [985, 119] on link "View Live Page" at bounding box center [957, 120] width 277 height 32
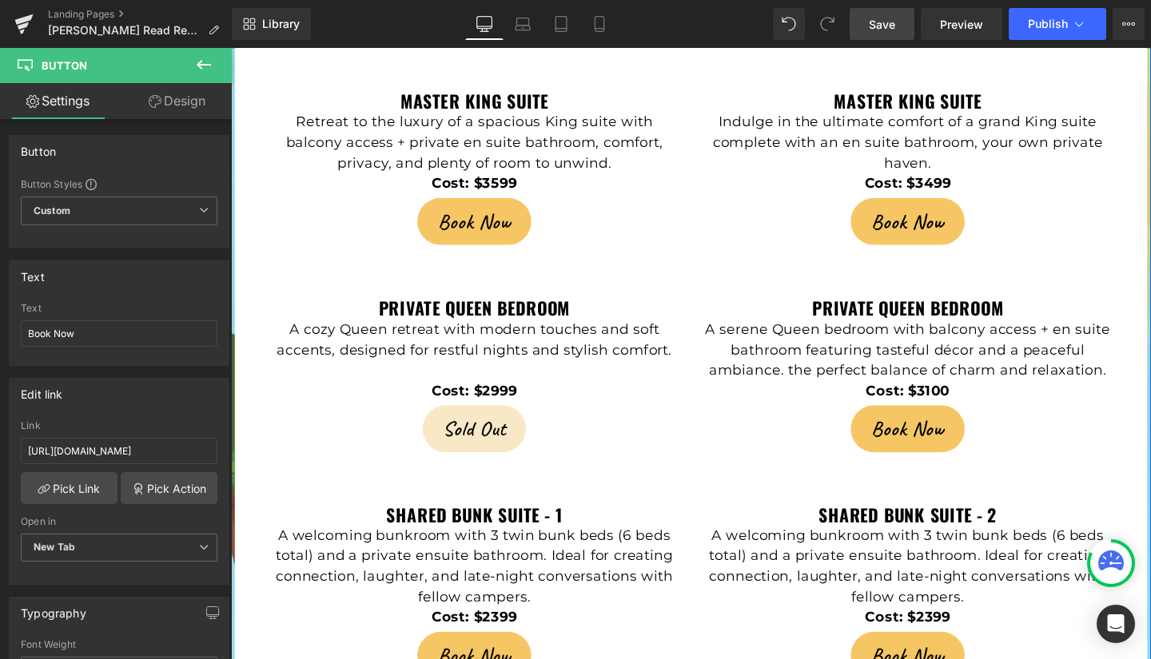
scroll to position [3449, 0]
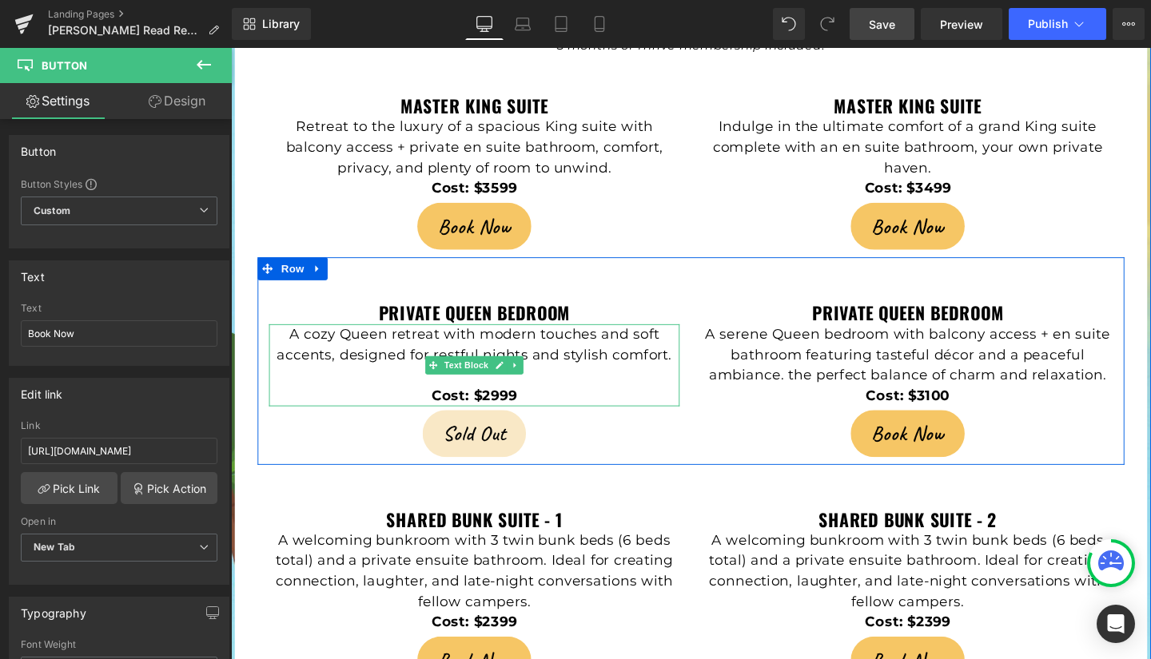
click at [442, 339] on p "A cozy Queen retreat with modern touches and soft accents, designed for restful…" at bounding box center [487, 360] width 432 height 43
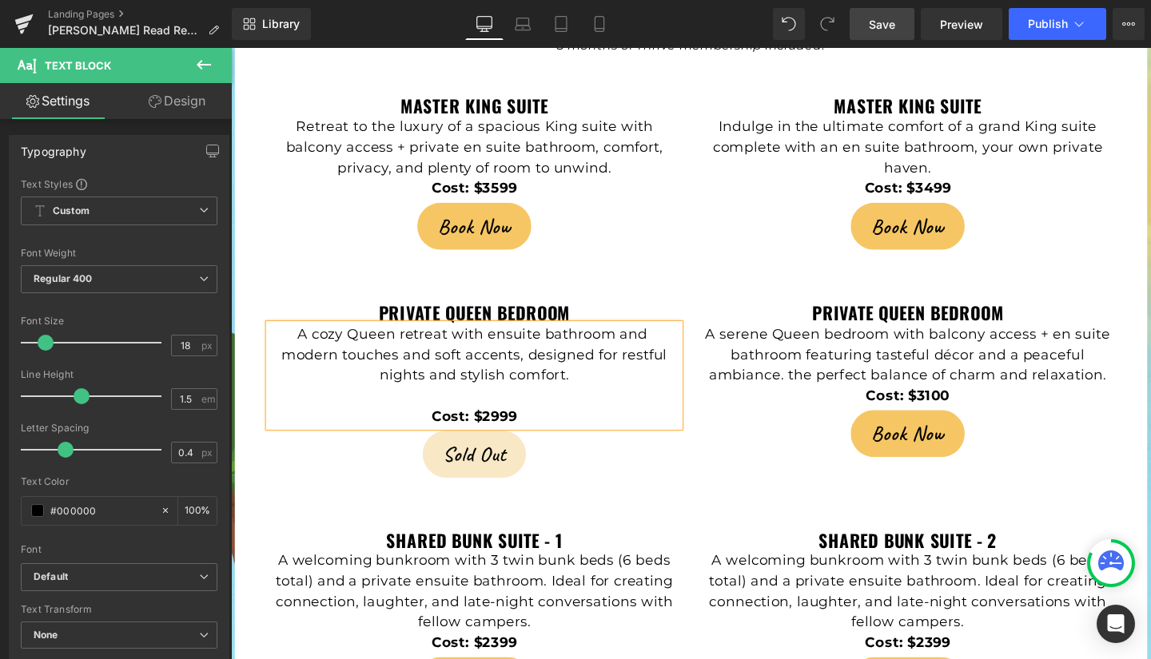
click at [894, 24] on span "Save" at bounding box center [882, 24] width 26 height 17
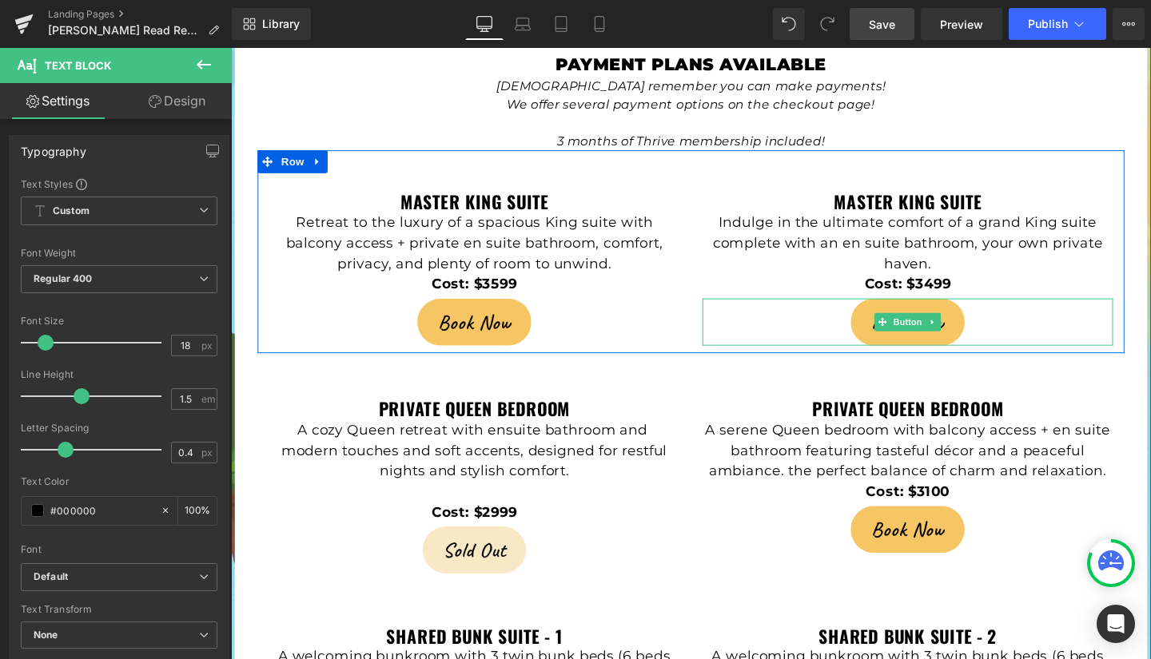
scroll to position [3348, 0]
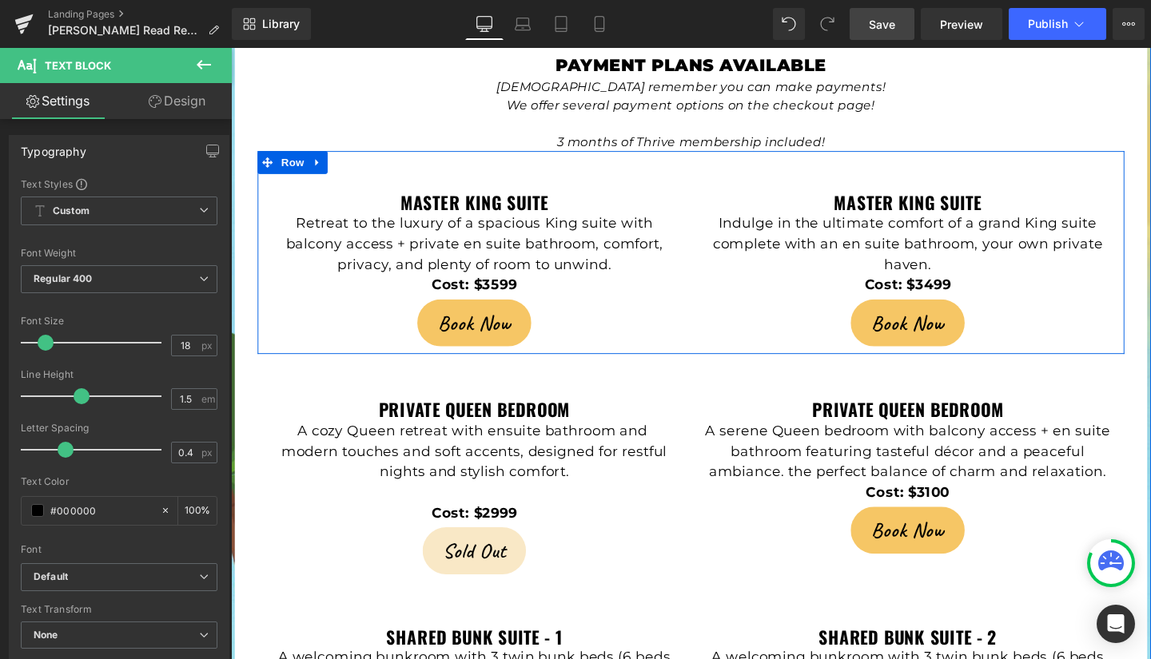
click at [1005, 222] on p "Indulge in the ultimate comfort of a grand King suite complete with an en suite…" at bounding box center [943, 254] width 432 height 65
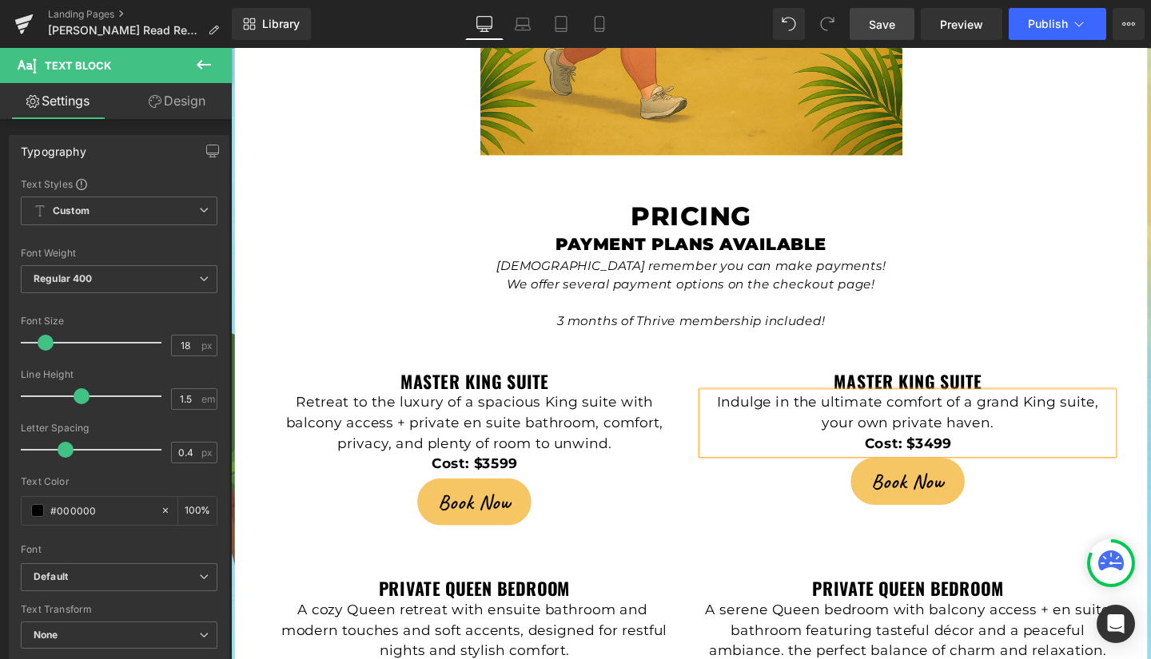
scroll to position [3261, 0]
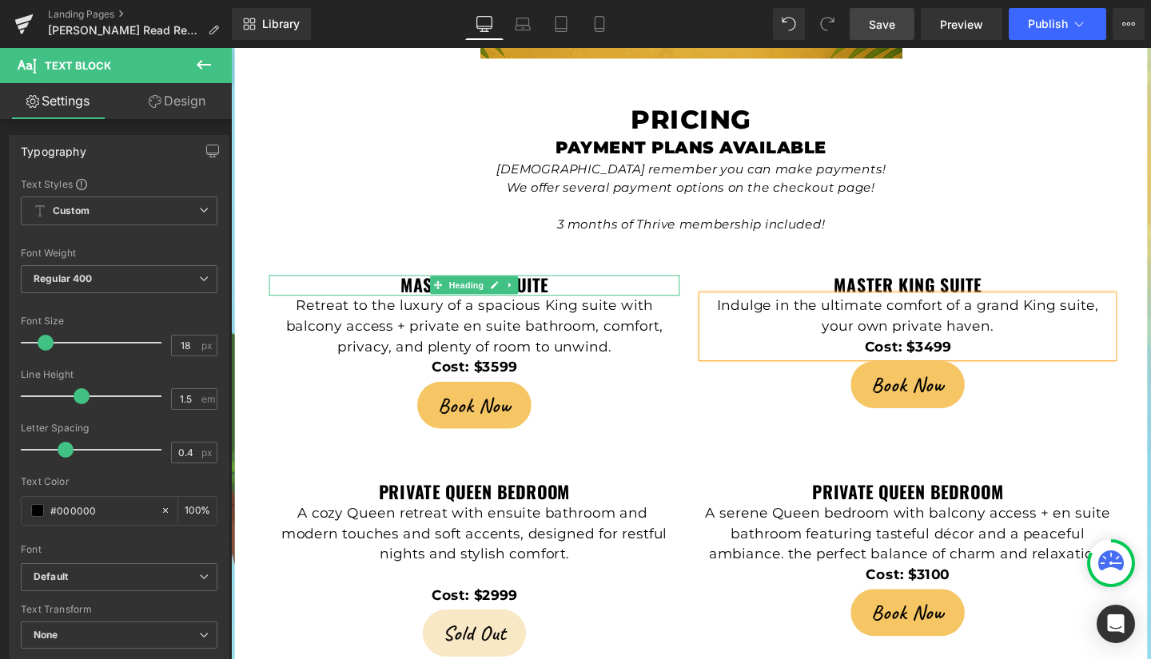
click at [550, 284] on strong "Master King Suite" at bounding box center [487, 297] width 156 height 27
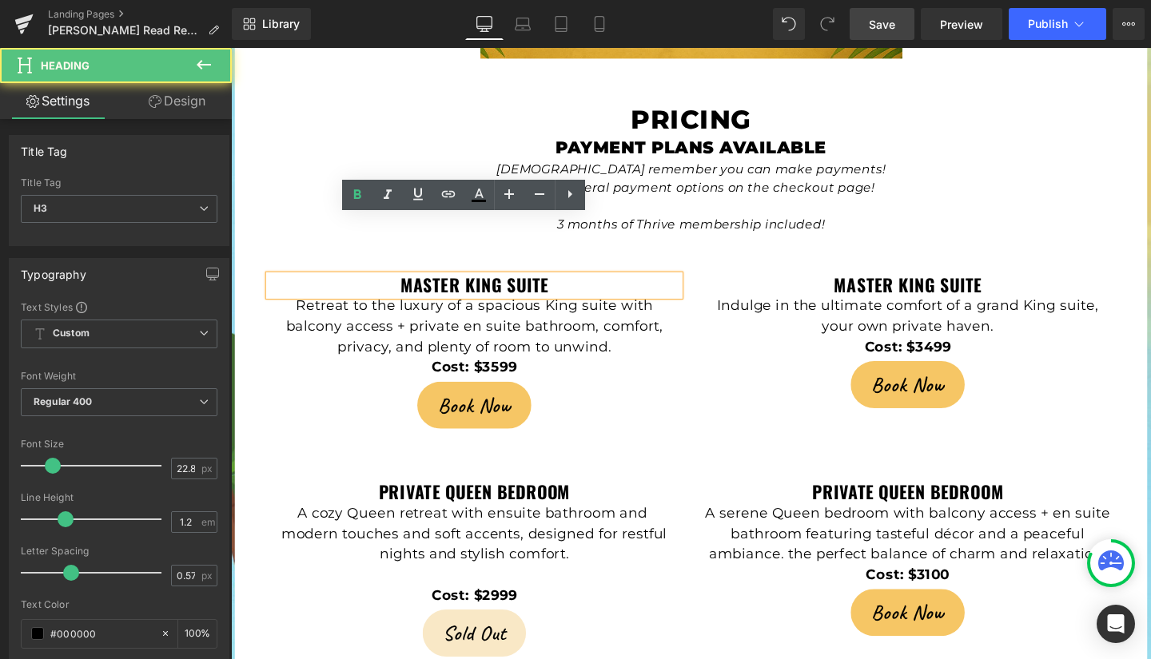
click at [562, 287] on h3 "Master King Suite" at bounding box center [487, 298] width 432 height 22
click at [467, 284] on strong "Master King Suite" at bounding box center [487, 297] width 156 height 27
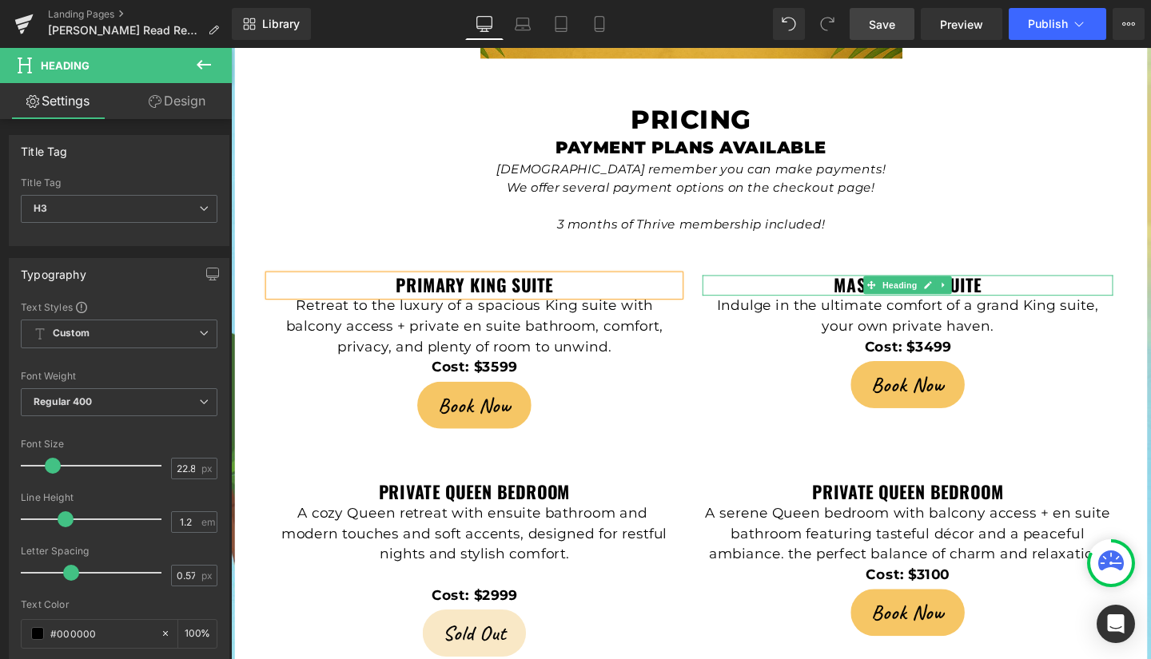
click at [1011, 284] on strong "Master King Suite" at bounding box center [943, 297] width 156 height 27
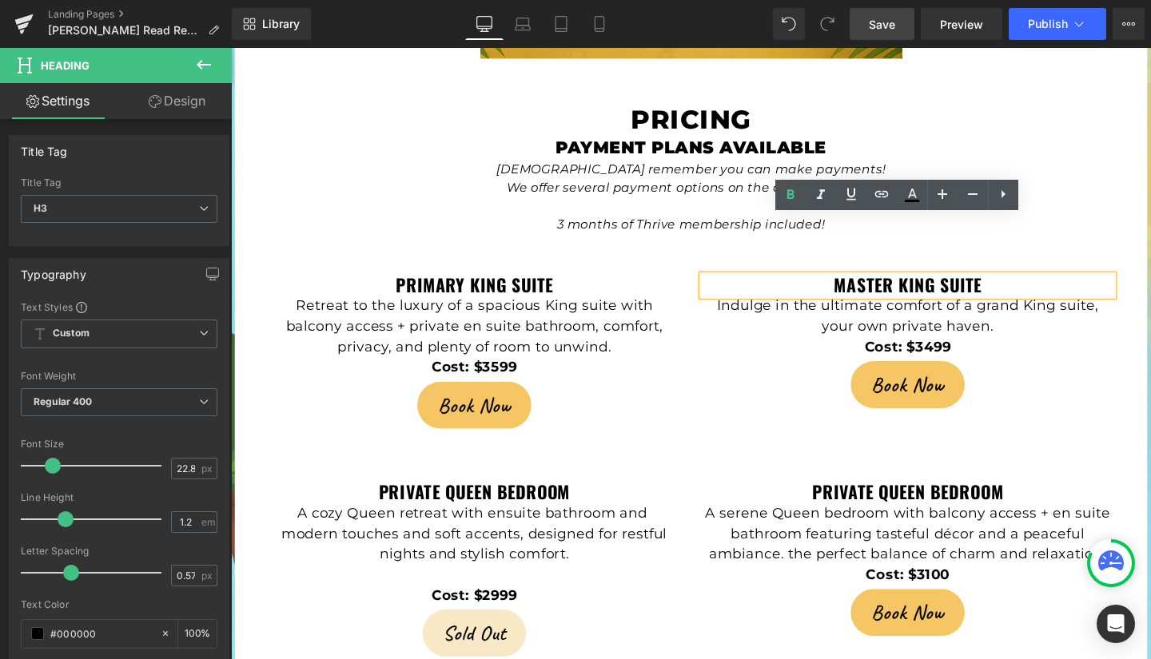
click at [1011, 284] on strong "Master King Suite" at bounding box center [943, 297] width 156 height 27
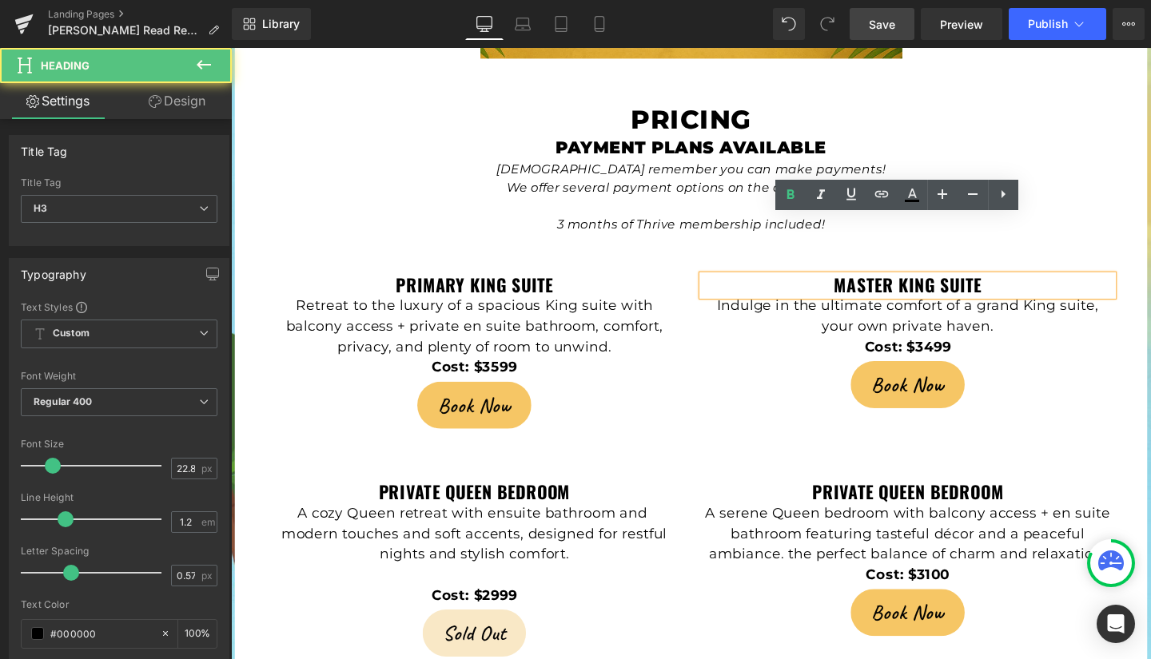
click at [1011, 284] on strong "Master King Suite" at bounding box center [943, 297] width 156 height 27
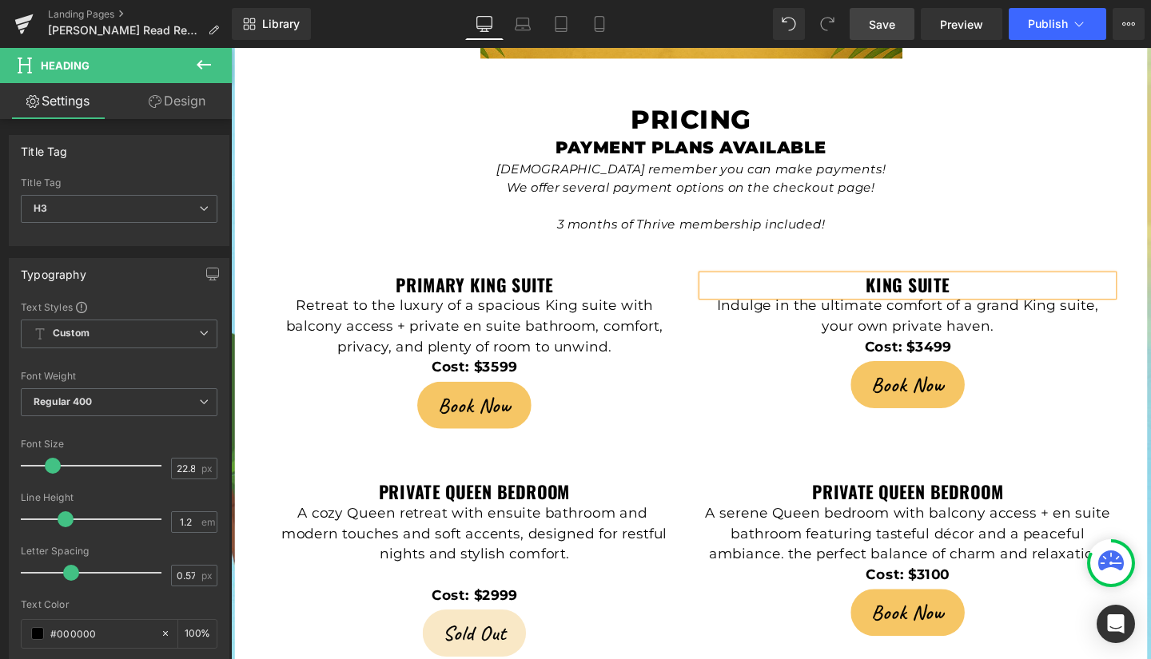
click at [882, 28] on span "Save" at bounding box center [882, 24] width 26 height 17
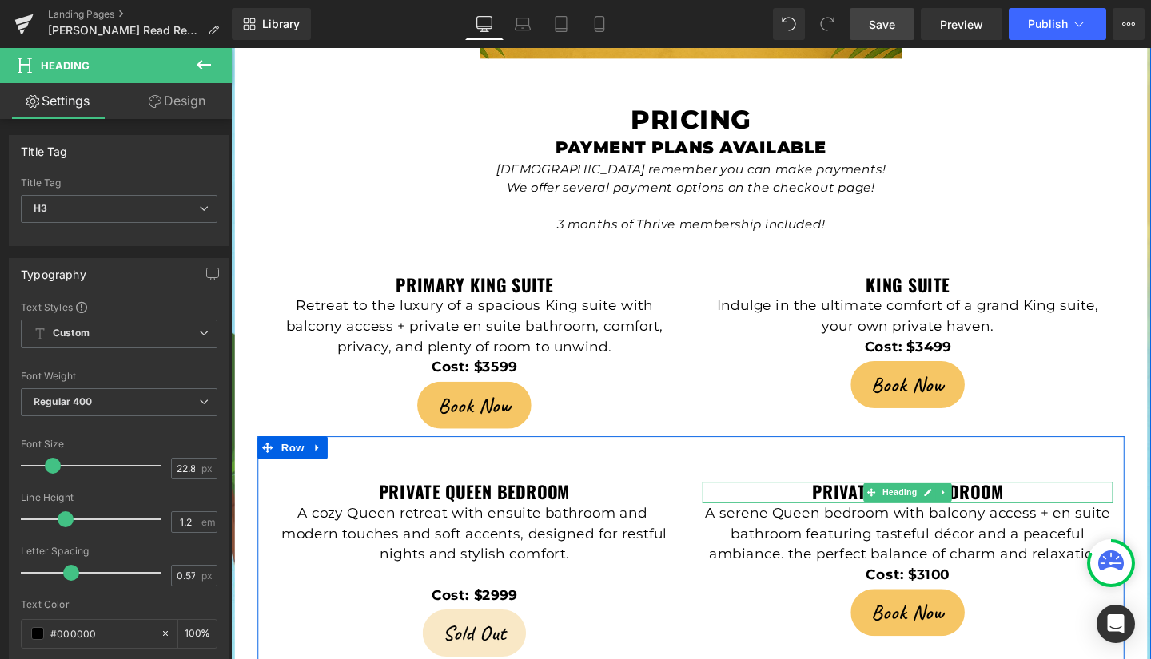
click at [860, 501] on strong "PRIVATE Queen bedROOM" at bounding box center [942, 514] width 201 height 27
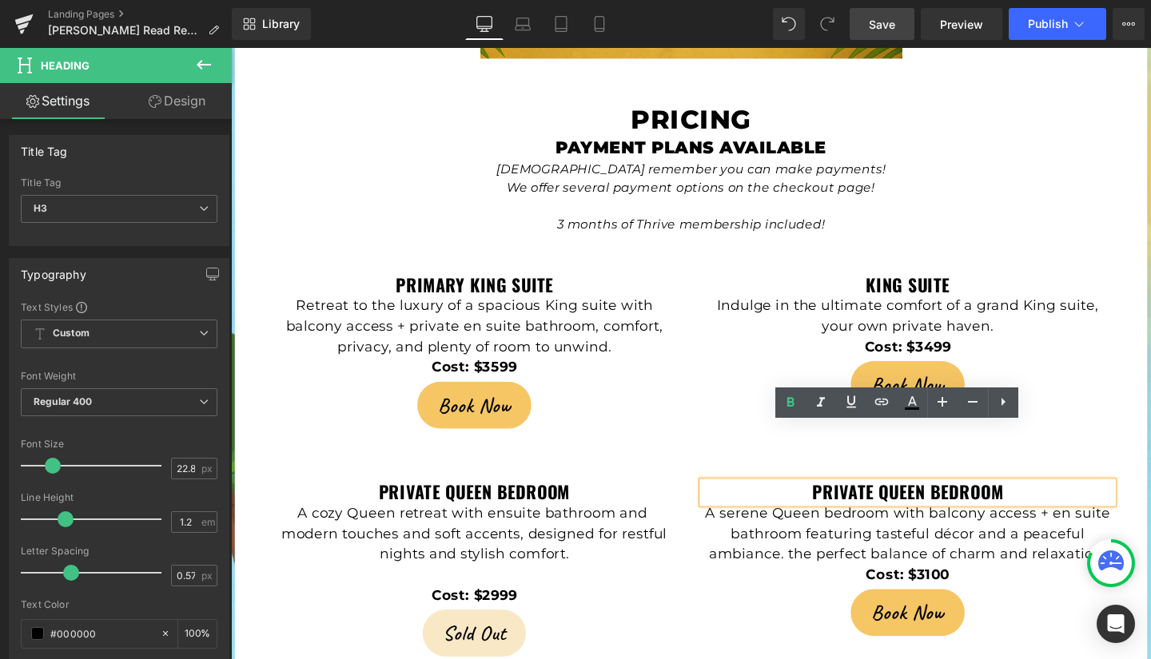
click at [900, 501] on strong "PRIVATE Queen bedROOM" at bounding box center [942, 514] width 201 height 27
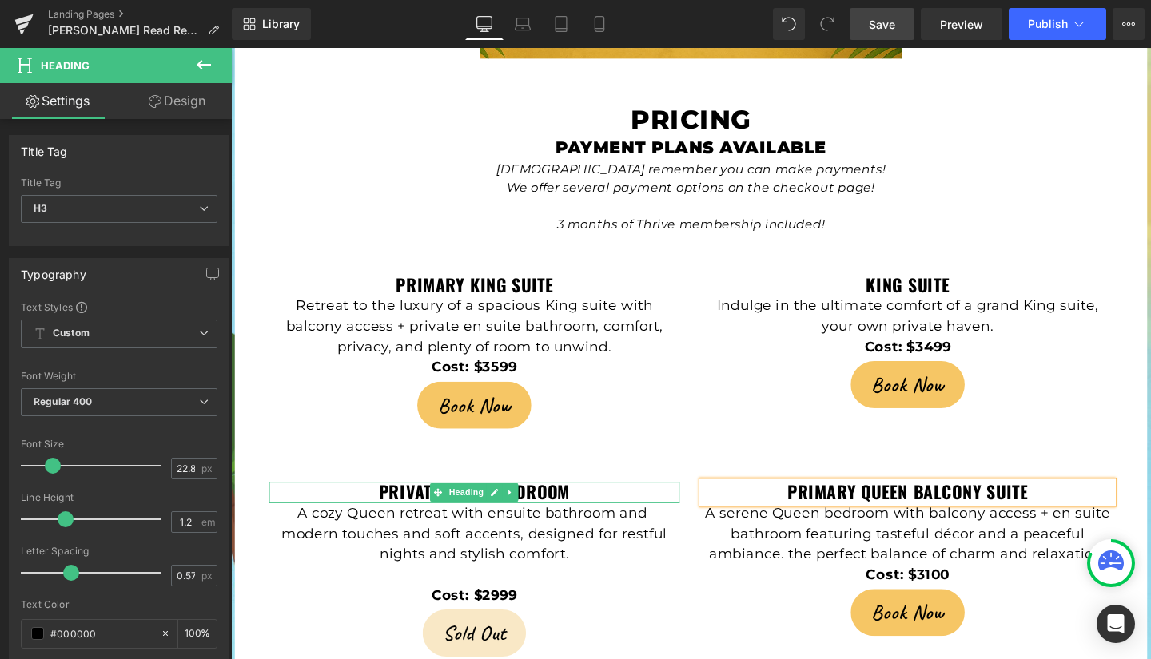
click at [594, 504] on h3 "PRIVATE QUEEN BEDROOM" at bounding box center [487, 515] width 432 height 22
click at [582, 501] on strong "PRIVATE QUEEN BEDROOM" at bounding box center [486, 514] width 201 height 27
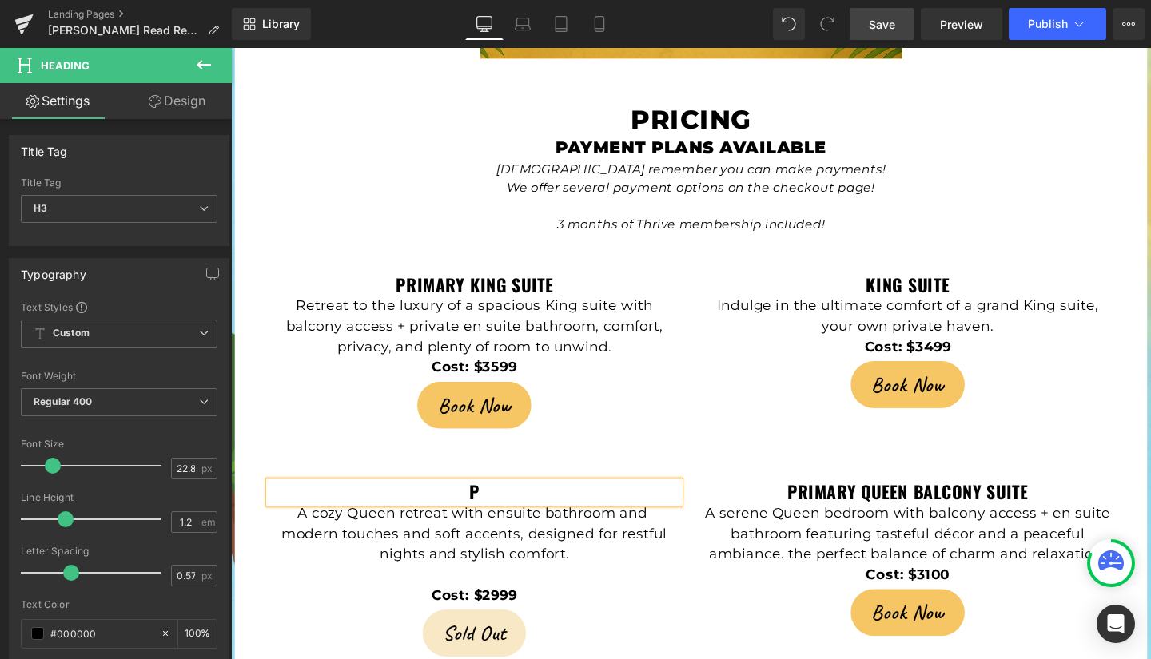
click at [582, 504] on h3 "P" at bounding box center [487, 515] width 432 height 22
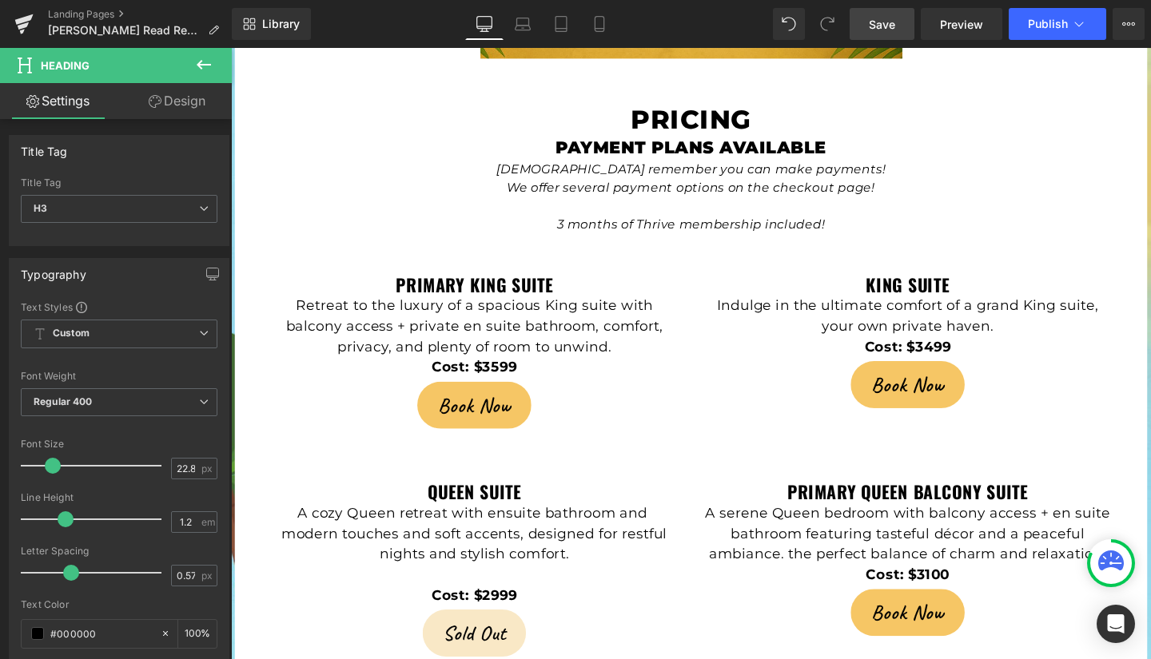
click at [889, 16] on span "Save" at bounding box center [882, 24] width 26 height 17
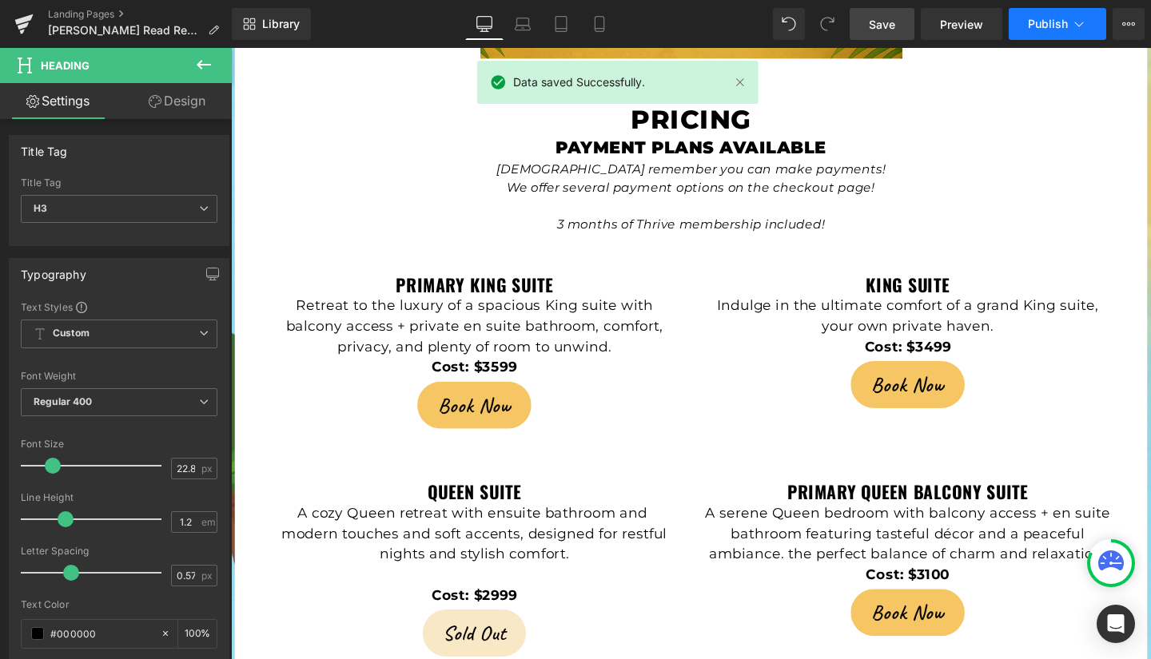
click at [1049, 14] on button "Publish" at bounding box center [1058, 24] width 98 height 32
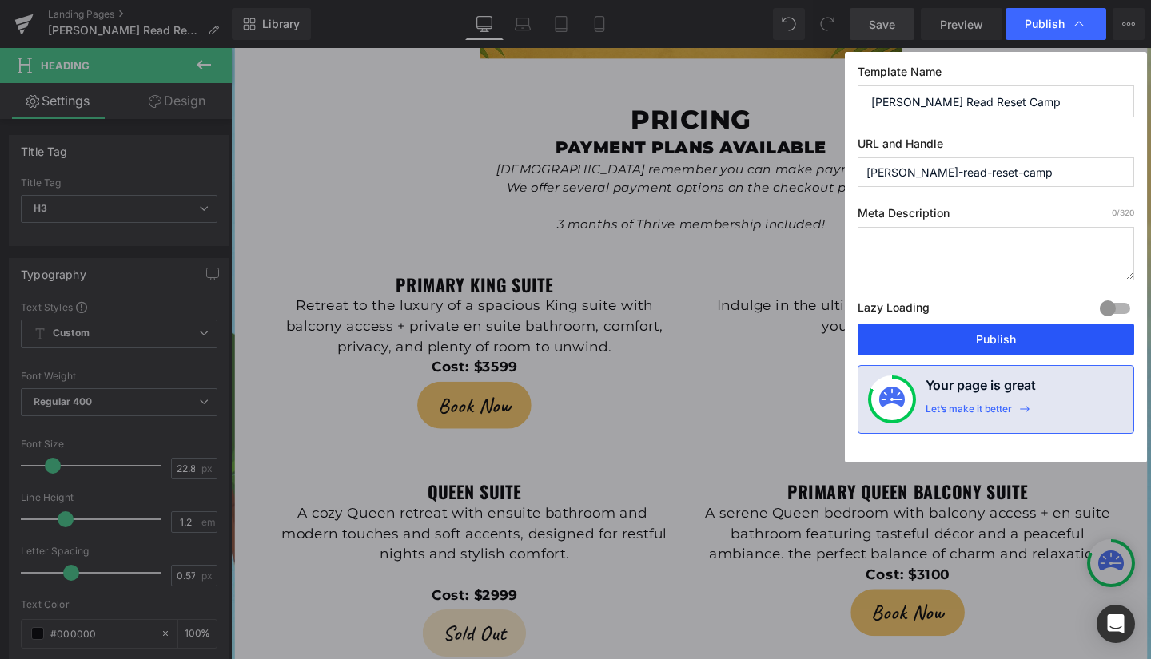
click at [1017, 340] on button "Publish" at bounding box center [996, 340] width 277 height 32
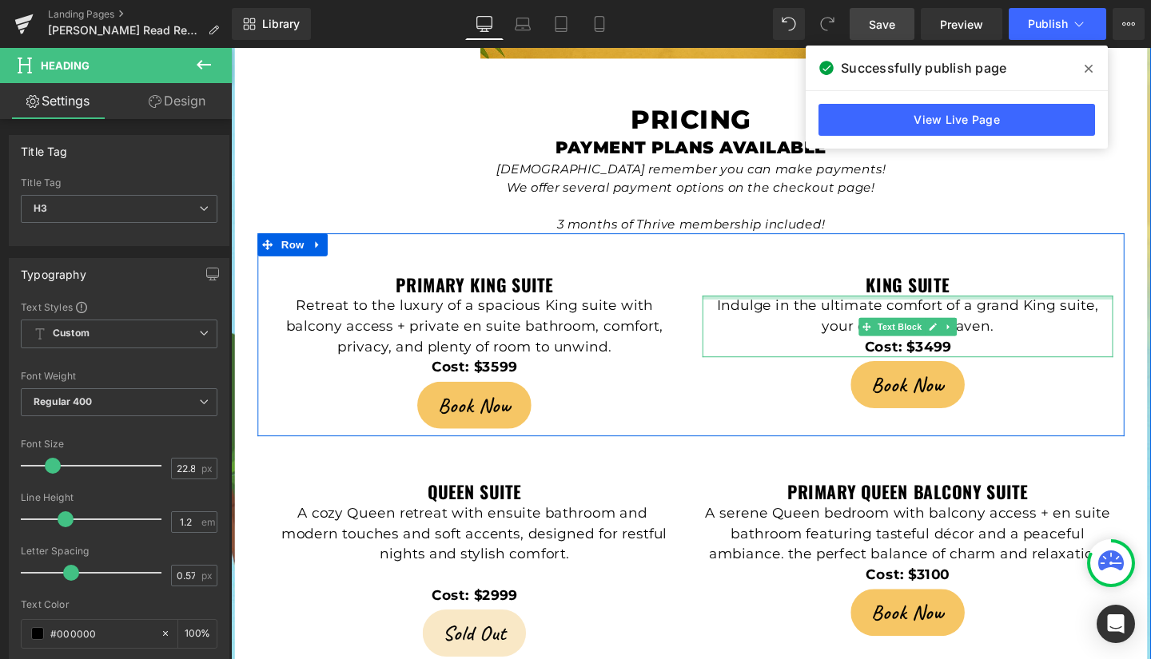
click at [1052, 309] on div at bounding box center [943, 311] width 432 height 4
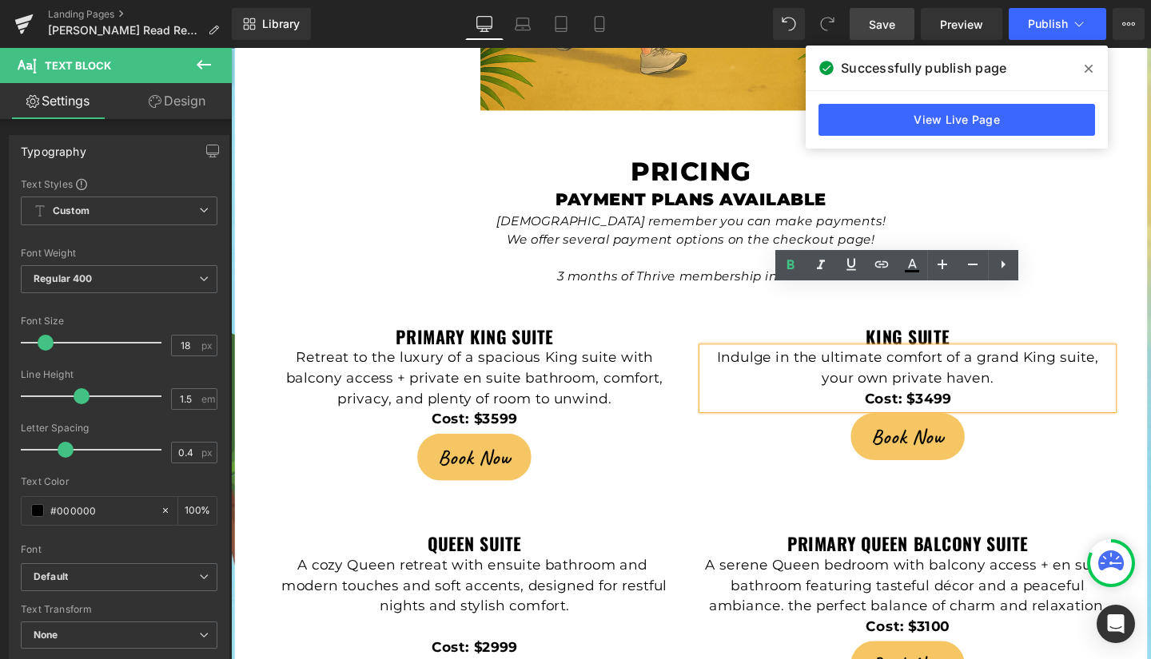
scroll to position [3208, 0]
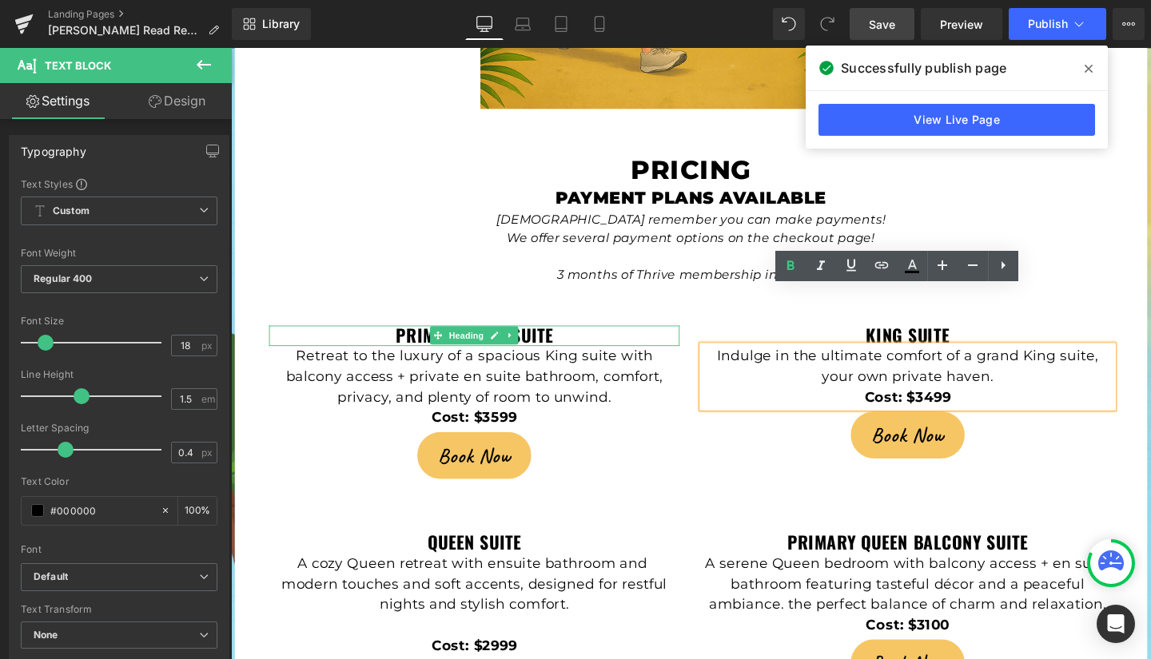
drag, startPoint x: 545, startPoint y: 286, endPoint x: 560, endPoint y: 288, distance: 15.3
click at [545, 337] on strong "Primary King Suite" at bounding box center [486, 350] width 165 height 27
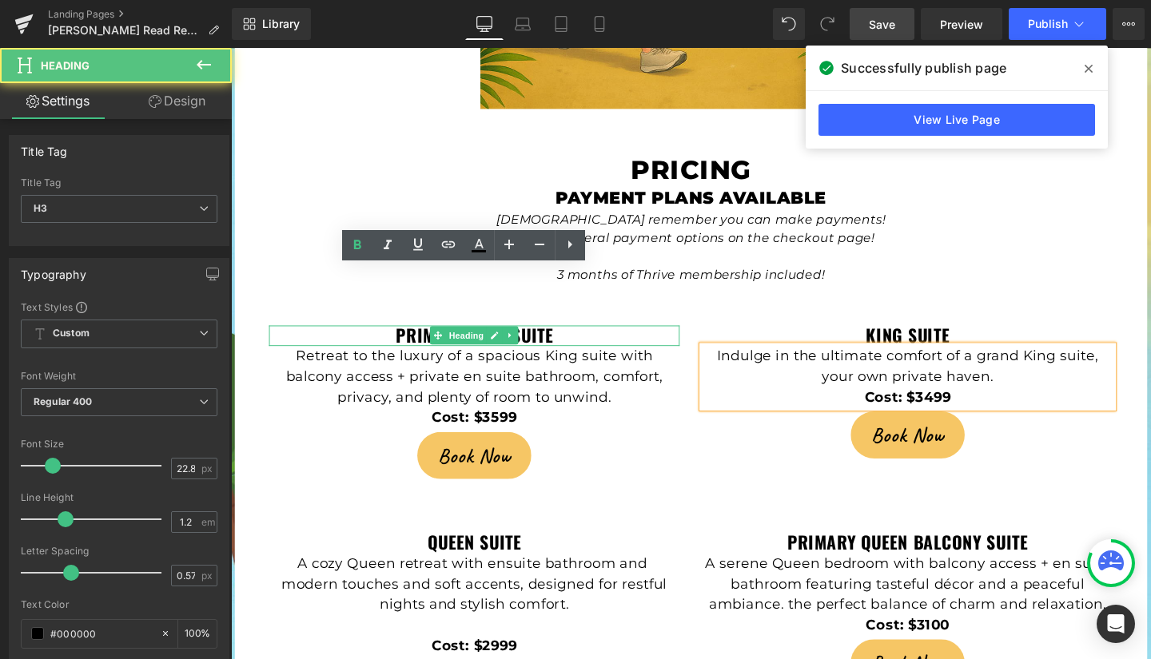
click at [560, 337] on strong "Primary King Suite" at bounding box center [486, 350] width 165 height 27
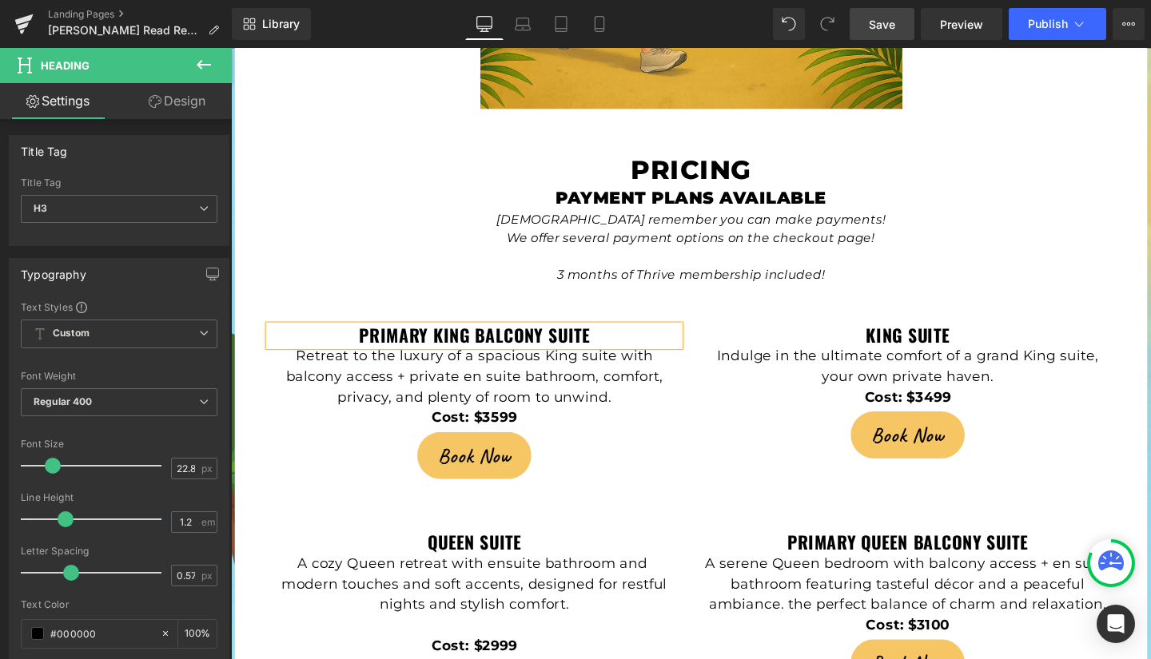
click at [876, 19] on span "Save" at bounding box center [882, 24] width 26 height 17
click at [894, 22] on span "Save" at bounding box center [882, 24] width 26 height 17
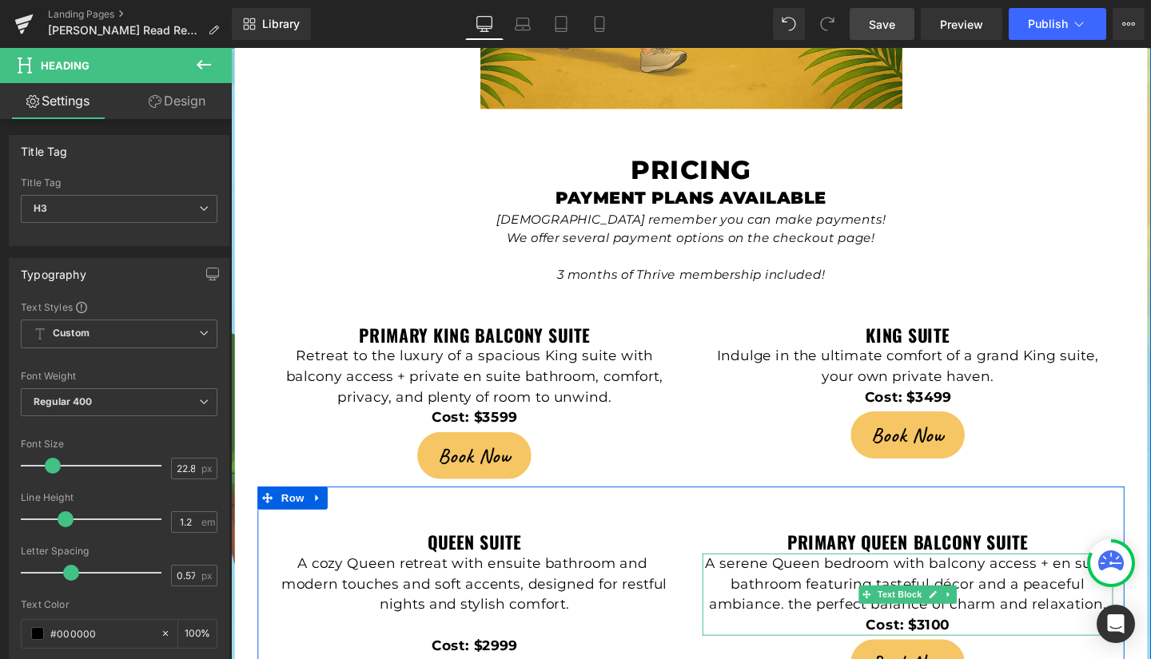
click at [818, 580] on p "A serene Queen bedroom with balcony access + en suite bathroom featuring tastef…" at bounding box center [943, 612] width 432 height 65
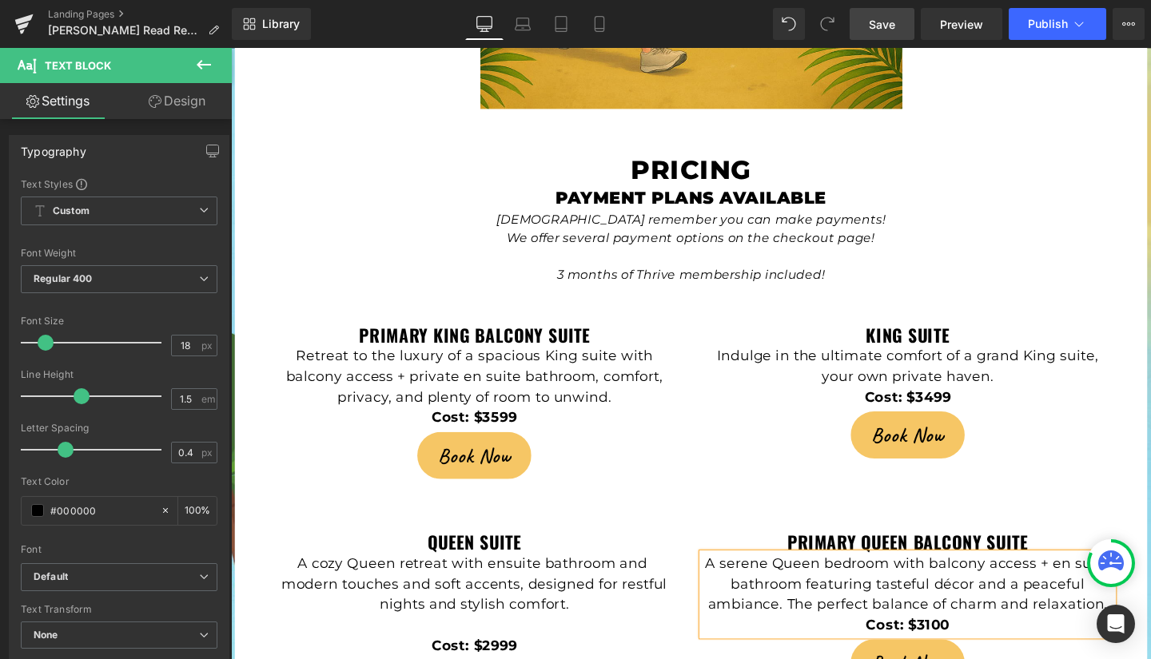
click at [886, 24] on span "Save" at bounding box center [882, 24] width 26 height 17
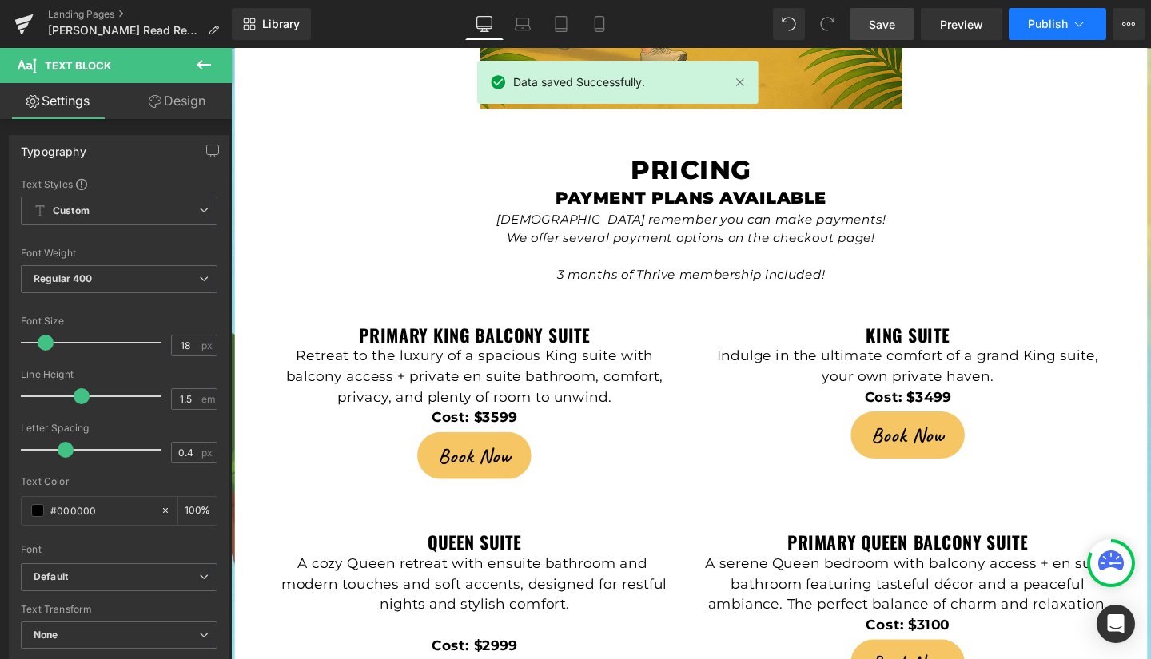
click at [1047, 19] on span "Publish" at bounding box center [1048, 24] width 40 height 13
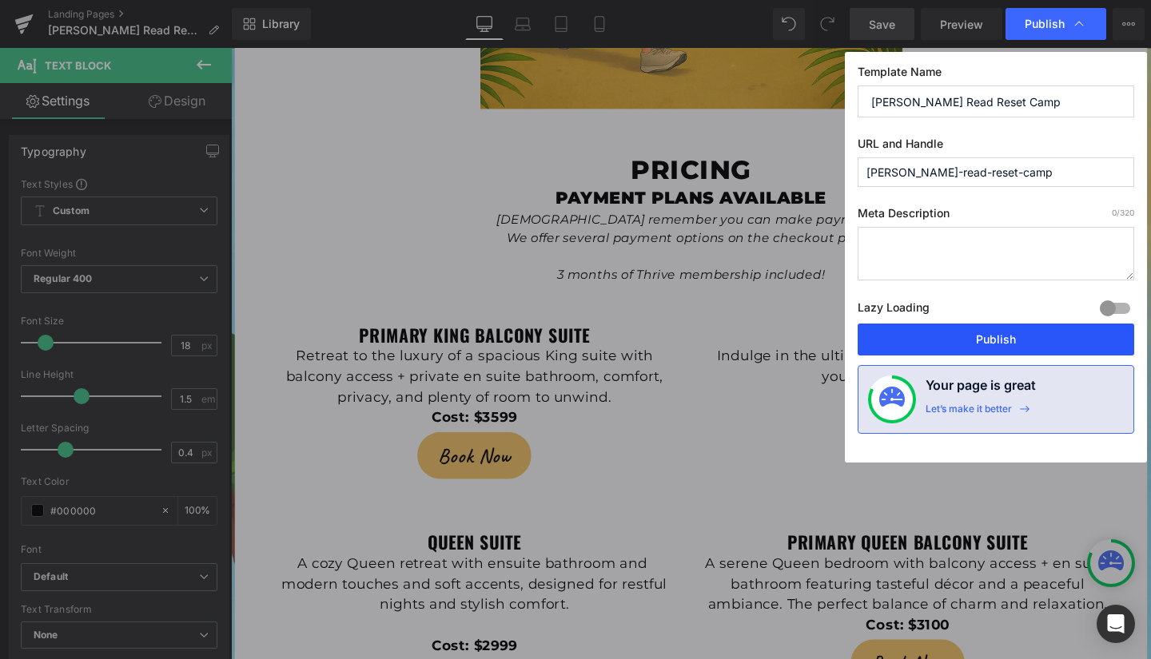
click at [1014, 333] on button "Publish" at bounding box center [996, 340] width 277 height 32
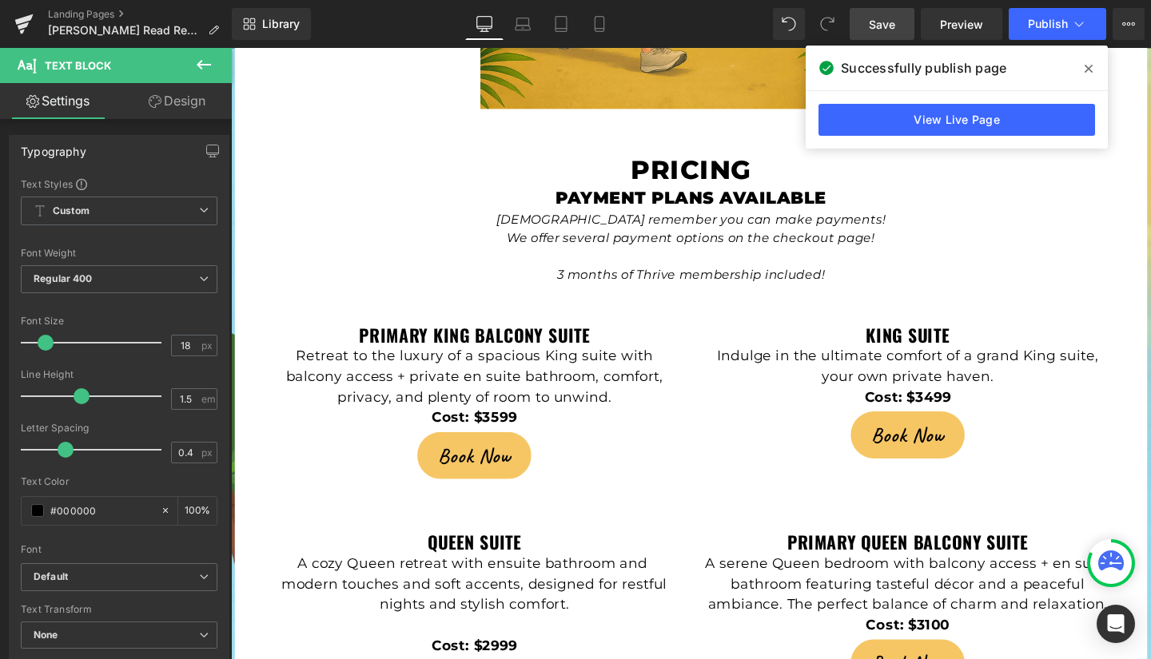
click at [1093, 58] on span at bounding box center [1089, 69] width 26 height 26
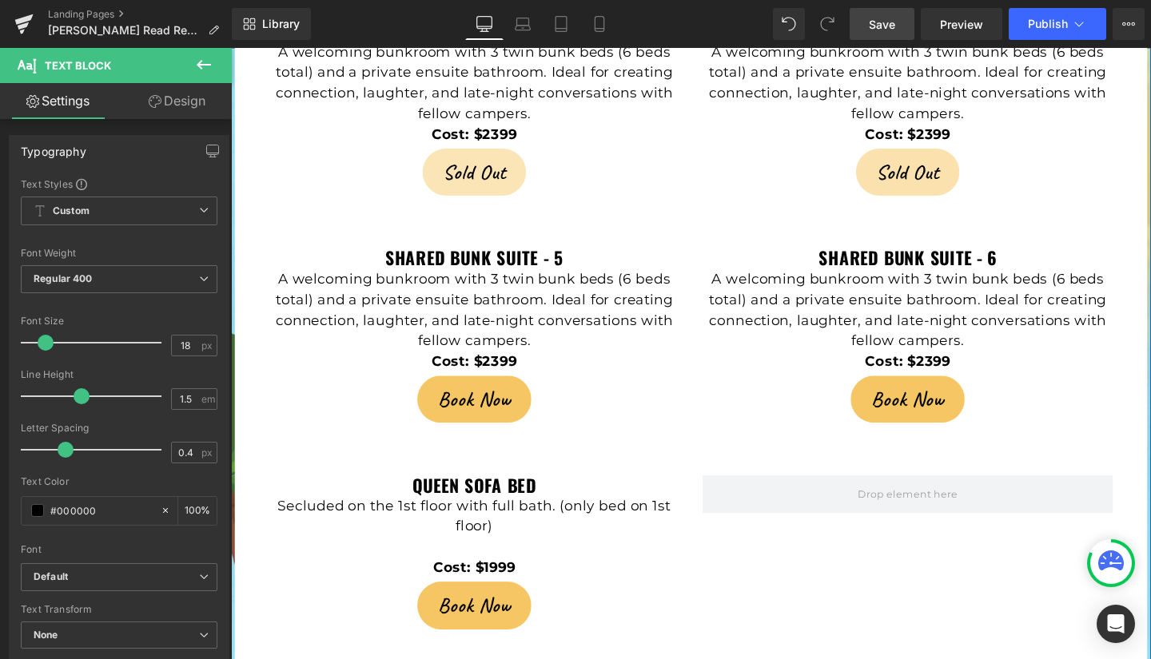
scroll to position [4224, 0]
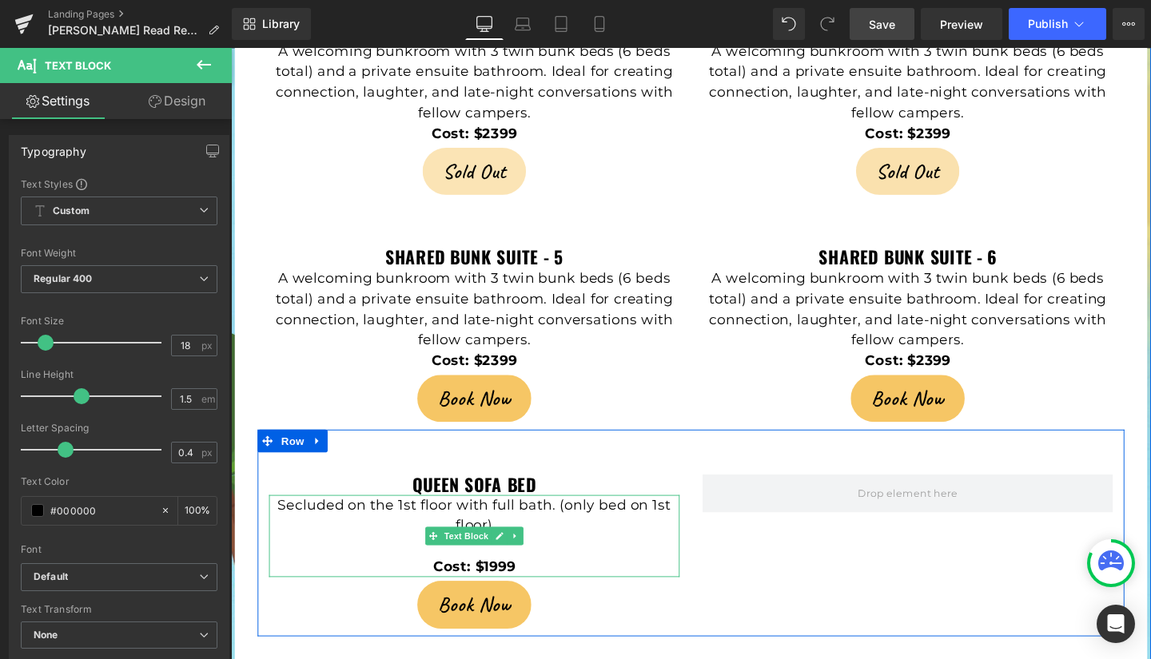
click at [584, 518] on p "Secluded on the 1st floor with full bath. (only bed on 1st floor)" at bounding box center [487, 539] width 432 height 43
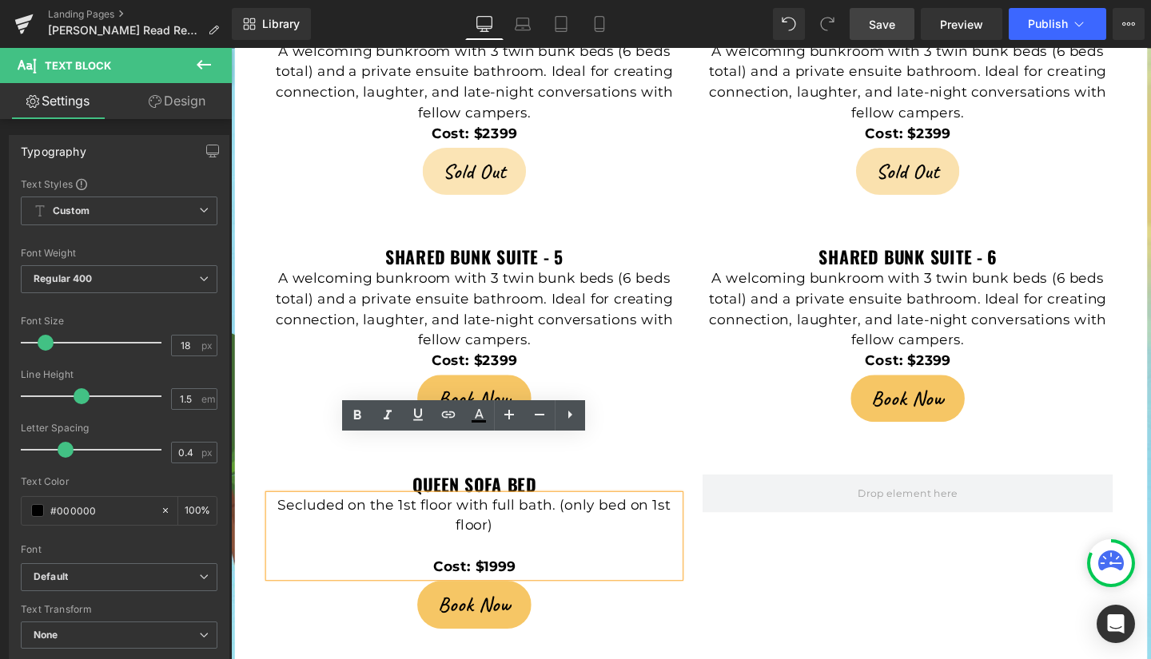
click at [584, 518] on p "Secluded on the 1st floor with full bath. (only bed on 1st floor)" at bounding box center [487, 539] width 432 height 43
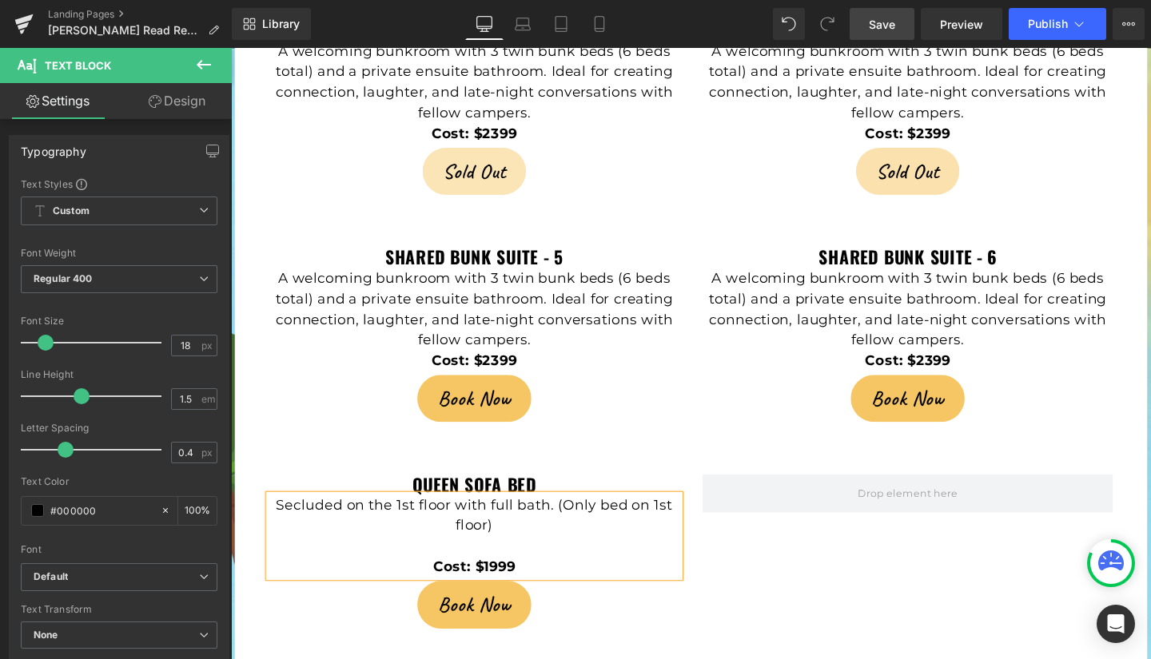
drag, startPoint x: 888, startPoint y: 15, endPoint x: 810, endPoint y: 2, distance: 79.5
click at [888, 15] on link "Save" at bounding box center [882, 24] width 65 height 32
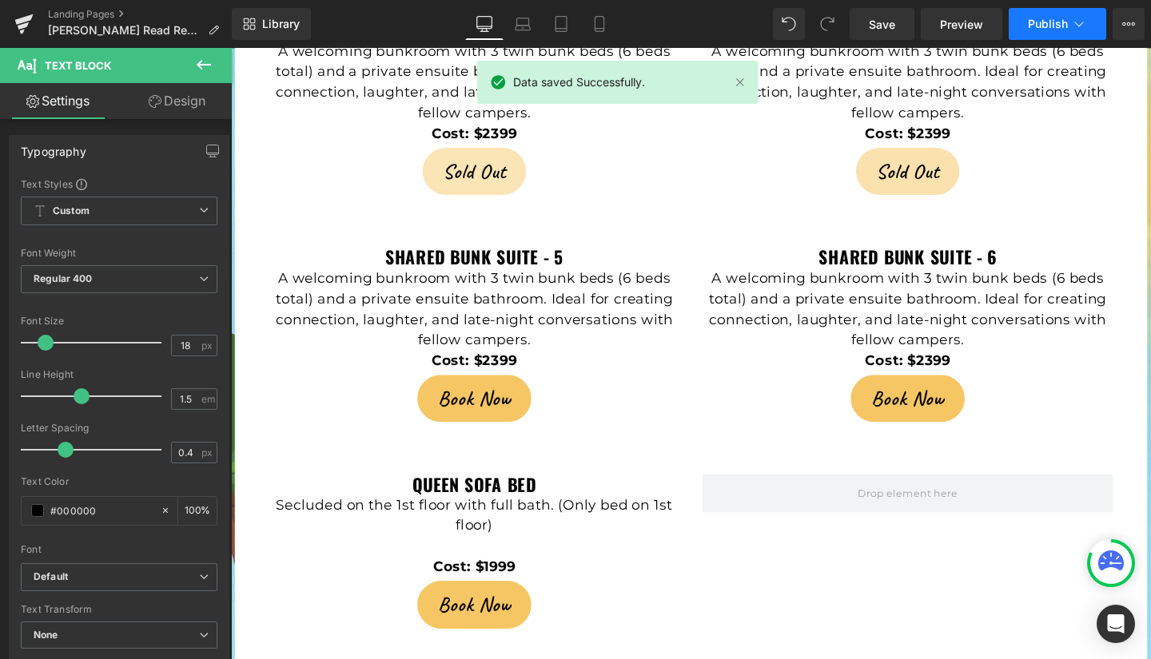
click at [1056, 24] on span "Publish" at bounding box center [1048, 24] width 40 height 13
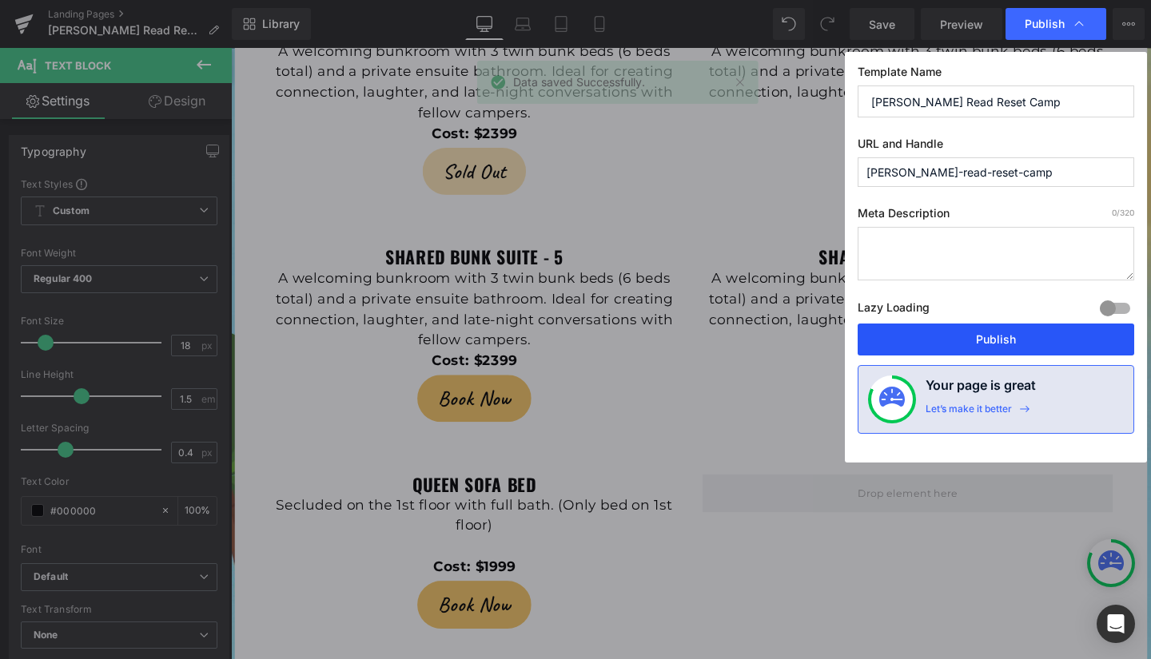
click at [1033, 335] on button "Publish" at bounding box center [996, 340] width 277 height 32
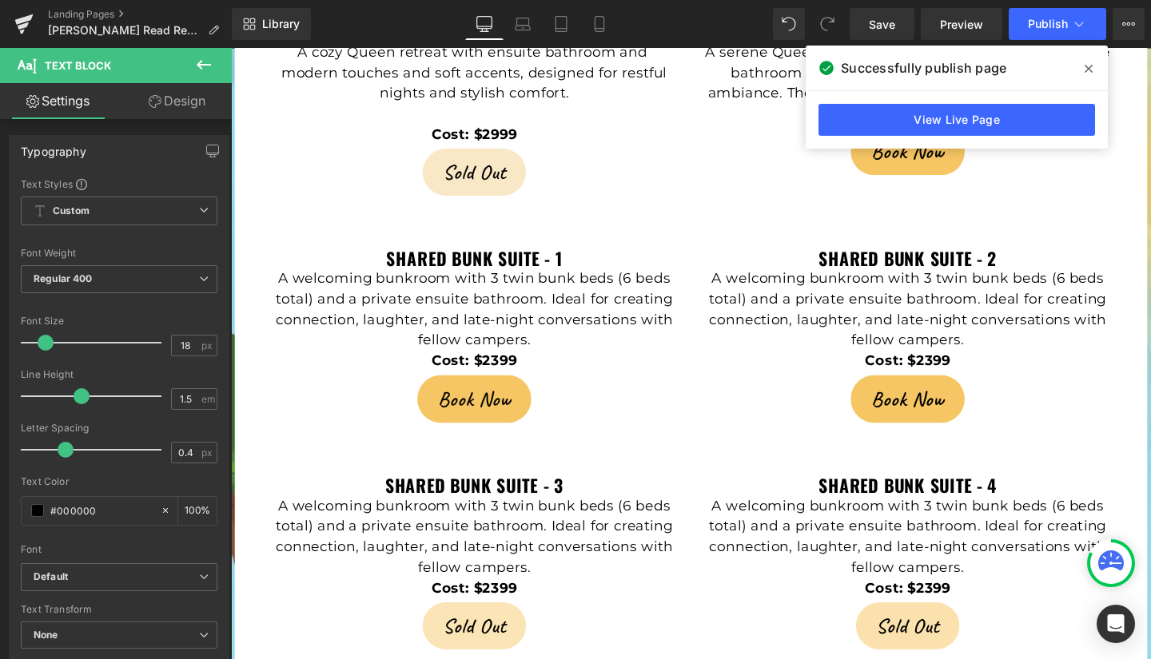
scroll to position [3185, 0]
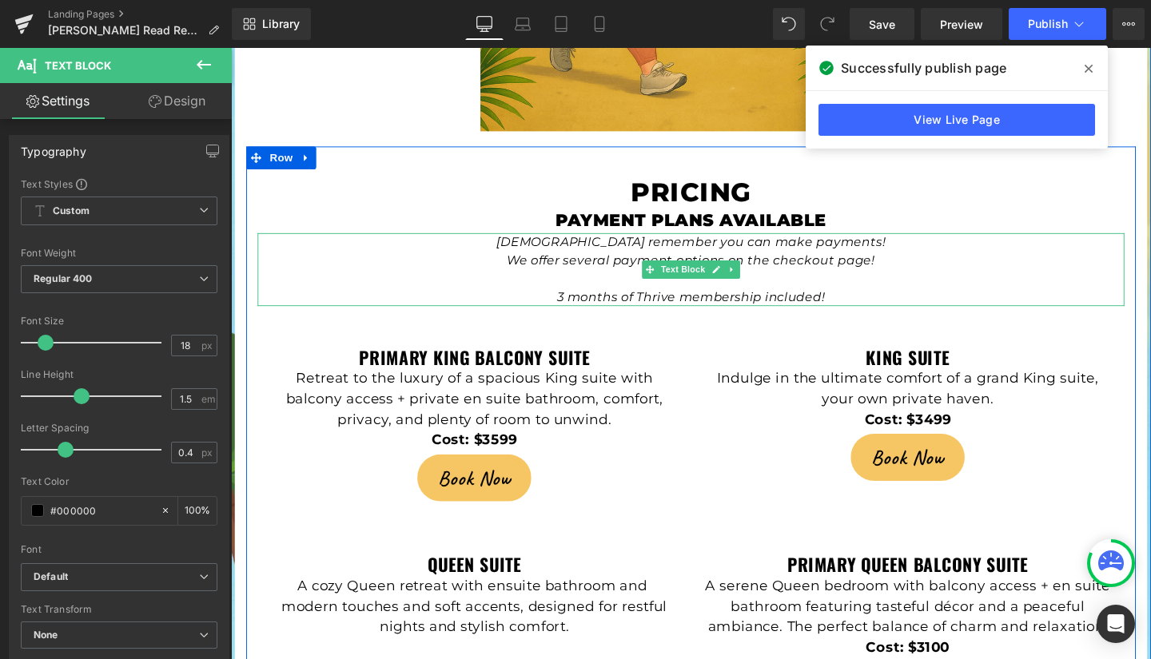
click at [1111, 281] on p at bounding box center [714, 290] width 911 height 19
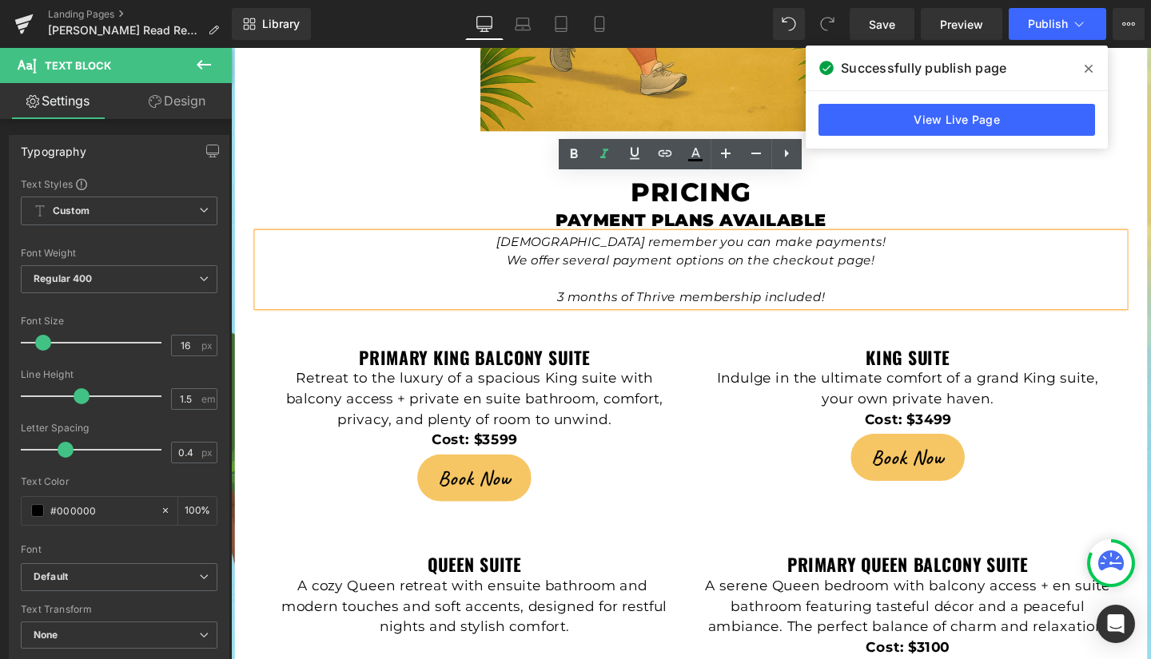
drag, startPoint x: 600, startPoint y: 51, endPoint x: 405, endPoint y: 74, distance: 196.3
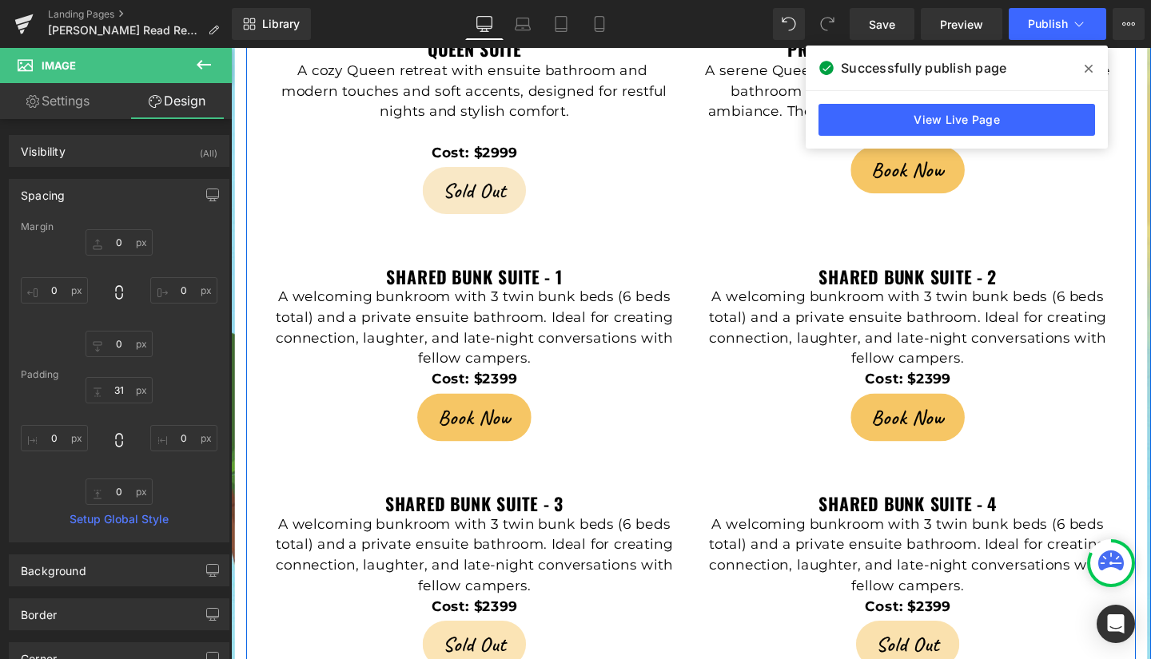
scroll to position [3730, 0]
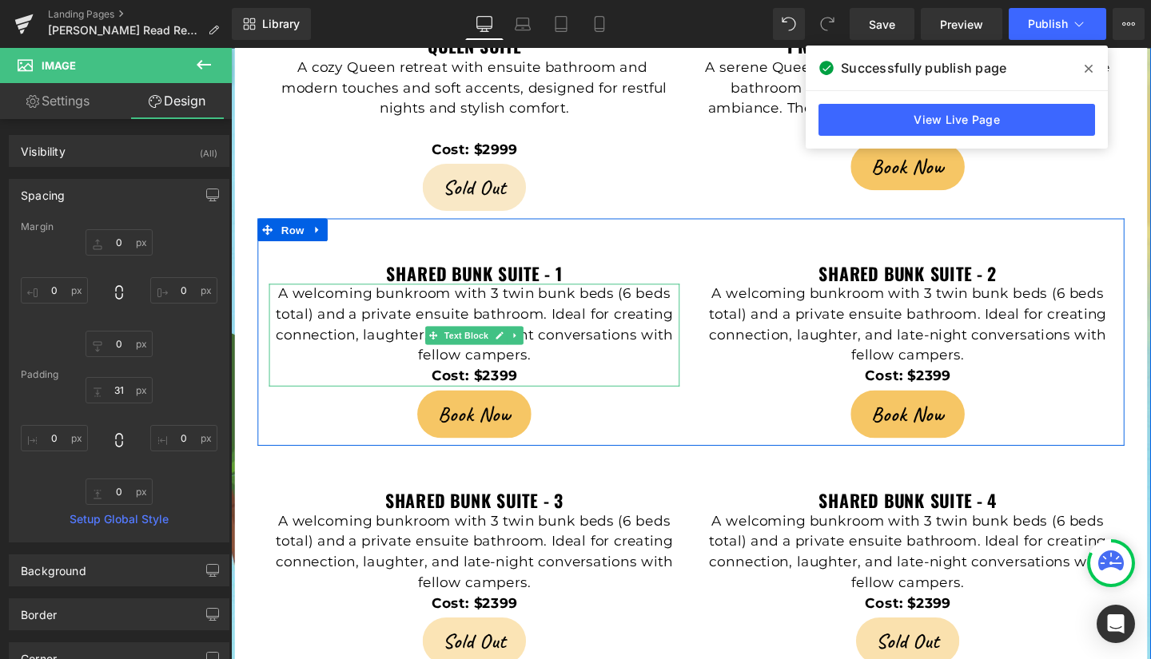
click at [439, 296] on p "A welcoming bunkroom with 3 twin bunk beds (6 beds total) and a private ensuite…" at bounding box center [487, 339] width 432 height 86
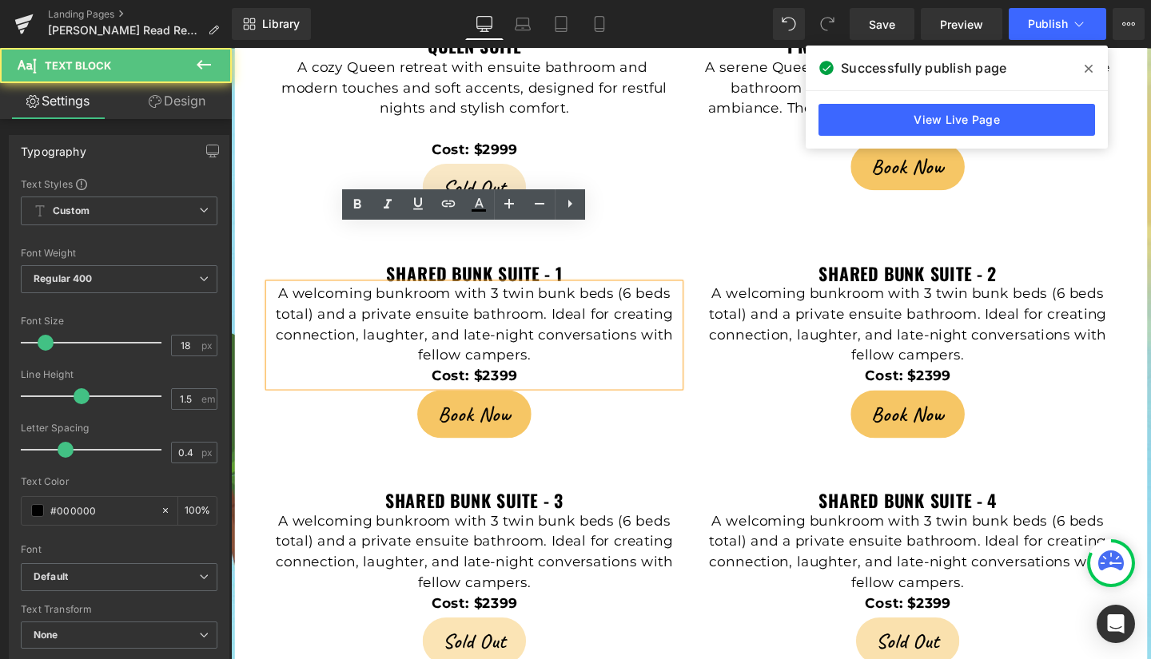
click at [436, 296] on p "A welcoming bunkroom with 3 twin bunk beds (6 beds total) and a private ensuite…" at bounding box center [487, 339] width 432 height 86
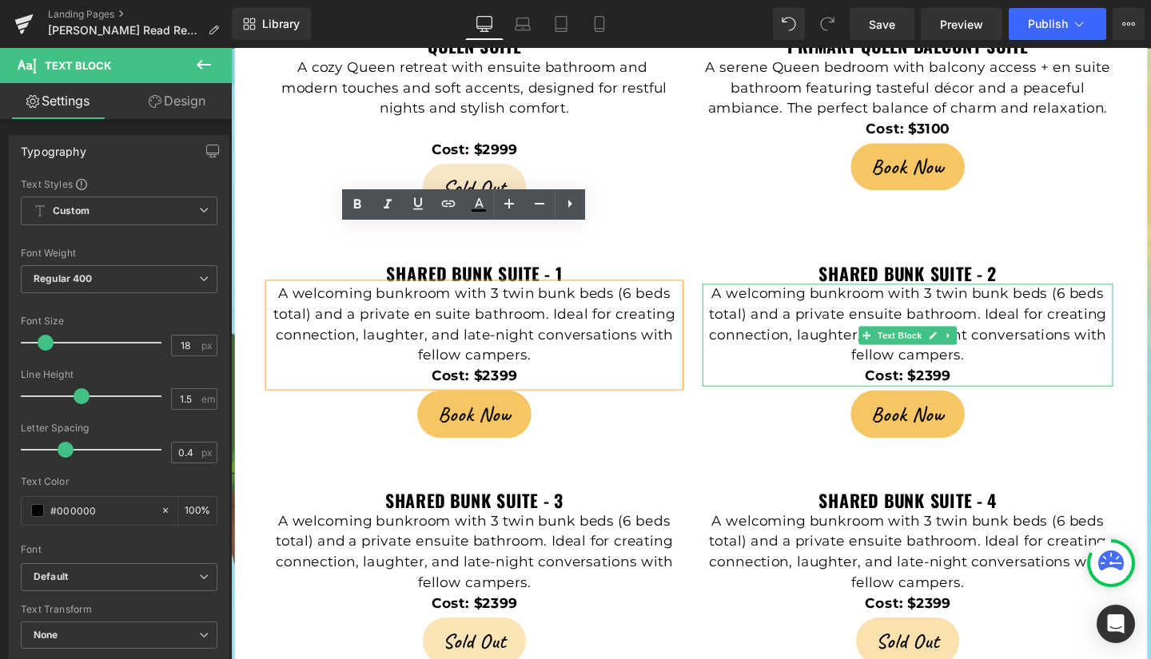
click at [891, 297] on span "A welcoming bunkroom with 3 twin bunk beds (6 beds total) and a private ensuite…" at bounding box center [943, 338] width 418 height 82
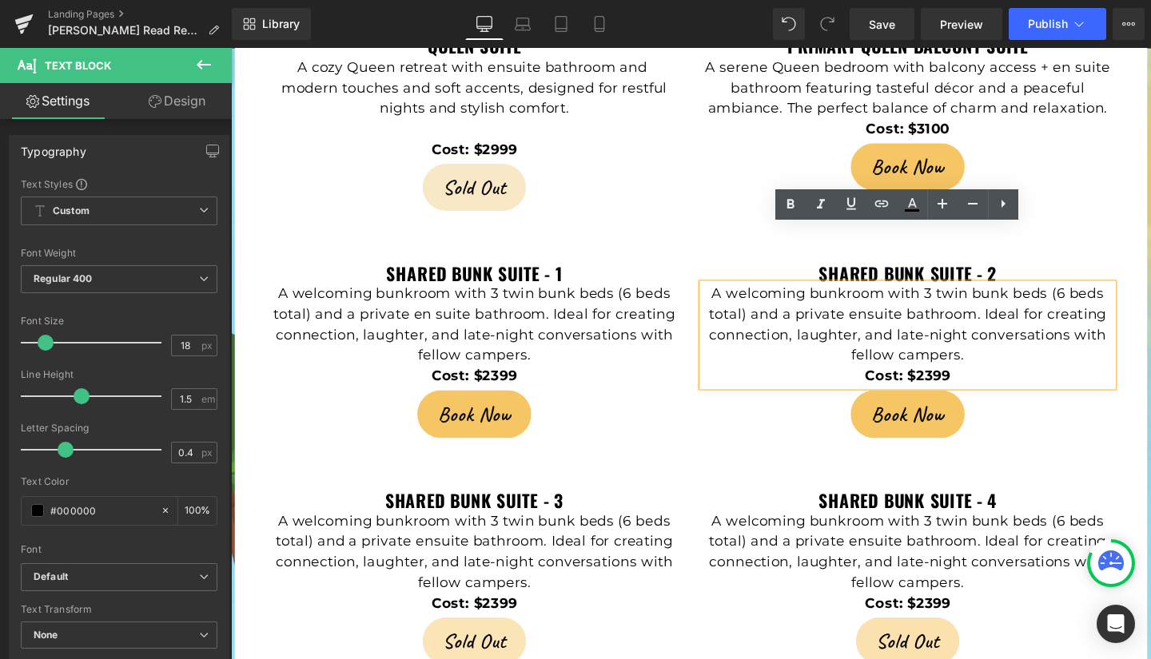
click at [894, 297] on span "A welcoming bunkroom with 3 twin bunk beds (6 beds total) and a private ensuite…" at bounding box center [943, 338] width 418 height 82
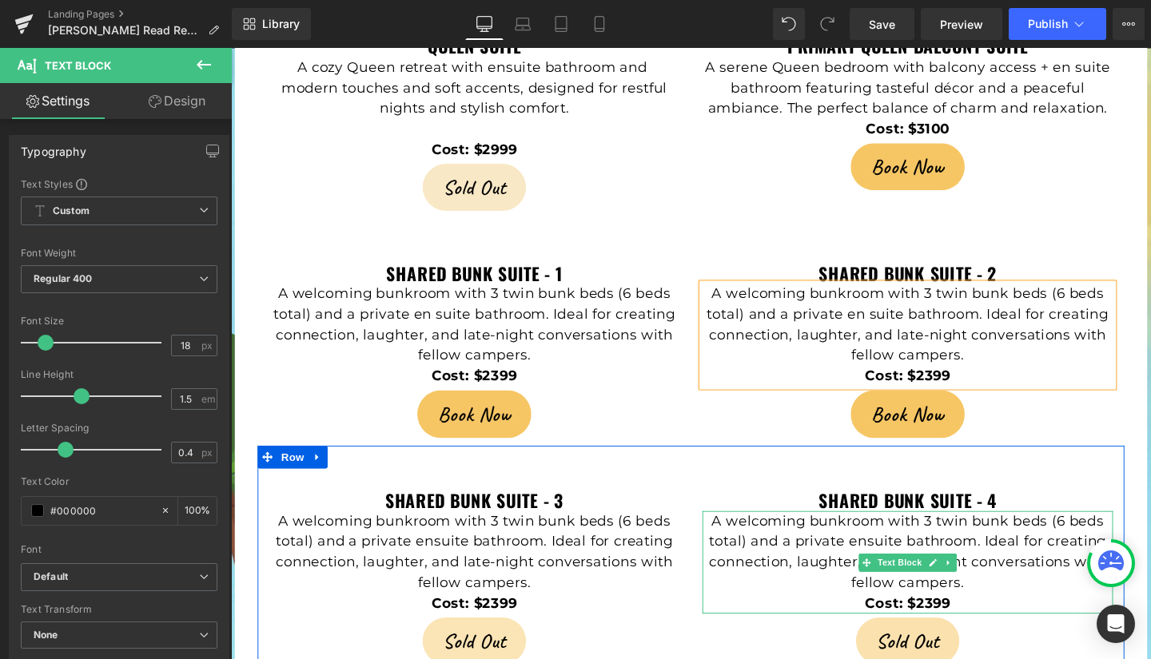
click at [892, 535] on p "A welcoming bunkroom with 3 twin bunk beds (6 beds total) and a private ensuite…" at bounding box center [943, 578] width 432 height 86
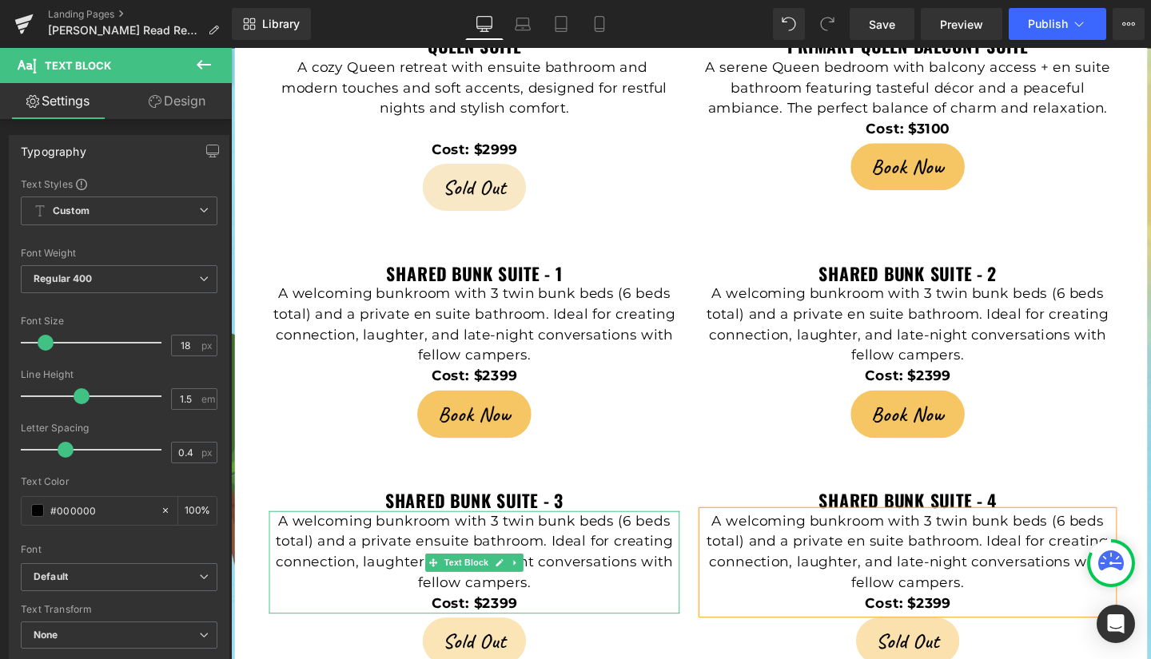
click at [436, 536] on span "A welcoming bunkroom with 3 twin bunk beds (6 beds total) and a private ensuite…" at bounding box center [487, 577] width 418 height 82
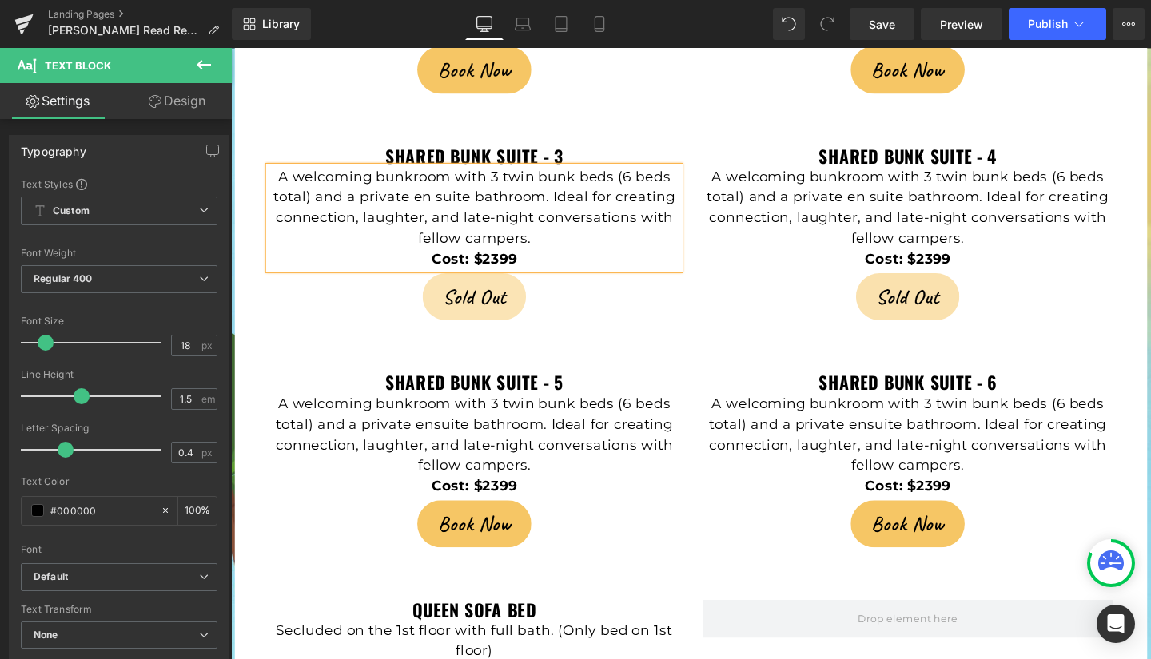
scroll to position [4093, 0]
click at [435, 411] on p "A welcoming bunkroom with 3 twin bunk beds (6 beds total) and a private ensuite…" at bounding box center [487, 454] width 432 height 86
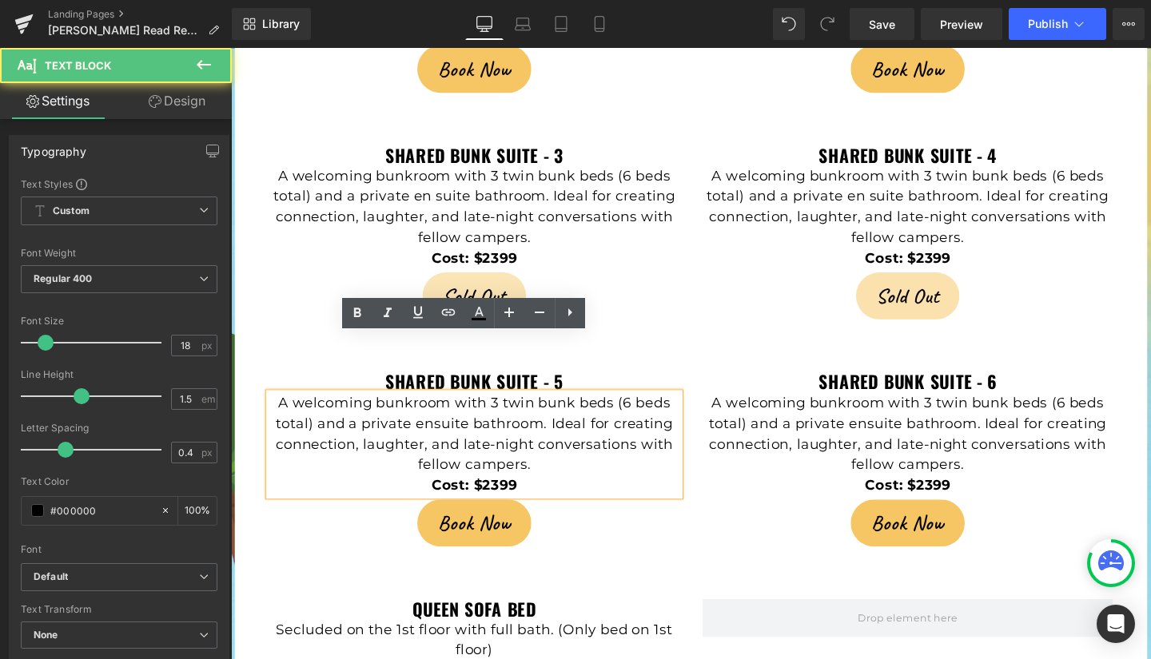
click at [435, 411] on p "A welcoming bunkroom with 3 twin bunk beds (6 beds total) and a private ensuite…" at bounding box center [487, 454] width 432 height 86
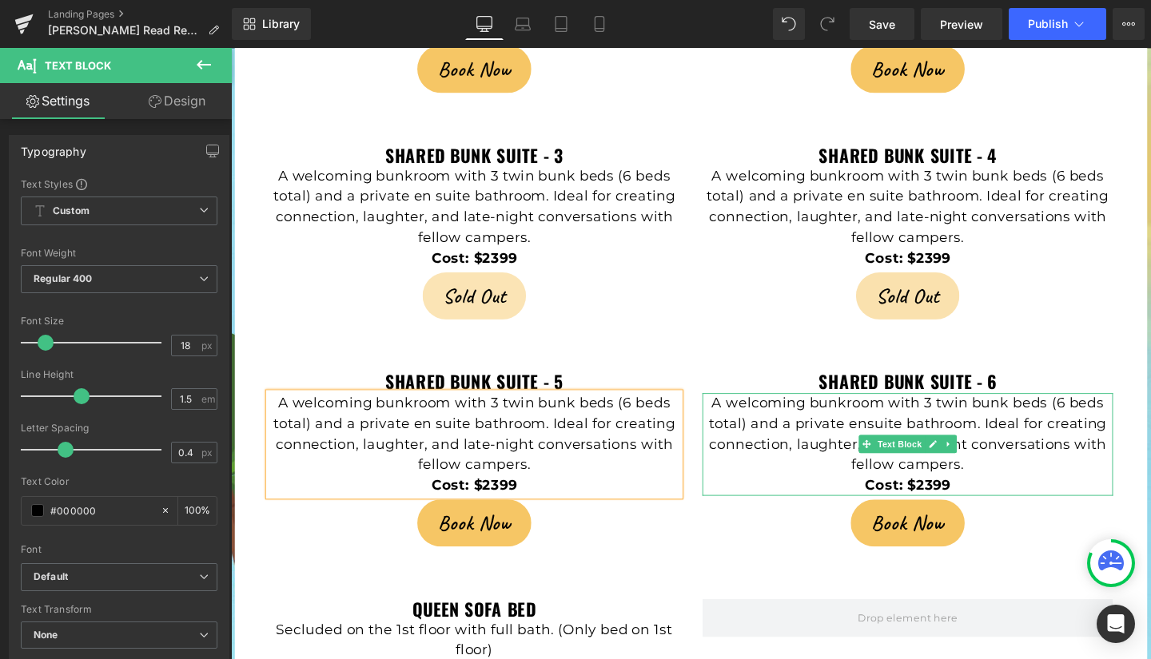
click at [893, 412] on span "A welcoming bunkroom with 3 twin bunk beds (6 beds total) and a private ensuite…" at bounding box center [943, 453] width 418 height 82
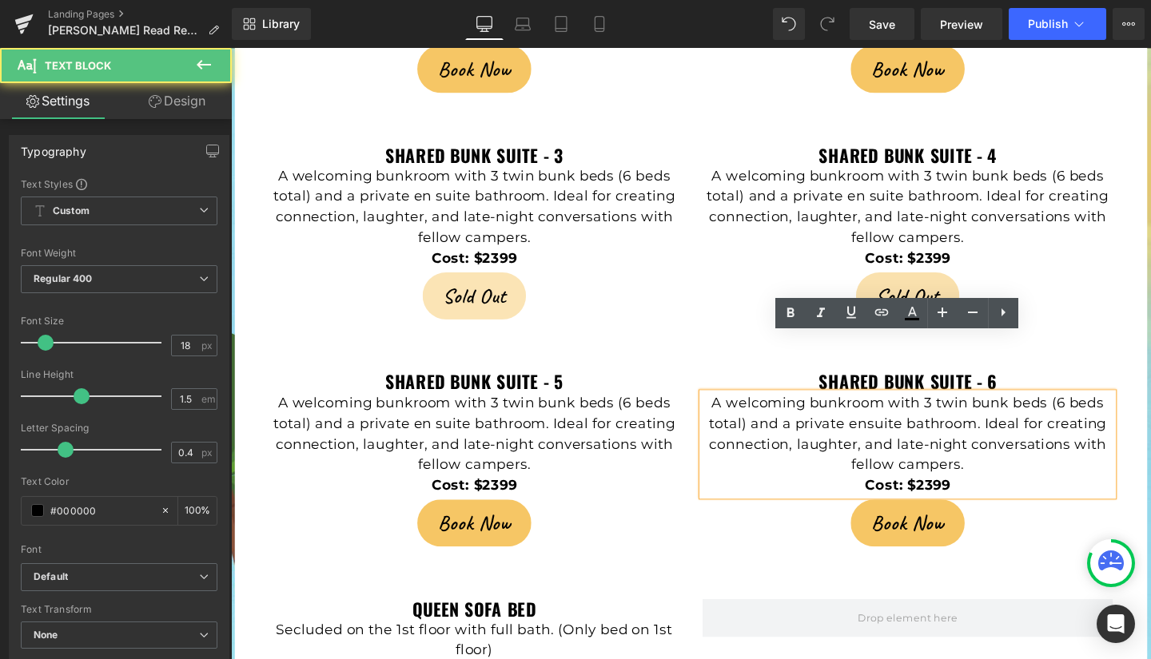
click at [893, 412] on span "A welcoming bunkroom with 3 twin bunk beds (6 beds total) and a private ensuite…" at bounding box center [943, 453] width 418 height 82
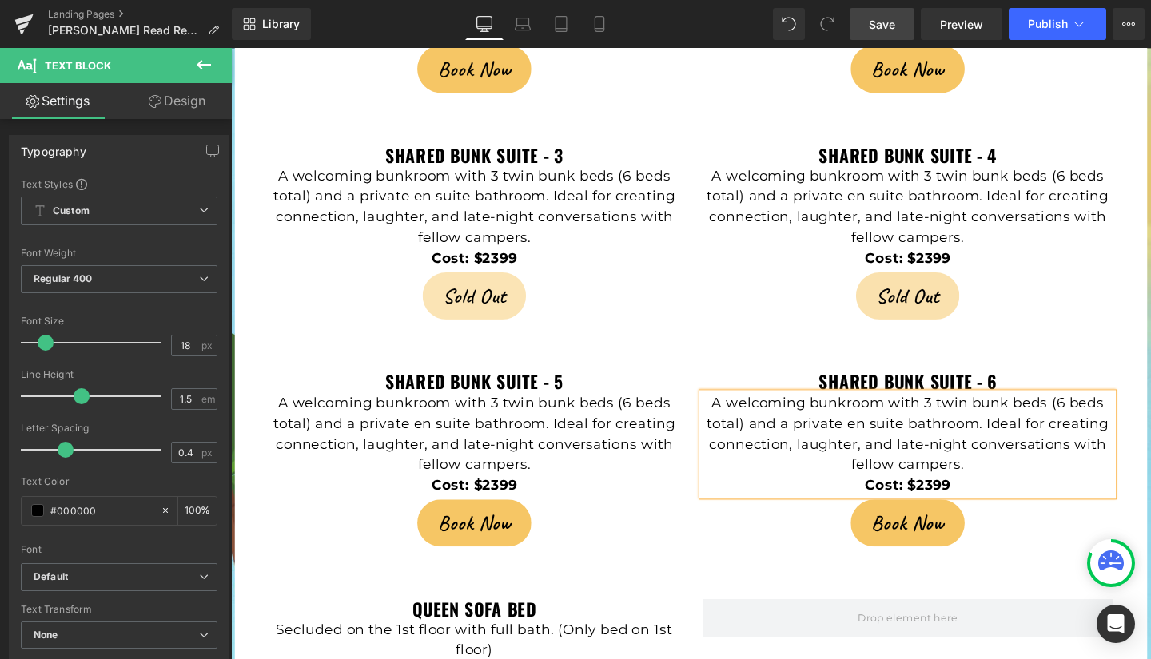
click at [872, 21] on span "Save" at bounding box center [882, 24] width 26 height 17
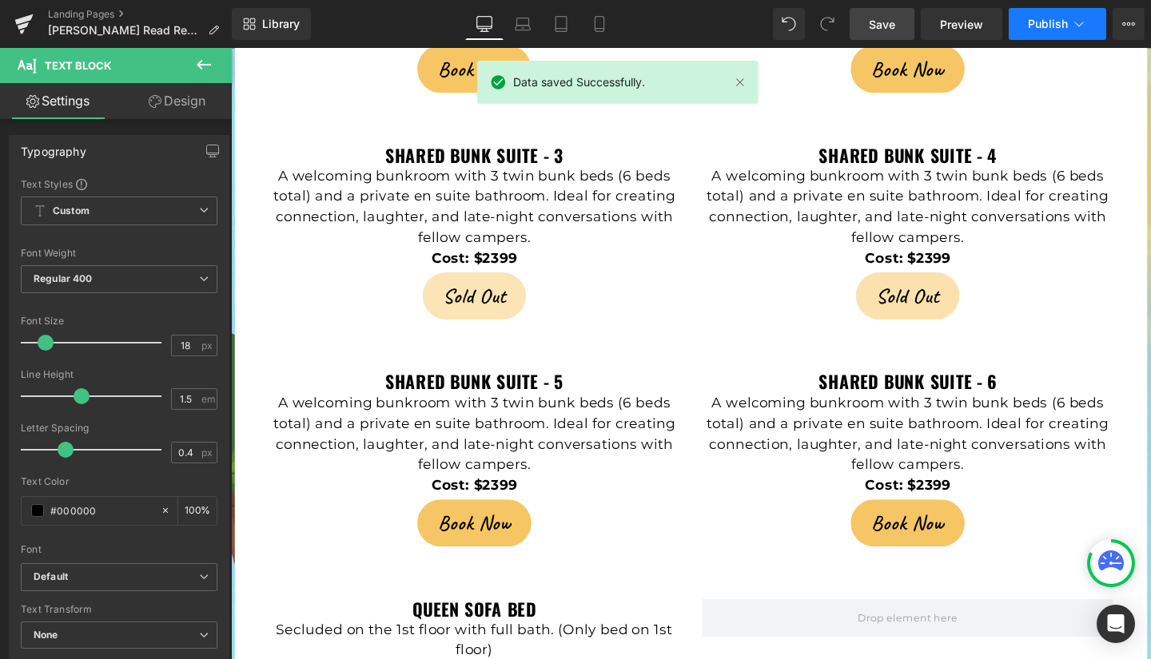
click at [1050, 24] on span "Publish" at bounding box center [1048, 24] width 40 height 13
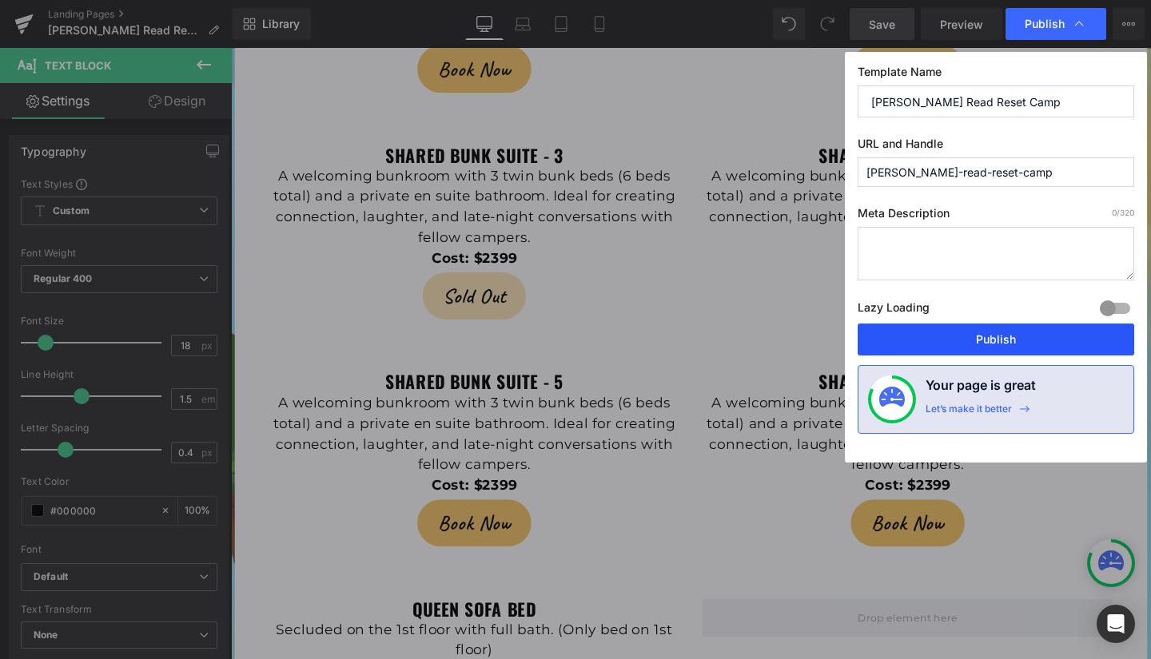
click at [997, 336] on button "Publish" at bounding box center [996, 340] width 277 height 32
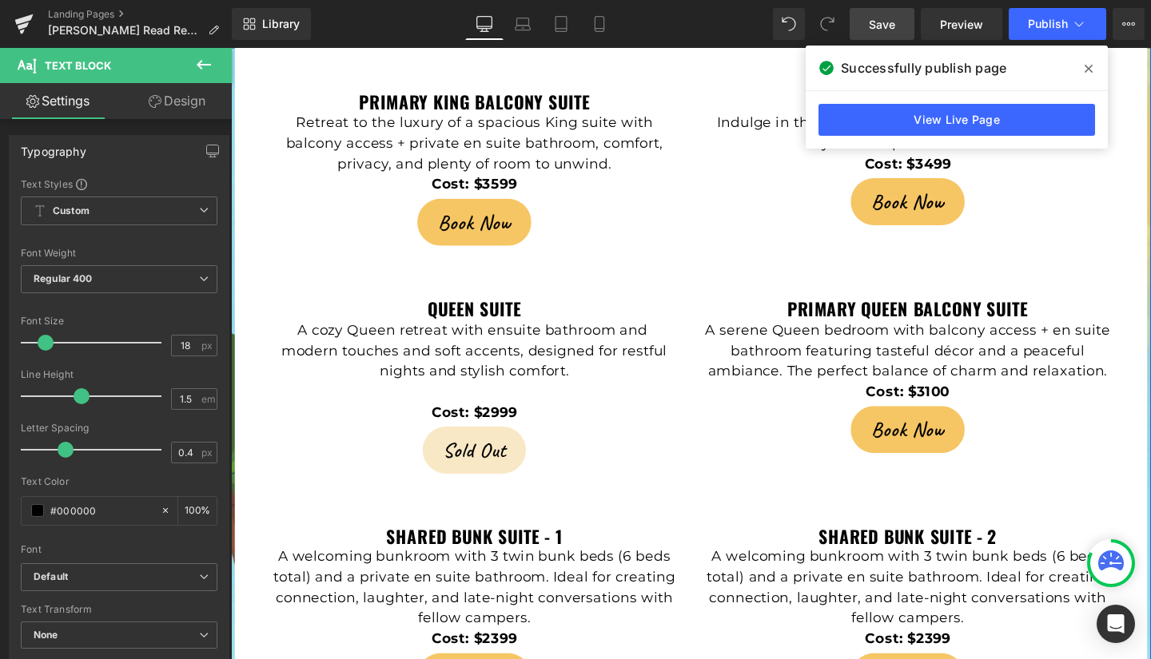
scroll to position [3452, 0]
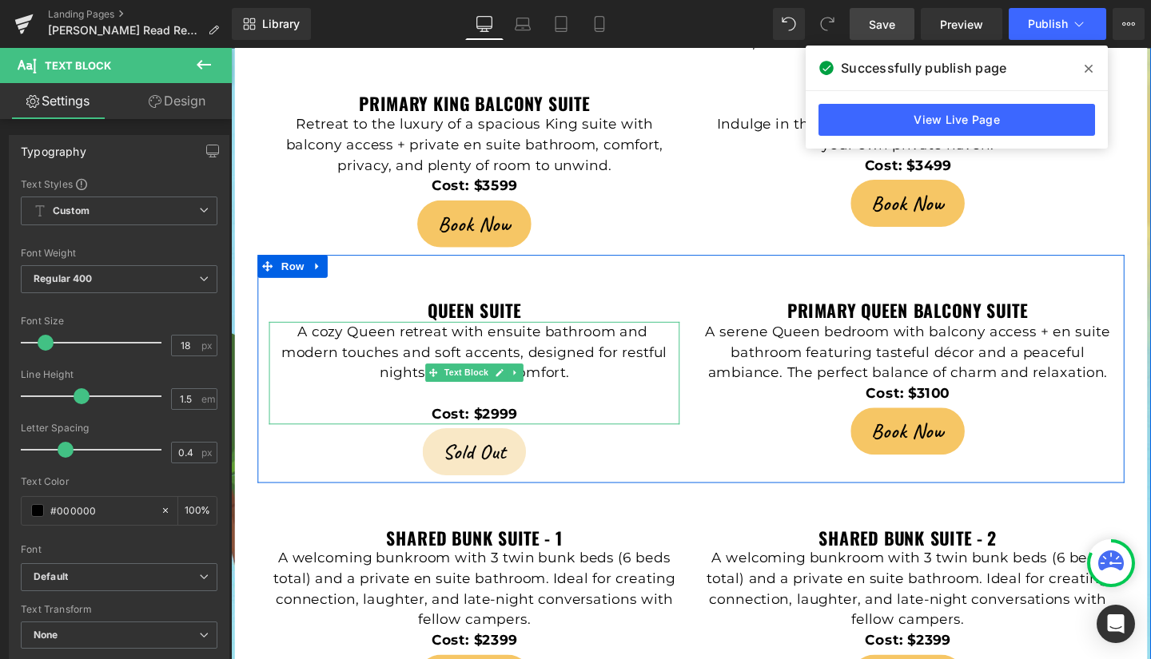
click at [514, 336] on p "A cozy Queen retreat with ensuite bathroom and modern touches and soft accents,…" at bounding box center [487, 368] width 432 height 65
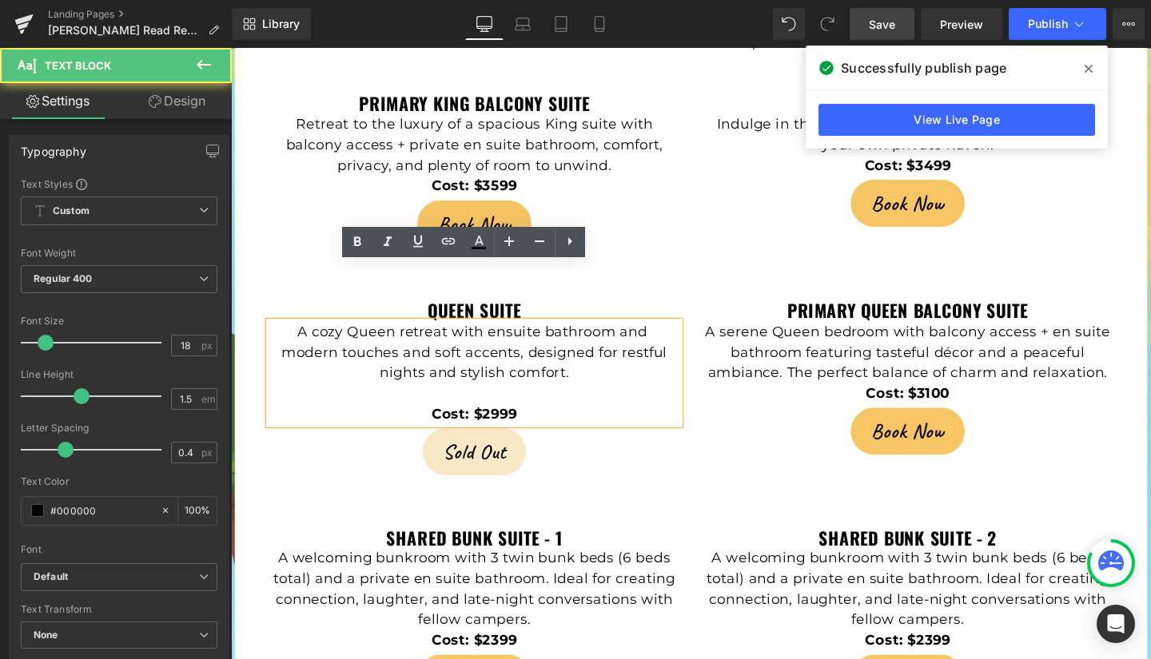
click at [513, 336] on p "A cozy Queen retreat with ensuite bathroom and modern touches and soft accents,…" at bounding box center [487, 368] width 432 height 65
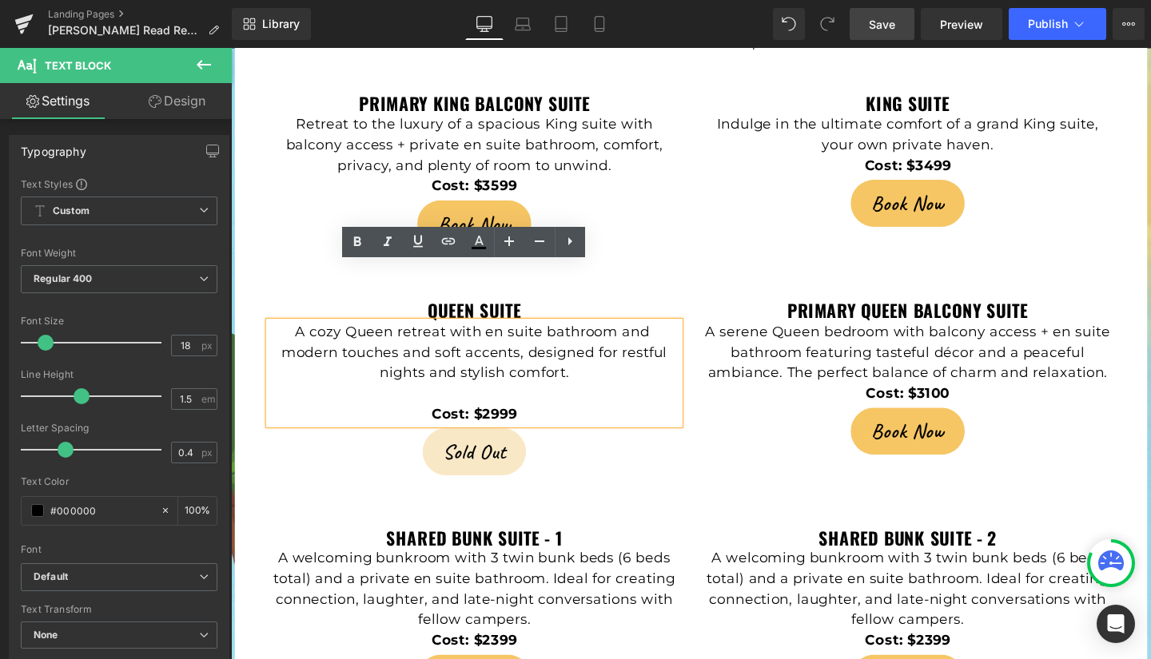
click at [891, 28] on span "Save" at bounding box center [882, 24] width 26 height 17
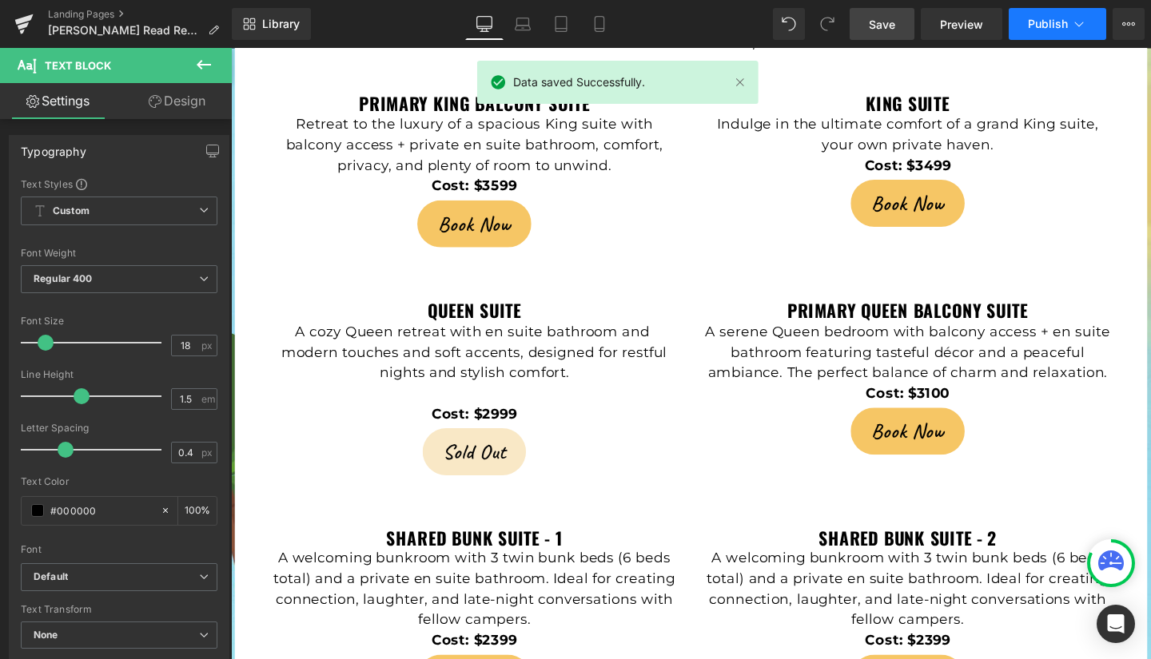
click at [1048, 18] on span "Publish" at bounding box center [1048, 24] width 40 height 13
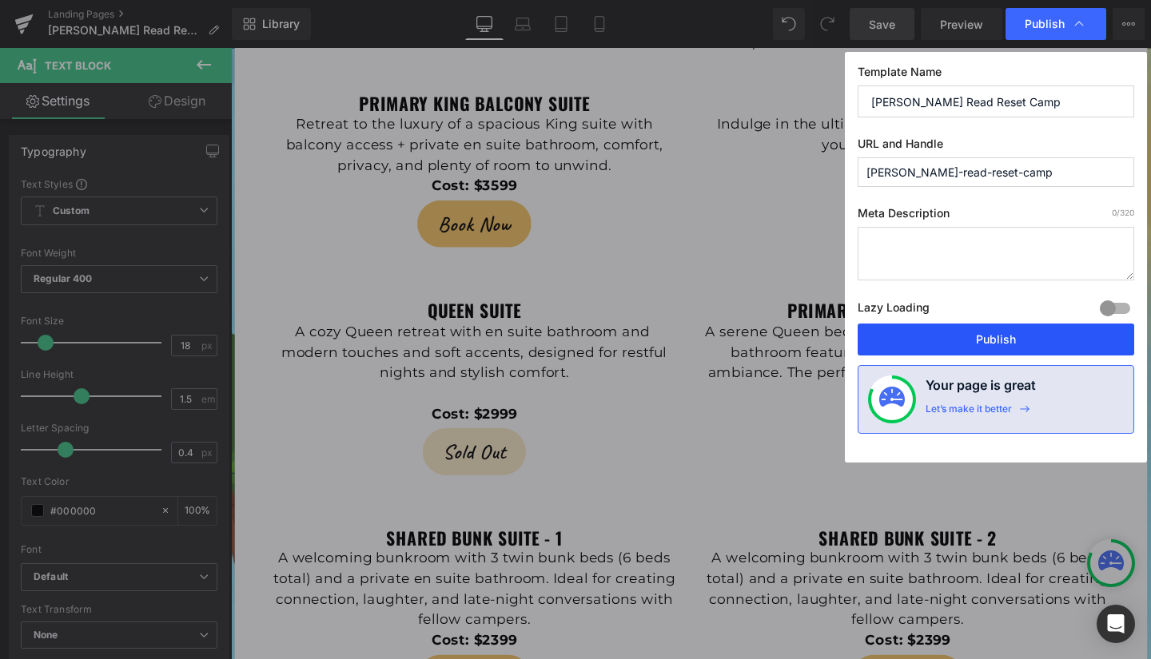
click at [1013, 331] on button "Publish" at bounding box center [996, 340] width 277 height 32
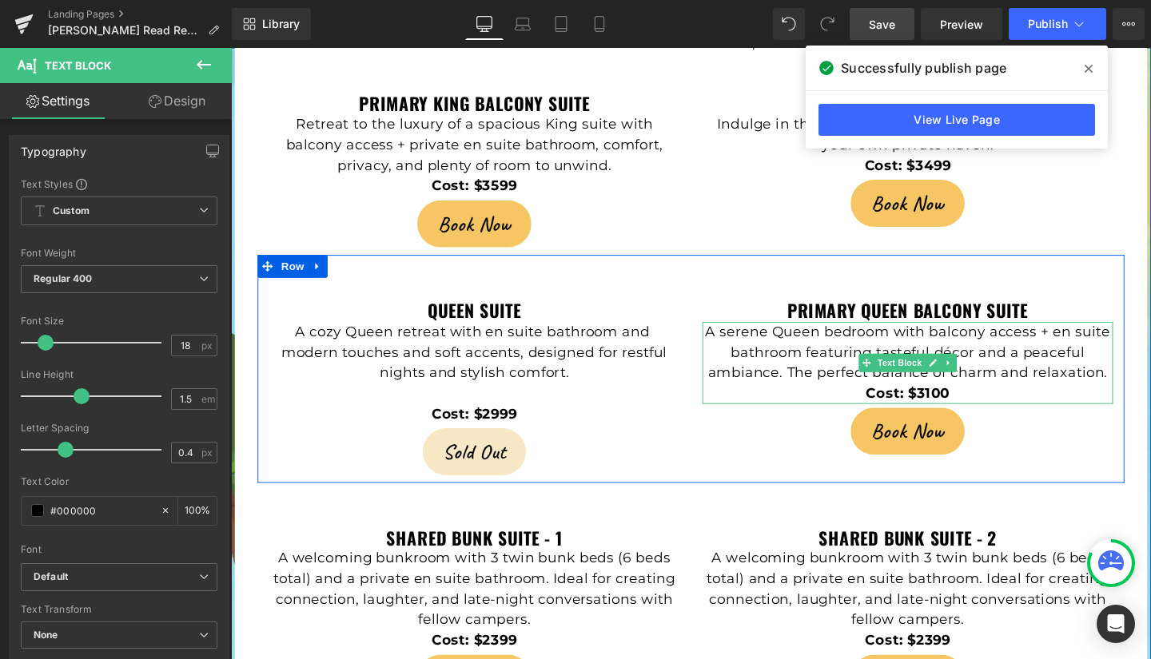
click at [1053, 400] on p "Cost: $3100" at bounding box center [943, 411] width 432 height 22
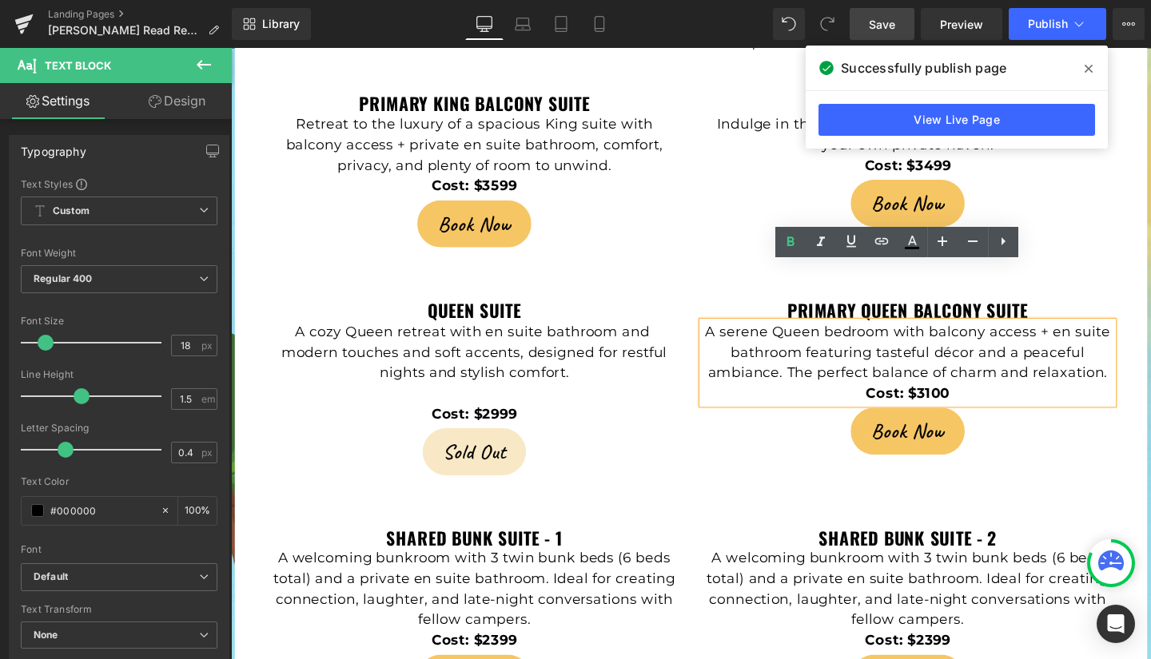
click at [1085, 66] on icon at bounding box center [1089, 69] width 8 height 8
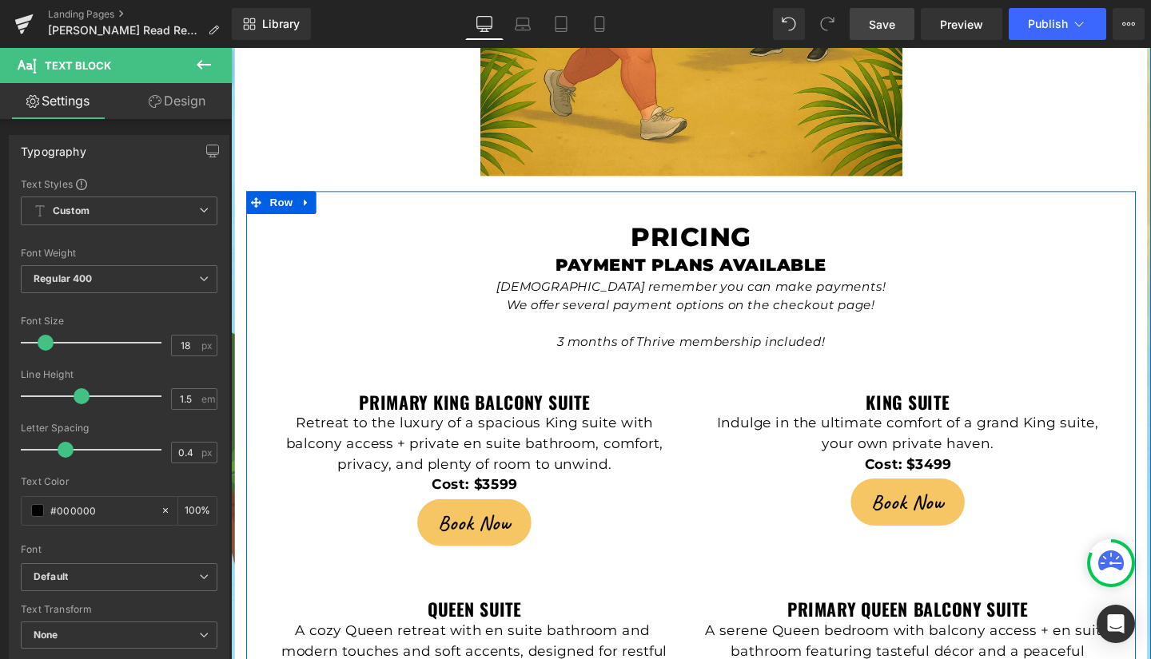
scroll to position [3138, 0]
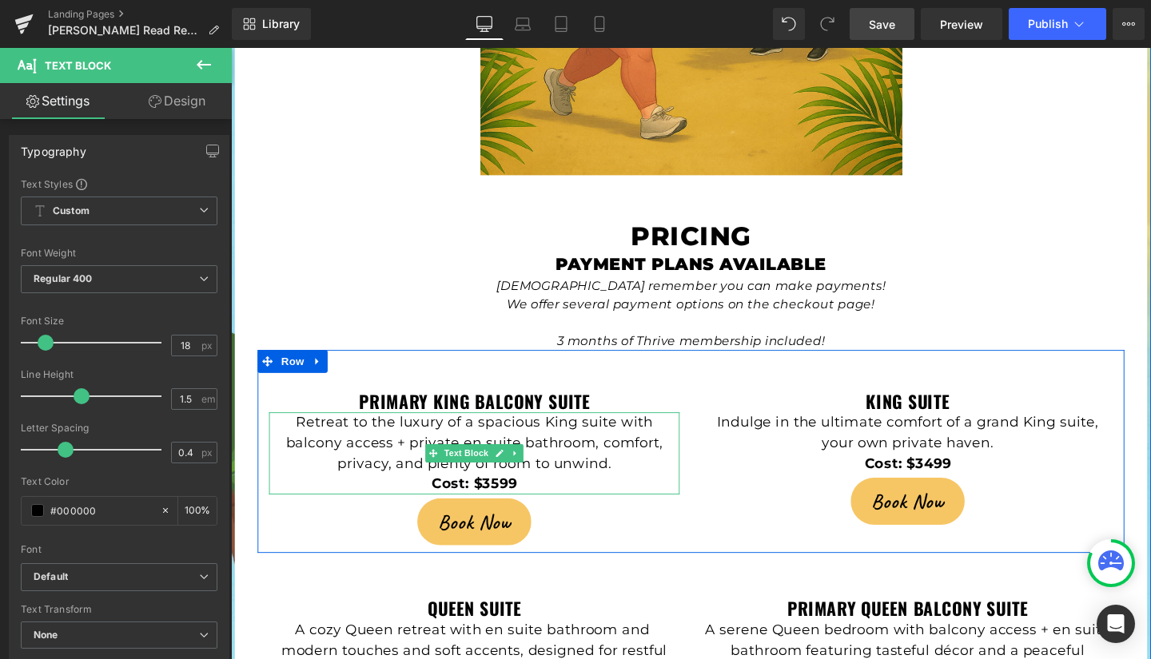
click at [568, 432] on p "Retreat to the luxury of a spacious King suite with balcony access + private en…" at bounding box center [487, 464] width 432 height 65
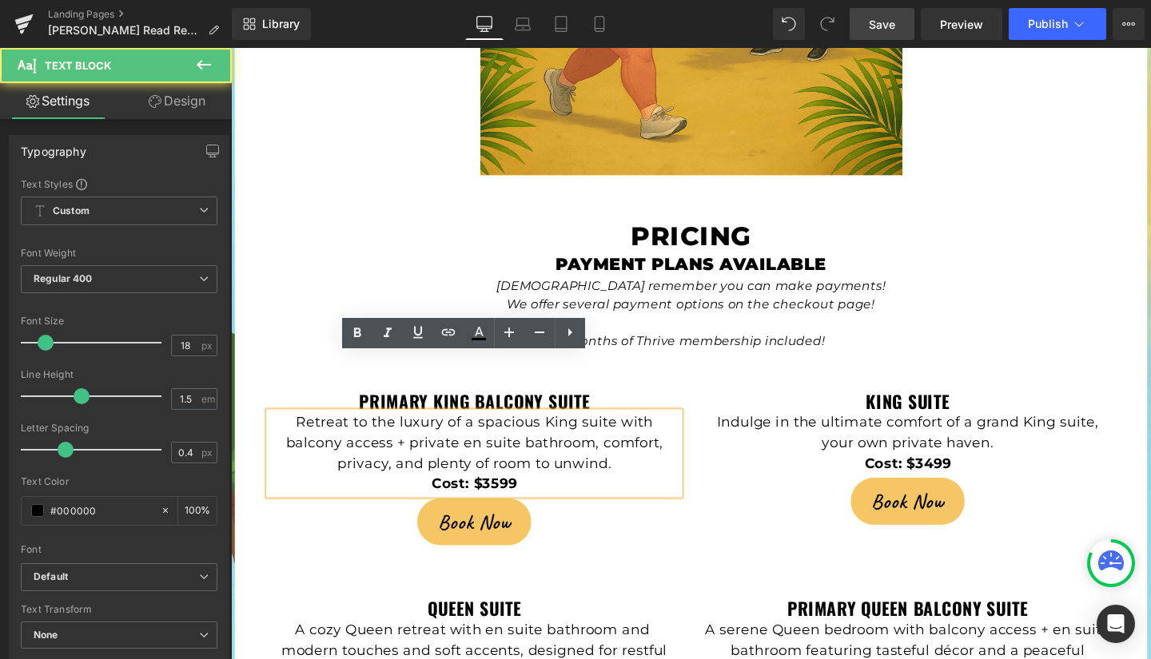
click at [680, 432] on p "Retreat to the luxury of a spacious King suite with balcony access + private en…" at bounding box center [487, 464] width 432 height 65
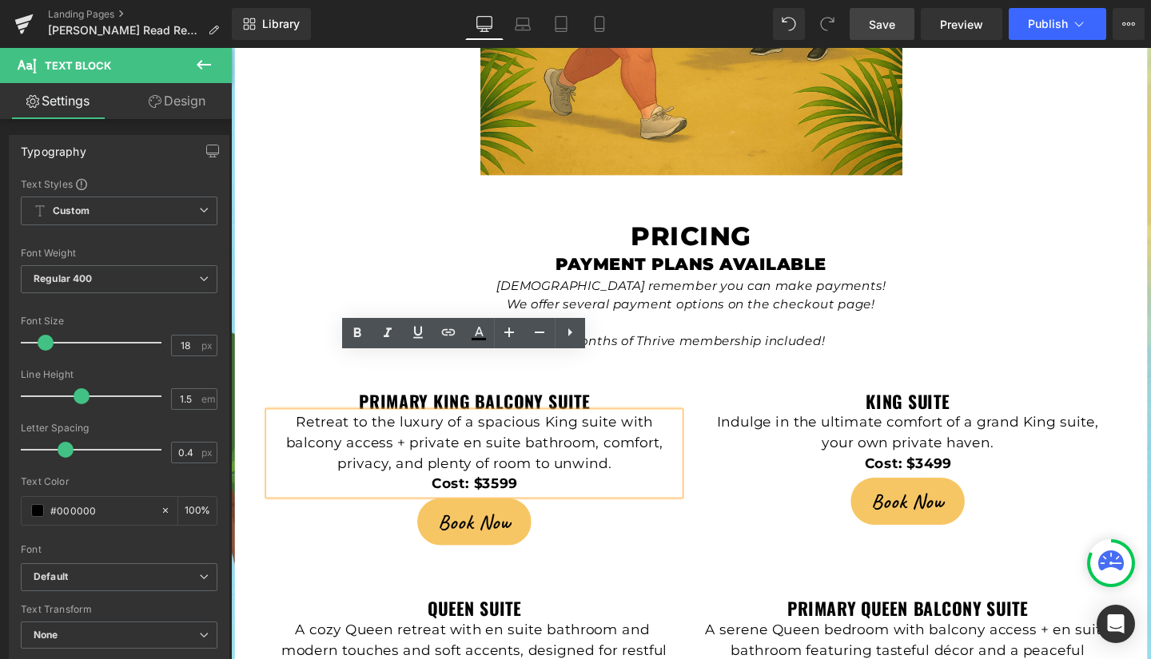
click at [611, 432] on p "Retreat to the luxury of a spacious King suite with balcony access + private en…" at bounding box center [487, 464] width 432 height 65
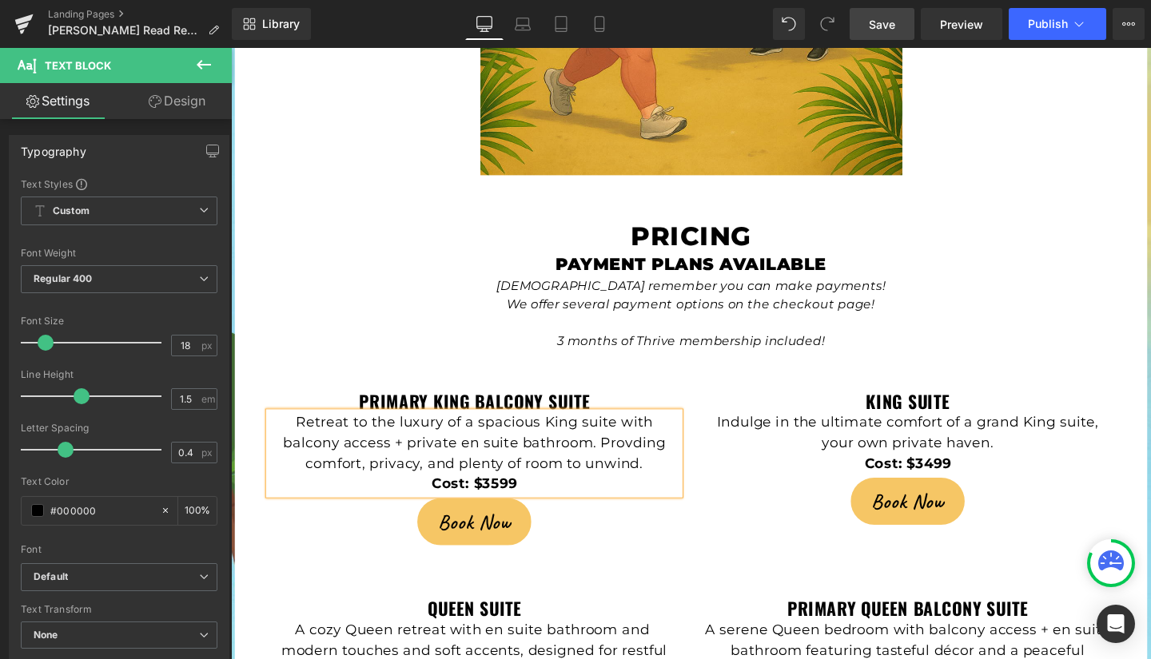
click at [644, 432] on p "Retreat to the luxury of a spacious King suite with balcony access + private en…" at bounding box center [487, 464] width 432 height 65
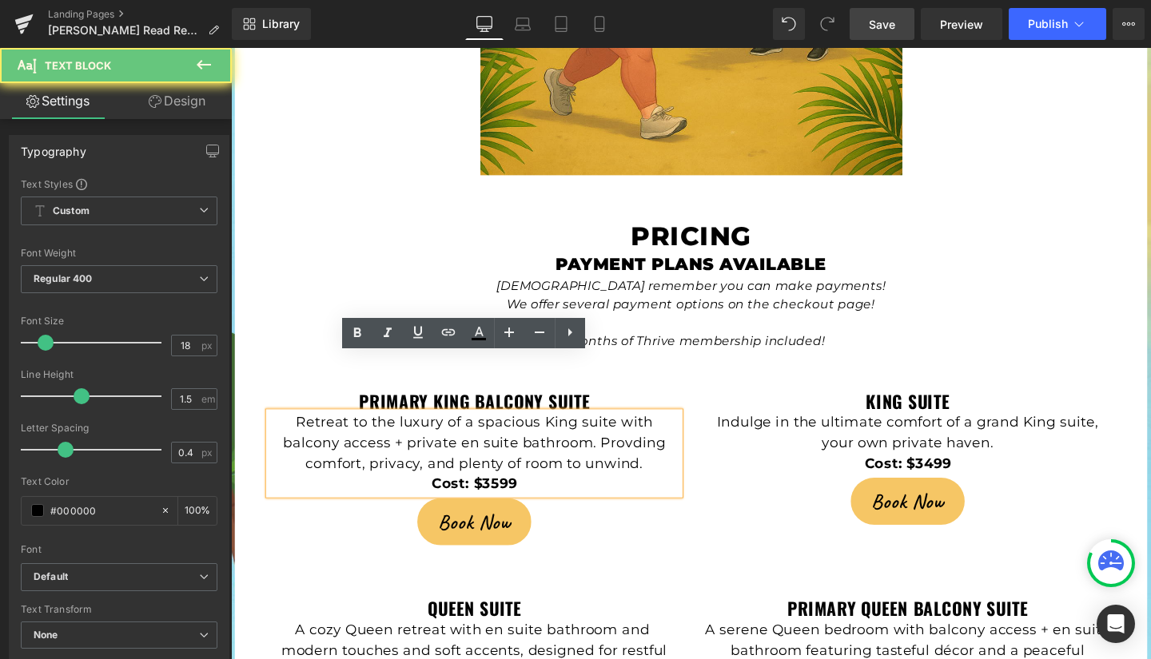
click at [644, 432] on p "Retreat to the luxury of a spacious King suite with balcony access + private en…" at bounding box center [487, 464] width 432 height 65
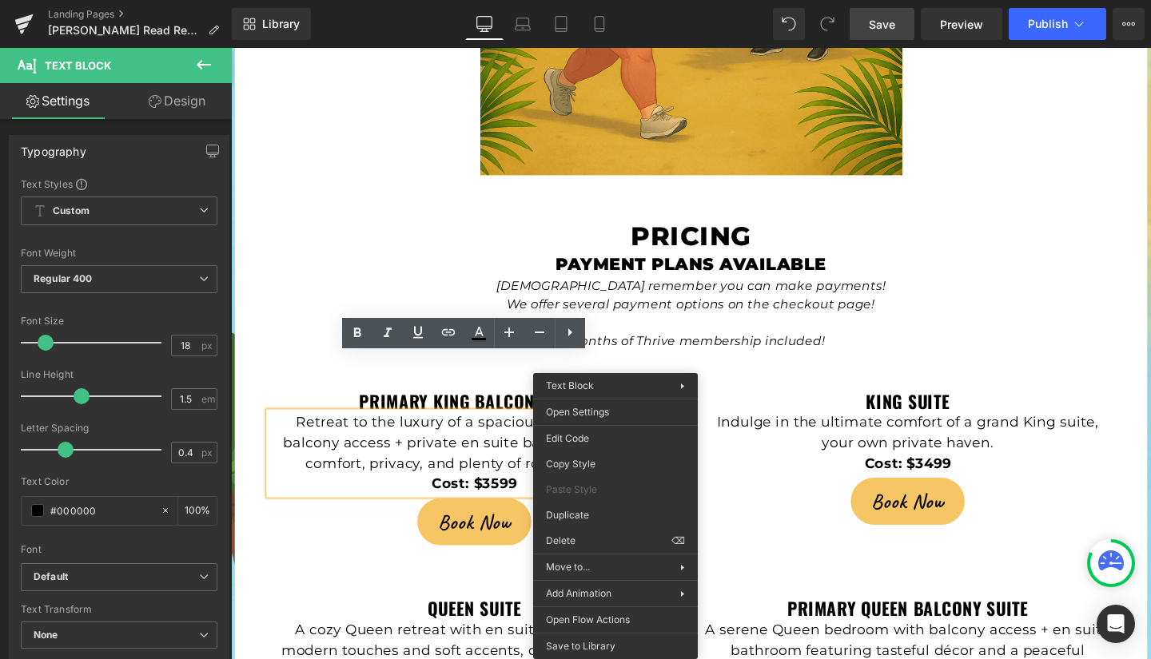
click at [737, 410] on h3 "King Suite" at bounding box center [943, 421] width 432 height 22
click at [534, 432] on p "Retreat to the luxury of a spacious King suite with balcony access + private en…" at bounding box center [487, 464] width 432 height 65
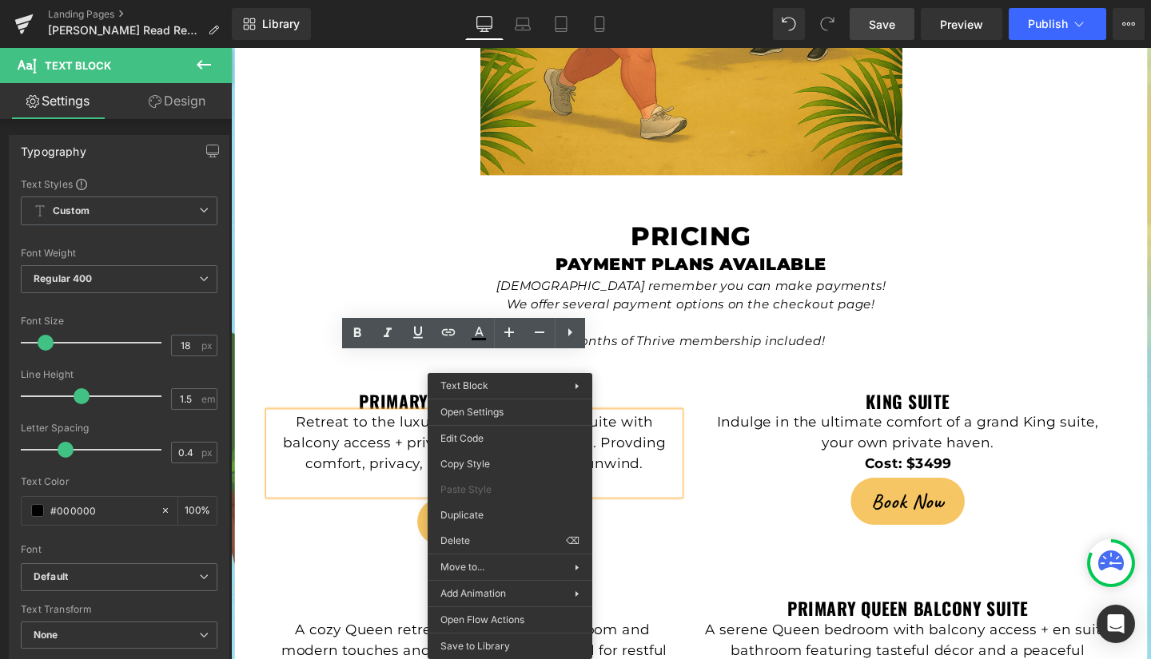
click at [336, 432] on p "Retreat to the luxury of a spacious King suite with balcony access + private en…" at bounding box center [487, 464] width 432 height 65
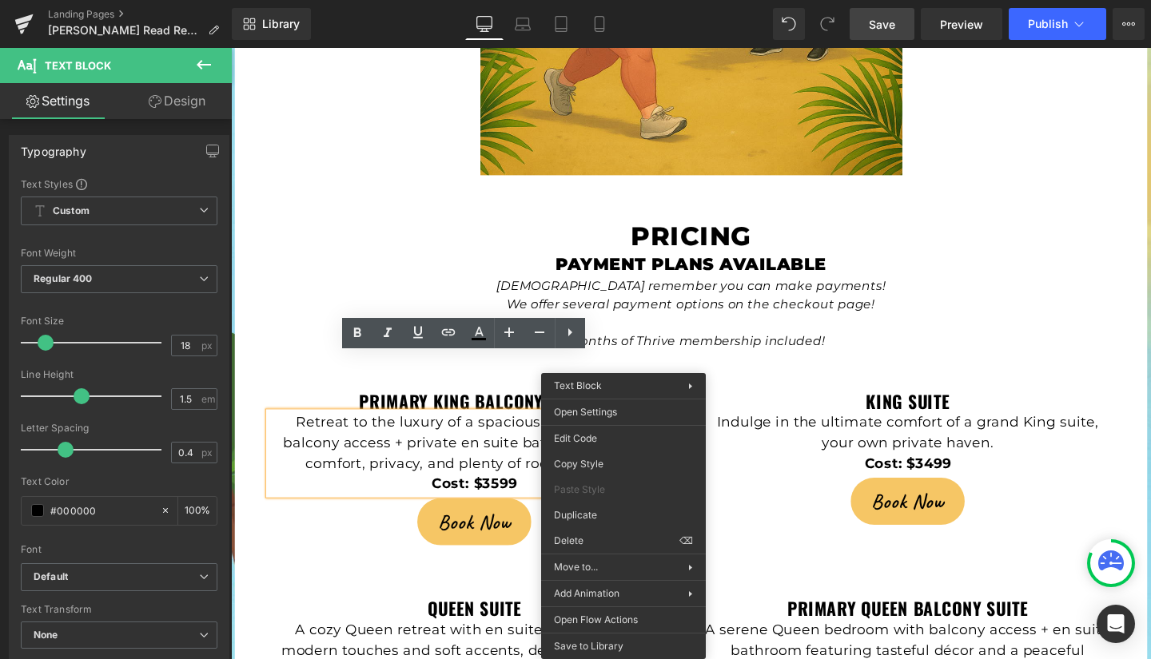
click at [476, 432] on p "Retreat to the luxury of a spacious King suite with balcony access + private en…" at bounding box center [487, 464] width 432 height 65
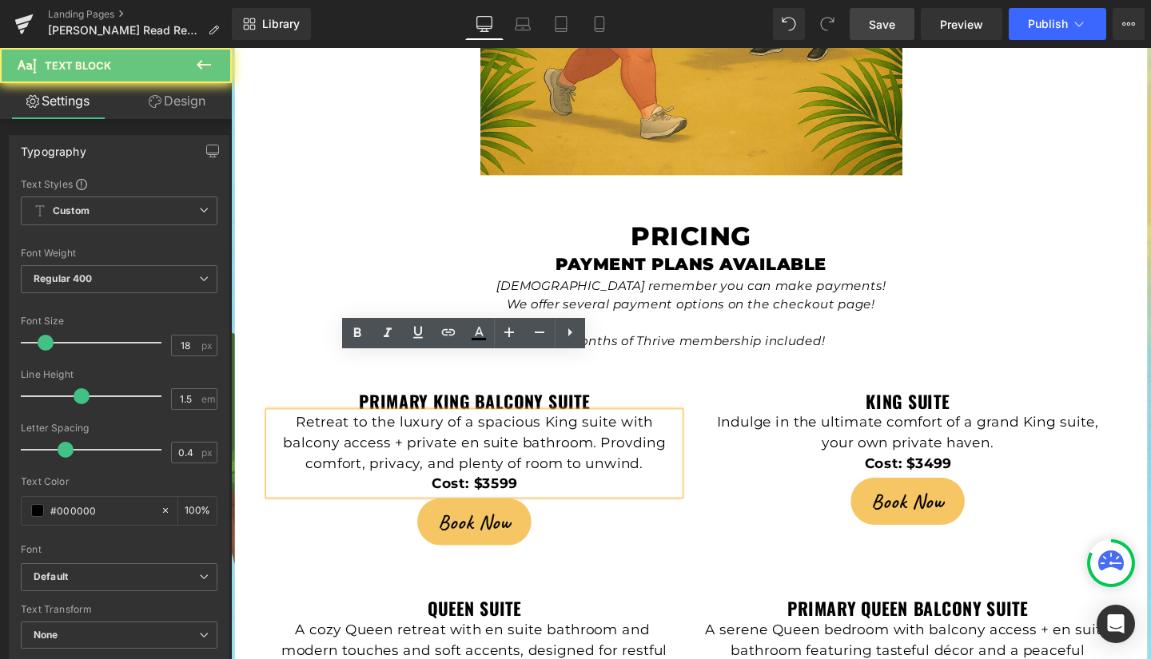
click at [639, 432] on p "Retreat to the luxury of a spacious King suite with balcony access + private en…" at bounding box center [487, 464] width 432 height 65
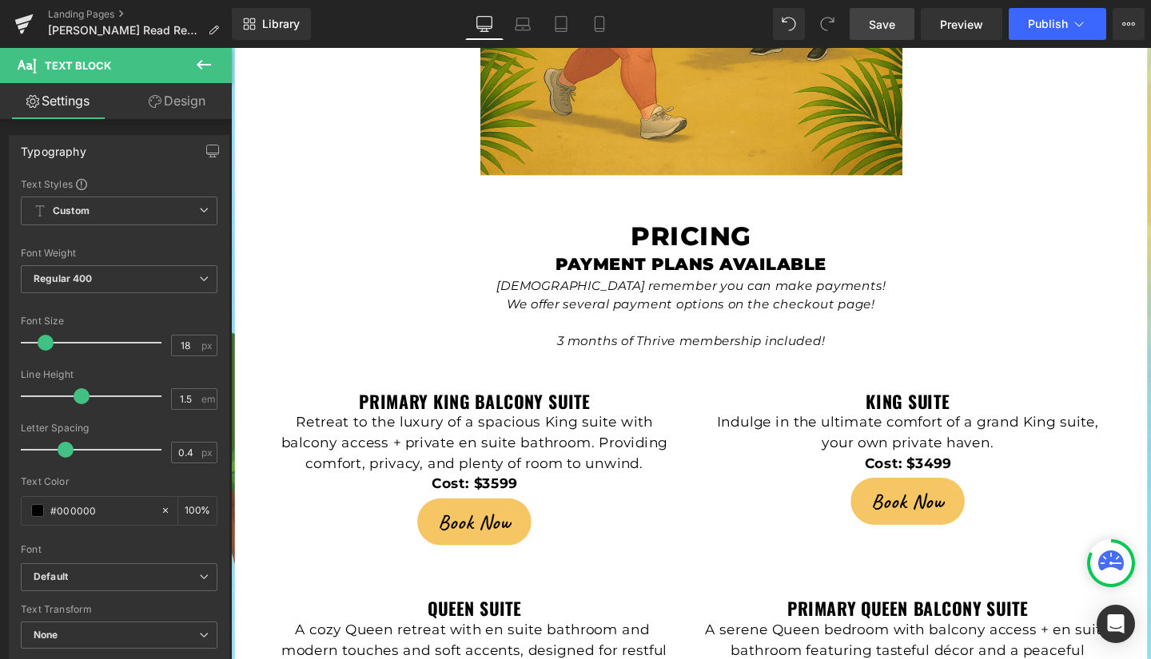
click at [877, 24] on span "Save" at bounding box center [882, 24] width 26 height 17
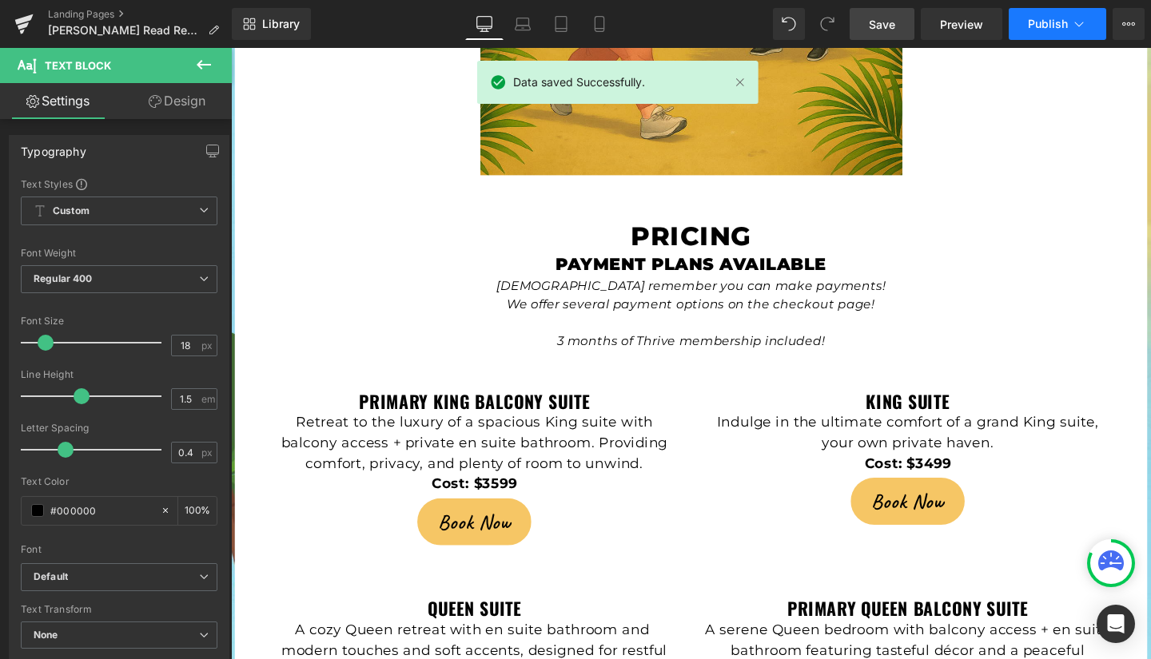
click at [1054, 22] on span "Publish" at bounding box center [1048, 24] width 40 height 13
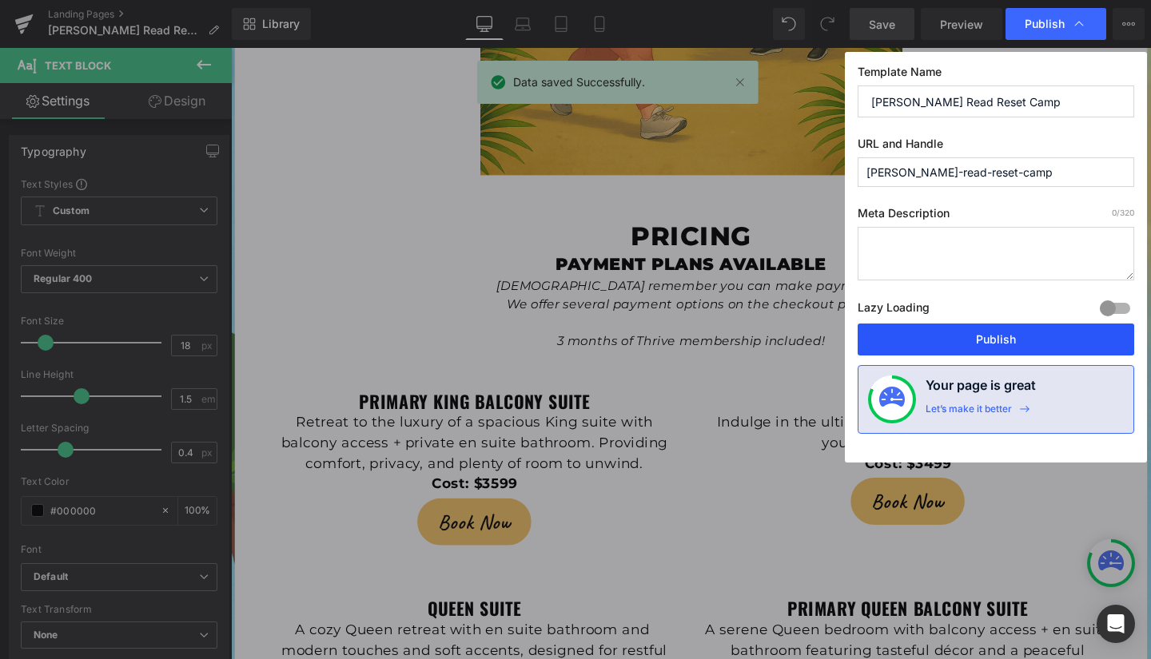
click at [997, 333] on button "Publish" at bounding box center [996, 340] width 277 height 32
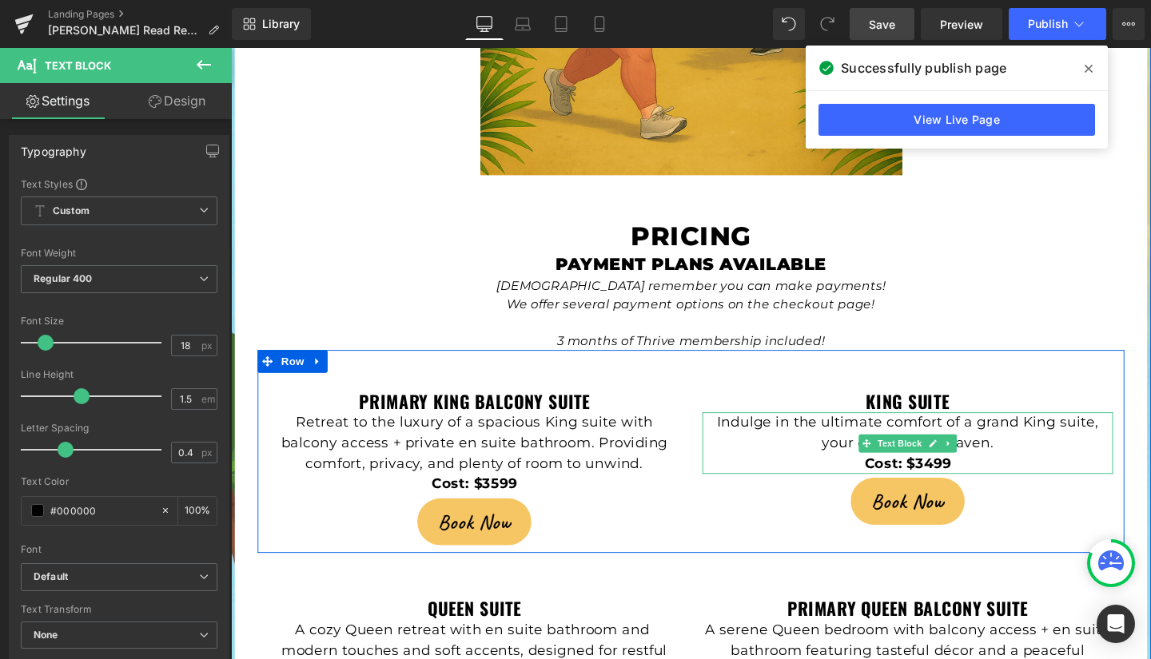
click at [1140, 432] on p "Indulge in the ultimate comfort of a grand King suite, your own private haven." at bounding box center [943, 453] width 432 height 43
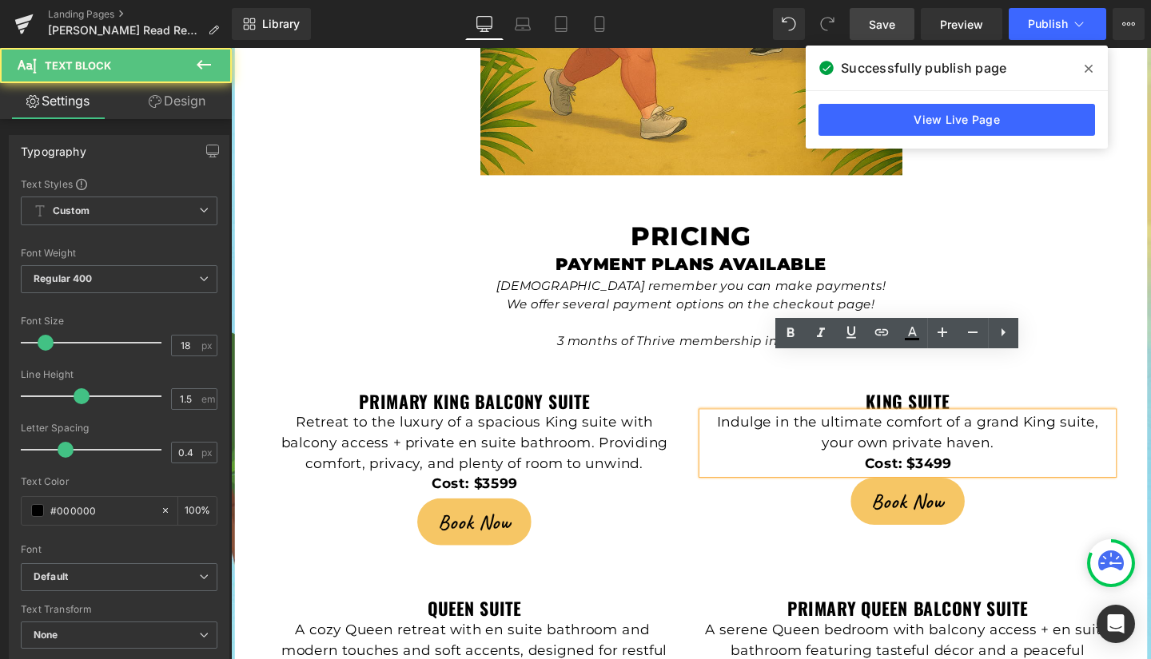
click at [1142, 432] on p "Indulge in the ultimate comfort of a grand King suite, your own private haven." at bounding box center [943, 453] width 432 height 43
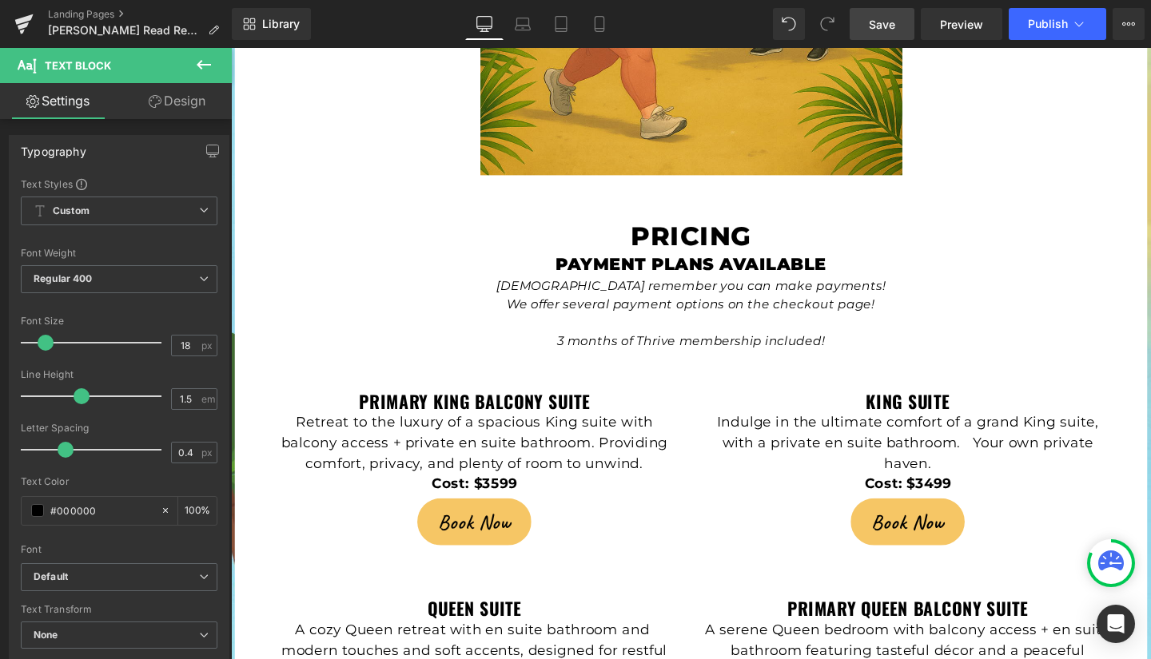
click at [889, 24] on span "Save" at bounding box center [882, 24] width 26 height 17
click at [1052, 22] on span "Publish" at bounding box center [1048, 24] width 40 height 13
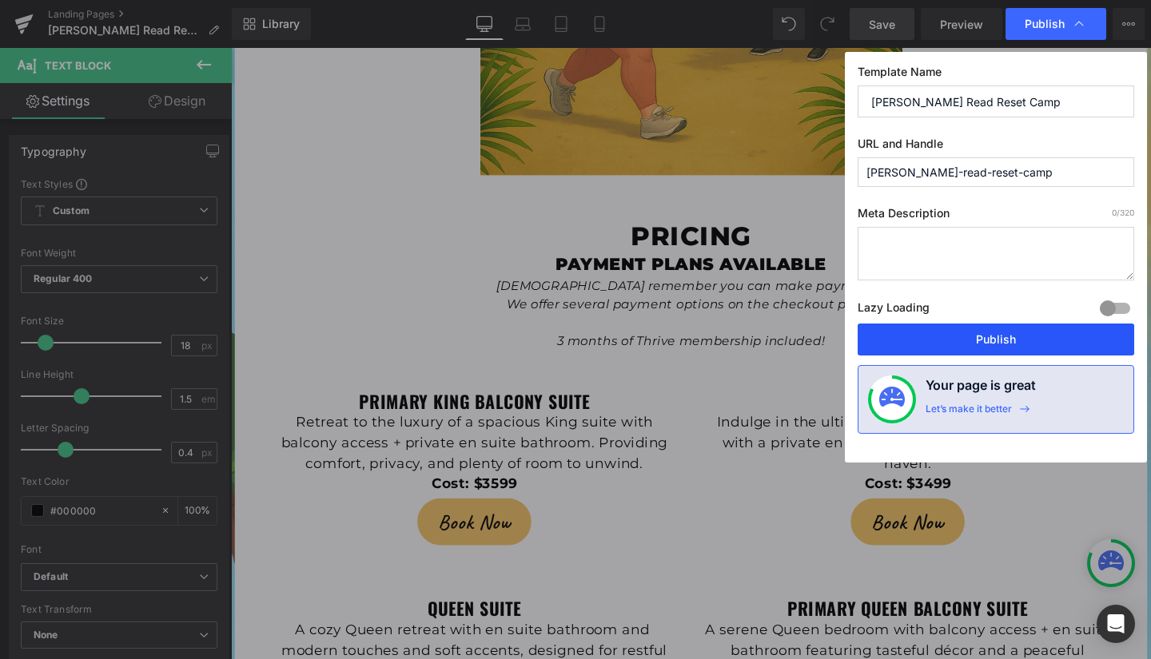
click at [1010, 341] on button "Publish" at bounding box center [996, 340] width 277 height 32
click at [1050, 410] on h3 "King Suite" at bounding box center [943, 421] width 432 height 22
